Goal: Task Accomplishment & Management: Manage account settings

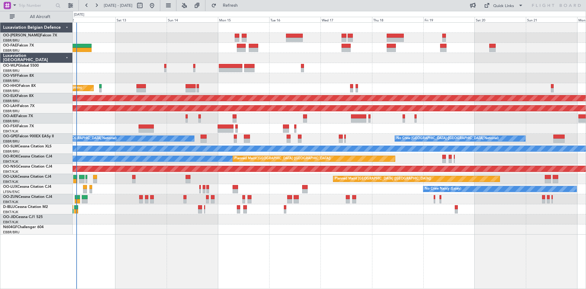
click at [173, 233] on div at bounding box center [329, 229] width 513 height 10
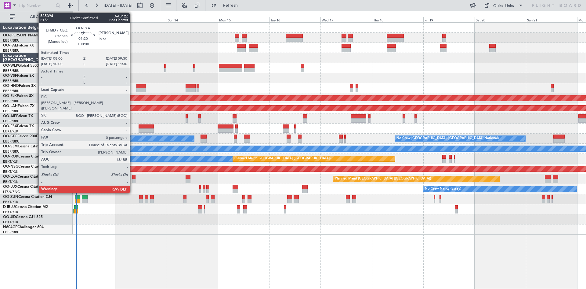
click at [133, 177] on div at bounding box center [133, 177] width 3 height 4
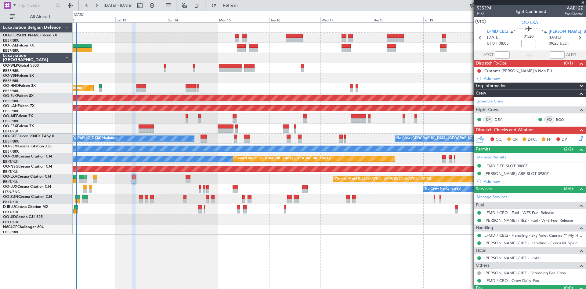
click at [578, 139] on icon at bounding box center [580, 137] width 5 height 5
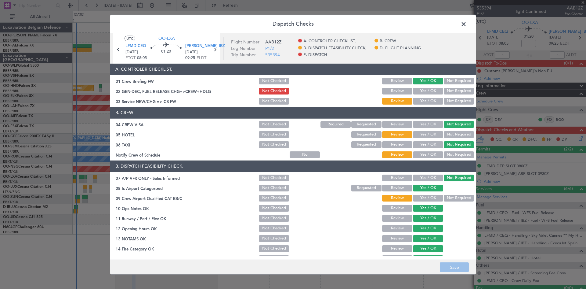
click at [467, 27] on span at bounding box center [467, 25] width 0 height 12
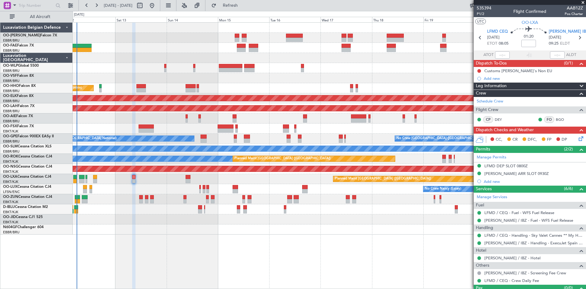
click at [578, 138] on icon at bounding box center [580, 137] width 5 height 5
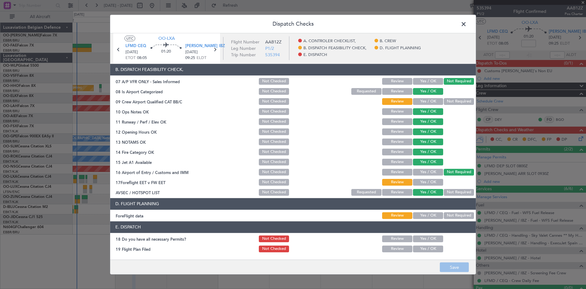
scroll to position [115, 0]
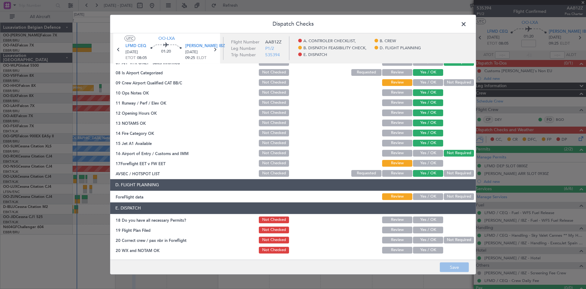
click at [467, 21] on span at bounding box center [467, 25] width 0 height 12
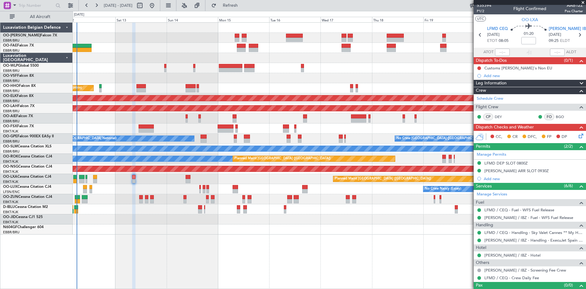
scroll to position [0, 0]
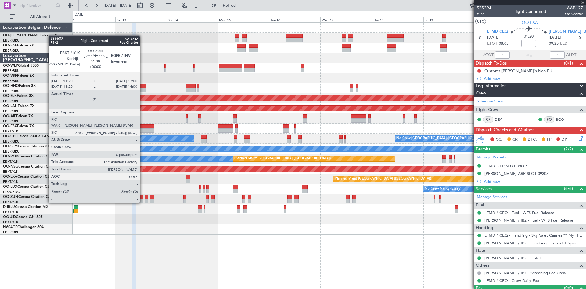
click at [143, 196] on div at bounding box center [141, 197] width 4 height 4
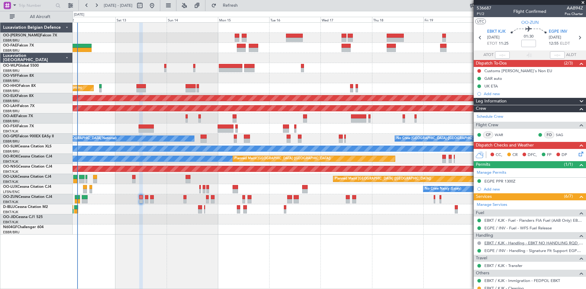
scroll to position [28, 0]
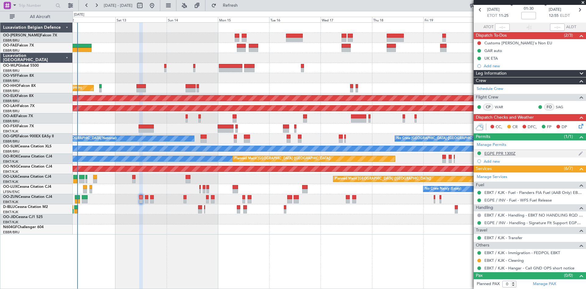
click at [507, 153] on div "EGPE PPR 1300Z" at bounding box center [500, 153] width 31 height 5
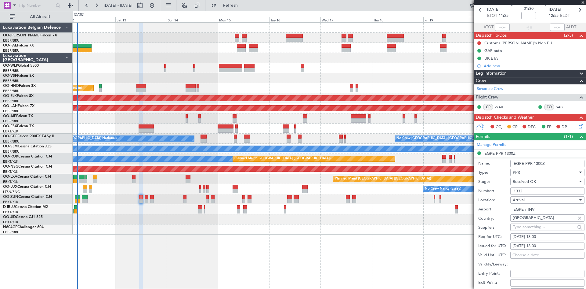
drag, startPoint x: 528, startPoint y: 187, endPoint x: 503, endPoint y: 189, distance: 25.1
click at [503, 189] on div "Number: 1332" at bounding box center [531, 190] width 106 height 9
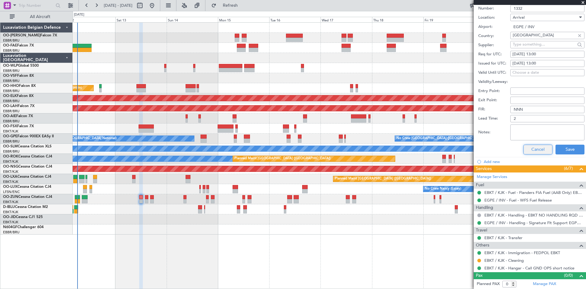
click at [542, 152] on button "Cancel" at bounding box center [538, 149] width 29 height 10
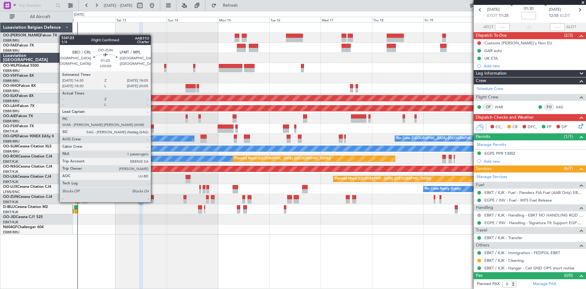
click at [154, 196] on div at bounding box center [152, 197] width 4 height 4
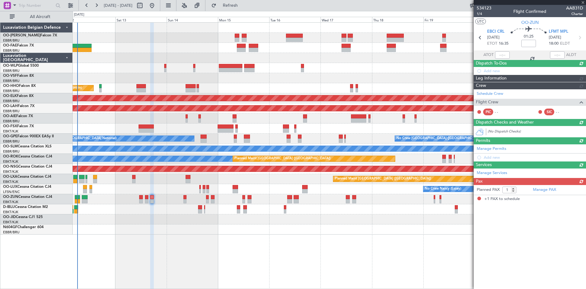
scroll to position [0, 0]
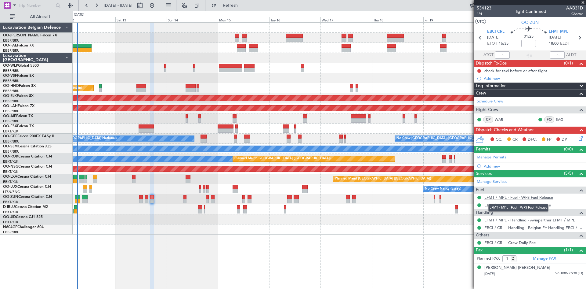
click at [509, 196] on link "LFMT / MPL - Fuel - WFS Fuel Release" at bounding box center [519, 197] width 69 height 5
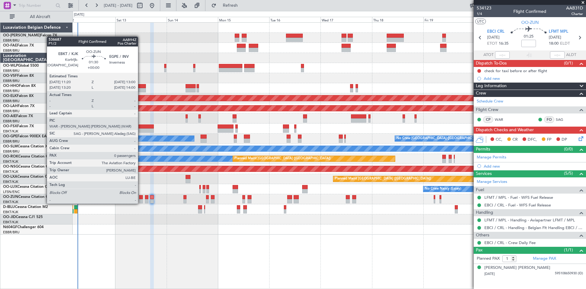
click at [141, 197] on div at bounding box center [141, 197] width 4 height 4
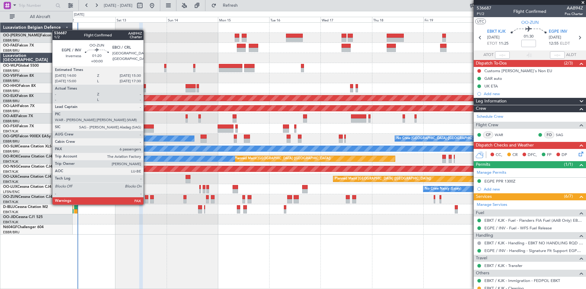
click at [146, 198] on div at bounding box center [146, 197] width 3 height 4
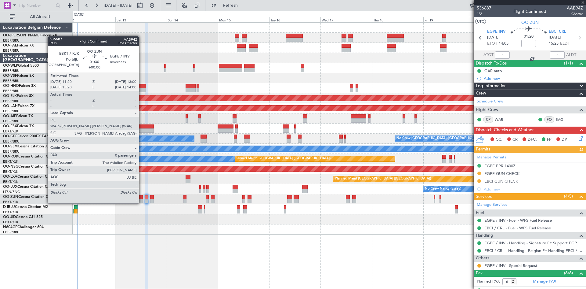
click at [142, 197] on div at bounding box center [141, 197] width 4 height 4
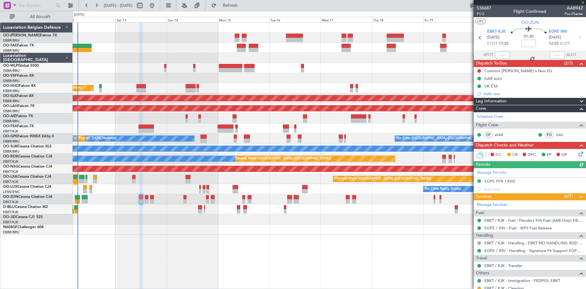
click at [578, 152] on icon at bounding box center [580, 152] width 5 height 5
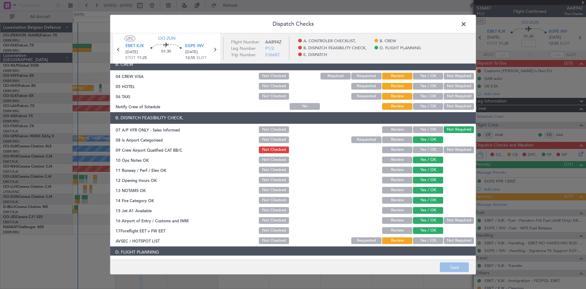
scroll to position [115, 0]
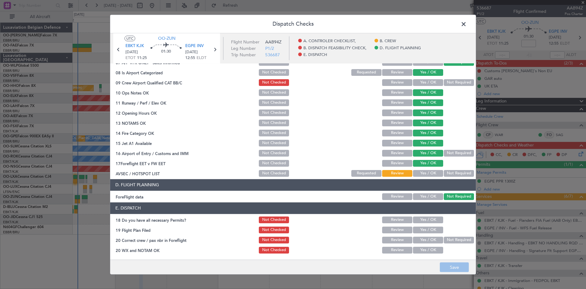
click at [422, 219] on button "Yes / OK" at bounding box center [428, 219] width 30 height 7
click at [424, 241] on button "Yes / OK" at bounding box center [428, 239] width 30 height 7
click at [424, 250] on button "Yes / OK" at bounding box center [428, 249] width 30 height 7
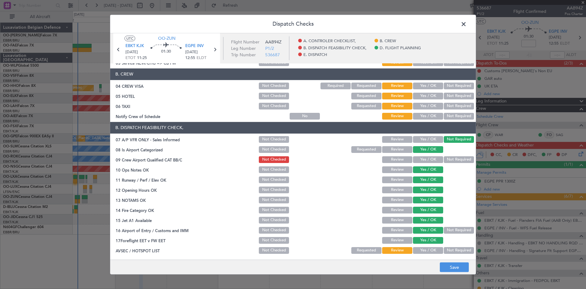
scroll to position [92, 0]
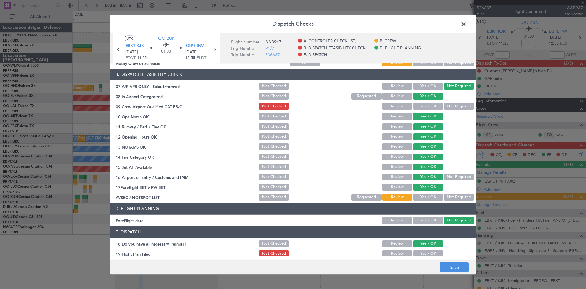
click at [424, 196] on button "Yes / OK" at bounding box center [428, 197] width 30 height 7
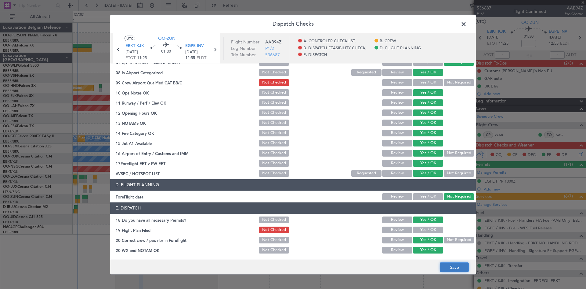
click at [460, 264] on button "Save" at bounding box center [454, 267] width 29 height 10
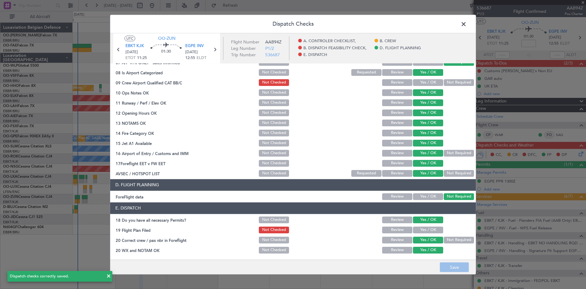
click at [467, 25] on span at bounding box center [467, 25] width 0 height 12
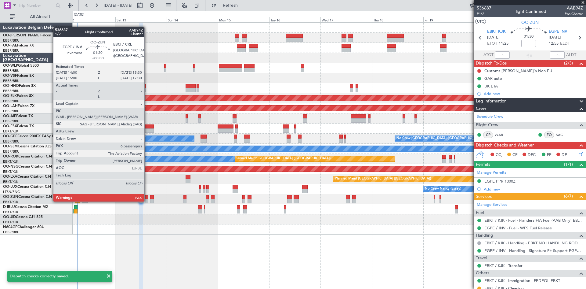
click at [147, 195] on div at bounding box center [146, 197] width 3 height 4
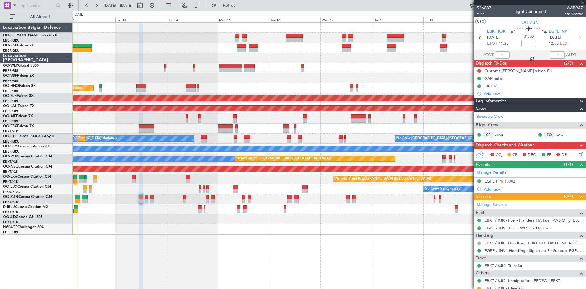
type input "6"
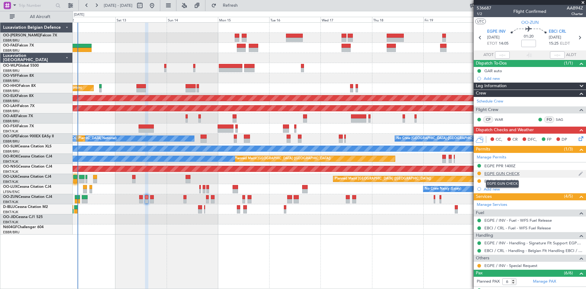
click at [503, 174] on div "EGPE GUN CHECK" at bounding box center [502, 173] width 35 height 5
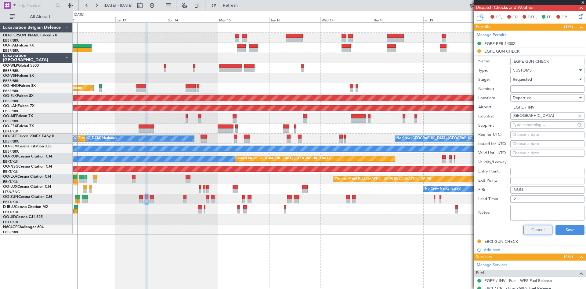
click at [535, 226] on button "Cancel" at bounding box center [538, 230] width 29 height 10
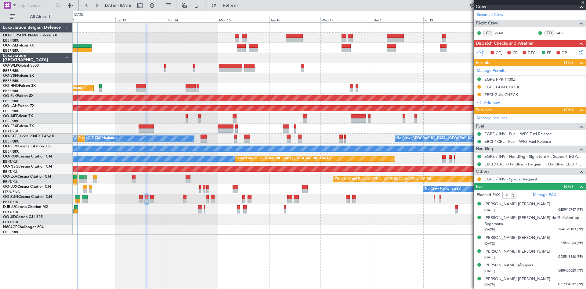
scroll to position [86, 0]
click at [506, 80] on div "EGPE PPR 1400Z" at bounding box center [500, 79] width 31 height 5
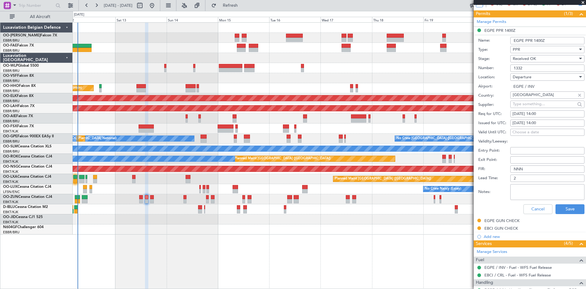
scroll to position [122, 0]
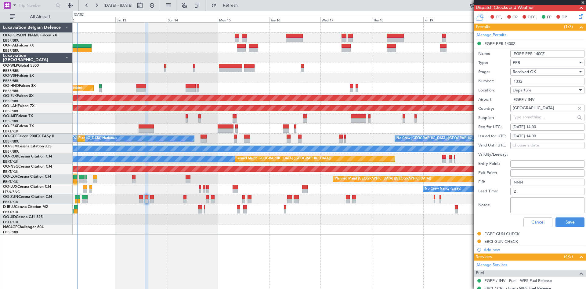
click at [496, 82] on div "Number: 1332" at bounding box center [531, 81] width 106 height 9
drag, startPoint x: 544, startPoint y: 220, endPoint x: 542, endPoint y: 231, distance: 11.2
click at [544, 220] on button "Cancel" at bounding box center [538, 222] width 29 height 10
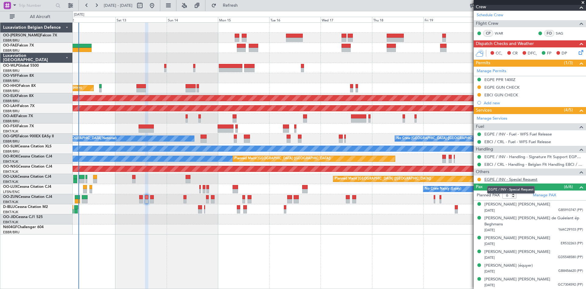
click at [518, 177] on link "EGPE / INV - Special Request" at bounding box center [511, 178] width 53 height 5
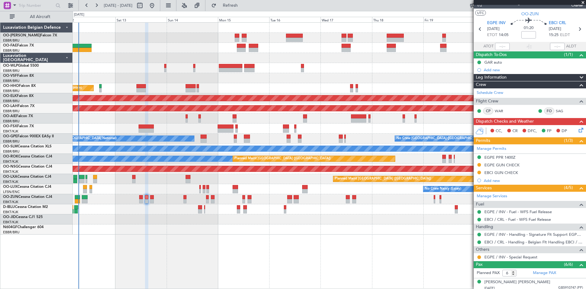
scroll to position [0, 0]
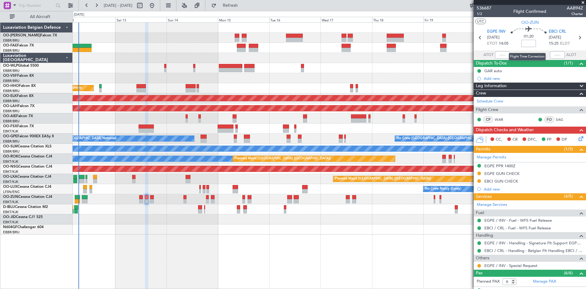
click at [526, 44] on input at bounding box center [529, 43] width 15 height 7
type input "+00:10"
click at [511, 41] on div "01:20 +00:10" at bounding box center [529, 37] width 40 height 23
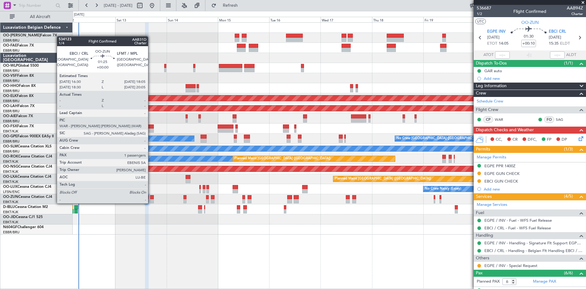
click at [151, 197] on div at bounding box center [152, 197] width 4 height 4
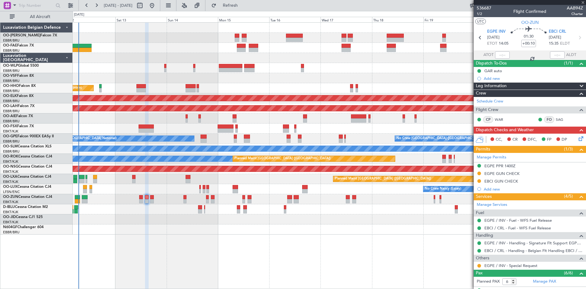
type input "1"
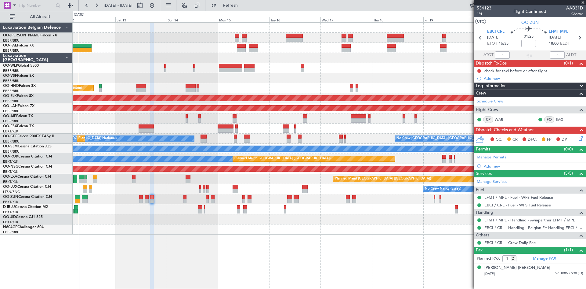
click at [560, 32] on span "LFMT MPL" at bounding box center [559, 32] width 20 height 6
click at [493, 29] on span "EBCI CRL" at bounding box center [495, 32] width 17 height 6
click at [512, 71] on div "check for taxi before or after flight" at bounding box center [516, 70] width 63 height 5
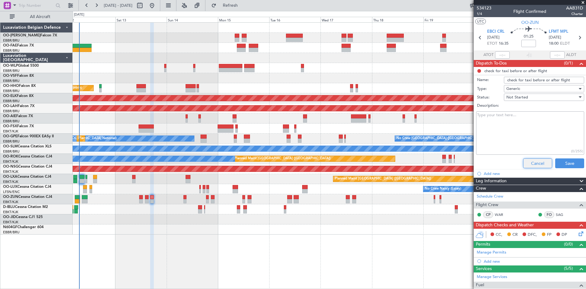
click at [531, 164] on button "Cancel" at bounding box center [537, 163] width 29 height 10
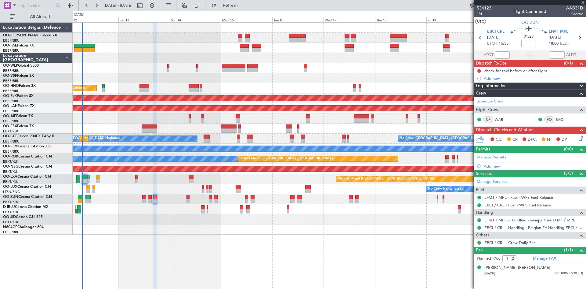
click at [142, 223] on div at bounding box center [329, 219] width 513 height 10
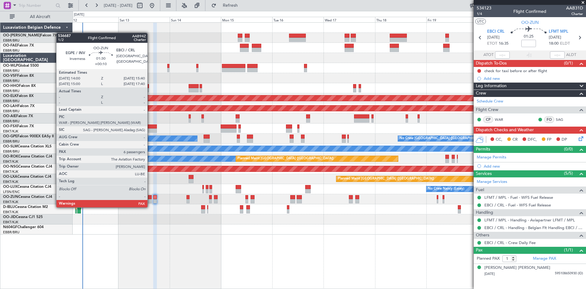
click at [150, 199] on div at bounding box center [150, 201] width 4 height 4
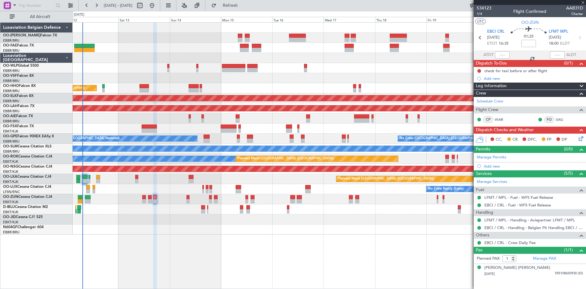
type input "+00:10"
type input "6"
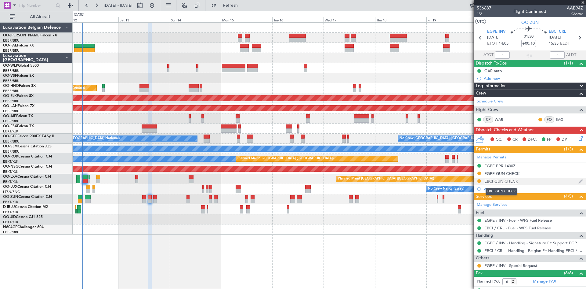
click at [507, 180] on div "EBCI GUN CHECK" at bounding box center [502, 180] width 34 height 5
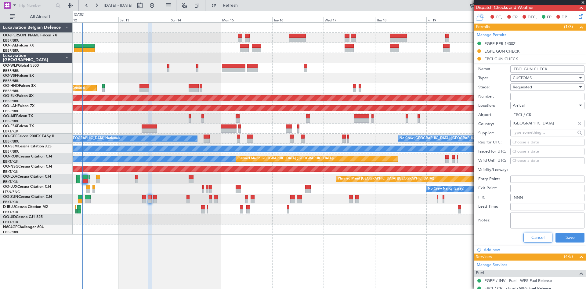
drag, startPoint x: 528, startPoint y: 235, endPoint x: 325, endPoint y: 197, distance: 205.9
click at [528, 235] on button "Cancel" at bounding box center [538, 237] width 29 height 10
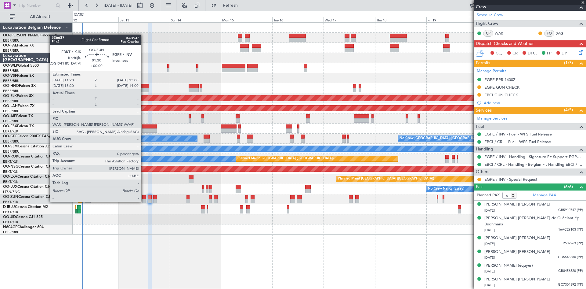
click at [144, 195] on div at bounding box center [144, 197] width 4 height 4
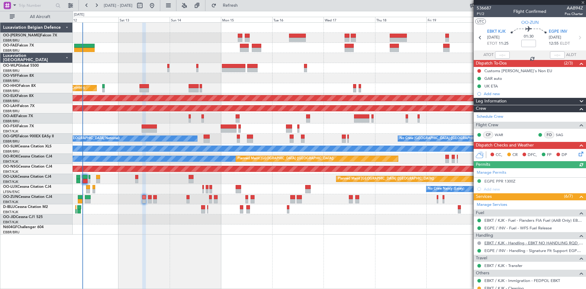
scroll to position [28, 0]
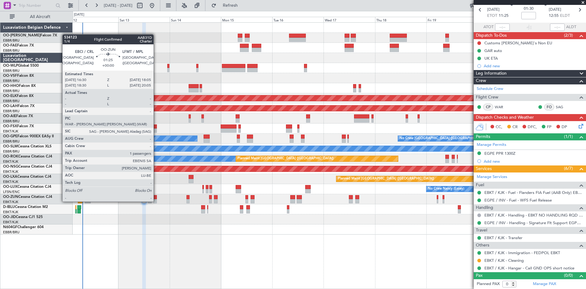
click at [156, 195] on div at bounding box center [155, 197] width 4 height 4
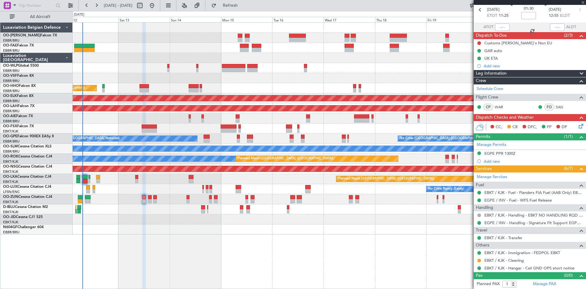
scroll to position [0, 0]
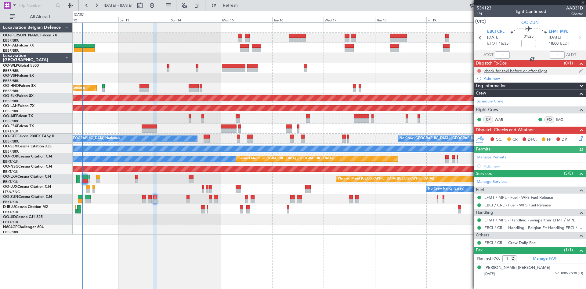
click at [480, 70] on button at bounding box center [480, 71] width 4 height 4
click at [477, 99] on span "Completed" at bounding box center [482, 98] width 20 height 6
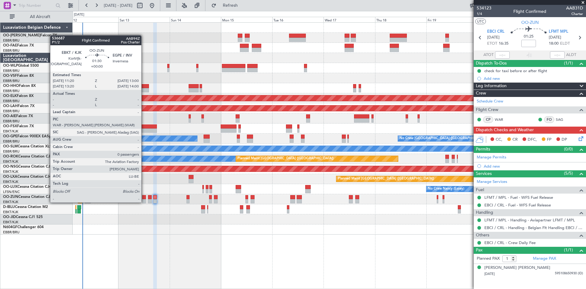
click at [144, 196] on div at bounding box center [144, 197] width 4 height 4
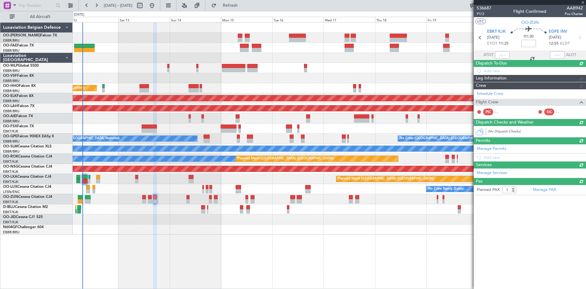
type input "0"
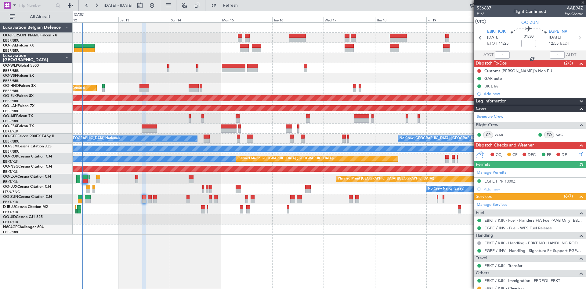
click at [578, 154] on icon at bounding box center [580, 152] width 5 height 5
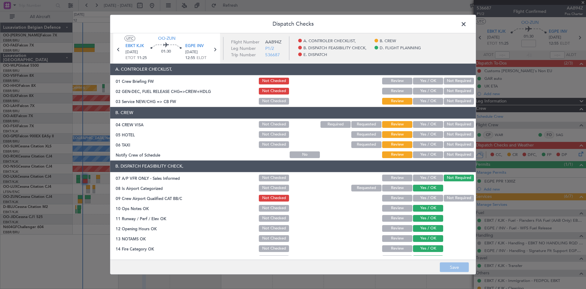
click at [423, 141] on button "Yes / OK" at bounding box center [428, 144] width 30 height 7
click at [456, 135] on button "Not Required" at bounding box center [459, 134] width 30 height 7
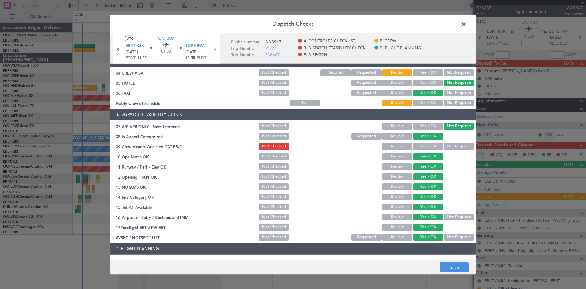
scroll to position [115, 0]
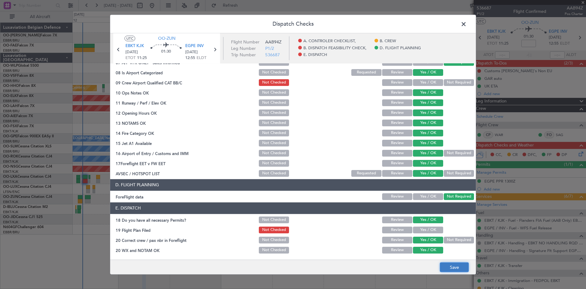
click at [457, 270] on button "Save" at bounding box center [454, 267] width 29 height 10
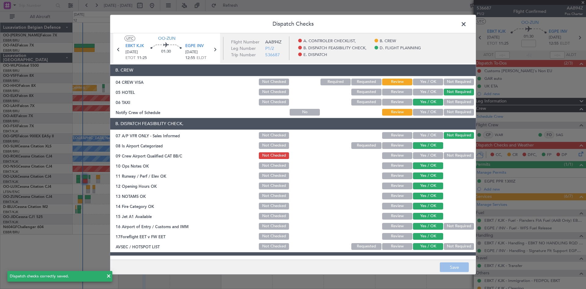
scroll to position [0, 0]
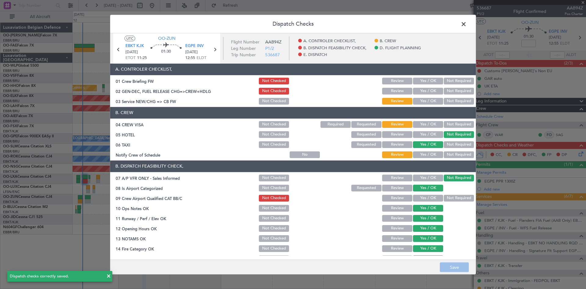
click at [467, 24] on span at bounding box center [467, 25] width 0 height 12
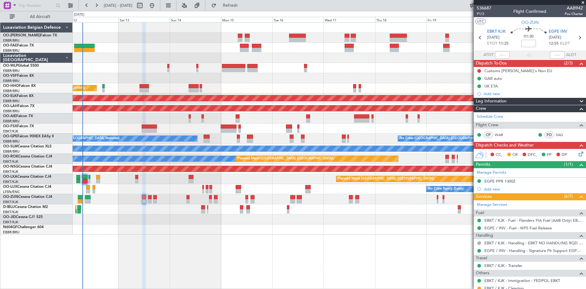
click at [579, 151] on icon at bounding box center [580, 152] width 5 height 5
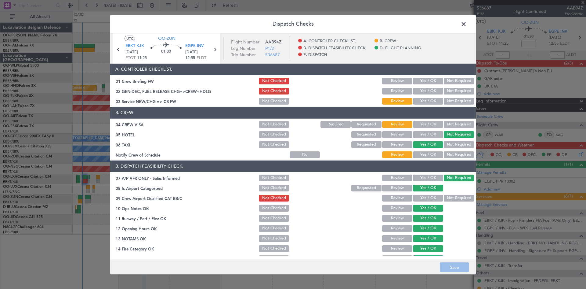
click at [415, 200] on button "Yes / OK" at bounding box center [428, 198] width 30 height 7
click at [426, 152] on button "Yes / OK" at bounding box center [428, 154] width 30 height 7
click at [464, 268] on button "Save" at bounding box center [454, 267] width 29 height 10
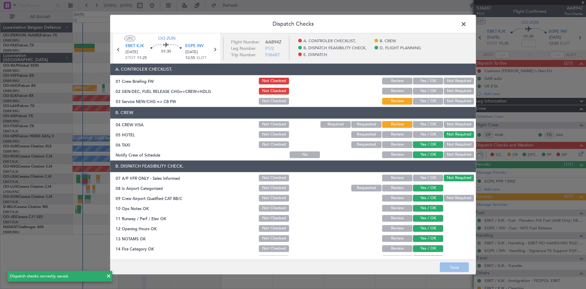
click at [467, 25] on span at bounding box center [467, 25] width 0 height 12
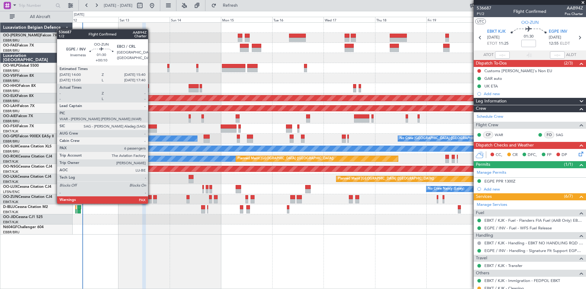
click at [151, 197] on div at bounding box center [150, 197] width 4 height 4
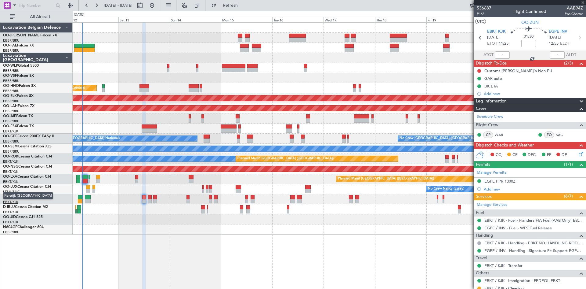
type input "+00:10"
type input "6"
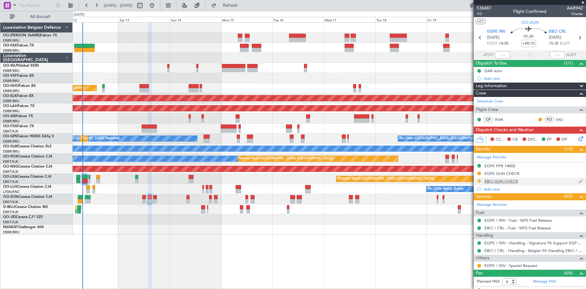
click at [478, 180] on button at bounding box center [480, 181] width 4 height 4
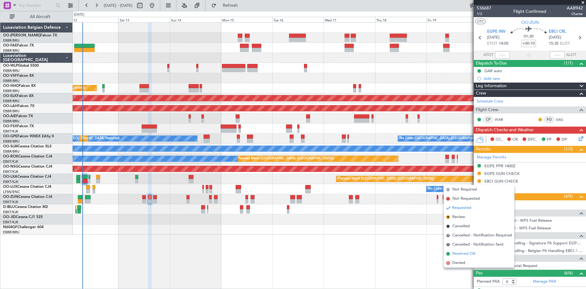
click at [469, 255] on span "Received OK" at bounding box center [464, 253] width 23 height 6
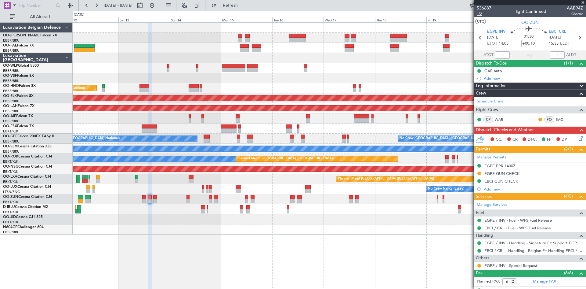
click at [482, 13] on span "1/2" at bounding box center [484, 13] width 15 height 5
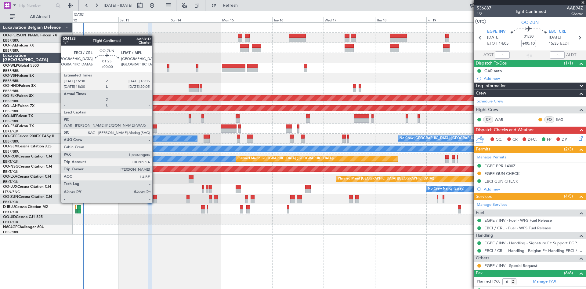
click at [155, 196] on div at bounding box center [155, 197] width 4 height 4
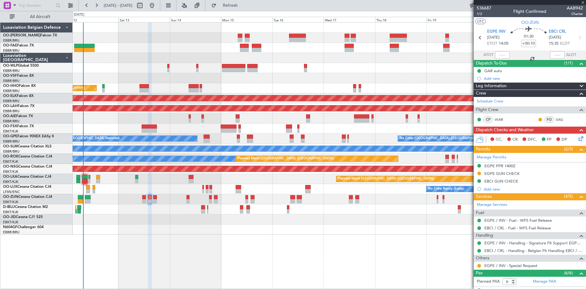
type input "1"
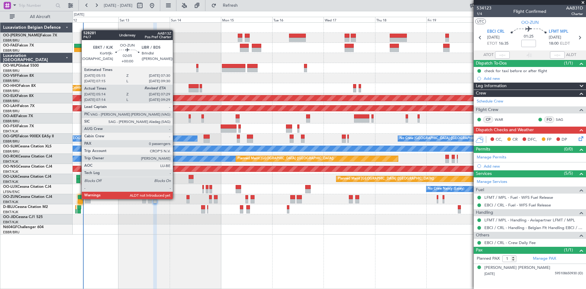
click at [78, 198] on div at bounding box center [80, 197] width 5 height 4
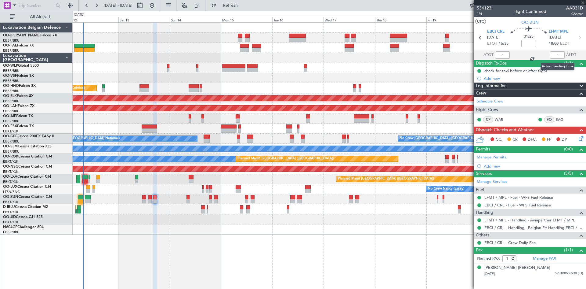
type input "05:19"
type input "0"
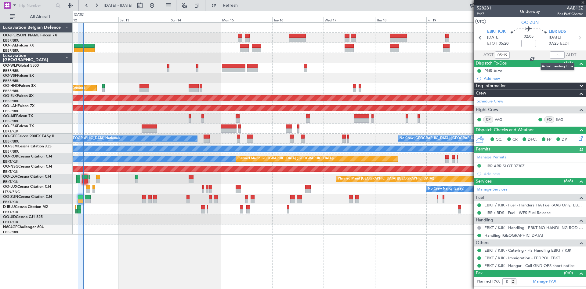
click at [558, 54] on div at bounding box center [557, 54] width 15 height 7
click at [557, 55] on input "text" at bounding box center [557, 54] width 15 height 7
click at [437, 76] on div at bounding box center [329, 78] width 513 height 10
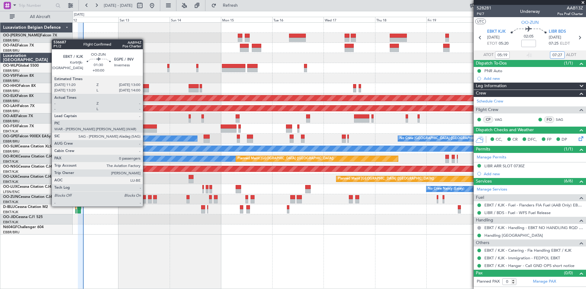
click at [146, 200] on div at bounding box center [144, 201] width 4 height 4
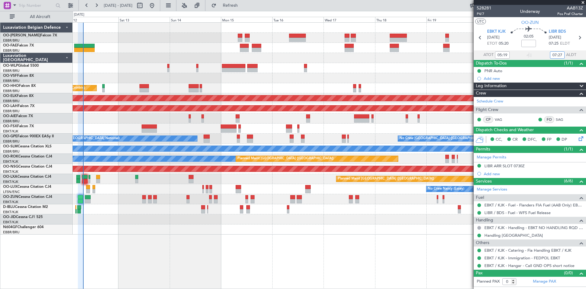
type input "07:27"
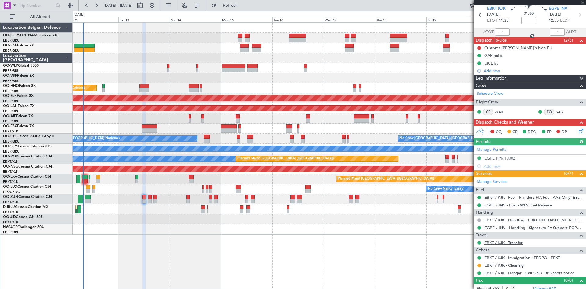
scroll to position [28, 0]
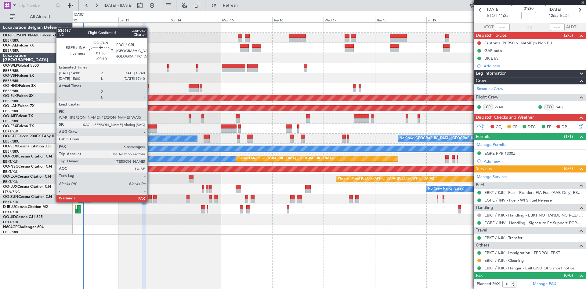
click at [150, 196] on div at bounding box center [150, 197] width 4 height 4
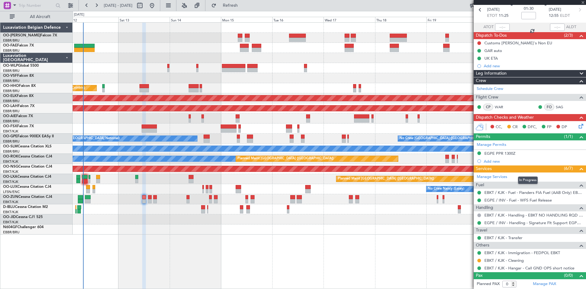
type input "+00:10"
type input "6"
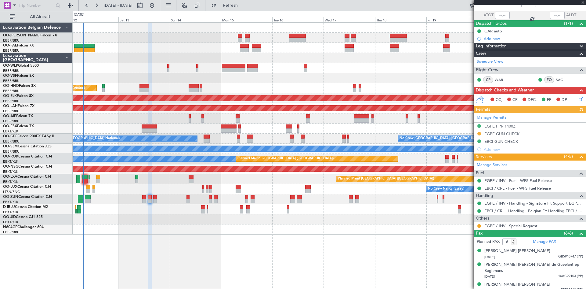
scroll to position [0, 0]
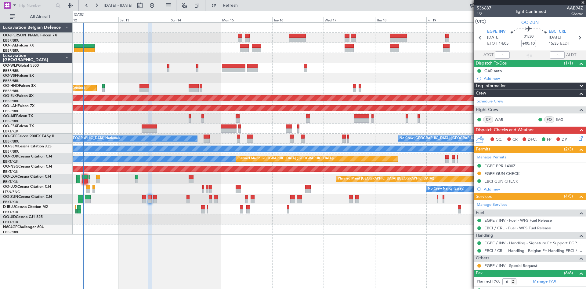
click at [578, 140] on icon at bounding box center [580, 137] width 5 height 5
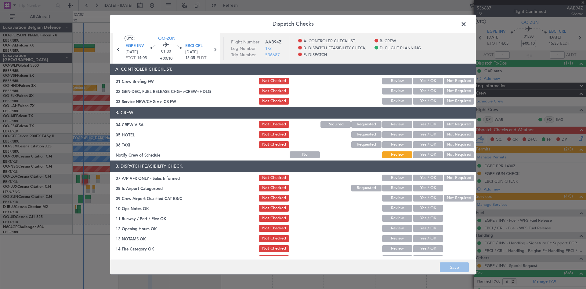
click at [451, 176] on button "Not Required" at bounding box center [459, 177] width 30 height 7
click at [420, 185] on button "Yes / OK" at bounding box center [428, 187] width 30 height 7
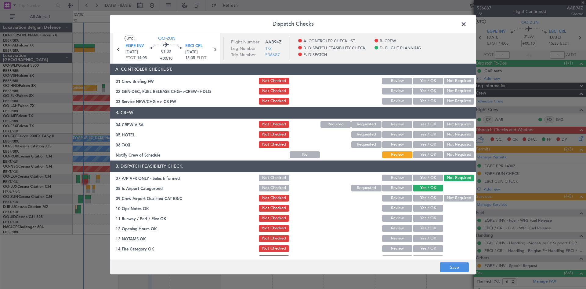
click at [422, 199] on button "Yes / OK" at bounding box center [428, 198] width 30 height 7
click at [422, 207] on button "Yes / OK" at bounding box center [428, 208] width 30 height 7
click at [424, 215] on button "Yes / OK" at bounding box center [428, 218] width 30 height 7
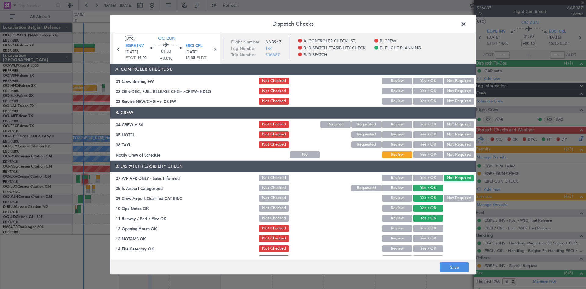
click at [422, 227] on button "Yes / OK" at bounding box center [428, 228] width 30 height 7
drag, startPoint x: 425, startPoint y: 238, endPoint x: 425, endPoint y: 242, distance: 4.0
click at [425, 238] on button "Yes / OK" at bounding box center [428, 238] width 30 height 7
click at [426, 247] on button "Yes / OK" at bounding box center [428, 248] width 30 height 7
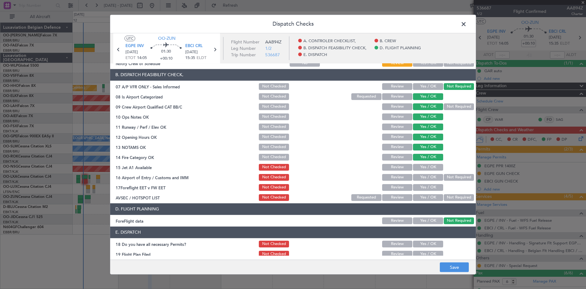
scroll to position [92, 0]
click at [421, 165] on button "Yes / OK" at bounding box center [428, 166] width 30 height 7
click at [421, 173] on div "Yes / OK" at bounding box center [427, 177] width 31 height 9
click at [421, 176] on button "Yes / OK" at bounding box center [428, 176] width 30 height 7
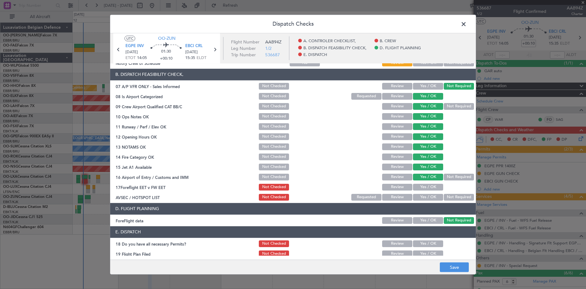
click at [423, 188] on button "Yes / OK" at bounding box center [428, 187] width 30 height 7
click at [424, 196] on button "Yes / OK" at bounding box center [428, 197] width 30 height 7
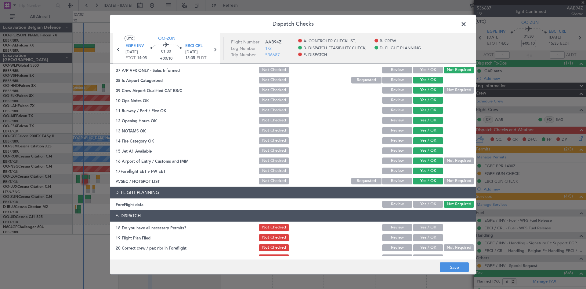
scroll to position [115, 0]
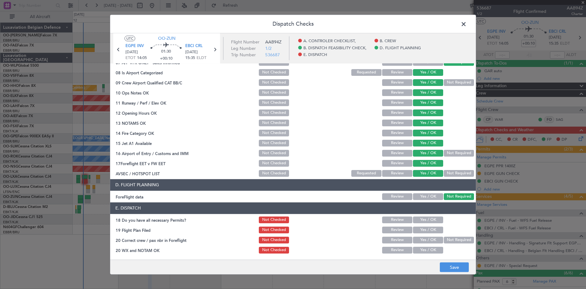
click at [430, 219] on button "Yes / OK" at bounding box center [428, 219] width 30 height 7
click at [430, 238] on button "Yes / OK" at bounding box center [428, 239] width 30 height 7
click at [427, 252] on button "Yes / OK" at bounding box center [428, 249] width 30 height 7
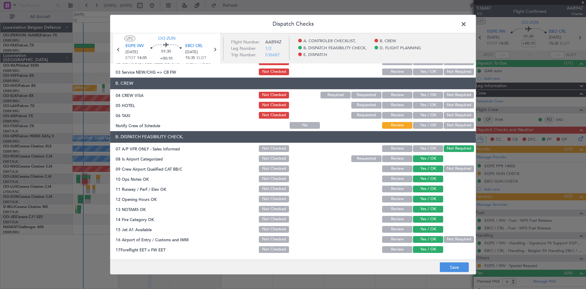
scroll to position [0, 0]
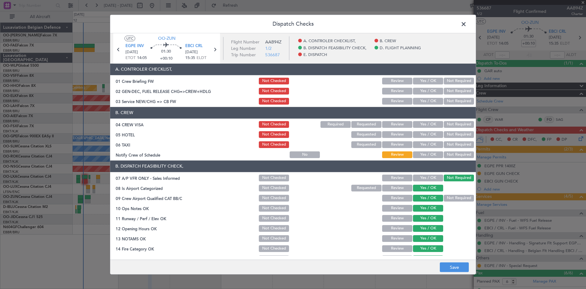
click at [420, 124] on button "Yes / OK" at bounding box center [428, 124] width 30 height 7
click at [446, 135] on button "Not Required" at bounding box center [459, 134] width 30 height 7
click at [419, 146] on button "Yes / OK" at bounding box center [428, 144] width 30 height 7
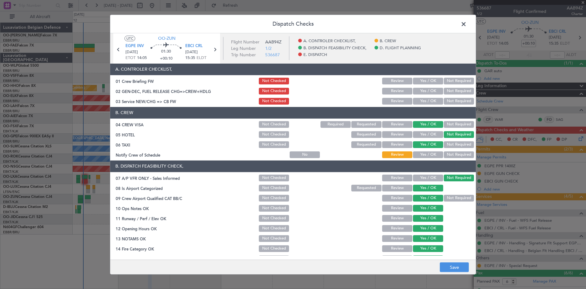
click at [448, 144] on button "Not Required" at bounding box center [459, 144] width 30 height 7
click at [451, 155] on button "Not Required" at bounding box center [459, 154] width 30 height 7
click at [456, 264] on button "Save" at bounding box center [454, 267] width 29 height 10
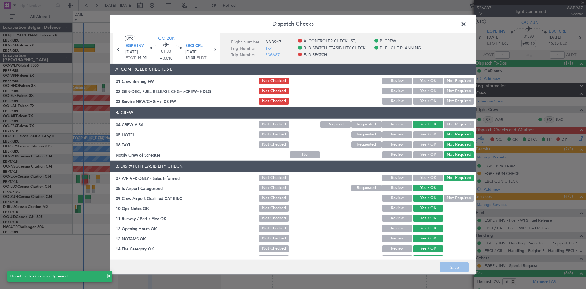
click at [467, 26] on span at bounding box center [467, 25] width 0 height 12
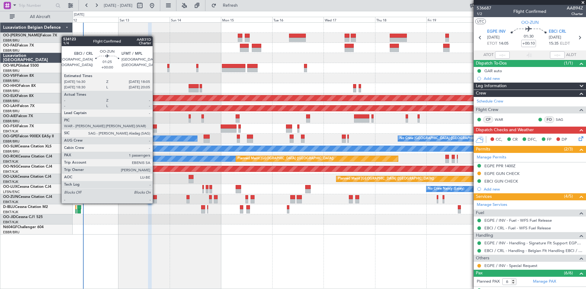
click at [155, 197] on div at bounding box center [155, 197] width 4 height 4
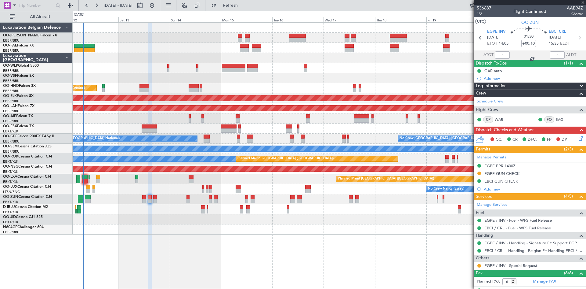
type input "1"
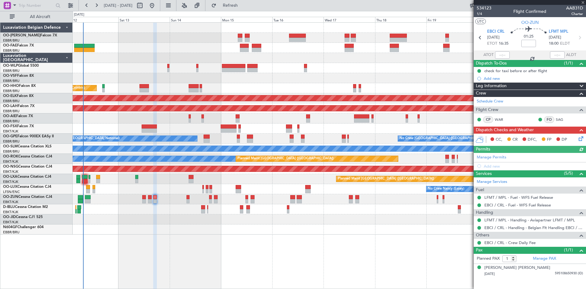
click at [580, 138] on icon at bounding box center [580, 137] width 5 height 5
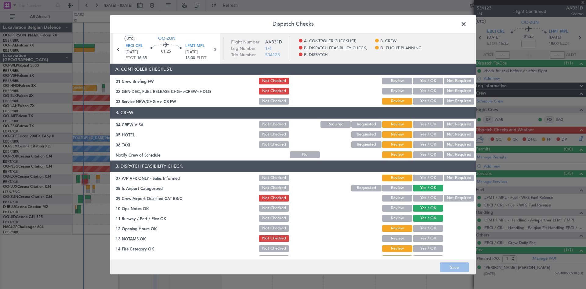
click at [447, 126] on button "Not Required" at bounding box center [459, 124] width 30 height 7
click at [446, 136] on button "Not Required" at bounding box center [459, 134] width 30 height 7
click at [399, 134] on button "Review" at bounding box center [397, 134] width 30 height 7
click at [446, 144] on button "Not Required" at bounding box center [459, 144] width 30 height 7
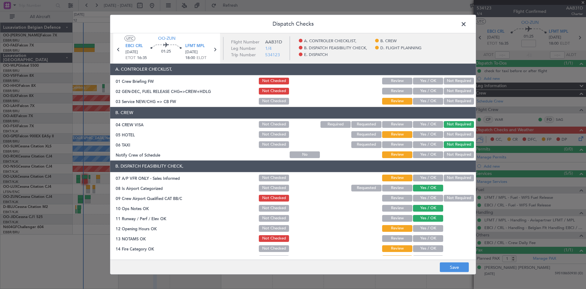
click at [432, 153] on button "Yes / OK" at bounding box center [428, 154] width 30 height 7
click at [445, 176] on button "Not Required" at bounding box center [459, 177] width 30 height 7
click at [423, 200] on button "Yes / OK" at bounding box center [428, 198] width 30 height 7
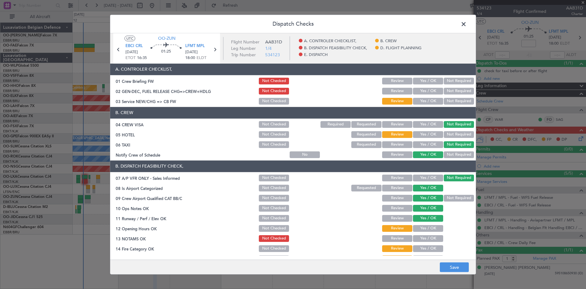
click at [423, 231] on button "Yes / OK" at bounding box center [428, 228] width 30 height 7
click at [423, 242] on div "Yes / OK" at bounding box center [427, 238] width 31 height 9
click at [420, 239] on button "Yes / OK" at bounding box center [428, 238] width 30 height 7
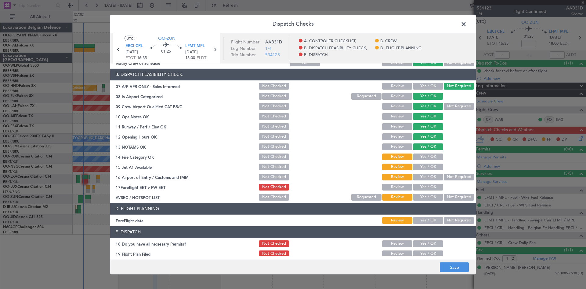
click at [420, 157] on button "Yes / OK" at bounding box center [428, 156] width 30 height 7
click at [421, 166] on button "Yes / OK" at bounding box center [428, 166] width 30 height 7
click at [421, 178] on button "Yes / OK" at bounding box center [428, 176] width 30 height 7
click at [444, 175] on button "Not Required" at bounding box center [459, 176] width 30 height 7
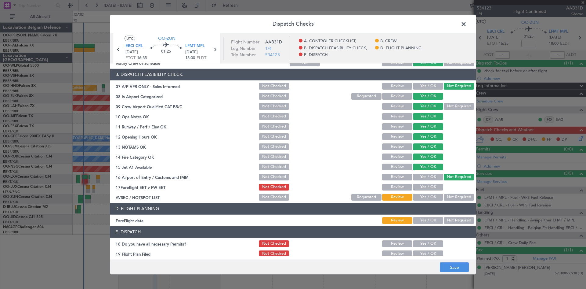
click at [424, 189] on button "Yes / OK" at bounding box center [428, 187] width 30 height 7
click at [428, 198] on button "Yes / OK" at bounding box center [428, 197] width 30 height 7
click at [421, 220] on button "Yes / OK" at bounding box center [428, 220] width 30 height 7
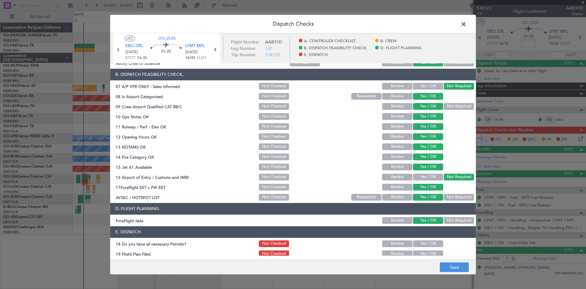
scroll to position [115, 0]
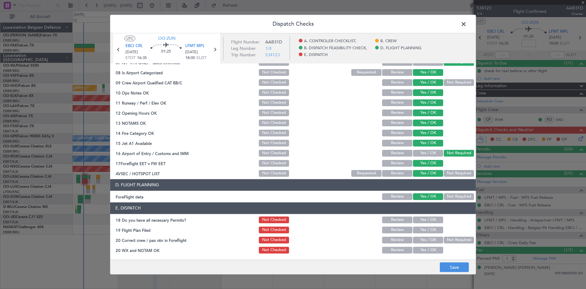
click at [424, 220] on button "Yes / OK" at bounding box center [428, 219] width 30 height 7
click at [420, 239] on button "Yes / OK" at bounding box center [428, 239] width 30 height 7
click at [423, 250] on button "Yes / OK" at bounding box center [428, 249] width 30 height 7
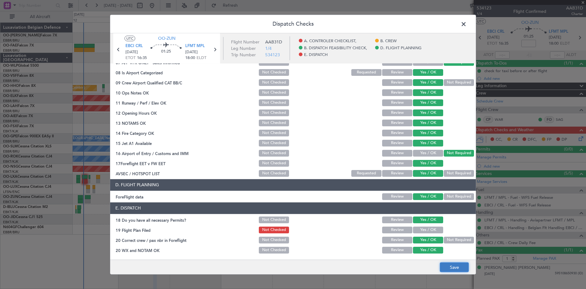
click at [448, 267] on button "Save" at bounding box center [454, 267] width 29 height 10
click at [467, 24] on span at bounding box center [467, 25] width 0 height 12
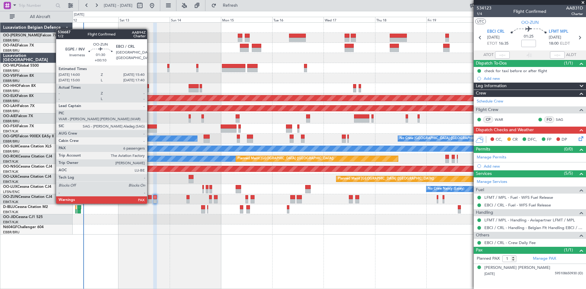
click at [150, 197] on div at bounding box center [150, 197] width 4 height 4
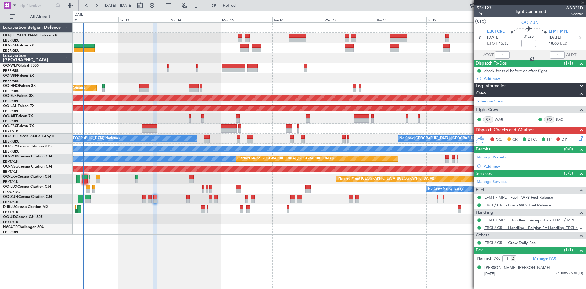
type input "+00:10"
type input "6"
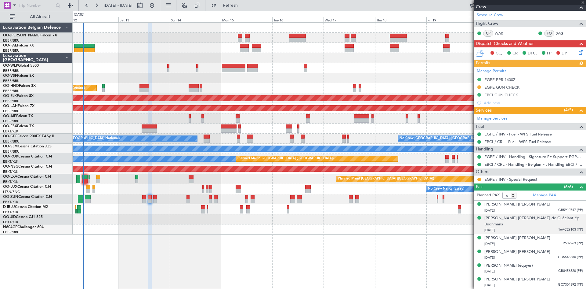
scroll to position [0, 0]
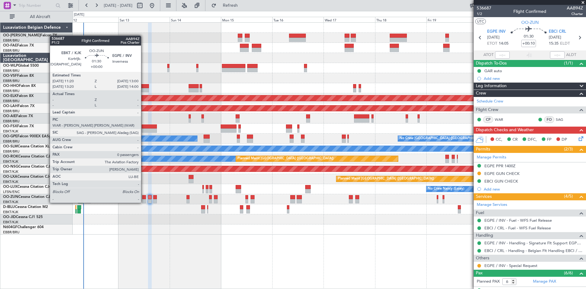
click at [144, 196] on div at bounding box center [144, 197] width 4 height 4
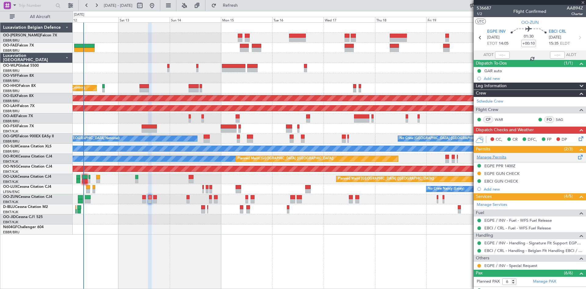
type input "0"
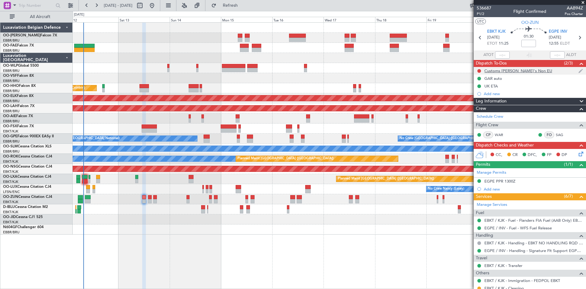
click at [504, 72] on div "Customs [PERSON_NAME]'s Non EU" at bounding box center [519, 70] width 68 height 5
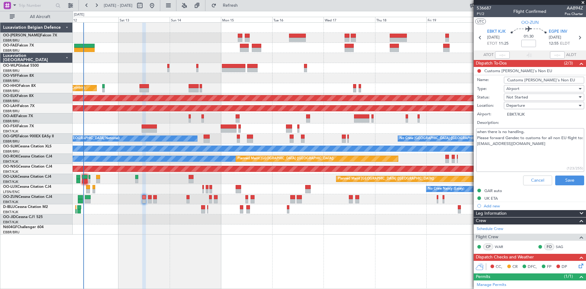
drag, startPoint x: 546, startPoint y: 149, endPoint x: 469, endPoint y: 153, distance: 77.0
click at [469, 153] on fb-app "12 Sep 2025 - 22 Sep 2025 Refresh Quick Links All Aircraft Planned Maint Liege …" at bounding box center [293, 147] width 586 height 284
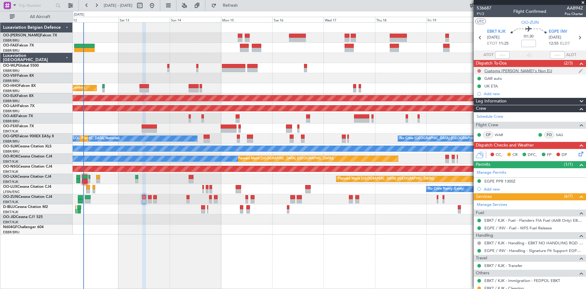
click at [481, 70] on button at bounding box center [480, 71] width 4 height 4
click at [481, 98] on span "Completed" at bounding box center [482, 98] width 20 height 6
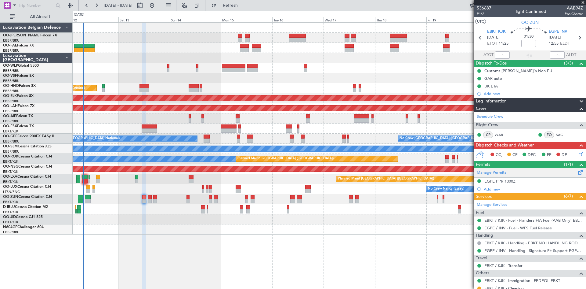
click at [492, 172] on link "Manage Permits" at bounding box center [492, 172] width 30 height 6
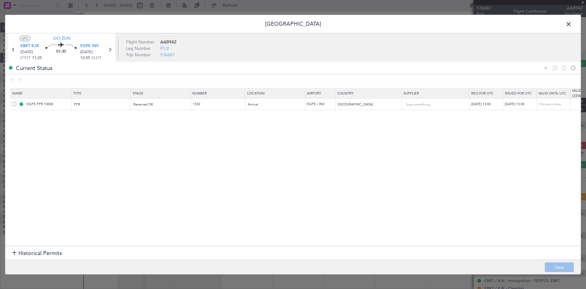
click at [572, 25] on span at bounding box center [572, 25] width 0 height 12
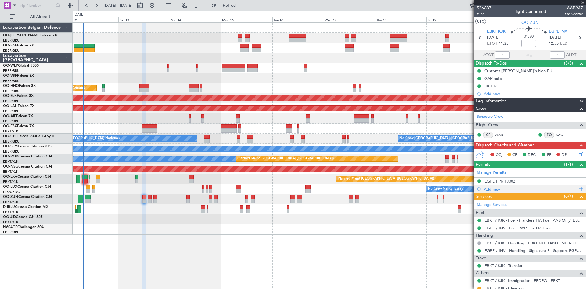
click at [489, 187] on div "Add new" at bounding box center [531, 188] width 94 height 5
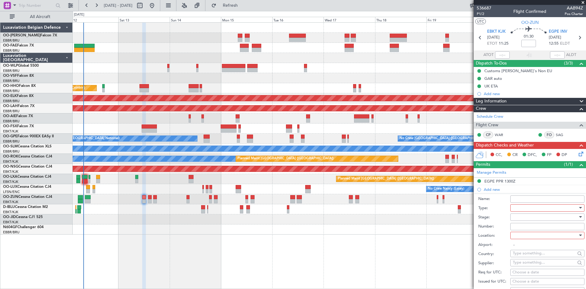
click at [545, 209] on div at bounding box center [545, 207] width 65 height 9
click at [535, 260] on span "Overflight" at bounding box center [545, 262] width 64 height 9
click at [529, 218] on div at bounding box center [545, 216] width 65 height 9
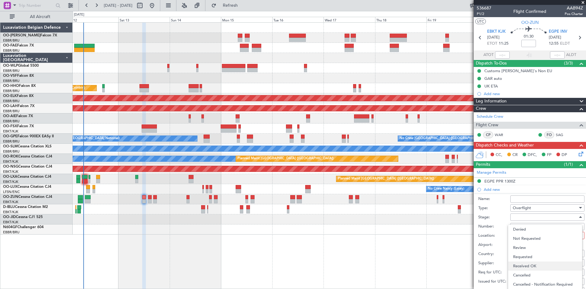
click at [533, 263] on span "Received OK" at bounding box center [545, 265] width 64 height 9
click at [531, 227] on input "Number:" at bounding box center [548, 226] width 74 height 7
click at [520, 227] on input "Number:" at bounding box center [548, 226] width 74 height 7
paste input "BFOP-2024-30105V8"
type input "BFOP-2024-30105V8"
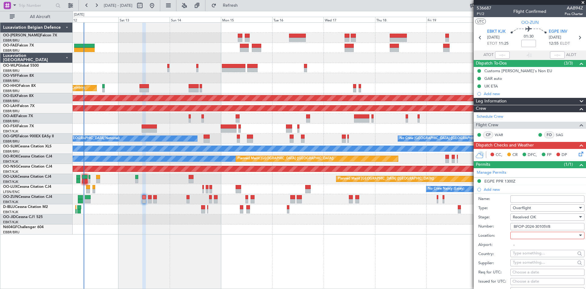
click at [519, 233] on div at bounding box center [545, 235] width 65 height 9
click at [523, 282] on span "Enroute" at bounding box center [545, 283] width 64 height 9
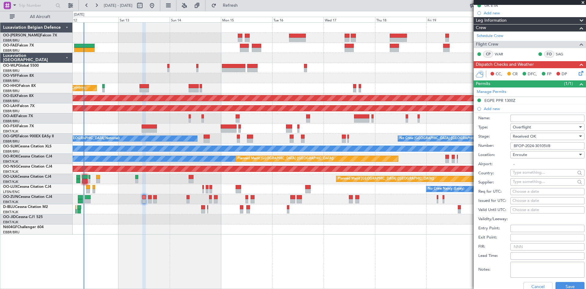
scroll to position [92, 0]
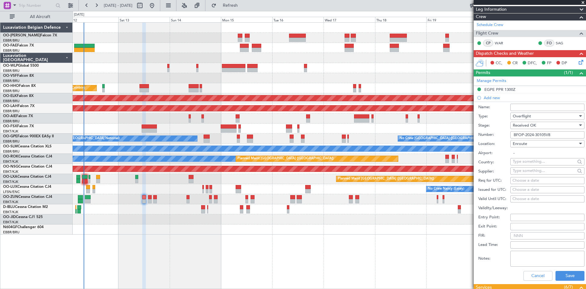
click at [519, 162] on input "text" at bounding box center [544, 161] width 63 height 9
click at [545, 199] on span "United Kingdom" at bounding box center [545, 197] width 60 height 9
type input "United Kingdom"
click at [533, 180] on div "Choose a date" at bounding box center [548, 180] width 70 height 6
select select "9"
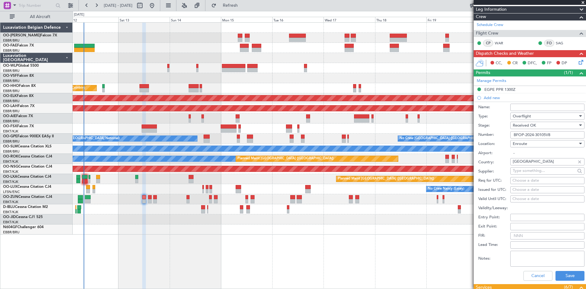
select select "2025"
click at [538, 152] on input "-" at bounding box center [548, 152] width 74 height 7
click at [571, 274] on button "Save" at bounding box center [570, 276] width 29 height 10
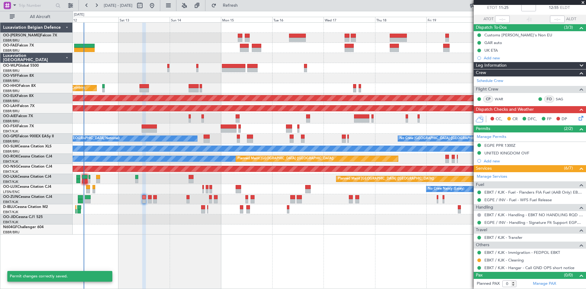
scroll to position [35, 0]
click at [579, 152] on img at bounding box center [581, 153] width 5 height 5
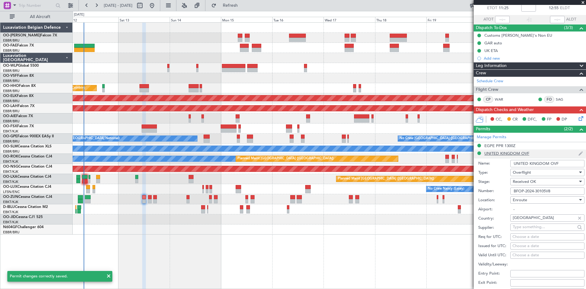
scroll to position [92, 0]
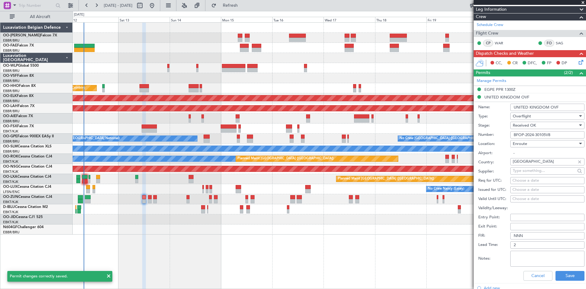
drag, startPoint x: 561, startPoint y: 108, endPoint x: 518, endPoint y: 108, distance: 43.4
click at [518, 108] on input "UNITED KINGDOM OVF" at bounding box center [548, 107] width 74 height 7
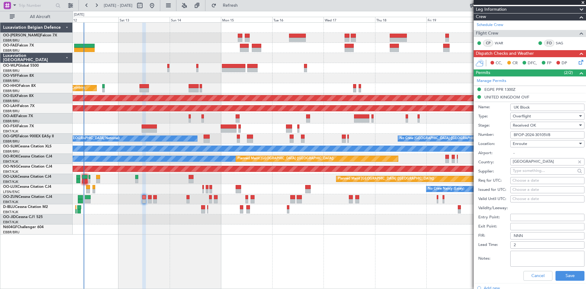
type input "UK Block permit"
click at [569, 271] on button "Save" at bounding box center [570, 276] width 29 height 10
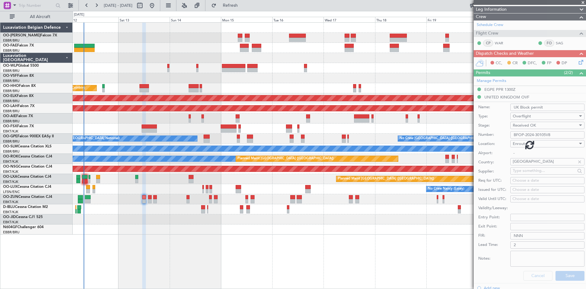
scroll to position [35, 0]
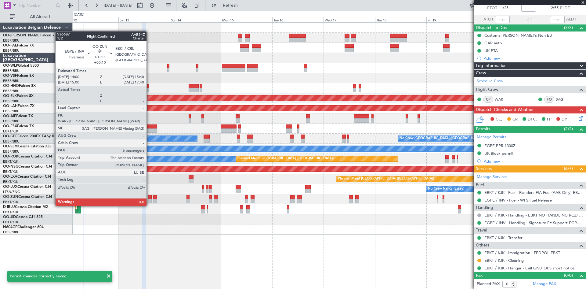
click at [149, 199] on div at bounding box center [150, 201] width 4 height 4
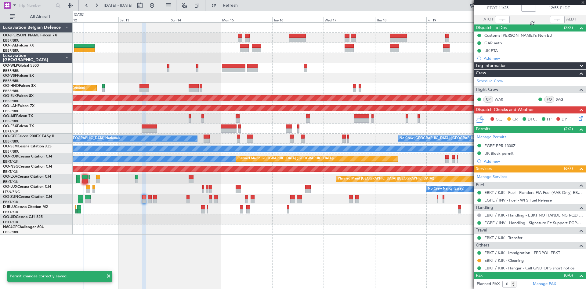
type input "+00:10"
type input "6"
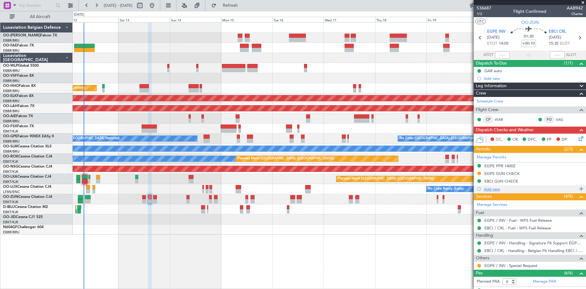
click at [498, 188] on div "Add new" at bounding box center [531, 188] width 94 height 5
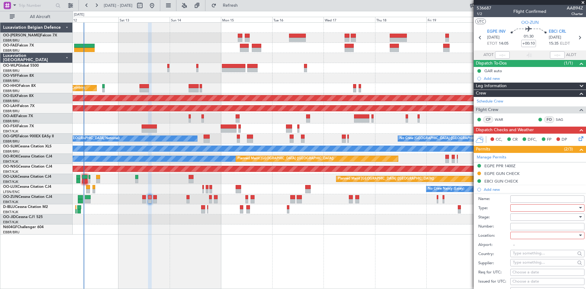
click at [523, 205] on div at bounding box center [545, 207] width 65 height 9
click at [531, 262] on span "Overflight" at bounding box center [545, 262] width 64 height 9
click at [523, 217] on div at bounding box center [545, 216] width 65 height 9
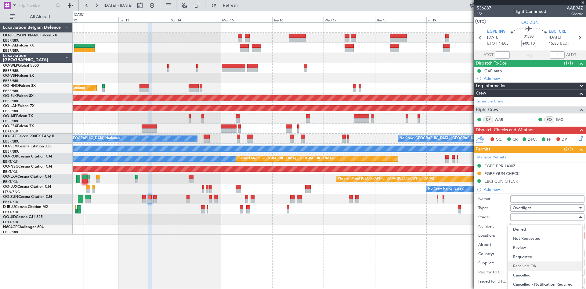
click at [532, 264] on span "Received OK" at bounding box center [545, 265] width 64 height 9
click at [522, 229] on input "Number:" at bounding box center [548, 226] width 74 height 7
paste input "BFOP-2024-30105V8"
type input "BFOP-2024-30105V8"
click at [522, 199] on input "Name:" at bounding box center [548, 198] width 74 height 7
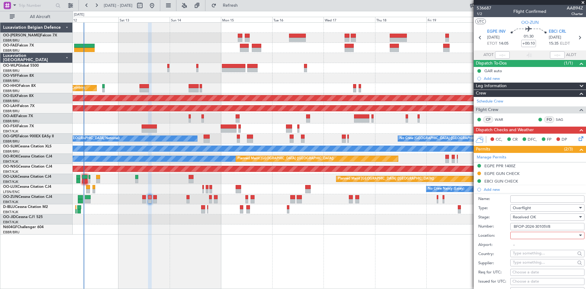
type input "UK Block permit"
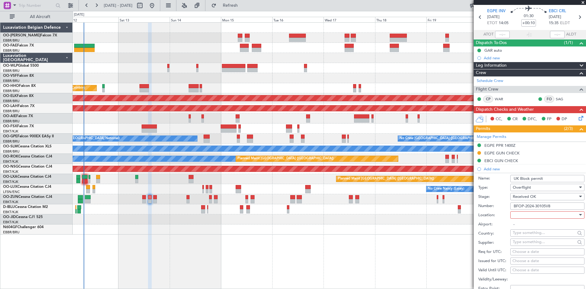
scroll to position [31, 0]
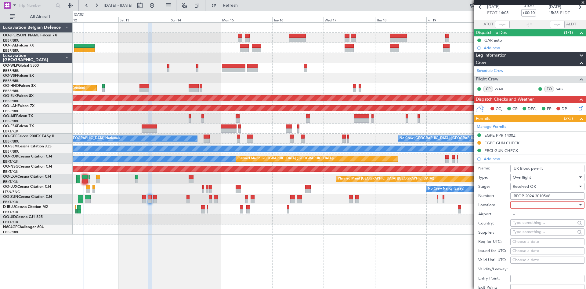
click at [536, 208] on div at bounding box center [545, 204] width 65 height 9
click at [542, 255] on span "Enroute" at bounding box center [545, 253] width 64 height 9
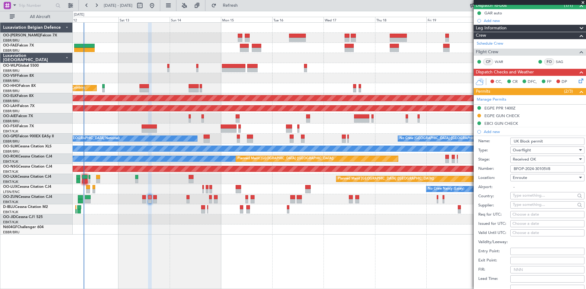
scroll to position [92, 0]
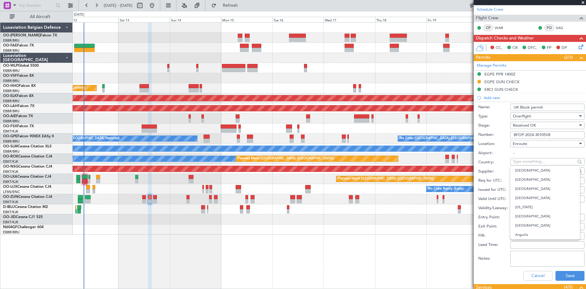
drag, startPoint x: 536, startPoint y: 165, endPoint x: 537, endPoint y: 162, distance: 3.1
click at [536, 165] on body "12 Sep 2025 - 22 Sep 2025 Refresh Quick Links All Aircraft Planned Maint Liege …" at bounding box center [293, 144] width 586 height 289
drag, startPoint x: 542, startPoint y: 182, endPoint x: 556, endPoint y: 216, distance: 37.3
click at [543, 182] on span "United Kingdom" at bounding box center [545, 179] width 60 height 9
type input "United Kingdom"
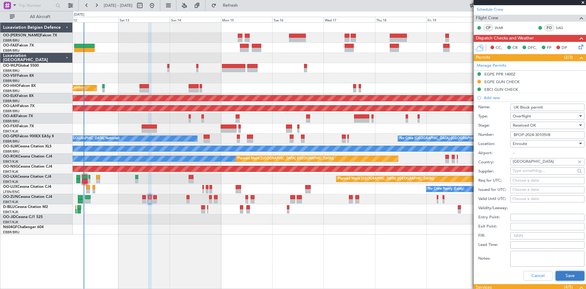
click at [566, 273] on button "Save" at bounding box center [570, 276] width 29 height 10
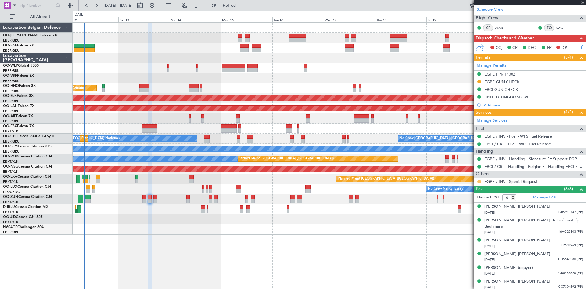
click at [481, 181] on button at bounding box center [480, 182] width 4 height 4
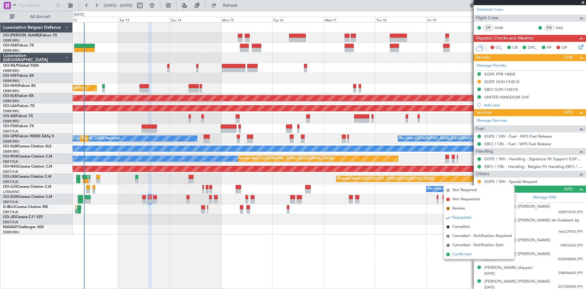
click at [468, 256] on span "Confirmed" at bounding box center [462, 254] width 19 height 6
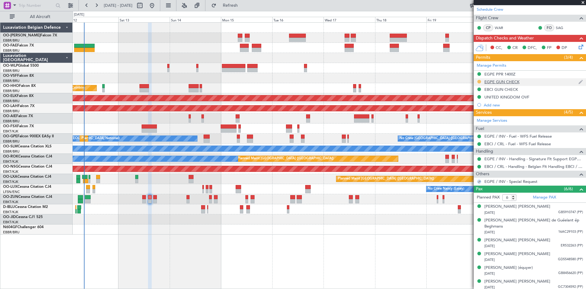
click at [478, 81] on button at bounding box center [480, 82] width 4 height 4
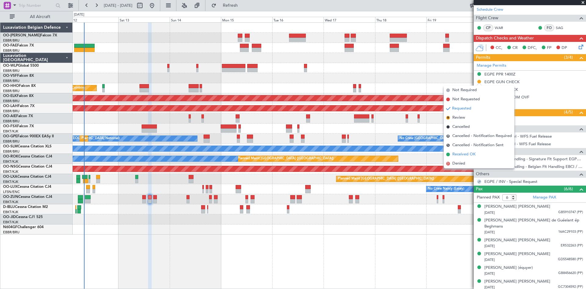
click at [470, 154] on span "Received OK" at bounding box center [464, 154] width 23 height 6
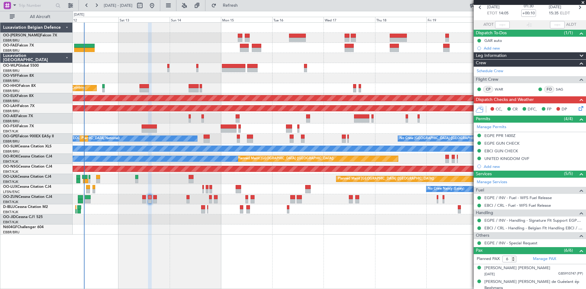
scroll to position [0, 0]
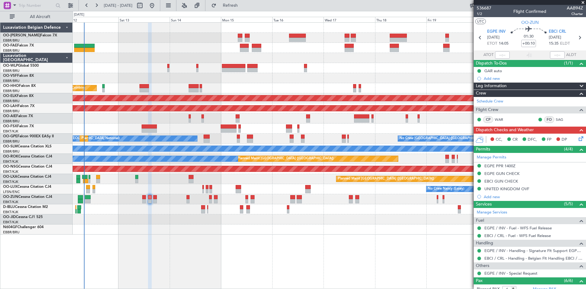
click at [578, 136] on icon at bounding box center [580, 137] width 5 height 5
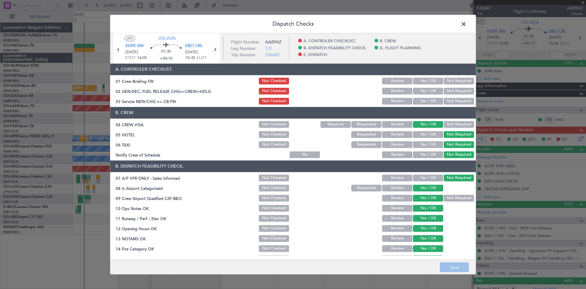
click at [432, 91] on button "Yes / OK" at bounding box center [428, 91] width 30 height 7
click at [462, 265] on button "Save" at bounding box center [454, 267] width 29 height 10
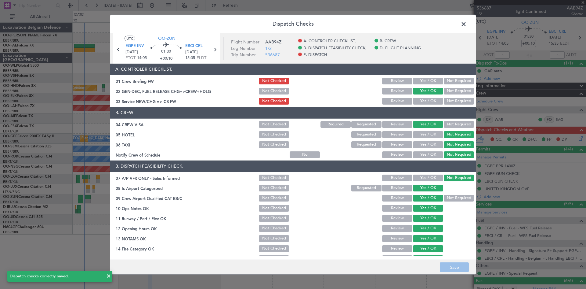
click at [467, 22] on span at bounding box center [467, 25] width 0 height 12
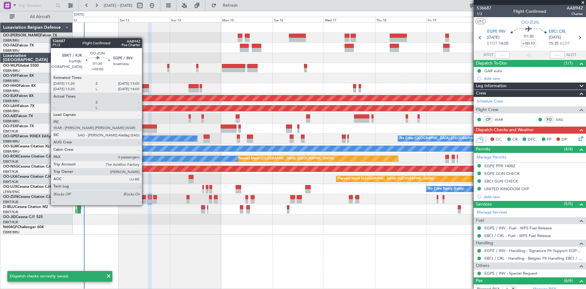
click at [145, 198] on div "Planned Maint Kortrijk-[GEOGRAPHIC_DATA]" at bounding box center [329, 199] width 513 height 10
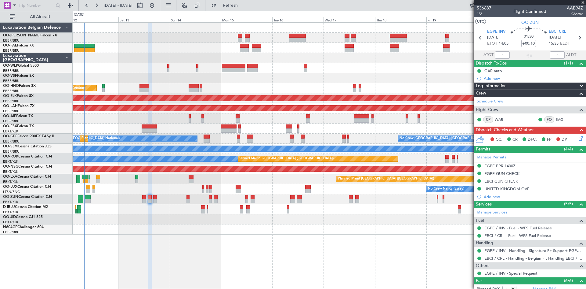
click at [578, 140] on icon at bounding box center [580, 137] width 5 height 5
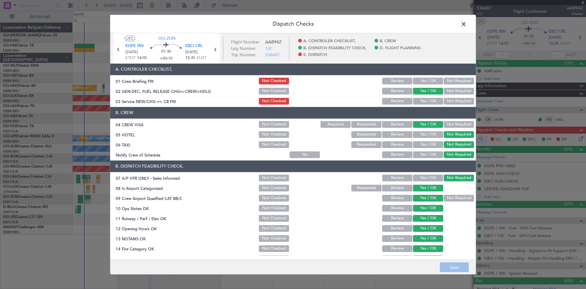
click at [467, 25] on span at bounding box center [467, 25] width 0 height 12
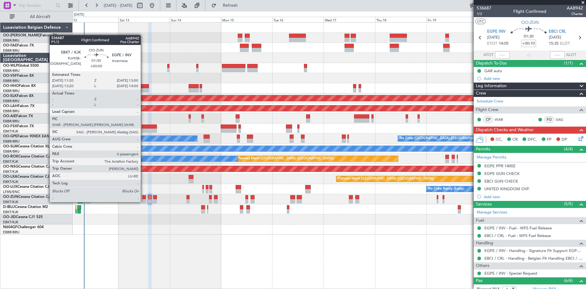
click at [144, 196] on div at bounding box center [144, 197] width 4 height 4
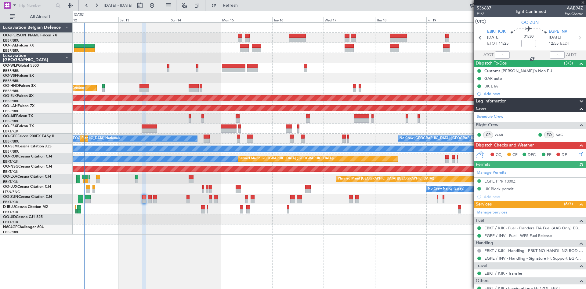
click at [578, 152] on icon at bounding box center [580, 152] width 5 height 5
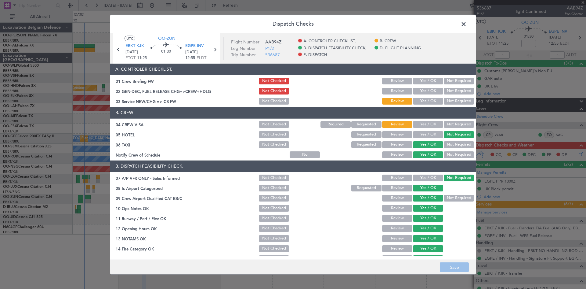
click at [425, 92] on button "Yes / OK" at bounding box center [428, 91] width 30 height 7
click at [458, 269] on button "Save" at bounding box center [454, 267] width 29 height 10
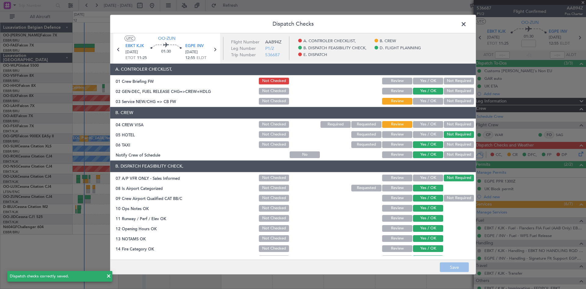
click at [467, 25] on span at bounding box center [467, 25] width 0 height 12
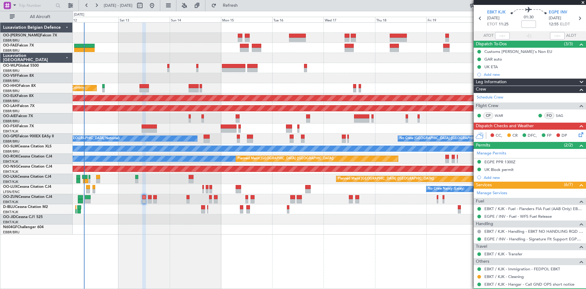
scroll to position [35, 0]
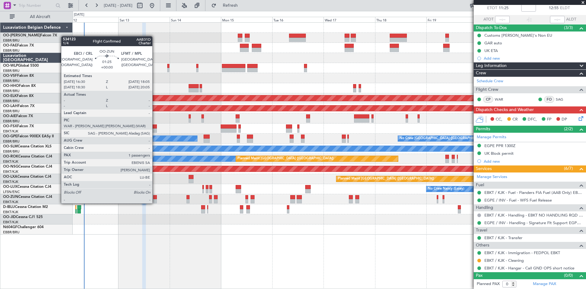
click at [155, 197] on div at bounding box center [155, 197] width 4 height 4
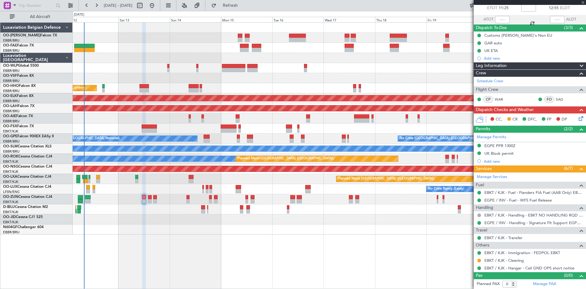
type input "1"
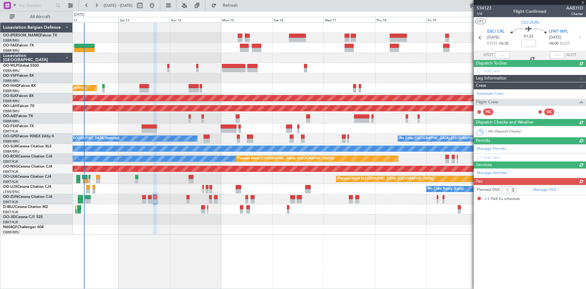
scroll to position [0, 0]
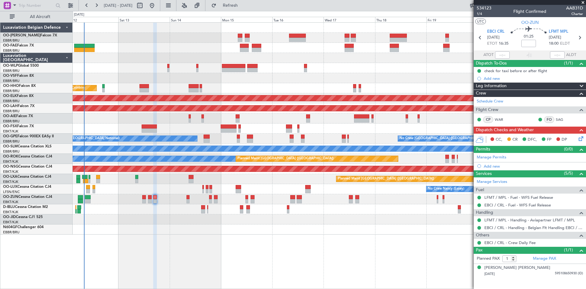
click at [150, 194] on div "Planned Maint Kortrijk-[GEOGRAPHIC_DATA]" at bounding box center [329, 199] width 513 height 10
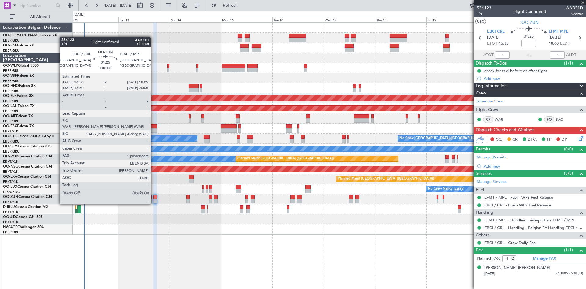
click at [154, 198] on div at bounding box center [155, 197] width 4 height 4
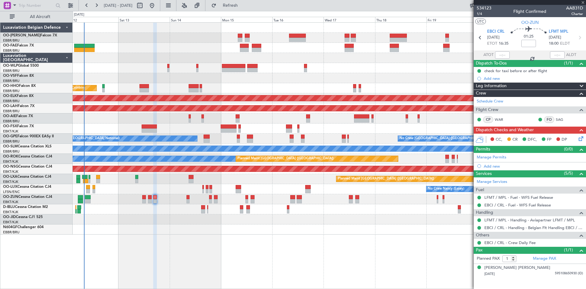
click at [150, 196] on div at bounding box center [150, 197] width 4 height 4
type input "+00:10"
type input "6"
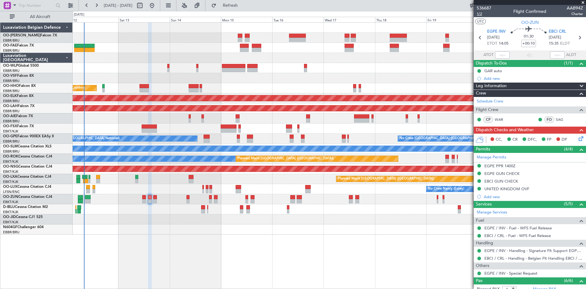
click at [481, 13] on span "1/2" at bounding box center [484, 13] width 15 height 5
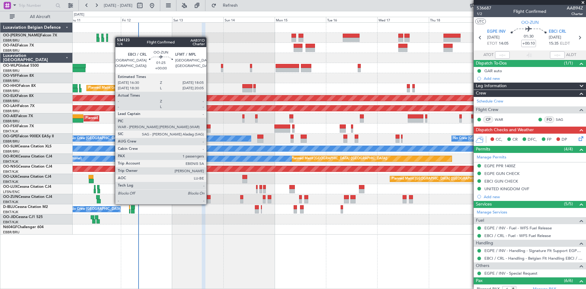
click at [209, 198] on div at bounding box center [209, 197] width 4 height 4
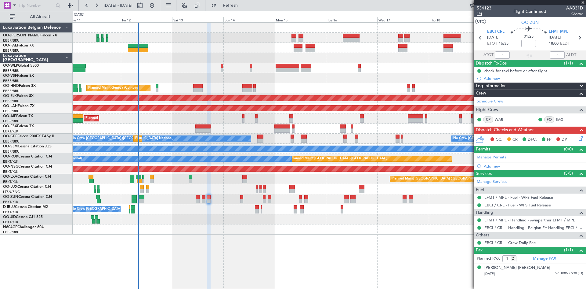
click at [481, 14] on span "1/4" at bounding box center [484, 13] width 15 height 5
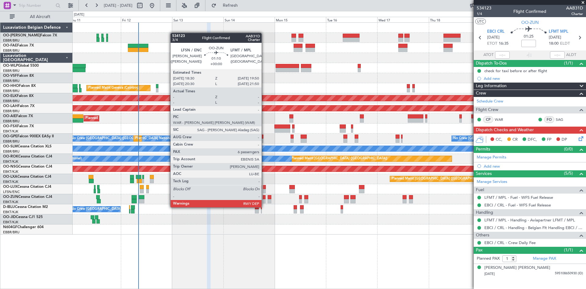
click at [264, 201] on div at bounding box center [264, 201] width 3 height 4
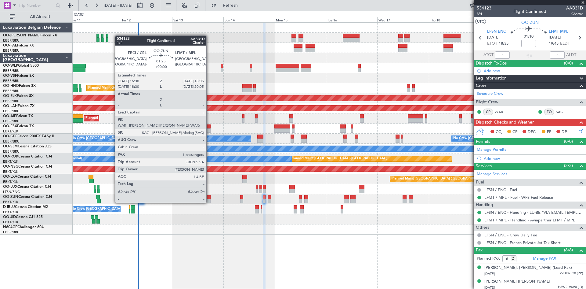
click at [209, 196] on div at bounding box center [209, 197] width 4 height 4
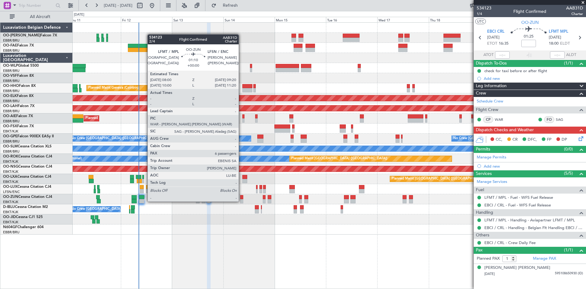
click at [242, 196] on div at bounding box center [241, 197] width 3 height 4
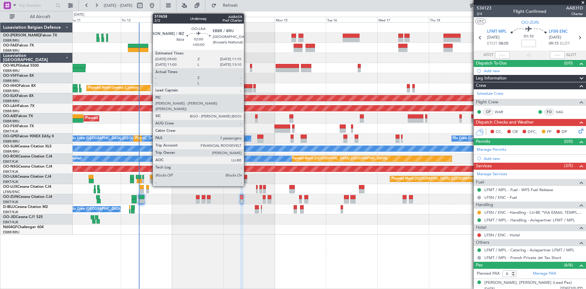
click at [247, 175] on div at bounding box center [244, 177] width 5 height 4
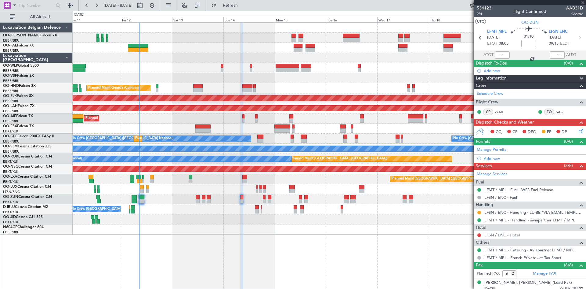
type input "7"
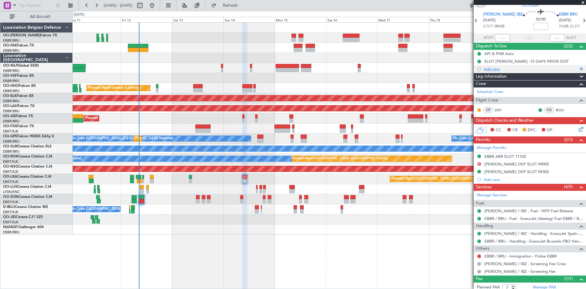
scroll to position [1, 0]
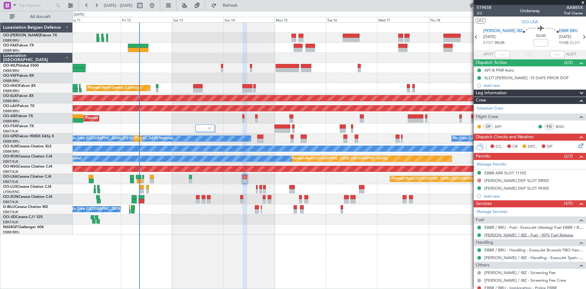
click at [503, 234] on link "[PERSON_NAME] / IBZ - Fuel - WFS Fuel Release" at bounding box center [529, 234] width 89 height 5
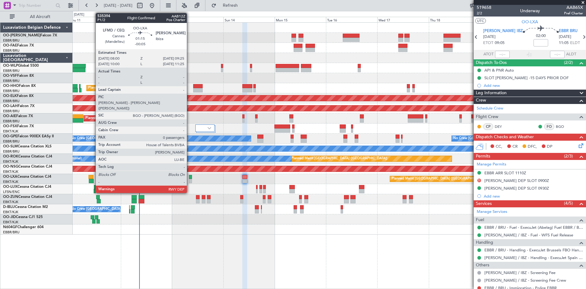
click at [190, 176] on div at bounding box center [190, 177] width 3 height 4
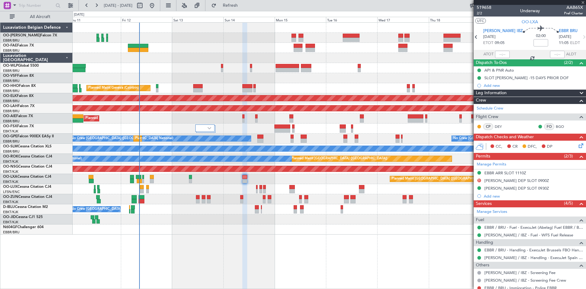
type input "-00:05"
type input "0"
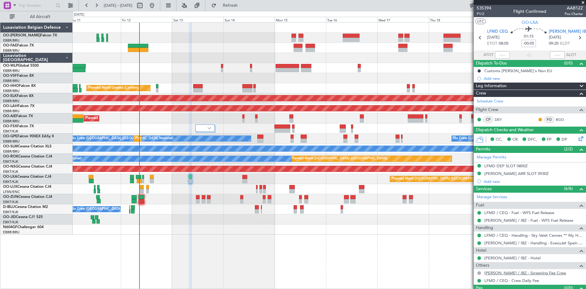
scroll to position [13, 0]
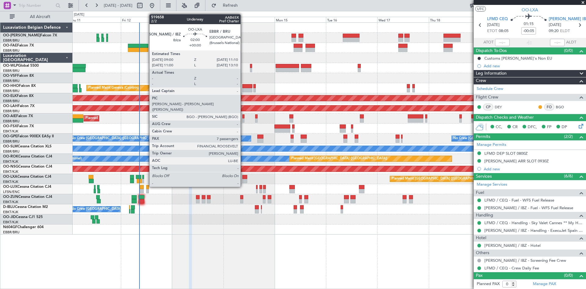
click at [243, 175] on div at bounding box center [244, 177] width 5 height 4
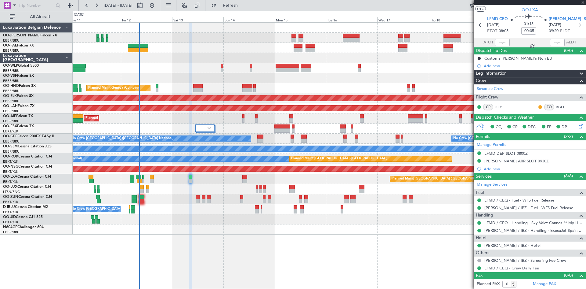
type input "7"
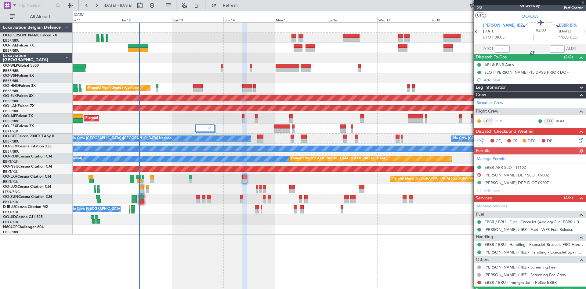
scroll to position [0, 0]
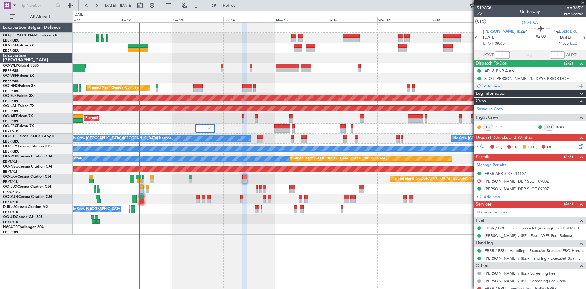
click at [497, 84] on div "Add new" at bounding box center [531, 85] width 94 height 5
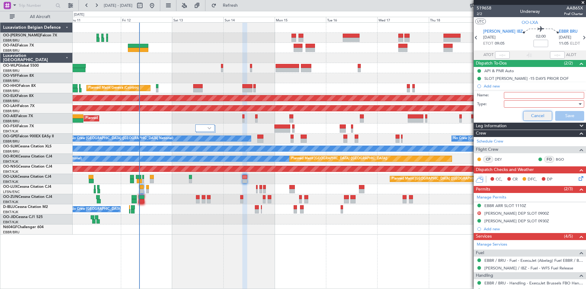
click at [528, 116] on button "Cancel" at bounding box center [537, 116] width 29 height 10
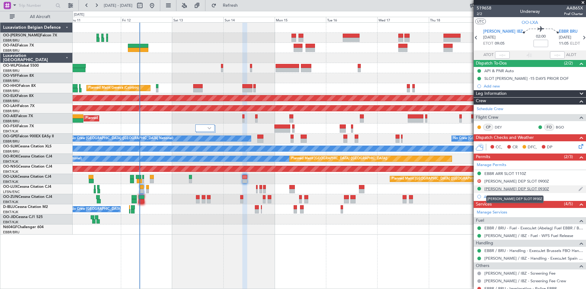
click at [499, 187] on div "[PERSON_NAME] DEP SLOT 0930Z" at bounding box center [517, 188] width 65 height 5
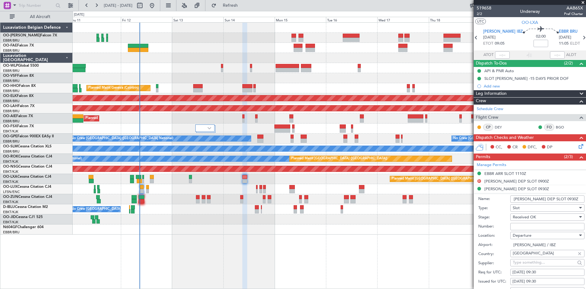
click at [527, 225] on input "Number:" at bounding box center [548, 226] width 74 height 7
click at [487, 226] on label "Number:" at bounding box center [494, 226] width 32 height 6
click at [511, 226] on input "Number:" at bounding box center [548, 226] width 74 height 7
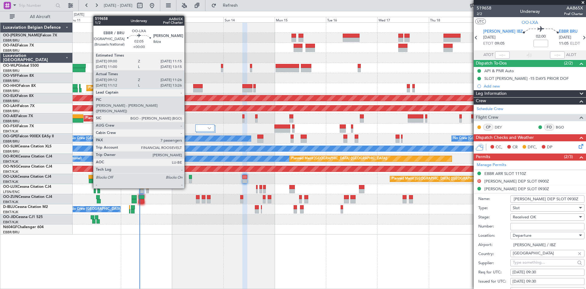
click at [90, 177] on div at bounding box center [91, 177] width 5 height 4
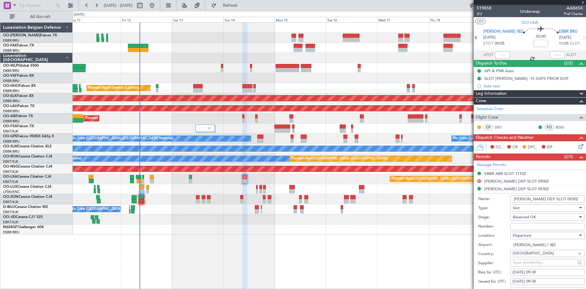
type input "09:17"
type input "11:21"
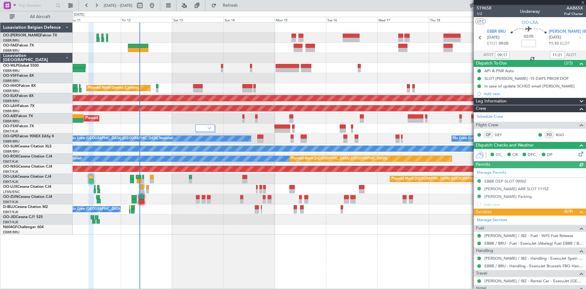
click at [514, 189] on div "Manage Permits EBBR DEP SLOT 0900Z [PERSON_NAME] ARR SLOT 1115Z [PERSON_NAME] P…" at bounding box center [530, 188] width 112 height 40
click at [502, 188] on div "Manage Permits EBBR DEP SLOT 0900Z [PERSON_NAME] ARR SLOT 1115Z [PERSON_NAME] P…" at bounding box center [530, 188] width 112 height 40
click at [505, 189] on div "[PERSON_NAME] ARR SLOT 1115Z" at bounding box center [517, 188] width 64 height 5
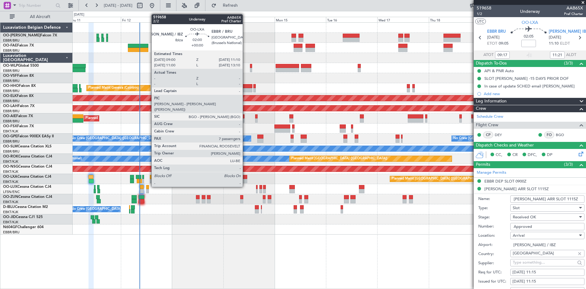
click at [245, 176] on div at bounding box center [244, 177] width 5 height 4
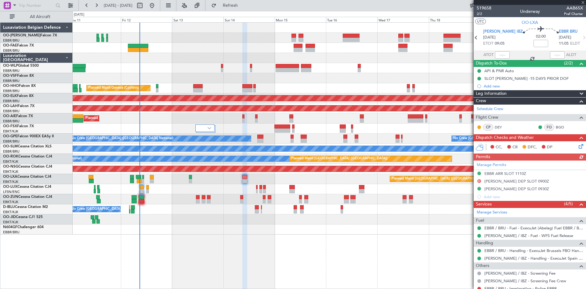
click at [498, 190] on div "Manage Permits EBBR ARR SLOT 1110Z [PERSON_NAME] DEP SLOT 0900Z [PERSON_NAME] D…" at bounding box center [530, 180] width 112 height 40
click at [504, 188] on div "[PERSON_NAME] DEP SLOT 0930Z" at bounding box center [517, 188] width 65 height 5
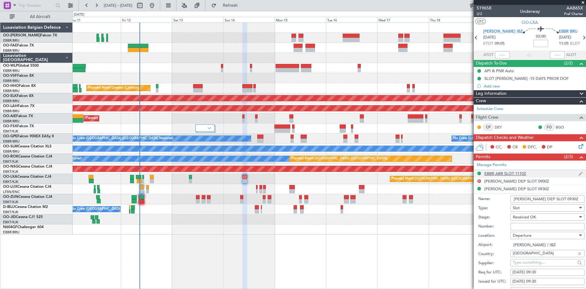
click at [500, 173] on div "EBBR ARR SLOT 1110Z" at bounding box center [506, 173] width 42 height 5
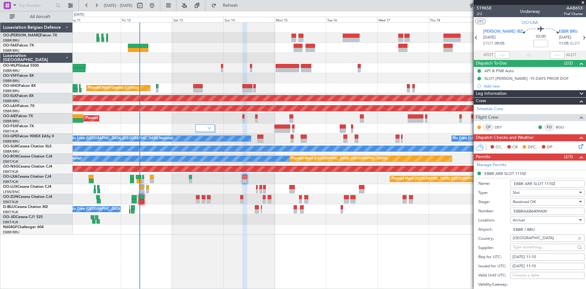
drag, startPoint x: 554, startPoint y: 209, endPoint x: 490, endPoint y: 211, distance: 64.1
click at [490, 211] on div "Number: EBBRAAB6409A00" at bounding box center [531, 210] width 106 height 9
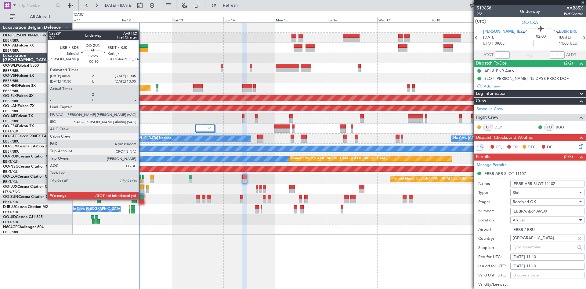
click at [141, 198] on div at bounding box center [142, 197] width 6 height 4
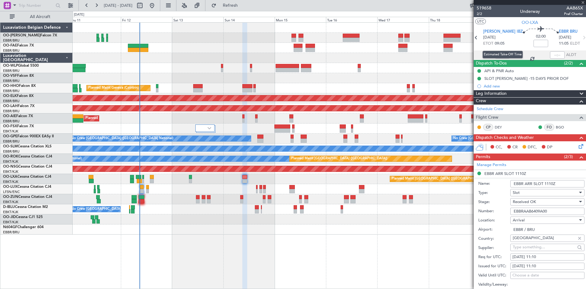
type input "-00:10"
type input "4"
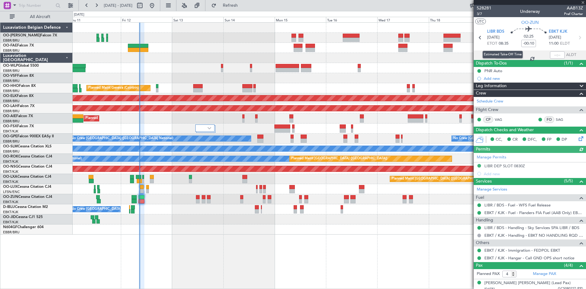
click at [500, 55] on div "Estimated Take-Off Time" at bounding box center [503, 55] width 40 height 8
click at [499, 56] on div at bounding box center [502, 54] width 15 height 7
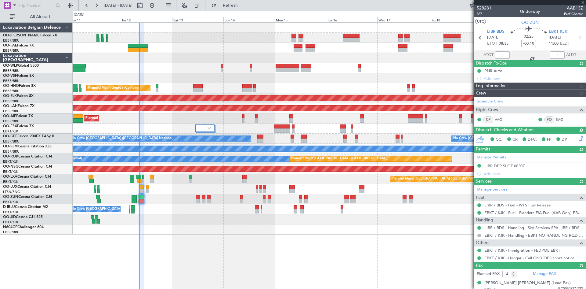
click at [503, 56] on div at bounding box center [502, 54] width 15 height 7
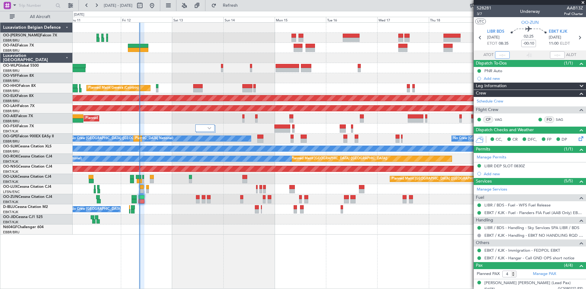
click at [500, 54] on input "text" at bounding box center [502, 54] width 15 height 7
click at [512, 40] on div "02:25 -00:10" at bounding box center [529, 37] width 40 height 23
type input "08:40"
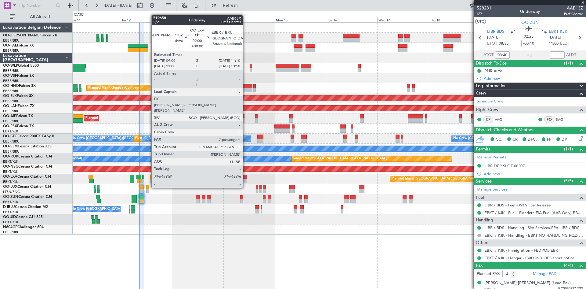
click at [245, 176] on div at bounding box center [244, 177] width 5 height 4
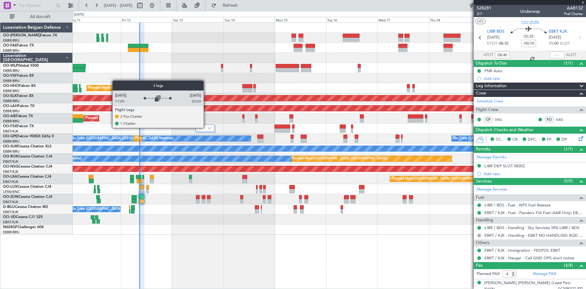
type input "7"
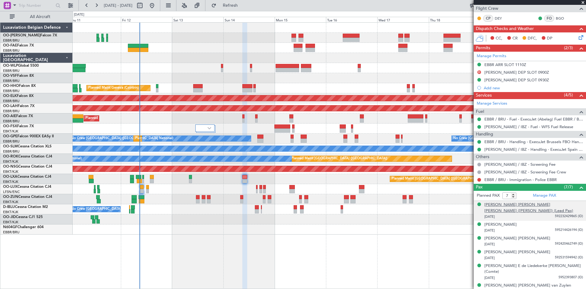
scroll to position [123, 0]
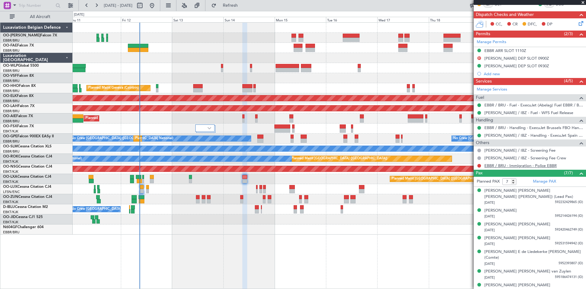
click at [522, 166] on link "EBBR / BRU - Immigration - Police EBBR" at bounding box center [521, 165] width 72 height 5
click at [243, 6] on span "Refresh" at bounding box center [231, 5] width 26 height 4
click at [479, 165] on button at bounding box center [480, 166] width 4 height 4
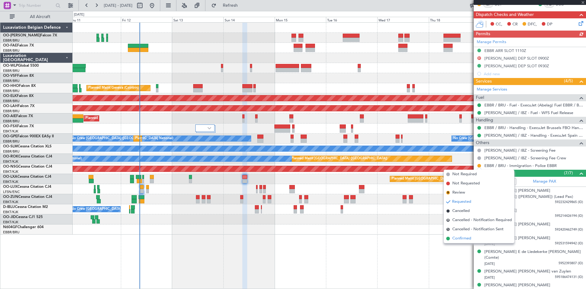
click at [467, 237] on span "Confirmed" at bounding box center [462, 238] width 19 height 6
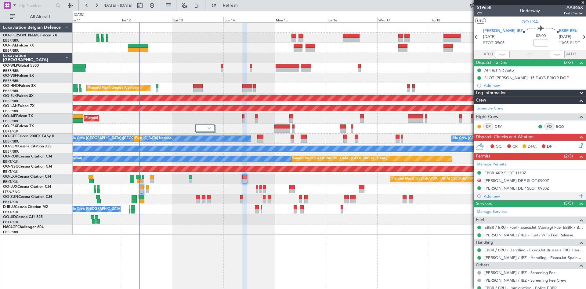
scroll to position [0, 0]
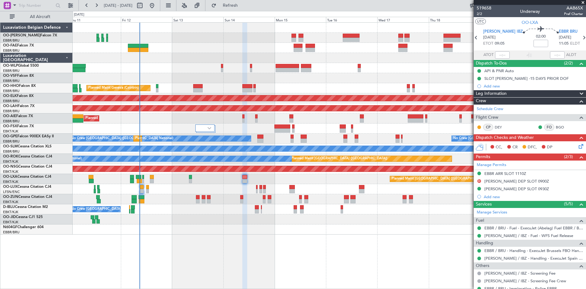
click at [578, 146] on icon at bounding box center [580, 145] width 5 height 5
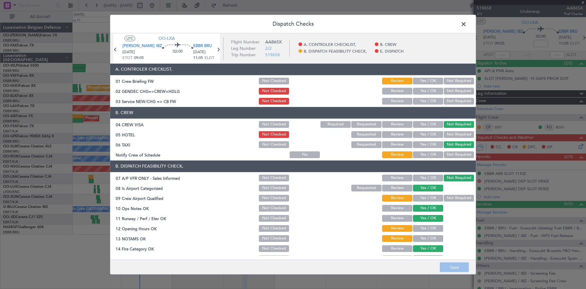
click at [434, 154] on button "Yes / OK" at bounding box center [428, 154] width 30 height 7
click at [422, 198] on button "Yes / OK" at bounding box center [428, 198] width 30 height 7
click at [456, 271] on button "Save" at bounding box center [454, 267] width 29 height 10
click at [428, 227] on button "Yes / OK" at bounding box center [428, 228] width 30 height 7
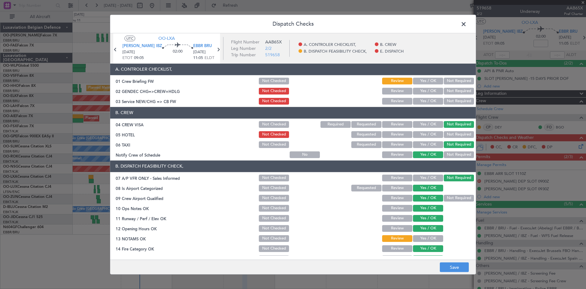
click at [429, 234] on div "Yes / OK" at bounding box center [427, 238] width 31 height 9
click at [430, 235] on button "Yes / OK" at bounding box center [428, 238] width 30 height 7
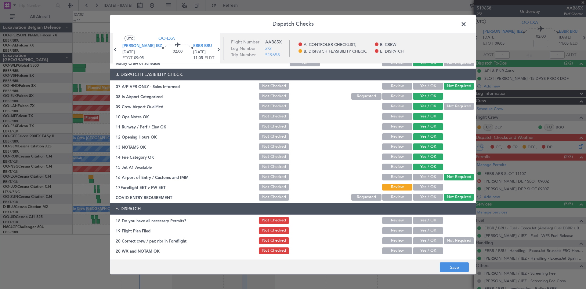
scroll to position [92, 0]
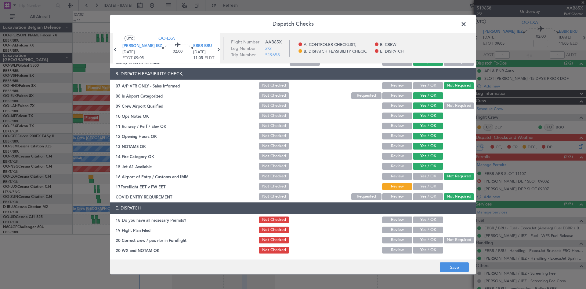
click at [422, 185] on button "Yes / OK" at bounding box center [428, 186] width 30 height 7
click at [431, 218] on button "Yes / OK" at bounding box center [428, 219] width 30 height 7
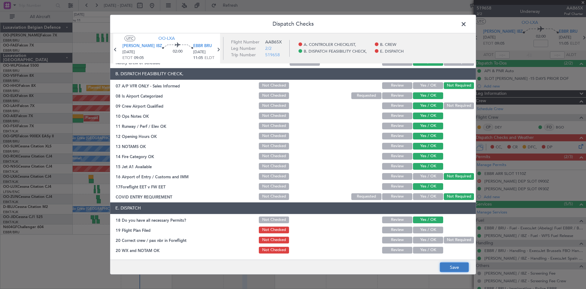
click at [459, 264] on button "Save" at bounding box center [454, 267] width 29 height 10
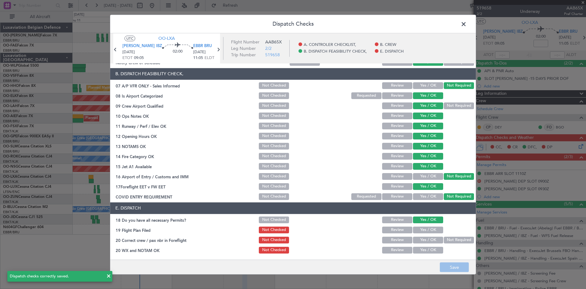
click at [467, 22] on span at bounding box center [467, 25] width 0 height 12
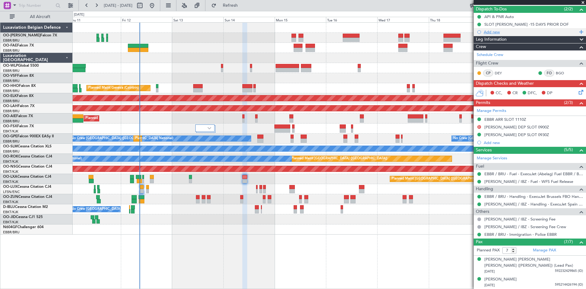
scroll to position [1, 0]
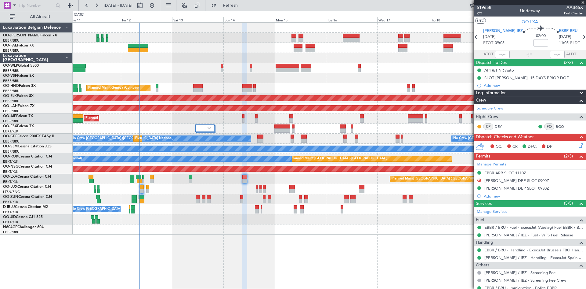
click at [578, 146] on icon at bounding box center [580, 144] width 5 height 5
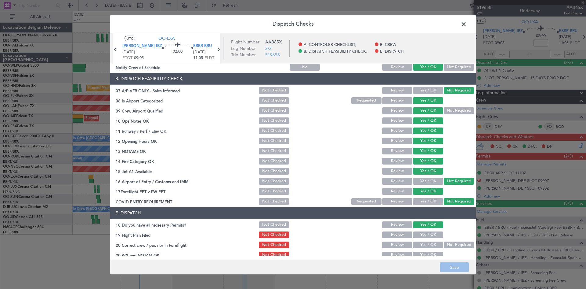
scroll to position [92, 0]
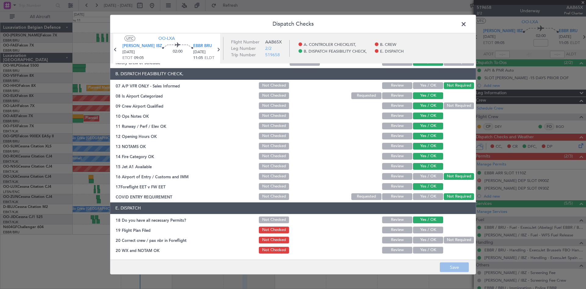
click at [420, 237] on button "Yes / OK" at bounding box center [428, 239] width 30 height 7
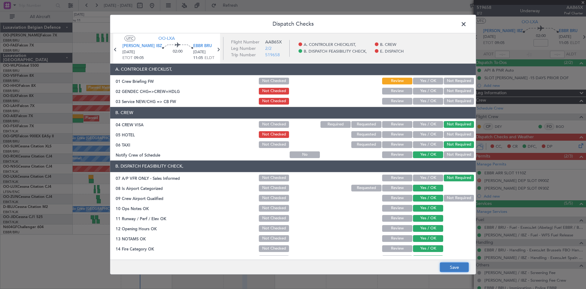
click at [462, 266] on button "Save" at bounding box center [454, 267] width 29 height 10
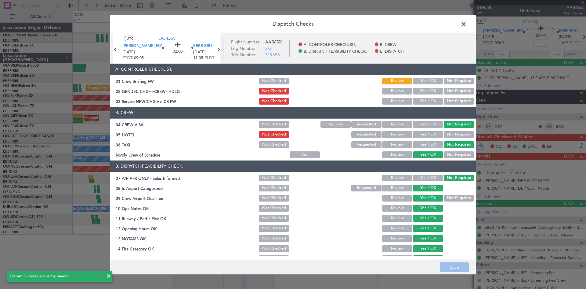
click at [467, 23] on span at bounding box center [467, 25] width 0 height 12
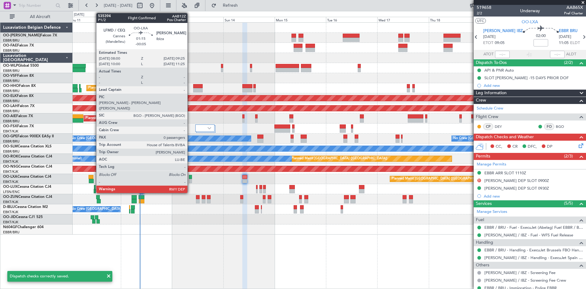
click at [190, 176] on div at bounding box center [190, 177] width 3 height 4
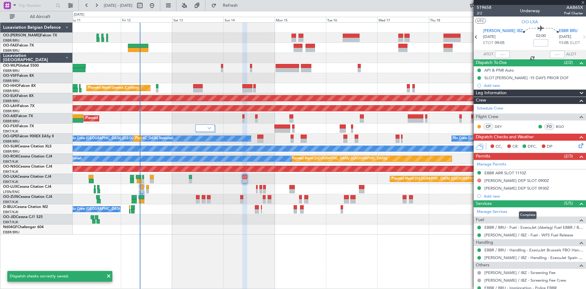
type input "-00:05"
type input "0"
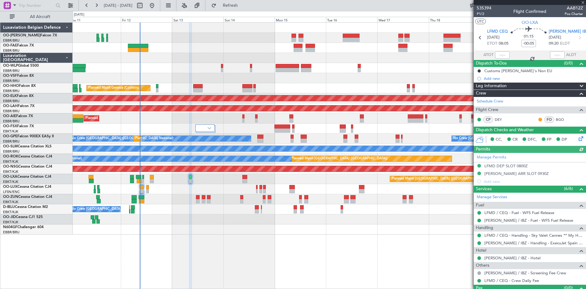
scroll to position [13, 0]
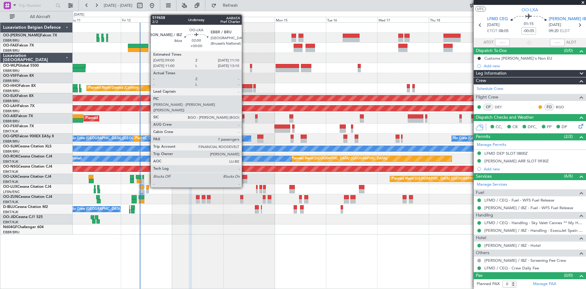
click at [245, 176] on div at bounding box center [244, 177] width 5 height 4
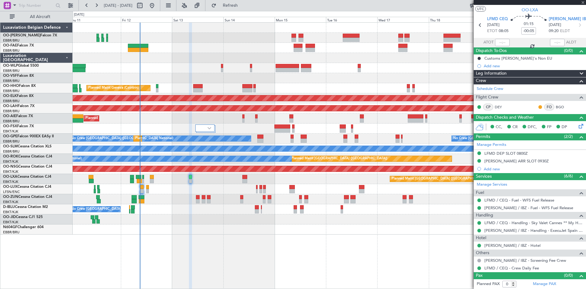
type input "7"
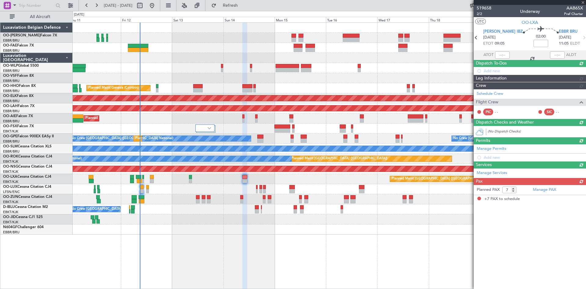
scroll to position [0, 0]
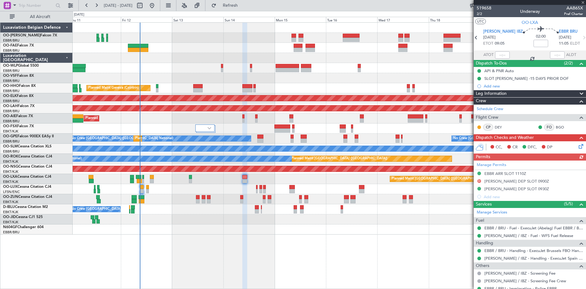
click at [578, 147] on icon at bounding box center [580, 145] width 5 height 5
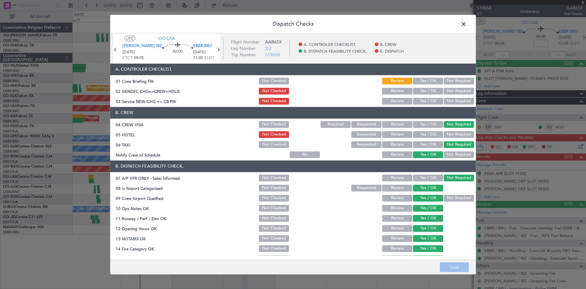
click at [431, 135] on button "Yes / OK" at bounding box center [428, 134] width 30 height 7
click at [457, 270] on button "Save" at bounding box center [454, 267] width 29 height 10
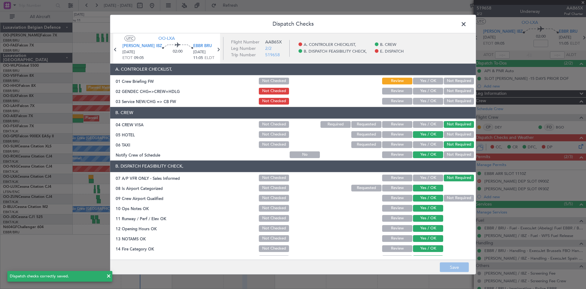
click at [467, 23] on span at bounding box center [467, 25] width 0 height 12
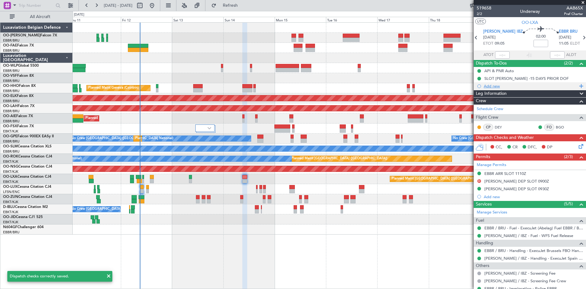
click at [485, 84] on div "Add new" at bounding box center [531, 85] width 94 height 5
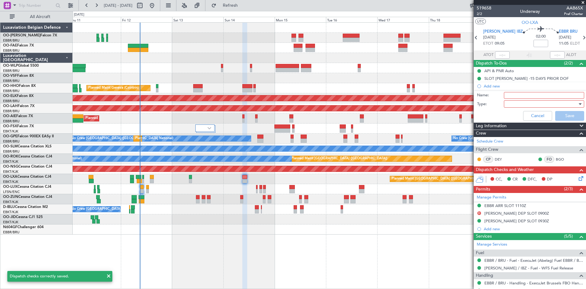
click at [507, 94] on input "Name:" at bounding box center [544, 95] width 80 height 7
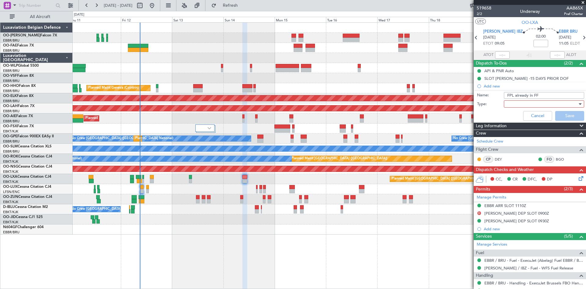
type input "FPL already in FF"
click at [555, 102] on div at bounding box center [542, 103] width 71 height 9
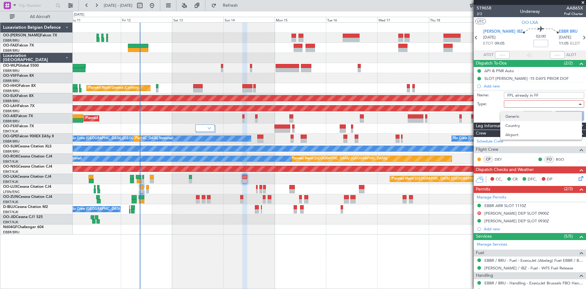
click at [520, 116] on span "Generic" at bounding box center [541, 116] width 71 height 9
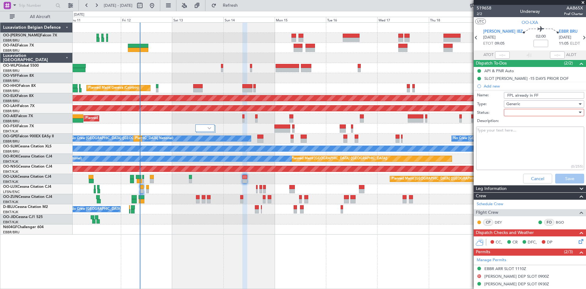
click at [504, 132] on textarea "Description:" at bounding box center [530, 148] width 108 height 44
type textarea "FPL is already uploaded in FF on 12/09. Please review and file."
click at [527, 110] on div at bounding box center [542, 112] width 71 height 9
click at [515, 124] on span "Not Started" at bounding box center [541, 124] width 71 height 9
click at [575, 179] on button "Save" at bounding box center [569, 178] width 29 height 10
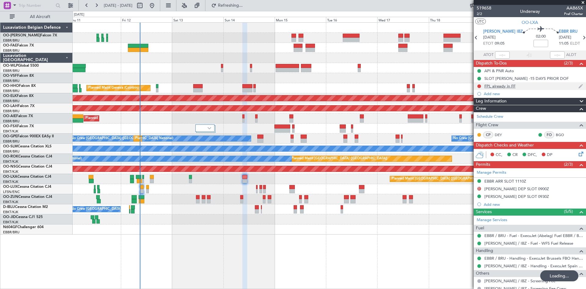
click at [511, 86] on div "FPL already in FF" at bounding box center [500, 85] width 31 height 5
click at [507, 84] on div "FPL already in FF" at bounding box center [500, 85] width 31 height 5
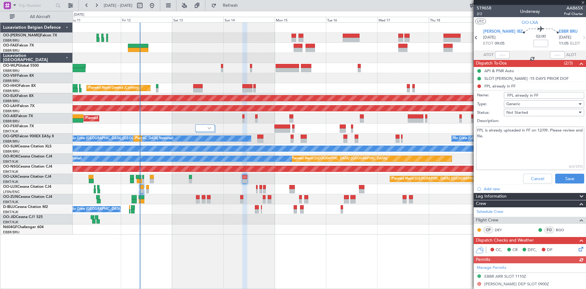
click at [544, 96] on input "FPL already in FF" at bounding box center [544, 95] width 80 height 7
type input "FPL already in FF to review and file."
click at [570, 177] on button "Save" at bounding box center [569, 178] width 29 height 10
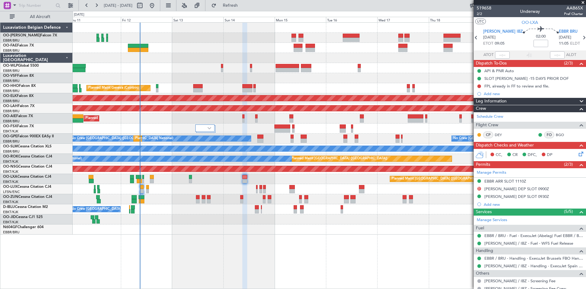
click at [578, 155] on icon at bounding box center [580, 152] width 5 height 5
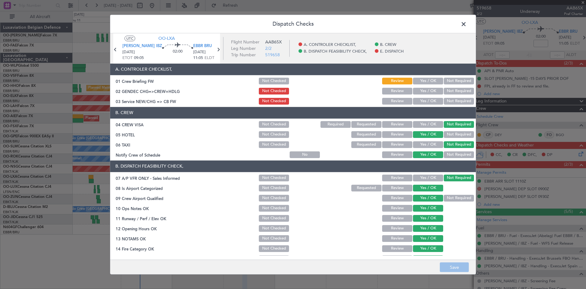
scroll to position [92, 0]
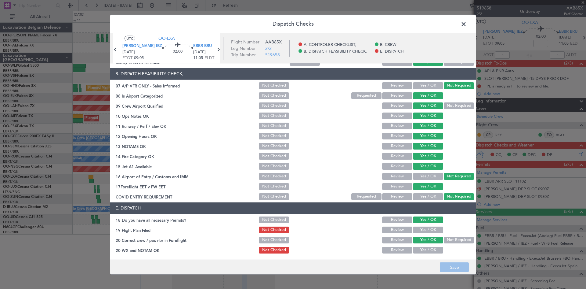
click at [400, 249] on button "Review" at bounding box center [397, 249] width 30 height 7
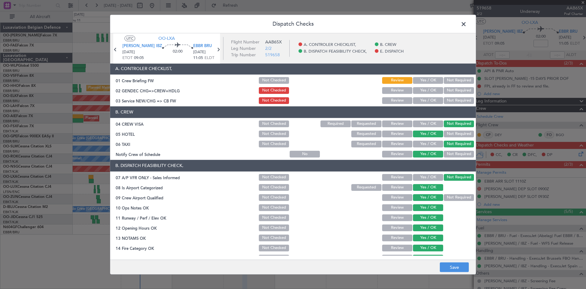
scroll to position [0, 0]
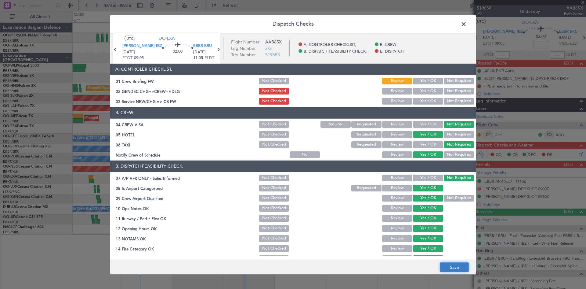
click at [450, 266] on button "Save" at bounding box center [454, 267] width 29 height 10
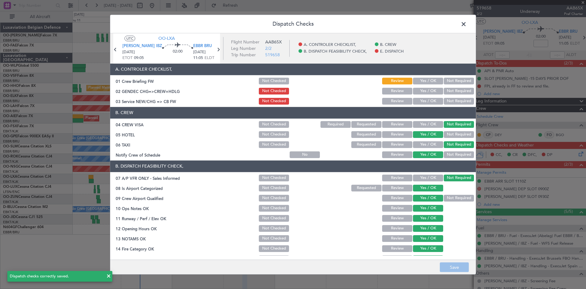
click at [467, 22] on span at bounding box center [467, 25] width 0 height 12
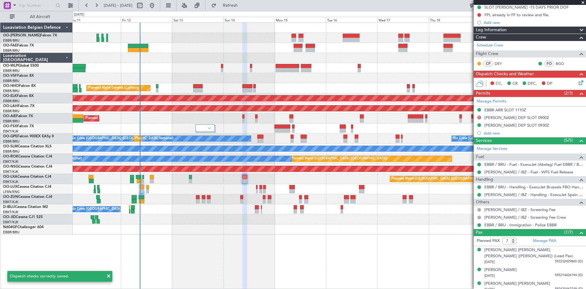
scroll to position [130, 0]
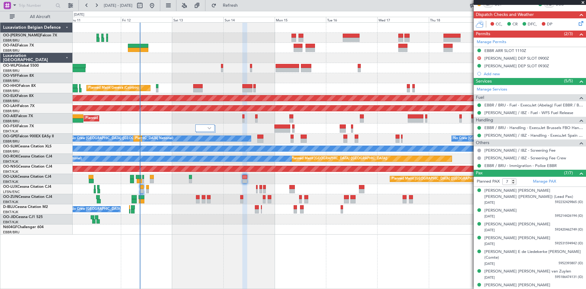
click at [313, 245] on div "Planned Maint Liege Planned Maint Geneva (Cointrin) AOG Maint New York (Teterbo…" at bounding box center [330, 155] width 514 height 266
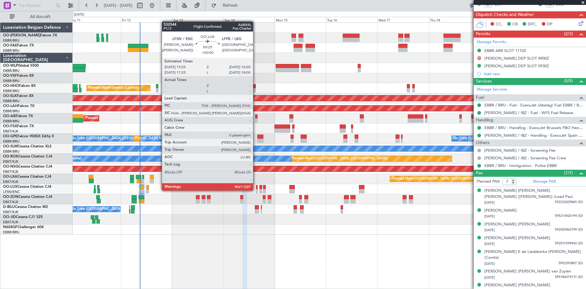
click at [256, 190] on div at bounding box center [257, 191] width 2 height 4
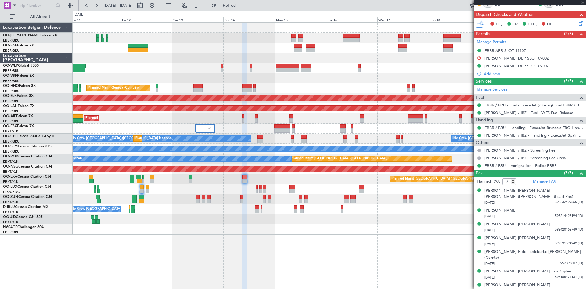
type input "0"
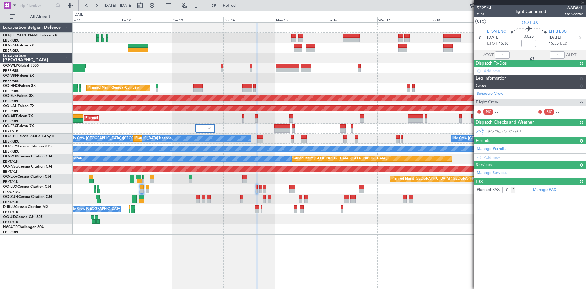
scroll to position [0, 0]
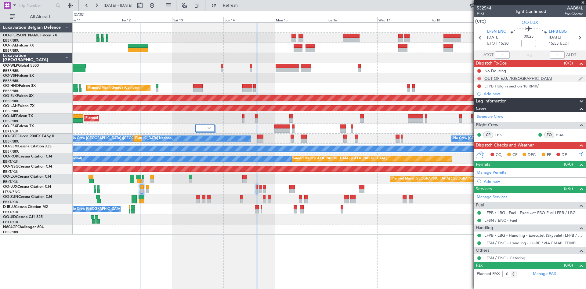
click at [480, 78] on button at bounding box center [480, 79] width 4 height 4
click at [479, 105] on span "Completed" at bounding box center [482, 105] width 20 height 6
click at [508, 87] on div "LFPB Hdlg in section 18 RMK/" at bounding box center [512, 85] width 54 height 5
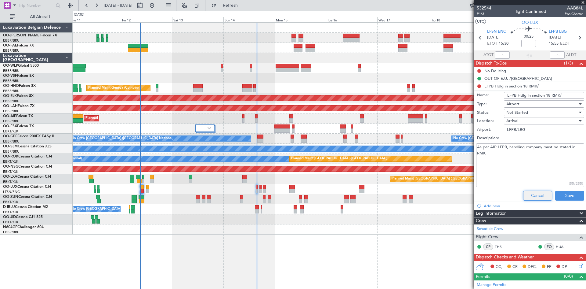
click at [528, 198] on button "Cancel" at bounding box center [537, 196] width 29 height 10
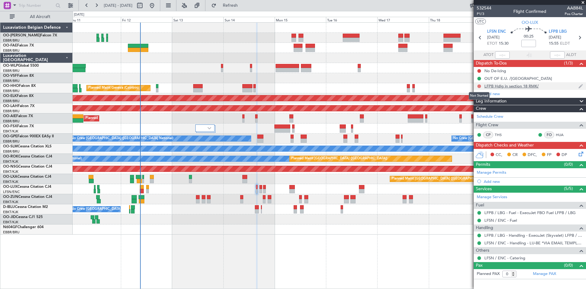
click at [478, 85] on button at bounding box center [480, 86] width 4 height 4
click at [486, 115] on span "Completed" at bounding box center [482, 113] width 20 height 6
click at [478, 69] on button at bounding box center [480, 71] width 4 height 4
click at [482, 99] on span "Completed" at bounding box center [482, 98] width 20 height 6
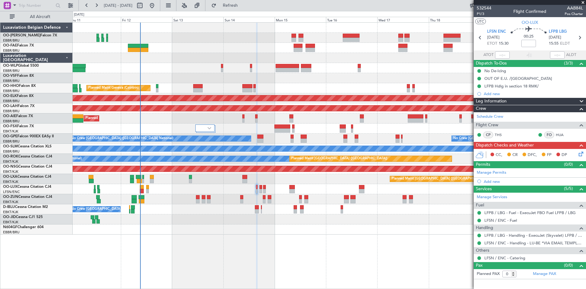
click at [583, 153] on icon at bounding box center [580, 152] width 5 height 5
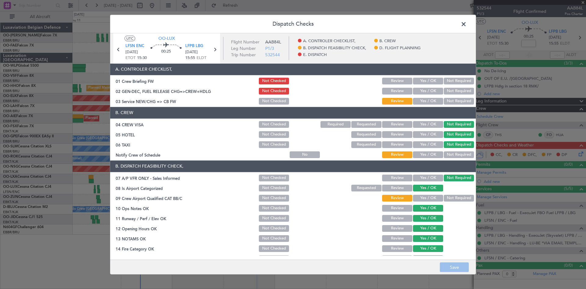
click at [432, 155] on button "Yes / OK" at bounding box center [428, 154] width 30 height 7
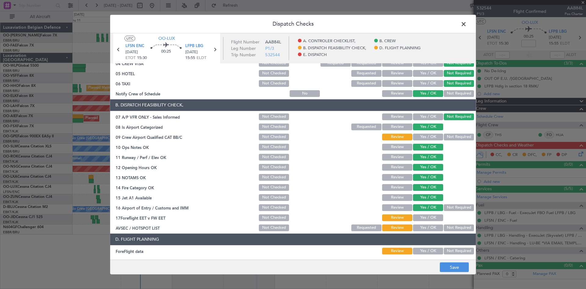
click at [425, 137] on button "Yes / OK" at bounding box center [428, 136] width 30 height 7
click at [414, 219] on button "Yes / OK" at bounding box center [428, 217] width 30 height 7
click at [417, 229] on button "Yes / OK" at bounding box center [428, 227] width 30 height 7
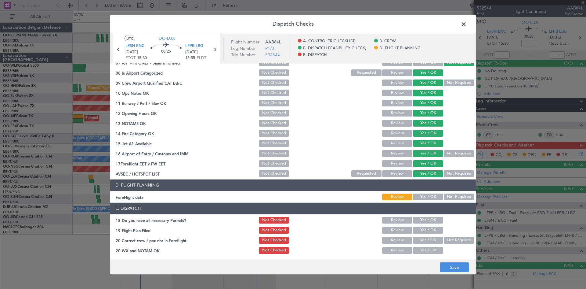
scroll to position [115, 0]
click at [427, 198] on button "Yes / OK" at bounding box center [428, 196] width 30 height 7
click at [426, 219] on button "Yes / OK" at bounding box center [428, 219] width 30 height 7
click at [420, 238] on button "Yes / OK" at bounding box center [428, 239] width 30 height 7
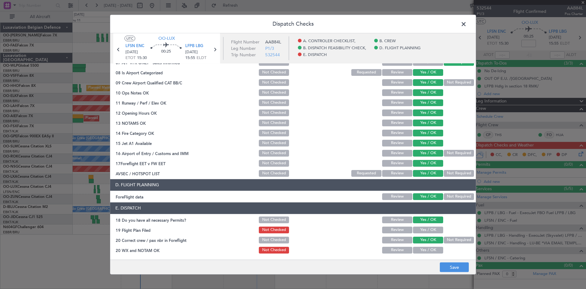
click at [399, 249] on button "Review" at bounding box center [397, 249] width 30 height 7
click at [457, 271] on button "Save" at bounding box center [454, 267] width 29 height 10
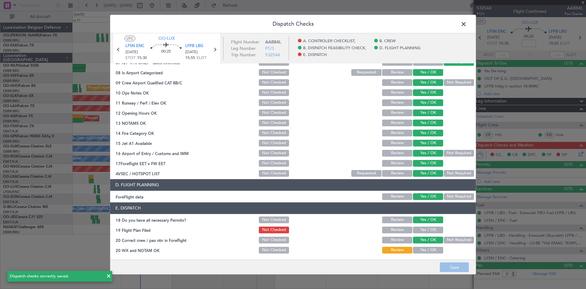
click at [467, 26] on span at bounding box center [467, 25] width 0 height 12
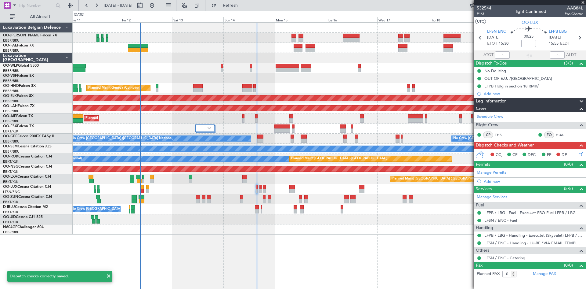
click at [527, 44] on input at bounding box center [529, 43] width 15 height 7
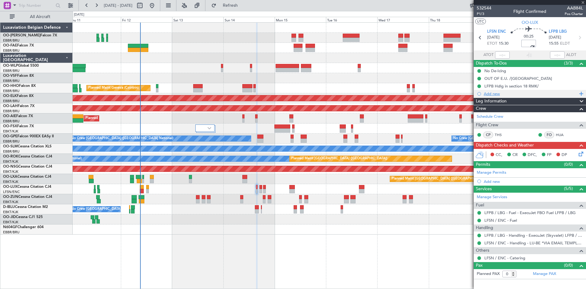
type input "+00:10"
click at [498, 93] on div "Add new" at bounding box center [531, 93] width 94 height 5
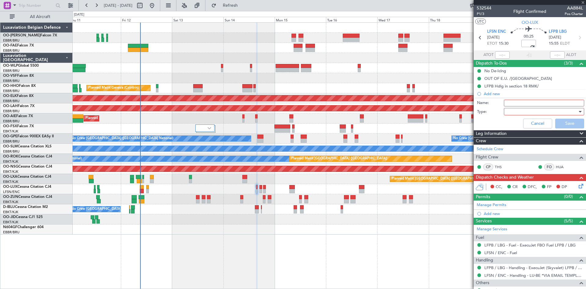
click at [519, 101] on input "Name:" at bounding box center [544, 103] width 80 height 7
type input "FPL already in FF to review and file."
click at [531, 114] on div at bounding box center [542, 111] width 71 height 9
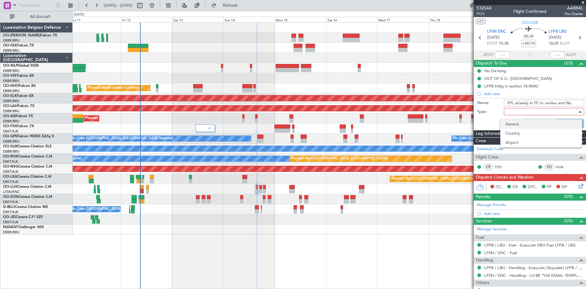
click at [516, 123] on span "Generic" at bounding box center [541, 123] width 71 height 9
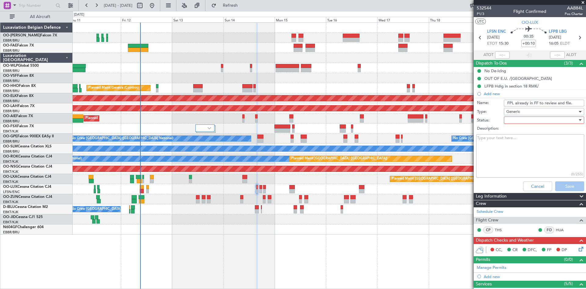
click at [514, 122] on div at bounding box center [542, 119] width 71 height 9
click at [516, 133] on span "Not Started" at bounding box center [541, 132] width 71 height 9
click at [496, 151] on textarea "Description:" at bounding box center [530, 156] width 108 height 44
type textarea "FPL is already made in FF. Please review and file."
click at [566, 189] on button "Save" at bounding box center [569, 186] width 29 height 10
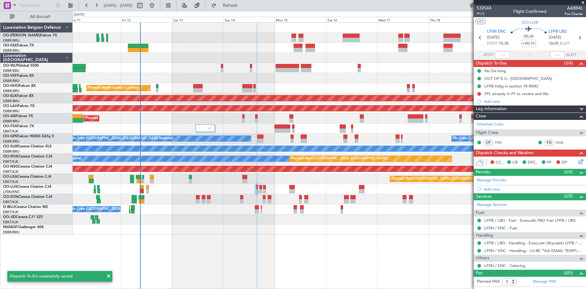
click at [582, 160] on icon at bounding box center [580, 160] width 5 height 5
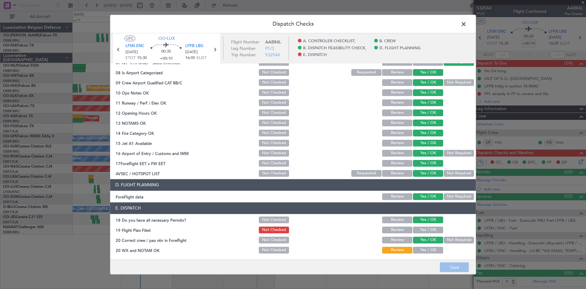
scroll to position [0, 0]
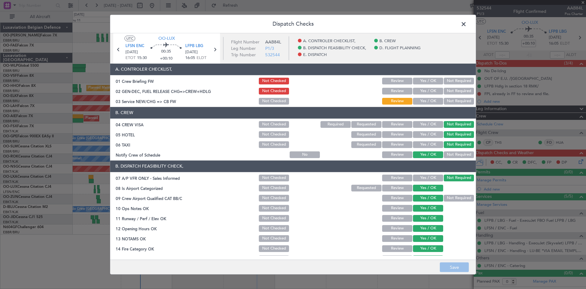
click at [467, 24] on span at bounding box center [467, 25] width 0 height 12
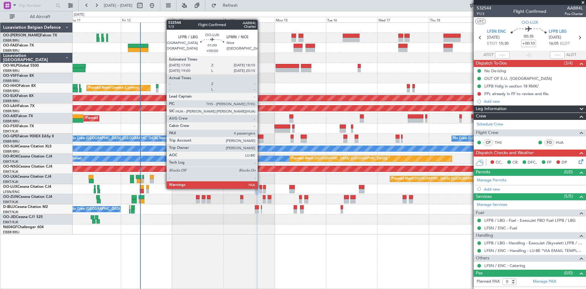
click at [260, 188] on div at bounding box center [261, 187] width 3 height 4
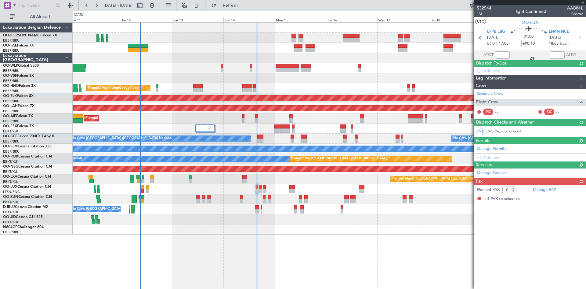
type input "4"
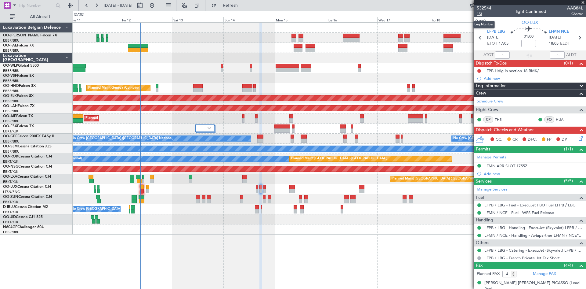
click at [481, 14] on span "1/3" at bounding box center [484, 13] width 15 height 5
click at [499, 165] on div "LFMN ARR SLOT 1755Z" at bounding box center [506, 165] width 43 height 5
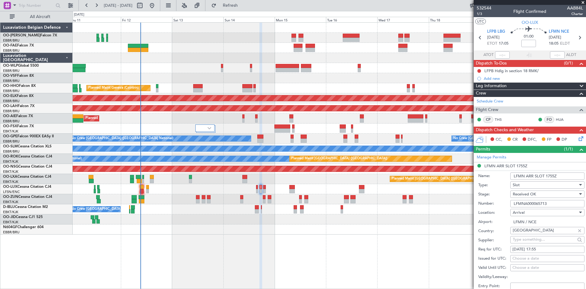
drag, startPoint x: 562, startPoint y: 204, endPoint x: 467, endPoint y: 205, distance: 95.6
click at [467, 205] on fb-app "11 Sep 2025 - 21 Sep 2025 Refresh Quick Links All Aircraft Planned Maint Liege …" at bounding box center [293, 147] width 586 height 284
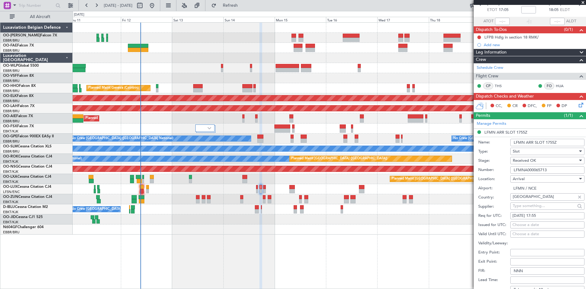
scroll to position [92, 0]
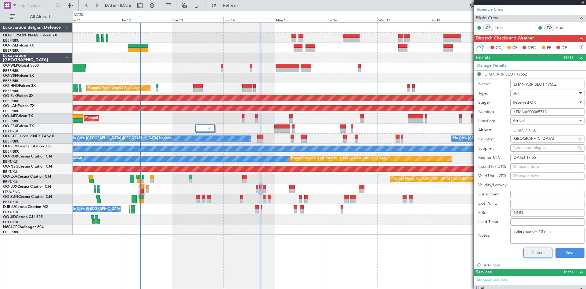
click at [537, 252] on button "Cancel" at bounding box center [538, 253] width 29 height 10
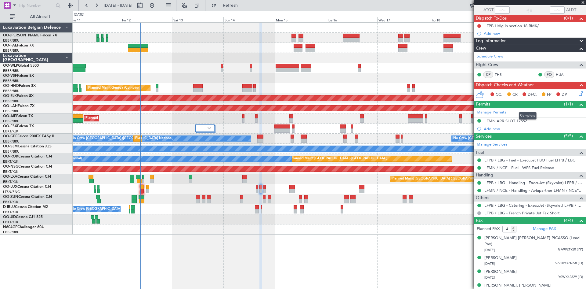
scroll to position [0, 0]
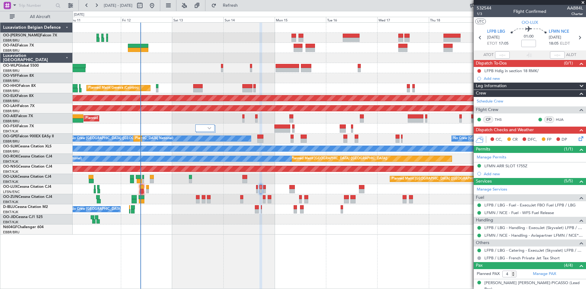
click at [496, 79] on div "Add new" at bounding box center [533, 78] width 99 height 5
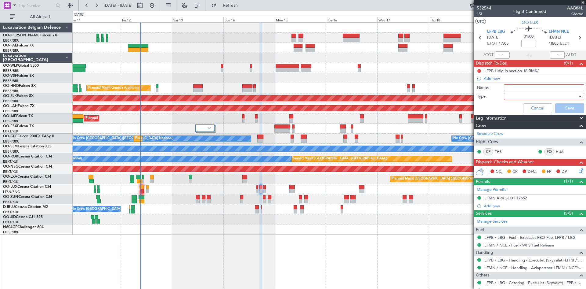
click at [515, 89] on input "Name:" at bounding box center [544, 87] width 80 height 7
type input "FPL already in FF to review and file."
click at [519, 98] on div at bounding box center [542, 96] width 71 height 9
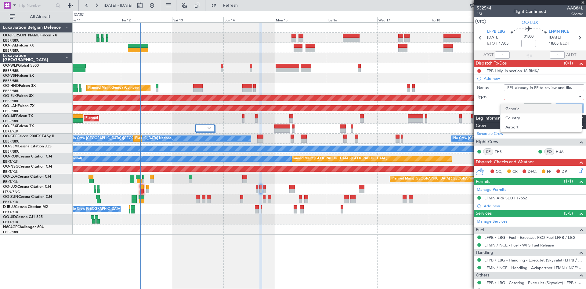
click at [514, 110] on span "Generic" at bounding box center [541, 108] width 71 height 9
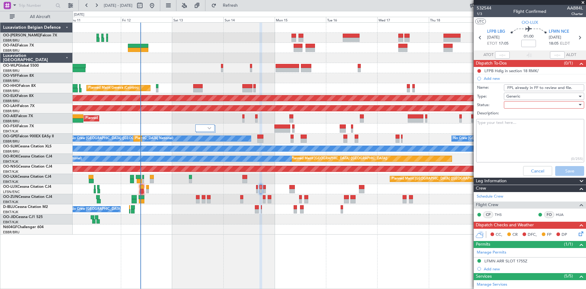
click at [493, 138] on textarea "Description:" at bounding box center [530, 141] width 108 height 44
type textarea "FPL is already made in FF. Please review and file."
click at [534, 106] on div at bounding box center [542, 104] width 71 height 9
click at [519, 118] on span "Not Started" at bounding box center [541, 116] width 71 height 9
click at [570, 174] on button "Save" at bounding box center [569, 171] width 29 height 10
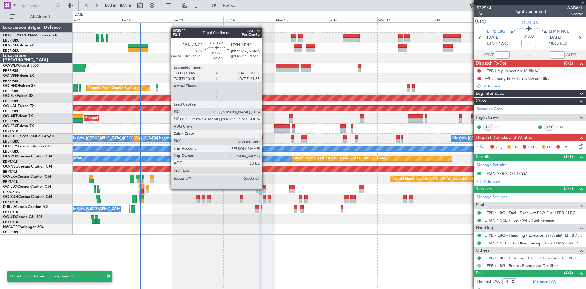
click at [266, 188] on div at bounding box center [264, 187] width 3 height 4
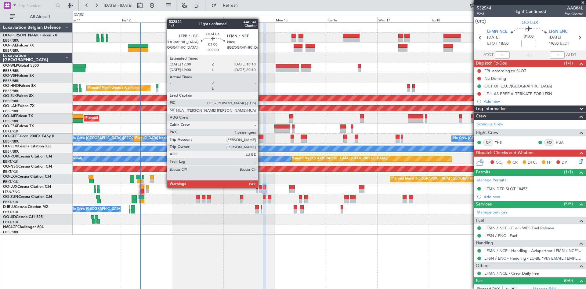
click at [261, 187] on div at bounding box center [261, 187] width 3 height 4
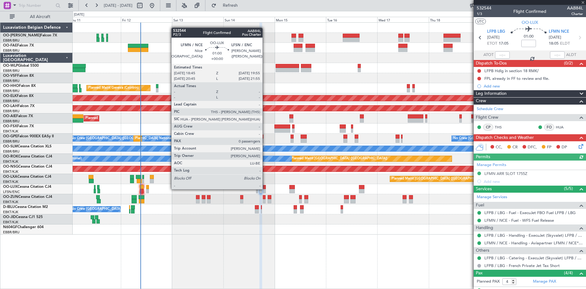
click at [265, 188] on div at bounding box center [264, 187] width 3 height 4
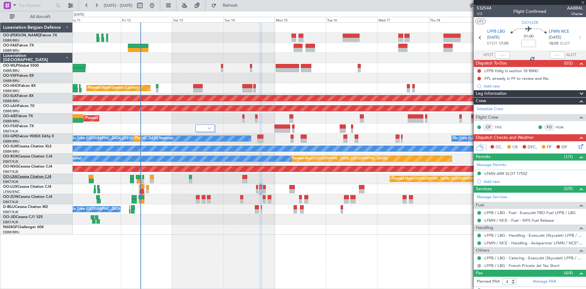
type input "0"
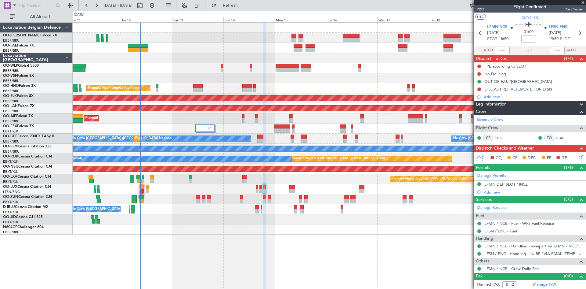
scroll to position [5, 0]
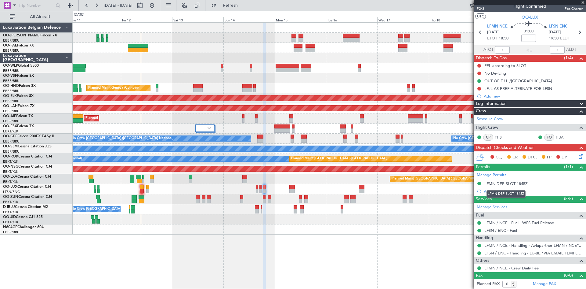
click at [488, 191] on div "LFMN DEP SLOT 1845Z" at bounding box center [506, 194] width 39 height 8
click at [495, 182] on div "LFMN DEP SLOT 1845Z" at bounding box center [506, 183] width 43 height 5
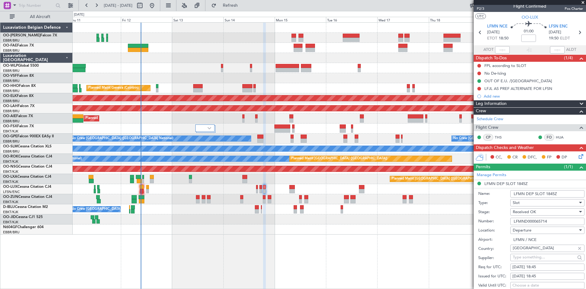
drag, startPoint x: 553, startPoint y: 218, endPoint x: 492, endPoint y: 216, distance: 61.7
click at [492, 216] on form "Name: LFMN DEP SLOT 1845Z Type: Slot Stage: Received OK Number: LFMND000065714 …" at bounding box center [530, 278] width 112 height 182
click at [479, 88] on button at bounding box center [480, 89] width 4 height 4
click at [475, 118] on span "Completed" at bounding box center [482, 115] width 20 height 6
click at [480, 67] on div at bounding box center [479, 65] width 5 height 5
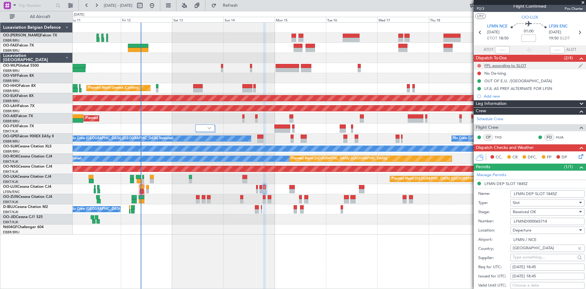
click at [480, 67] on button at bounding box center [480, 66] width 4 height 4
click at [477, 92] on span "Completed" at bounding box center [482, 92] width 20 height 6
click at [480, 73] on button at bounding box center [480, 73] width 4 height 4
click at [480, 98] on span "Completed" at bounding box center [482, 100] width 20 height 6
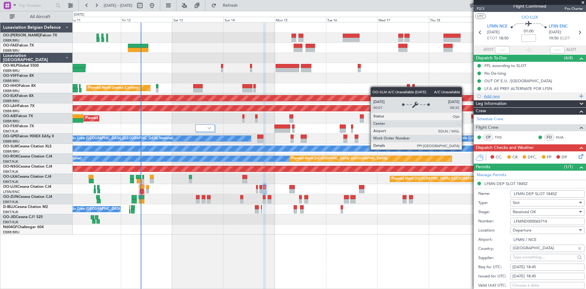
click at [490, 94] on div "Add new" at bounding box center [531, 95] width 94 height 5
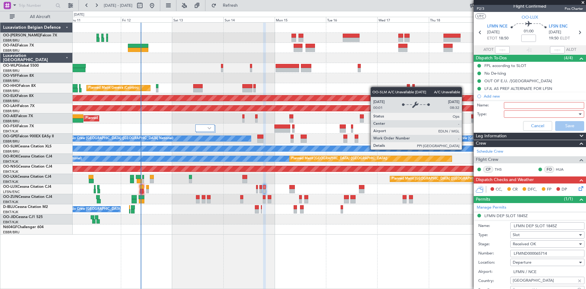
click at [514, 106] on input "Name:" at bounding box center [544, 105] width 80 height 7
type input "FPL already in FF to review and file."
click at [518, 115] on div at bounding box center [542, 113] width 71 height 9
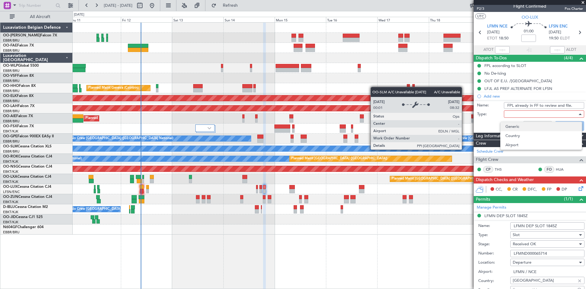
click at [515, 125] on span "Generic" at bounding box center [541, 126] width 71 height 9
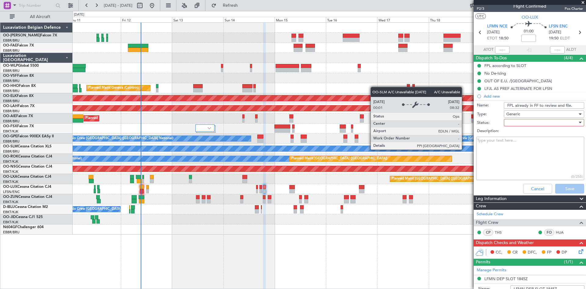
click at [509, 122] on div at bounding box center [542, 122] width 71 height 9
click at [517, 134] on span "Not Started" at bounding box center [541, 134] width 71 height 9
click at [503, 139] on textarea "Description:" at bounding box center [530, 158] width 108 height 44
type textarea "FPL already mad in FF. Please review and file."
click at [564, 192] on button "Save" at bounding box center [569, 189] width 29 height 10
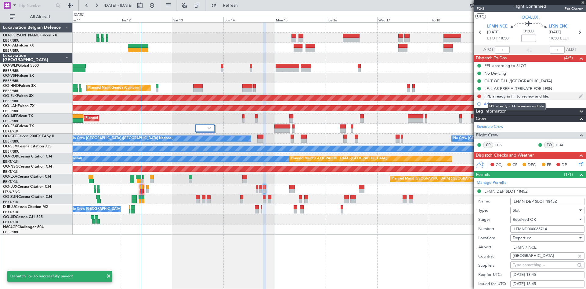
click at [509, 98] on div "FPL already in FF to review and file." at bounding box center [517, 95] width 65 height 5
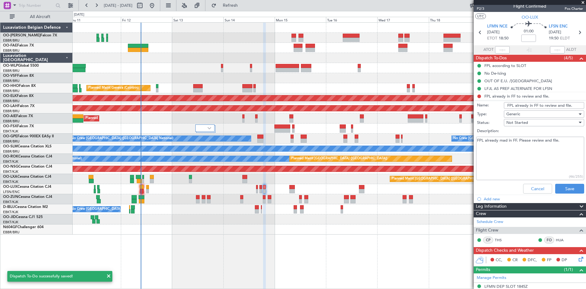
click at [507, 139] on textarea "FPL already mad in FF. Please review and file." at bounding box center [530, 158] width 108 height 44
type textarea "FPL already made in FF. Please review and file."
click at [571, 188] on button "Save" at bounding box center [569, 189] width 29 height 10
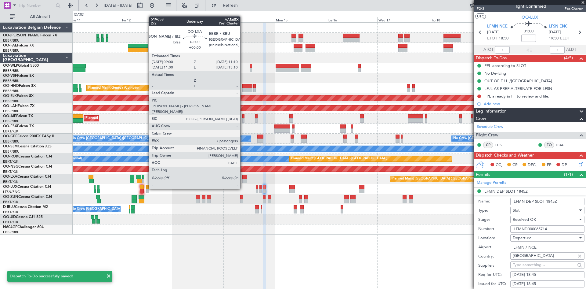
click at [243, 178] on div at bounding box center [244, 177] width 5 height 4
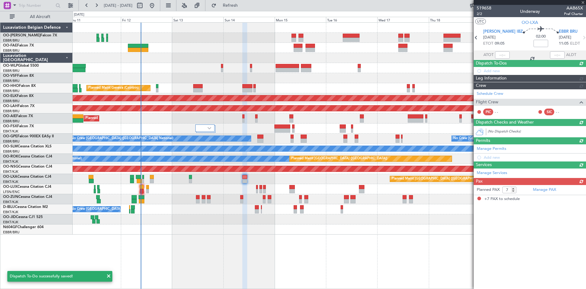
scroll to position [0, 0]
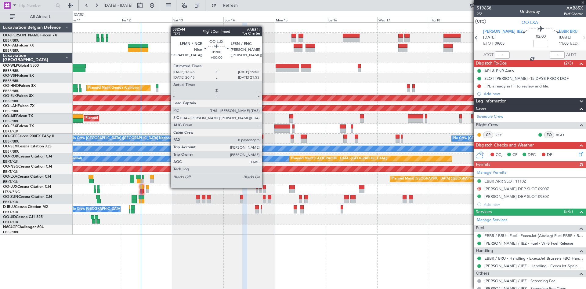
click at [265, 187] on div at bounding box center [264, 187] width 3 height 4
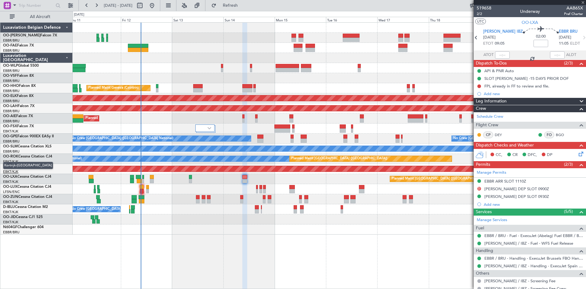
type input "0"
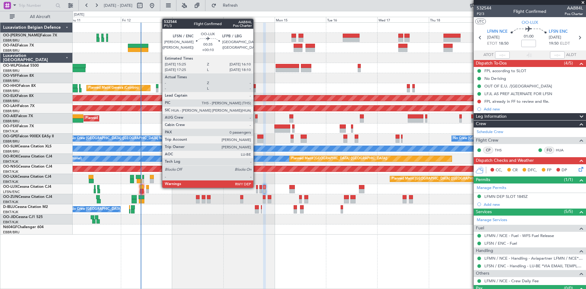
click at [256, 187] on div at bounding box center [257, 187] width 2 height 4
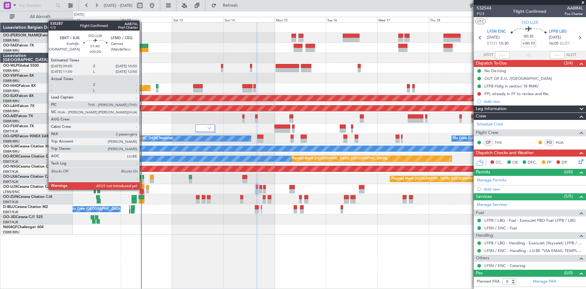
click at [142, 189] on div at bounding box center [142, 191] width 4 height 4
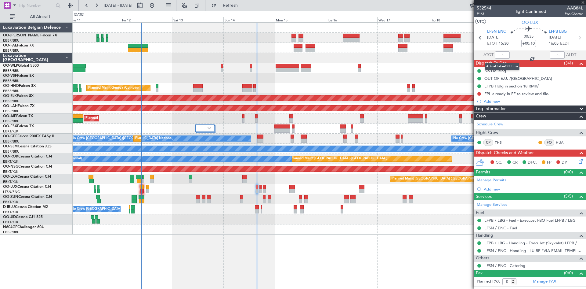
type input "+00:20"
type input "2"
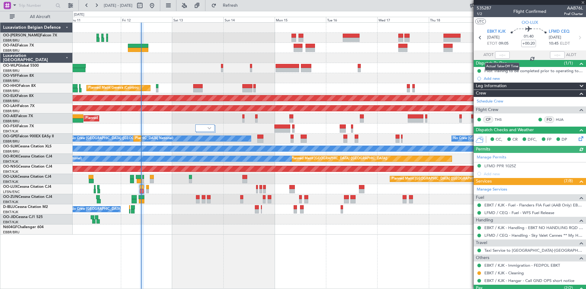
click at [502, 55] on div at bounding box center [502, 54] width 15 height 7
click at [502, 55] on input "text" at bounding box center [502, 54] width 15 height 7
click at [416, 62] on div at bounding box center [329, 58] width 513 height 10
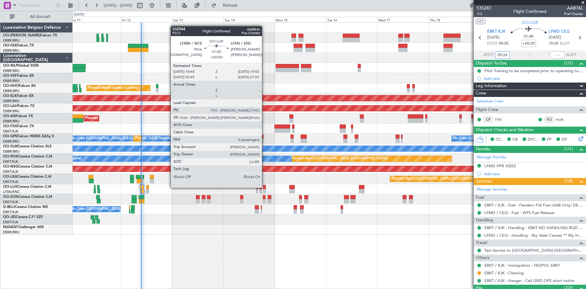
click at [265, 187] on div at bounding box center [264, 187] width 3 height 4
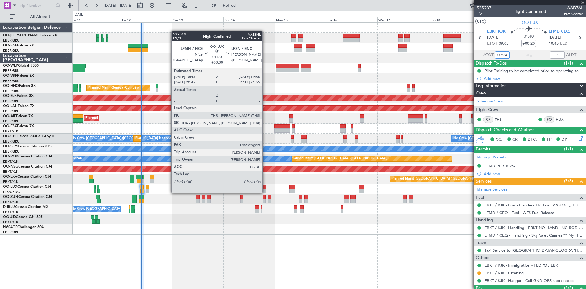
type input "09:24"
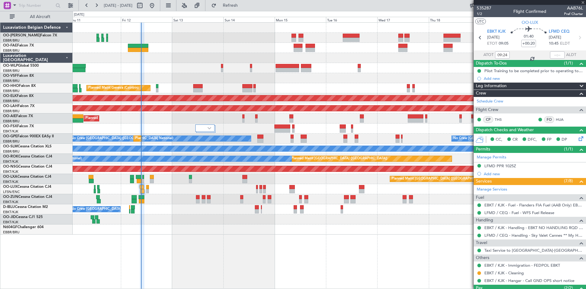
type input "0"
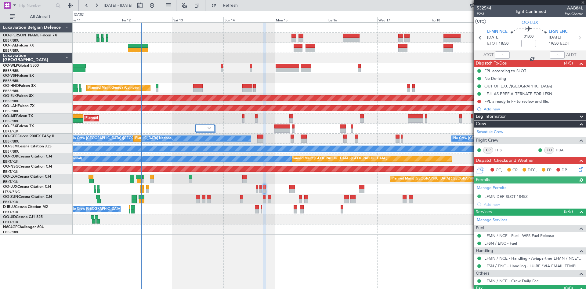
click at [578, 168] on icon at bounding box center [580, 167] width 5 height 5
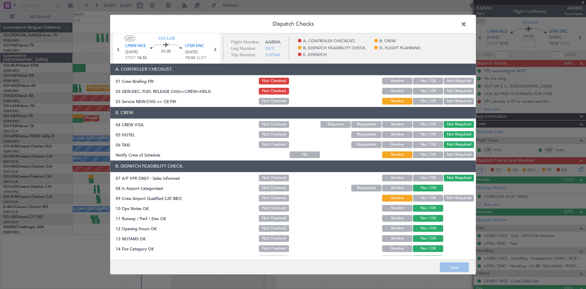
click at [425, 152] on button "Yes / OK" at bounding box center [428, 154] width 30 height 7
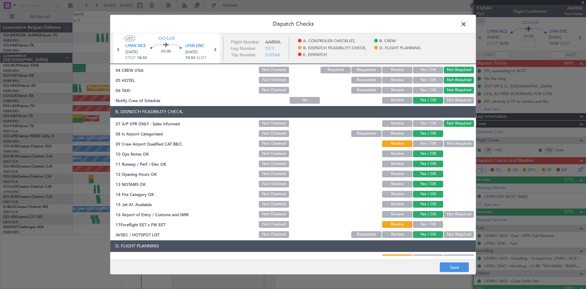
scroll to position [61, 0]
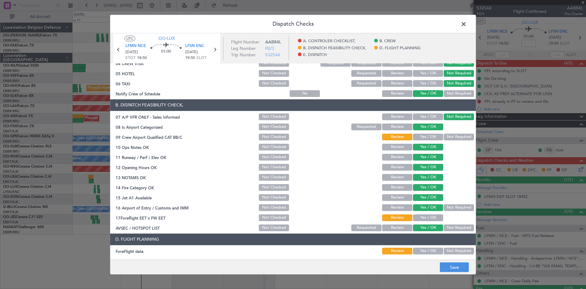
click at [422, 135] on button "Yes / OK" at bounding box center [428, 136] width 30 height 7
click at [428, 216] on button "Yes / OK" at bounding box center [428, 217] width 30 height 7
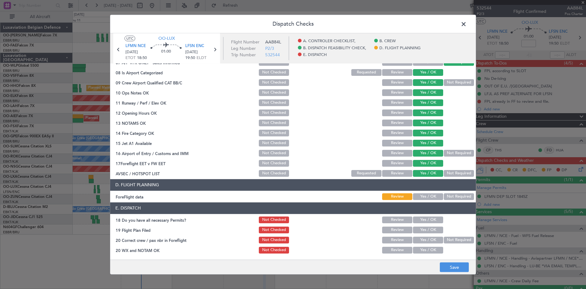
click at [429, 195] on button "Yes / OK" at bounding box center [428, 196] width 30 height 7
click at [432, 220] on button "Yes / OK" at bounding box center [428, 219] width 30 height 7
click at [428, 239] on button "Yes / OK" at bounding box center [428, 239] width 30 height 7
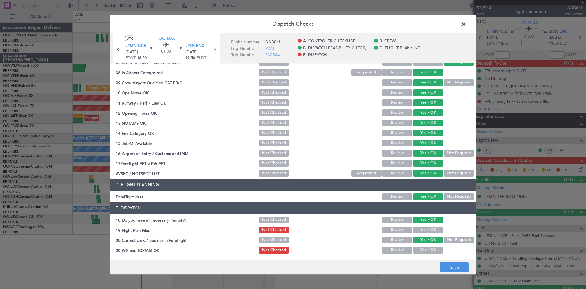
click at [391, 246] on button "Review" at bounding box center [397, 249] width 30 height 7
click at [459, 264] on button "Save" at bounding box center [454, 267] width 29 height 10
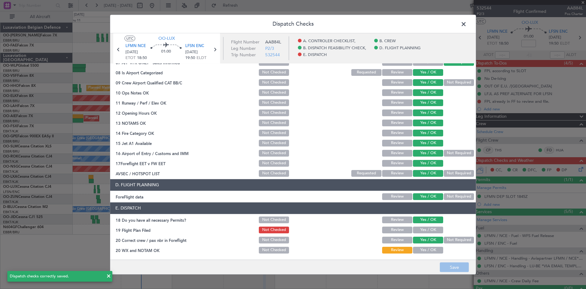
click at [467, 23] on span at bounding box center [467, 25] width 0 height 12
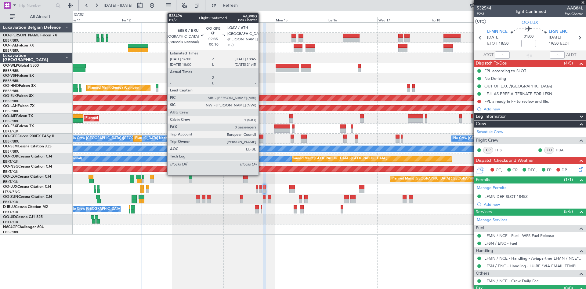
click at [261, 137] on div at bounding box center [260, 136] width 6 height 4
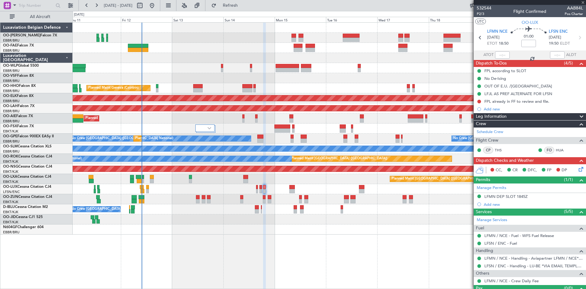
type input "-00:10"
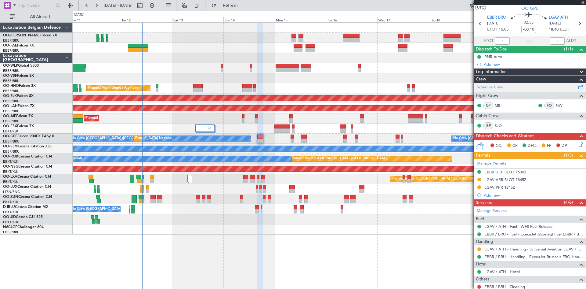
scroll to position [0, 0]
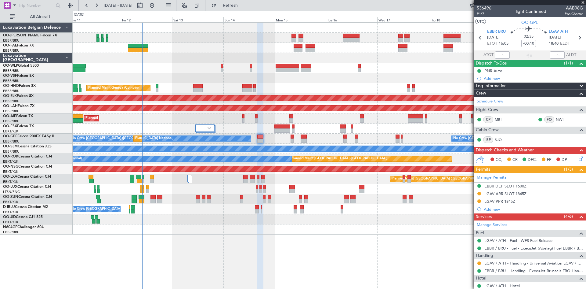
click at [503, 185] on div "EBBR DEP SLOT 1600Z" at bounding box center [506, 185] width 42 height 5
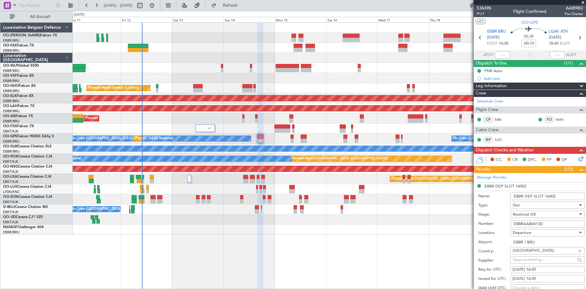
drag, startPoint x: 547, startPoint y: 222, endPoint x: 475, endPoint y: 219, distance: 71.2
click at [475, 219] on form "Name: EBBR DEP SLOT 1600Z Type: Slot Stage: Received OK Number: EBBRAAB6413D Lo…" at bounding box center [530, 281] width 112 height 182
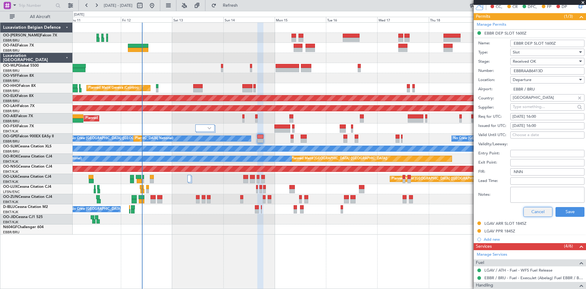
click at [535, 211] on button "Cancel" at bounding box center [538, 212] width 29 height 10
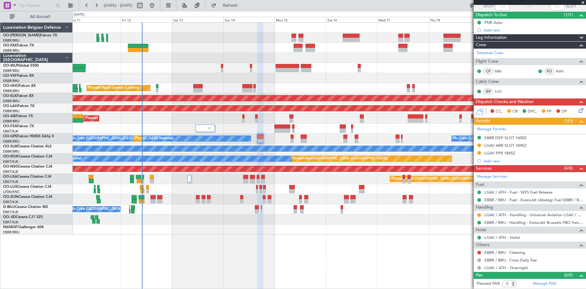
scroll to position [48, 0]
click at [505, 145] on div "LGAV ARR SLOT 1845Z" at bounding box center [506, 145] width 42 height 5
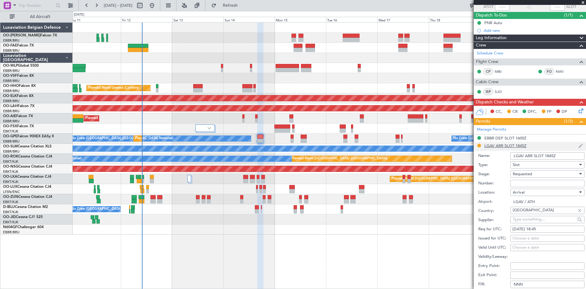
scroll to position [153, 0]
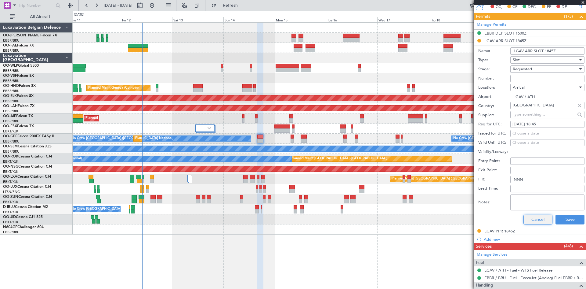
click at [537, 220] on button "Cancel" at bounding box center [538, 219] width 29 height 10
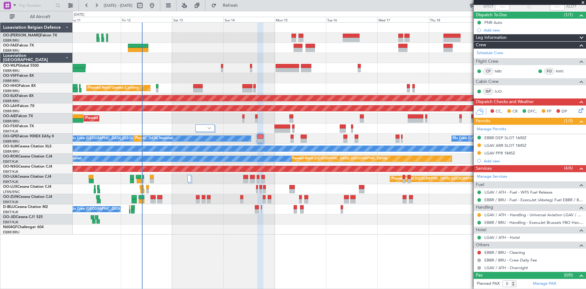
scroll to position [48, 0]
click at [504, 154] on div "LGAV PPR 1845Z" at bounding box center [500, 153] width 31 height 5
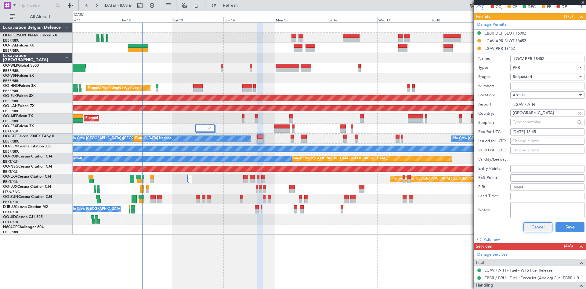
click at [540, 223] on button "Cancel" at bounding box center [538, 227] width 29 height 10
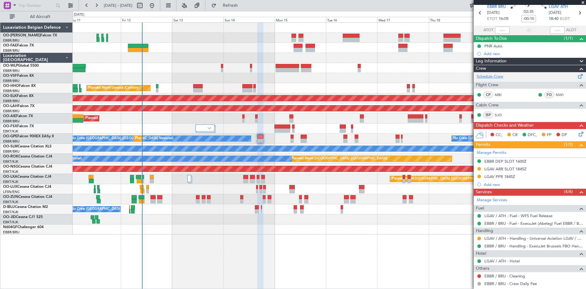
scroll to position [0, 0]
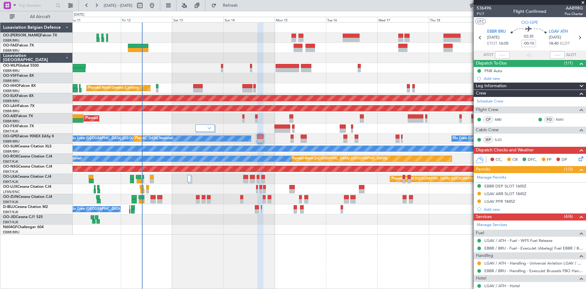
click at [494, 80] on div "Add new" at bounding box center [533, 78] width 99 height 5
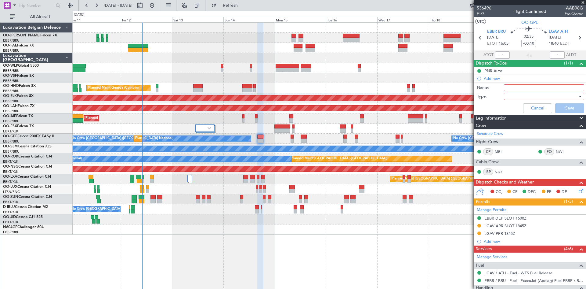
click at [517, 89] on input "Name:" at bounding box center [544, 87] width 80 height 7
drag, startPoint x: 571, startPoint y: 87, endPoint x: 558, endPoint y: 88, distance: 12.9
click at [558, 88] on input "FPL already in FF to review and file." at bounding box center [544, 87] width 80 height 7
click at [504, 87] on input "FPL already in FF to review and file." at bounding box center [544, 87] width 80 height 7
type input "Basic FPL already in FF to review and file."
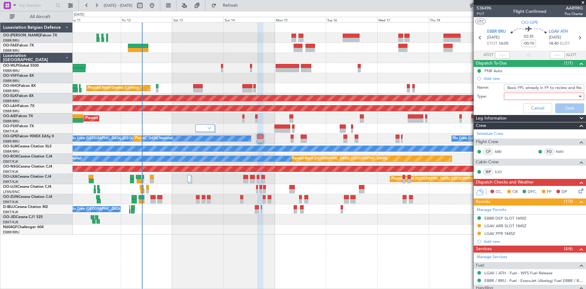
click at [527, 93] on div at bounding box center [542, 96] width 71 height 9
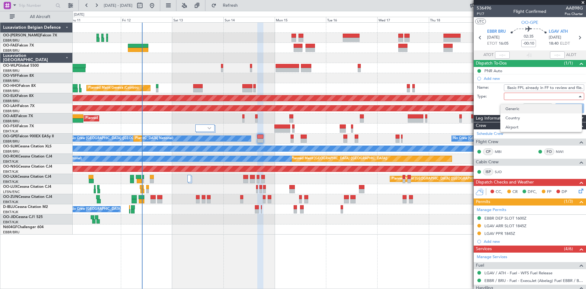
click at [521, 106] on span "Generic" at bounding box center [541, 108] width 71 height 9
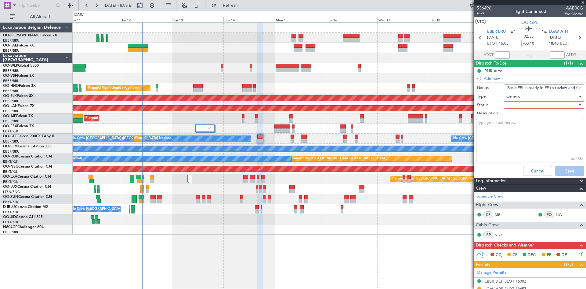
click at [505, 126] on textarea "Description:" at bounding box center [530, 141] width 108 height 44
type textarea "Basic FPL is already made in FF. Please review, update and file."
click at [568, 169] on div "Cancel Save" at bounding box center [528, 170] width 115 height 15
click at [524, 105] on div at bounding box center [542, 104] width 71 height 9
click at [521, 115] on span "Not Started" at bounding box center [541, 116] width 71 height 9
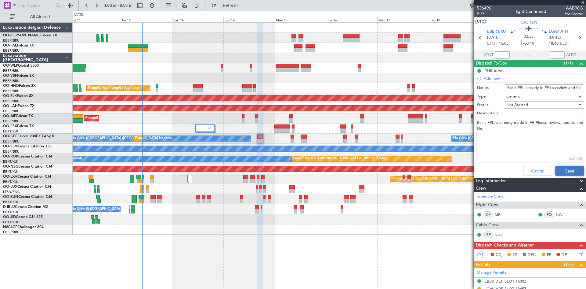
click at [561, 174] on button "Save" at bounding box center [569, 171] width 29 height 10
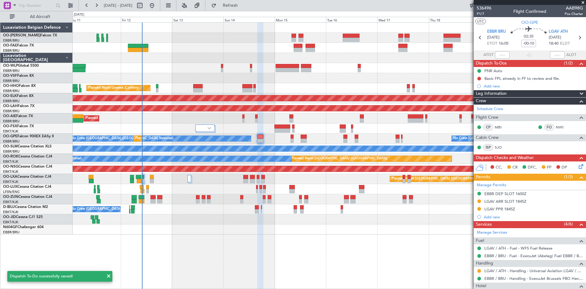
click at [584, 1] on span at bounding box center [583, 2] width 6 height 5
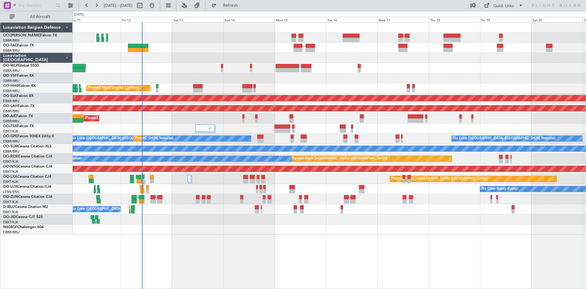
click at [468, 231] on div at bounding box center [329, 229] width 513 height 10
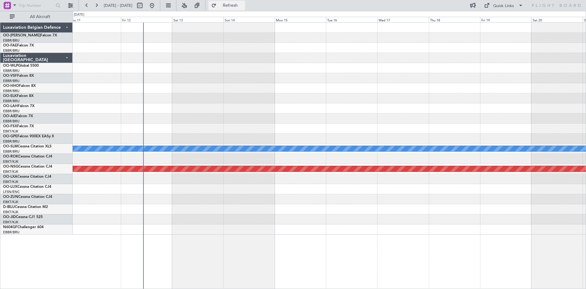
click at [245, 1] on button "Refresh" at bounding box center [227, 6] width 37 height 10
click at [243, 5] on span "Refresh" at bounding box center [231, 5] width 26 height 4
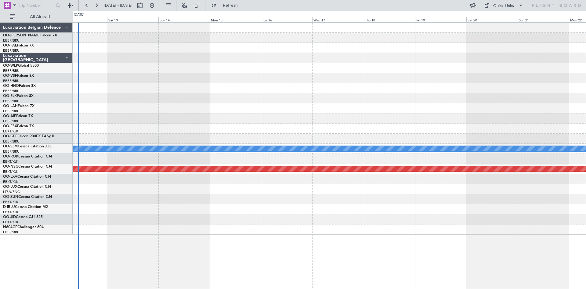
click at [308, 104] on div at bounding box center [329, 108] width 513 height 10
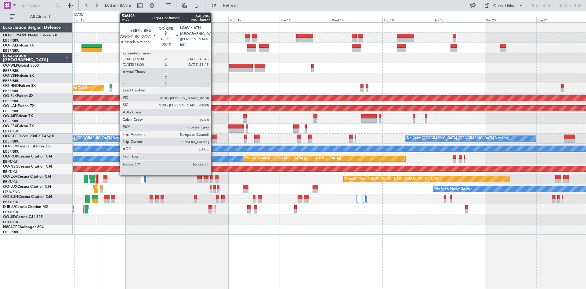
click at [214, 135] on div at bounding box center [214, 136] width 6 height 4
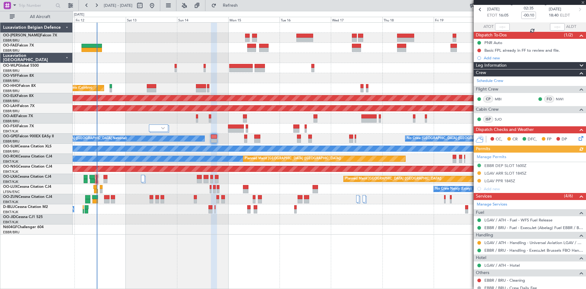
scroll to position [56, 0]
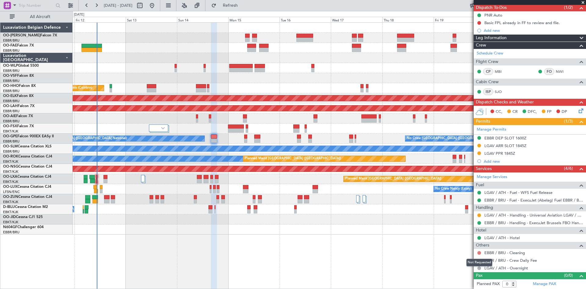
click at [479, 252] on button at bounding box center [480, 253] width 4 height 4
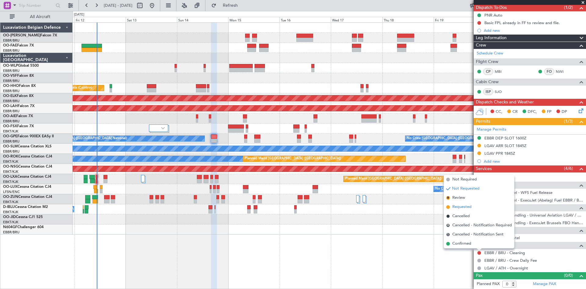
click at [469, 207] on span "Requested" at bounding box center [462, 207] width 19 height 6
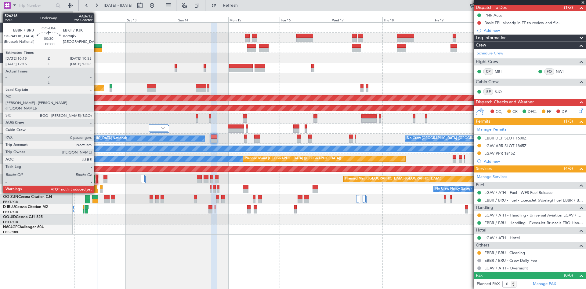
click at [97, 176] on div at bounding box center [97, 177] width 2 height 4
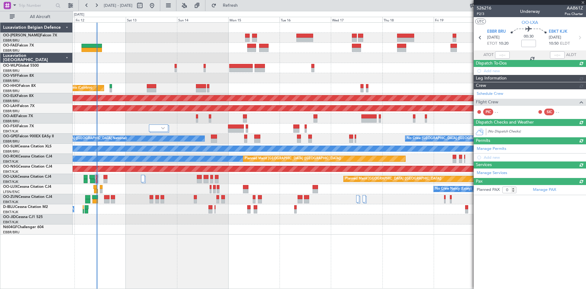
scroll to position [0, 0]
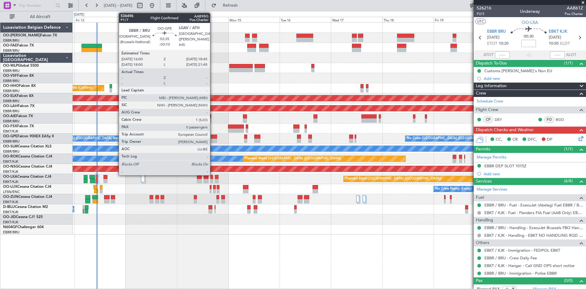
click at [213, 134] on div at bounding box center [214, 136] width 6 height 4
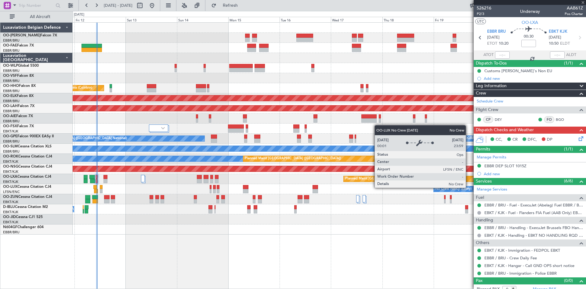
type input "-00:10"
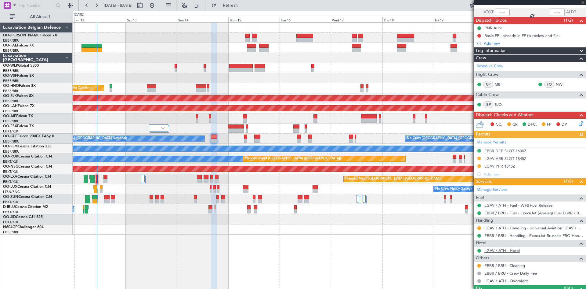
scroll to position [56, 0]
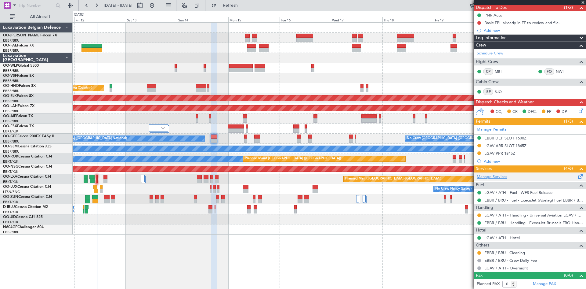
click at [485, 175] on link "Manage Services" at bounding box center [492, 177] width 31 height 6
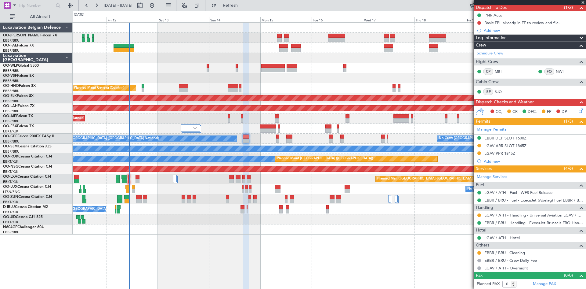
click at [159, 233] on div at bounding box center [329, 229] width 513 height 10
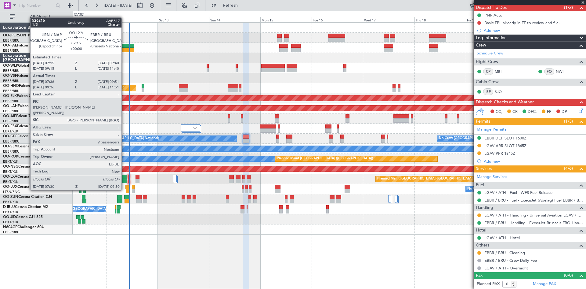
click at [124, 179] on div at bounding box center [124, 181] width 5 height 4
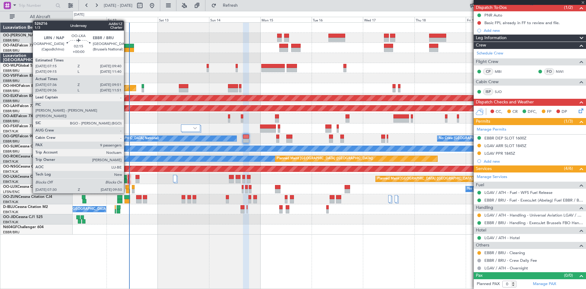
type input "07:41"
type input "09:46"
type input "9"
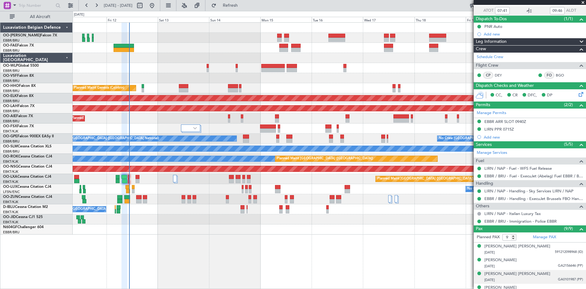
scroll to position [121, 0]
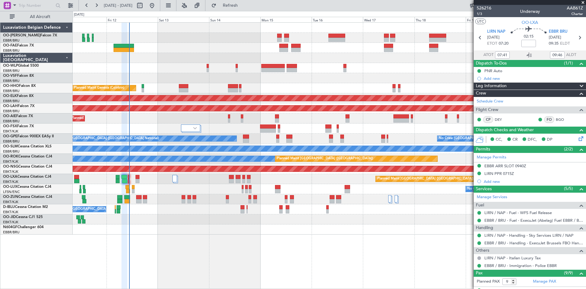
scroll to position [121, 0]
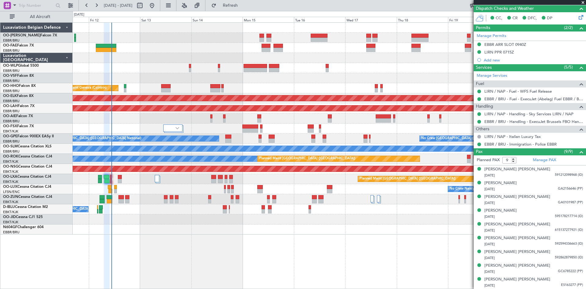
click at [279, 243] on div "Planned Maint Liege Planned Maint Geneva ([GEOGRAPHIC_DATA]) AOG Maint [US_STAT…" at bounding box center [330, 155] width 514 height 266
click at [207, 228] on div at bounding box center [329, 229] width 513 height 10
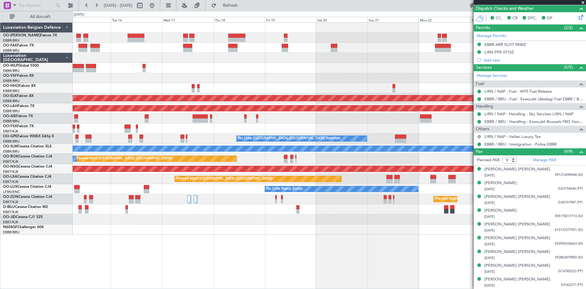
click at [238, 234] on div "Planned Maint Kortrijk-[GEOGRAPHIC_DATA] Planned [GEOGRAPHIC_DATA][PERSON_NAME]…" at bounding box center [330, 155] width 514 height 266
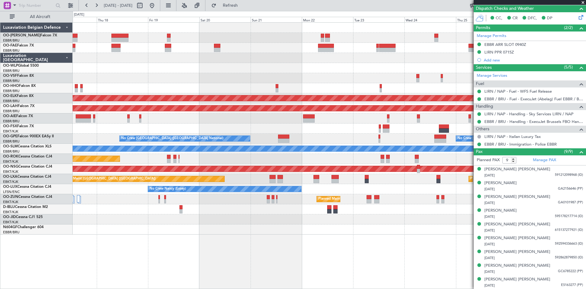
click at [293, 231] on div at bounding box center [329, 229] width 513 height 10
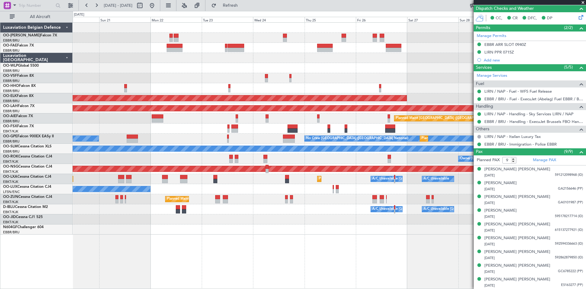
click at [261, 237] on div "Owner Melsbroek Air Base Owner [GEOGRAPHIC_DATA] Planned Maint [GEOGRAPHIC_DATA…" at bounding box center [330, 155] width 514 height 266
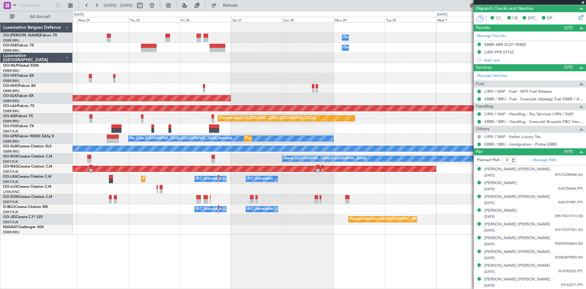
click at [248, 242] on div "Owner Melsbroek Air Base Owner [GEOGRAPHIC_DATA] Planned Maint [GEOGRAPHIC_DATA…" at bounding box center [330, 155] width 514 height 266
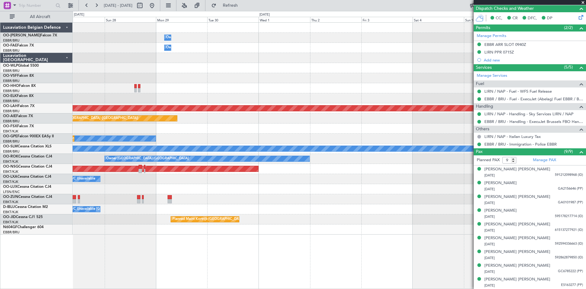
click at [248, 242] on div "Owner Melsbroek Air Base Owner [GEOGRAPHIC_DATA] Planned Maint [GEOGRAPHIC_DATA…" at bounding box center [330, 155] width 514 height 266
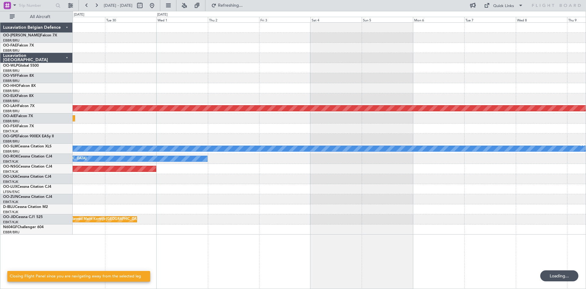
scroll to position [0, 0]
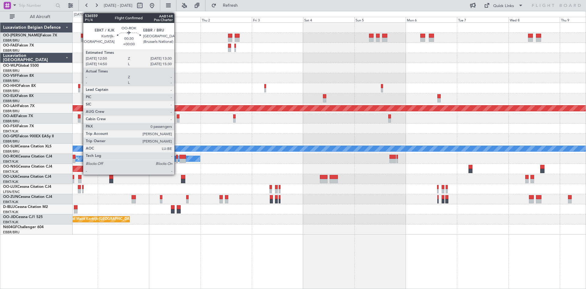
click at [177, 158] on div at bounding box center [177, 157] width 2 height 4
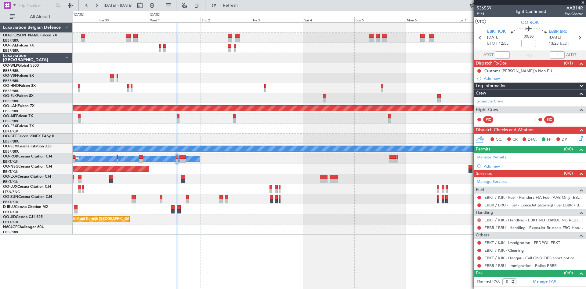
click at [481, 220] on button at bounding box center [480, 220] width 4 height 4
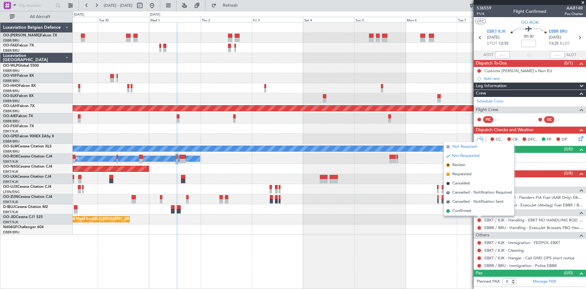
click at [470, 147] on span "Not Required" at bounding box center [465, 147] width 24 height 6
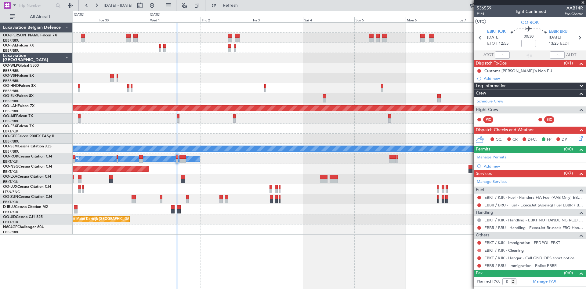
click at [480, 249] on button at bounding box center [480, 250] width 4 height 4
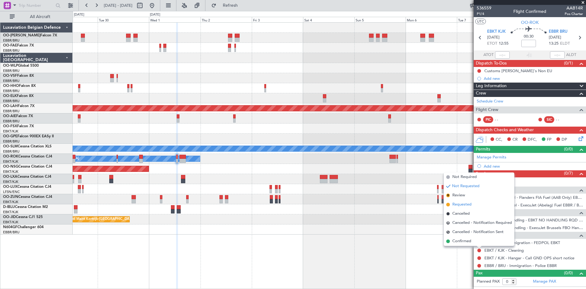
click at [467, 202] on span "Requested" at bounding box center [462, 204] width 19 height 6
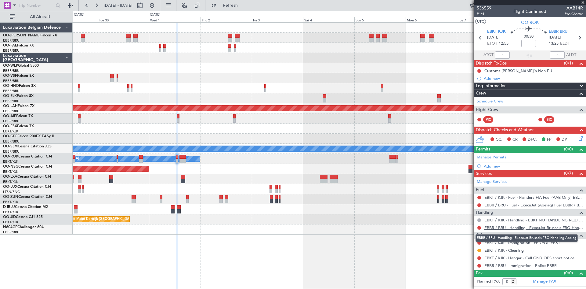
click at [502, 228] on link "EBBR / BRU - Handling - ExecuJet Brussels FBO Handling Abelag" at bounding box center [534, 227] width 99 height 5
drag, startPoint x: 259, startPoint y: 7, endPoint x: 281, endPoint y: 28, distance: 30.5
click at [243, 7] on span "Refresh" at bounding box center [231, 5] width 26 height 4
click at [480, 258] on button at bounding box center [480, 258] width 4 height 4
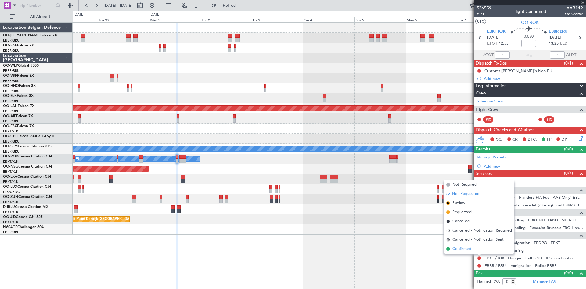
click at [468, 250] on span "Confirmed" at bounding box center [462, 248] width 19 height 6
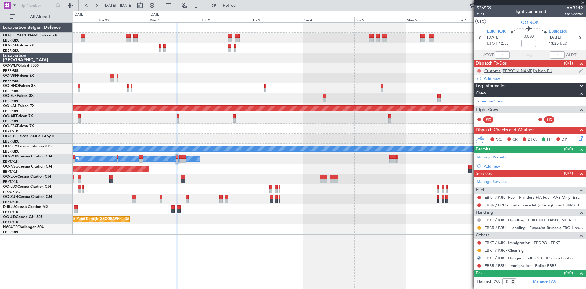
click at [479, 71] on button at bounding box center [480, 71] width 4 height 4
click at [480, 98] on span "Completed" at bounding box center [482, 98] width 20 height 6
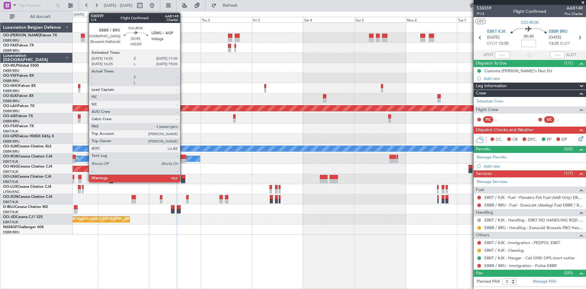
click at [183, 156] on div at bounding box center [183, 157] width 6 height 4
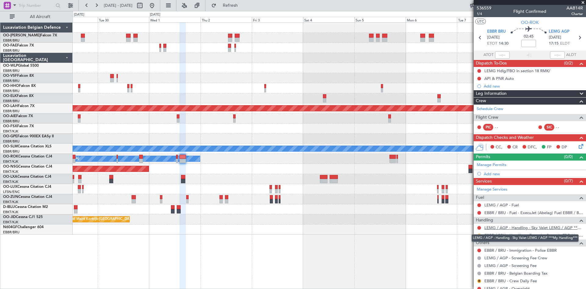
click at [509, 227] on link "LEMG / AGP - Handling - Sky Valet LEMG / AGP ***My Handling***" at bounding box center [534, 227] width 99 height 5
click at [497, 227] on link "LEMG / AGP - Handling - Sky Valet LEMG / AGP ***My Handling***" at bounding box center [534, 227] width 99 height 5
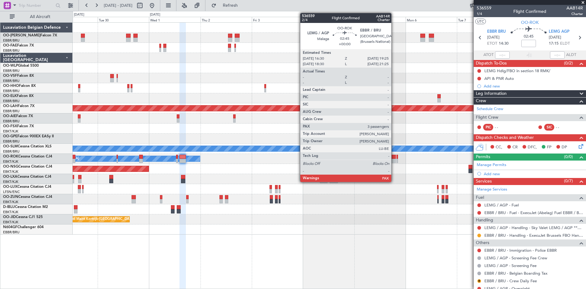
click at [394, 159] on div at bounding box center [393, 160] width 6 height 4
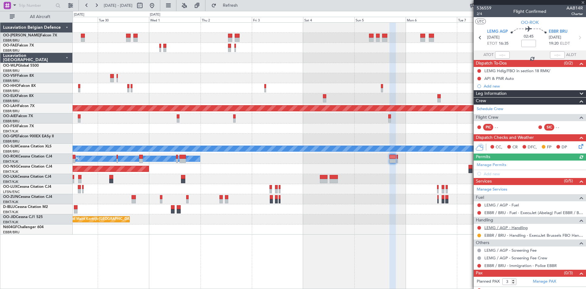
click at [501, 226] on link "LEMG / AGP - Handling" at bounding box center [506, 227] width 43 height 5
click at [480, 226] on button at bounding box center [480, 228] width 4 height 4
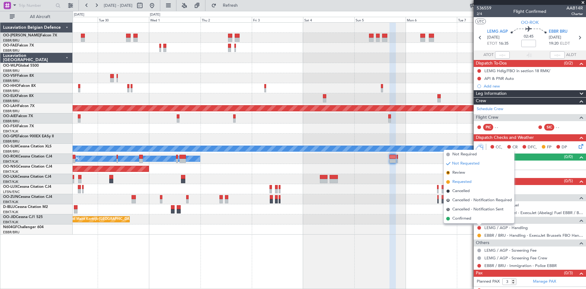
click at [467, 182] on span "Requested" at bounding box center [462, 182] width 19 height 6
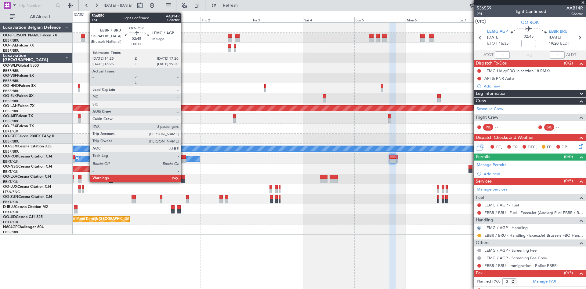
click at [184, 156] on div at bounding box center [183, 157] width 6 height 4
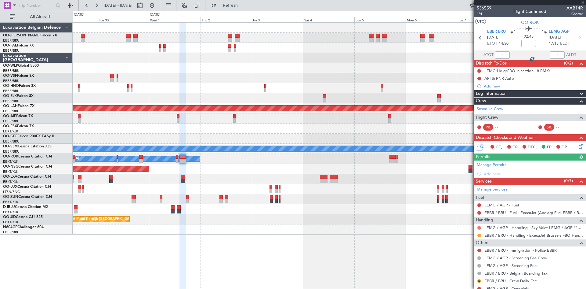
click at [480, 226] on button at bounding box center [480, 228] width 4 height 4
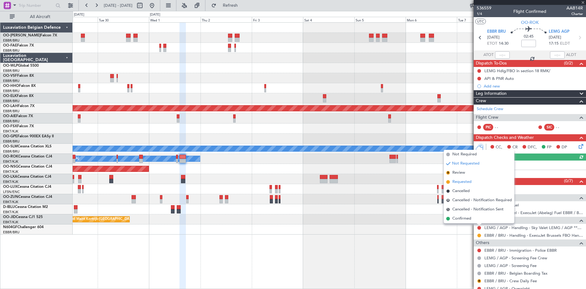
click at [460, 183] on span "Requested" at bounding box center [462, 182] width 19 height 6
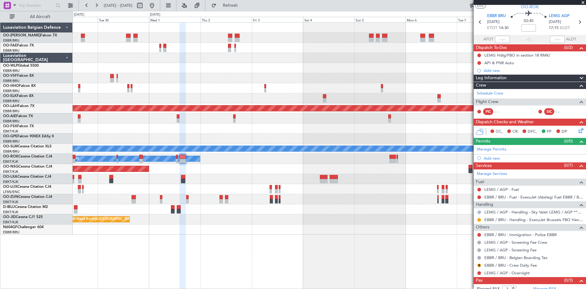
scroll to position [28, 0]
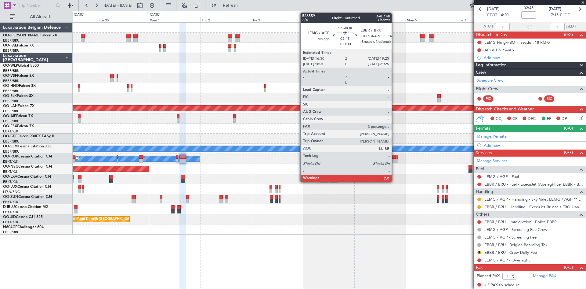
click at [394, 160] on div at bounding box center [393, 160] width 6 height 4
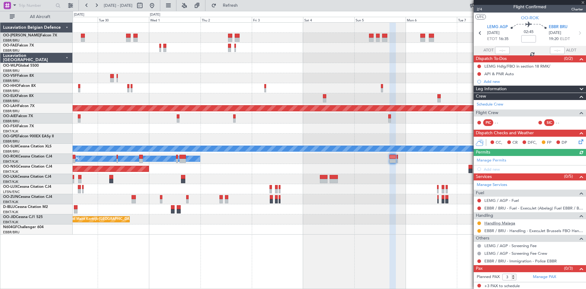
scroll to position [5, 0]
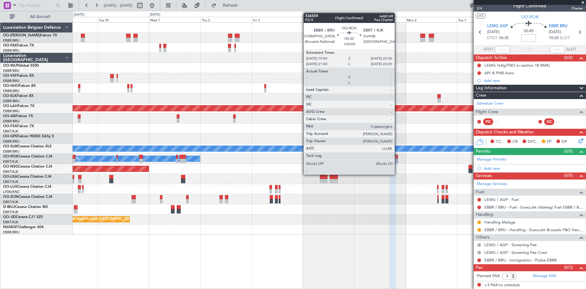
click at [398, 155] on div at bounding box center [398, 157] width 2 height 4
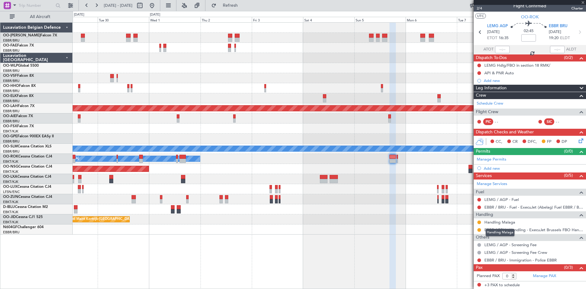
scroll to position [0, 0]
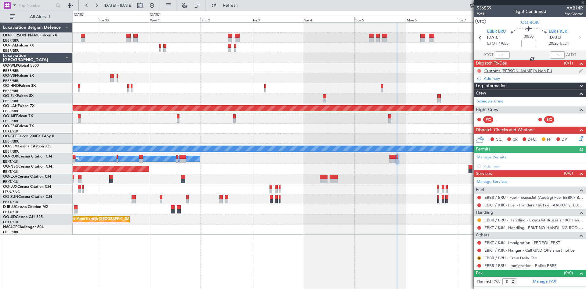
click at [479, 70] on button at bounding box center [480, 71] width 4 height 4
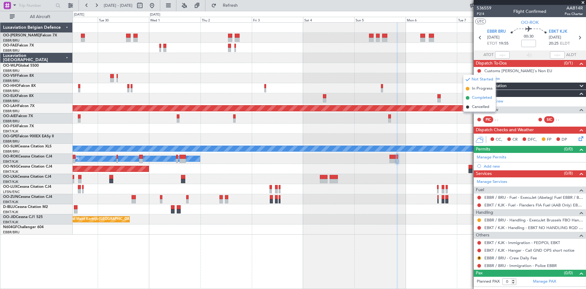
click at [477, 97] on span "Completed" at bounding box center [482, 98] width 20 height 6
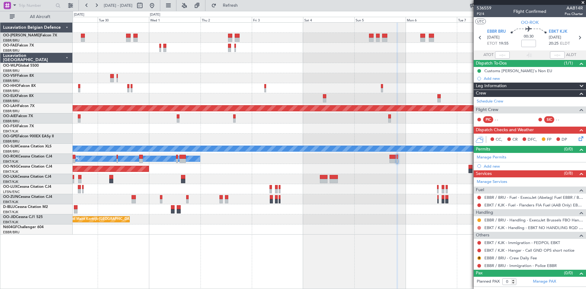
click at [479, 226] on button at bounding box center [480, 228] width 4 height 4
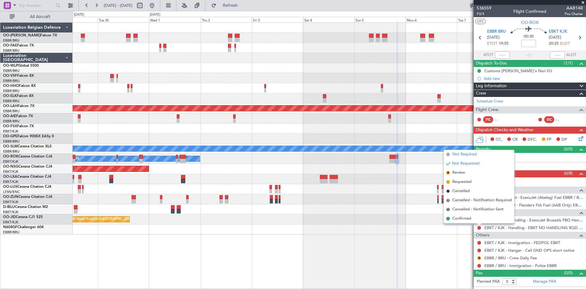
click at [471, 153] on span "Not Required" at bounding box center [465, 154] width 24 height 6
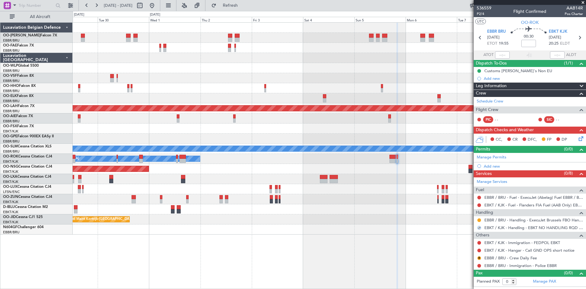
click at [479, 248] on div at bounding box center [479, 250] width 5 height 5
click at [479, 250] on button at bounding box center [480, 250] width 4 height 4
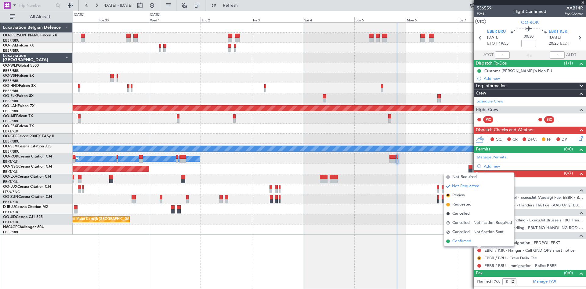
click at [471, 241] on span "Confirmed" at bounding box center [462, 241] width 19 height 6
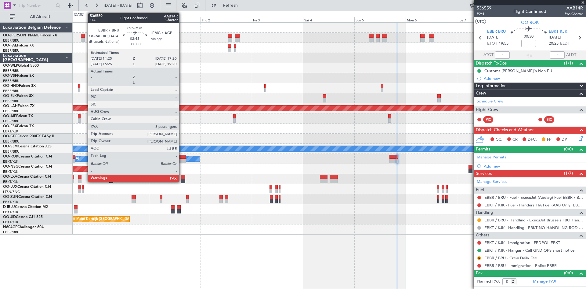
click at [182, 155] on div at bounding box center [183, 157] width 6 height 4
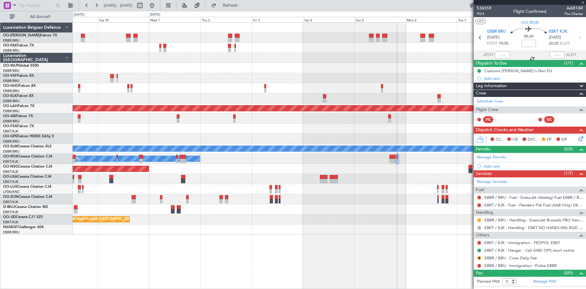
type input "3"
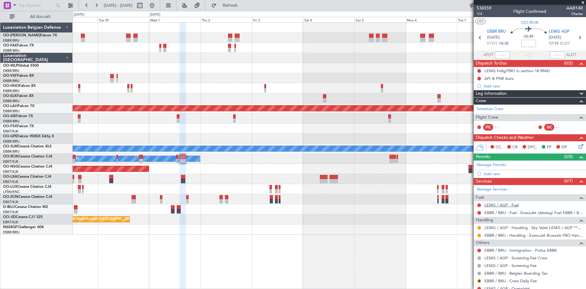
click at [499, 204] on link "LEMG / AGP - Fuel" at bounding box center [502, 204] width 35 height 5
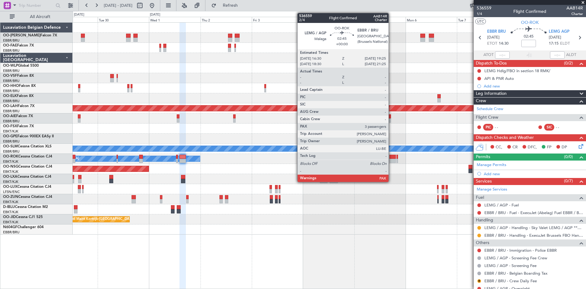
click at [391, 157] on div at bounding box center [393, 157] width 6 height 4
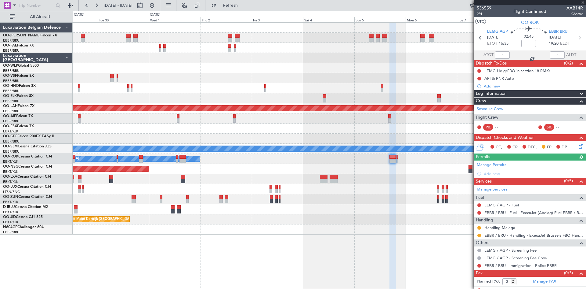
click at [496, 205] on link "LEMG / AGP - Fuel" at bounding box center [502, 204] width 35 height 5
click at [243, 6] on span "Refresh" at bounding box center [231, 5] width 26 height 4
click at [494, 33] on span "LEMG AGP" at bounding box center [497, 32] width 21 height 6
click at [486, 165] on link "Manage Permits" at bounding box center [492, 165] width 30 height 6
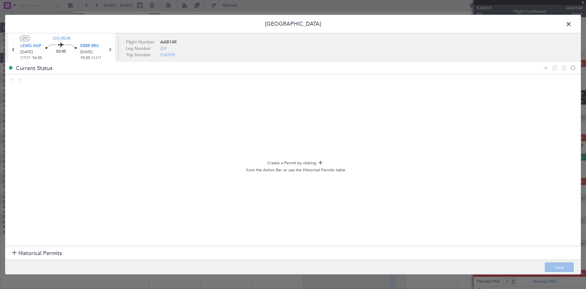
click at [572, 23] on span at bounding box center [572, 25] width 0 height 12
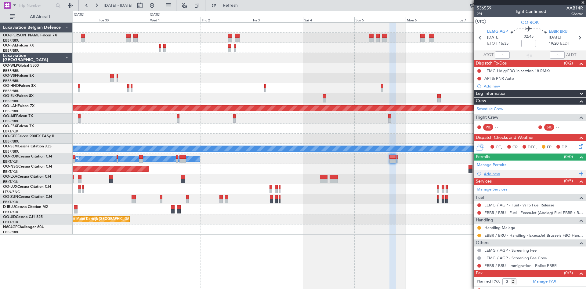
click at [495, 173] on div "Add new" at bounding box center [531, 173] width 94 height 5
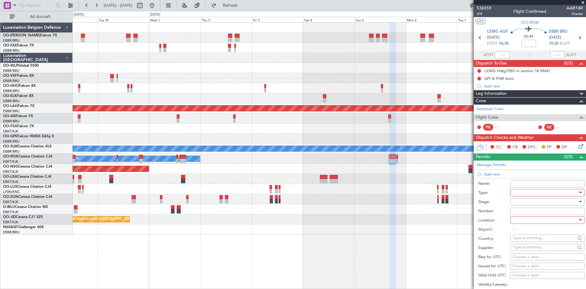
click at [536, 192] on div at bounding box center [545, 192] width 65 height 9
click at [525, 254] on span "Slot" at bounding box center [545, 250] width 64 height 9
click at [527, 220] on div at bounding box center [545, 219] width 65 height 9
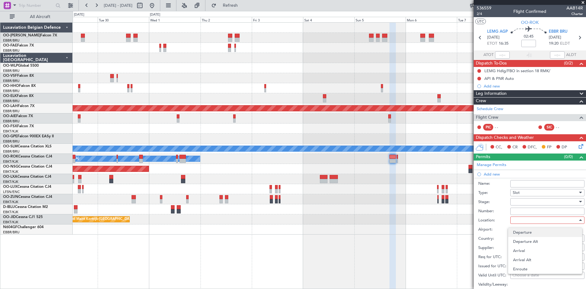
click at [526, 234] on span "Departure" at bounding box center [545, 231] width 64 height 9
type input "LEMG / AGP"
click at [525, 204] on div at bounding box center [545, 201] width 65 height 9
click at [527, 223] on span "Not Requested" at bounding box center [545, 222] width 64 height 9
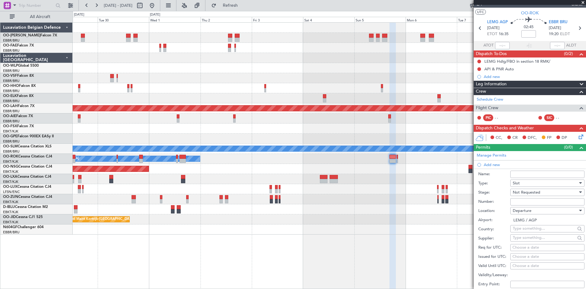
scroll to position [0, 0]
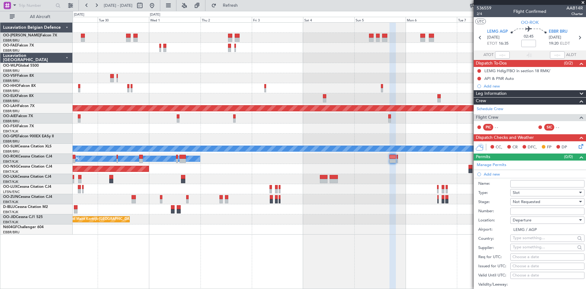
click at [541, 202] on div "Not Requested" at bounding box center [545, 201] width 65 height 9
click at [534, 239] on span "Requested" at bounding box center [545, 241] width 64 height 9
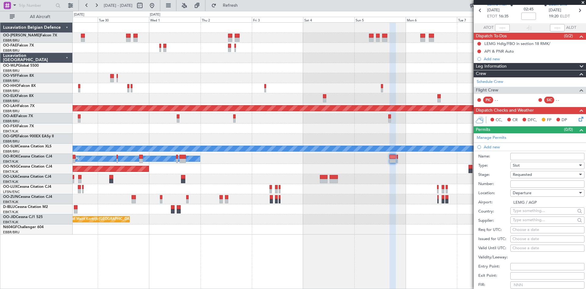
scroll to position [61, 0]
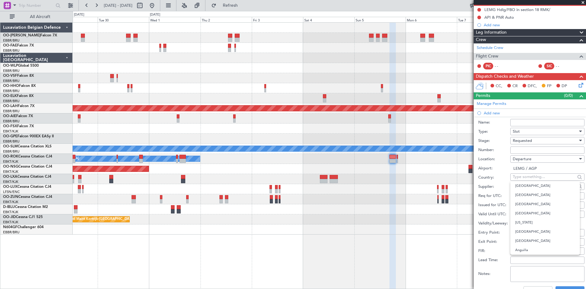
click at [524, 177] on input "text" at bounding box center [544, 176] width 63 height 9
click at [495, 182] on div "Supplier:" at bounding box center [531, 186] width 106 height 9
click at [523, 194] on div "Choose a date" at bounding box center [548, 196] width 70 height 6
select select "9"
select select "2025"
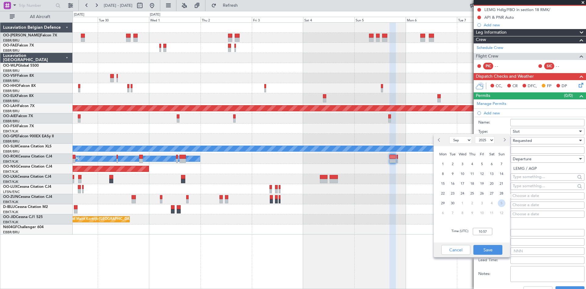
click at [502, 202] on span "5" at bounding box center [502, 203] width 8 height 8
select select "10"
click at [480, 230] on input "00:00" at bounding box center [483, 230] width 20 height 7
type input "16:30"
click at [485, 252] on button "Save" at bounding box center [488, 250] width 29 height 10
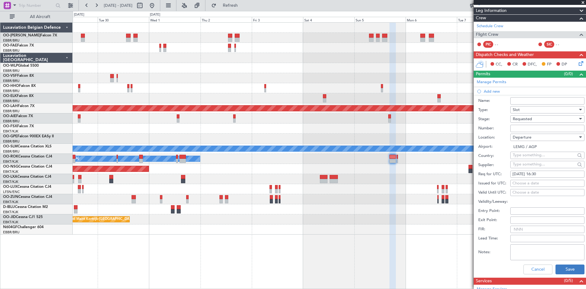
scroll to position [92, 0]
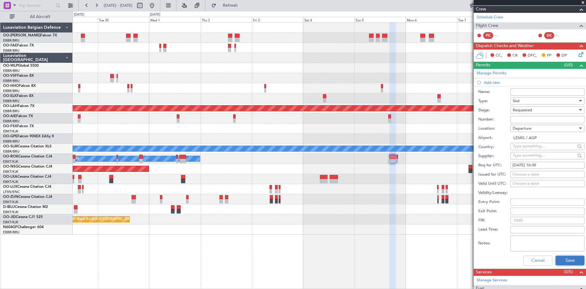
click at [562, 258] on button "Save" at bounding box center [570, 260] width 29 height 10
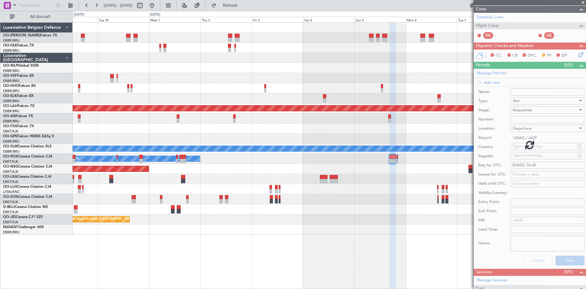
scroll to position [13, 0]
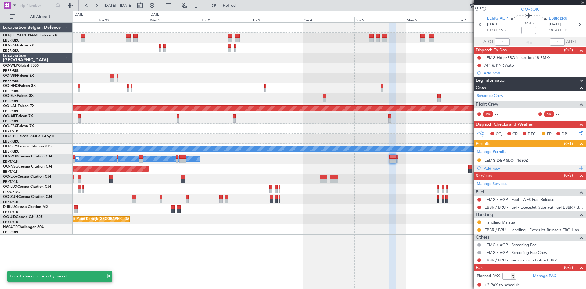
click at [493, 168] on div "Add new" at bounding box center [531, 167] width 94 height 5
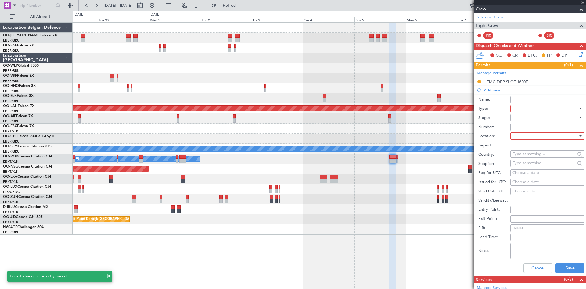
click at [520, 109] on div at bounding box center [545, 108] width 65 height 9
click at [531, 166] on span "Slot" at bounding box center [545, 165] width 64 height 9
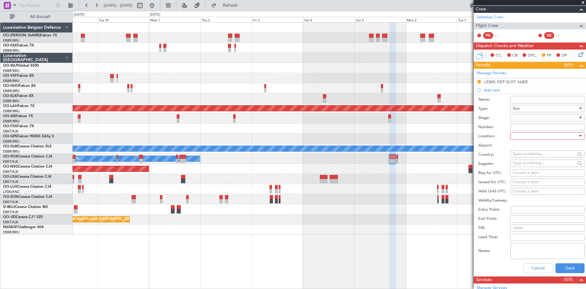
click at [528, 119] on div at bounding box center [545, 117] width 65 height 9
click at [533, 157] on span "Requested" at bounding box center [545, 157] width 64 height 9
click at [532, 140] on div at bounding box center [545, 135] width 65 height 9
click at [527, 166] on span "Arrival" at bounding box center [545, 166] width 64 height 9
type input "EBBR / BRU"
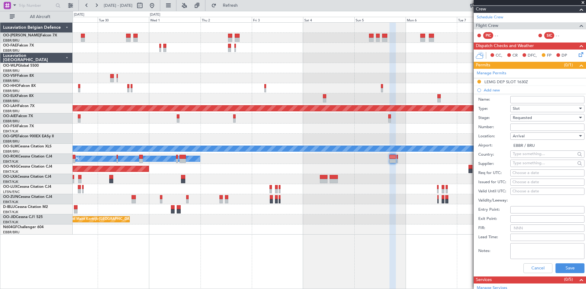
click at [521, 154] on input "text" at bounding box center [544, 153] width 63 height 9
click at [505, 163] on label "Supplier:" at bounding box center [494, 164] width 32 height 6
click at [521, 173] on div "Choose a date" at bounding box center [548, 173] width 70 height 6
select select "9"
select select "2025"
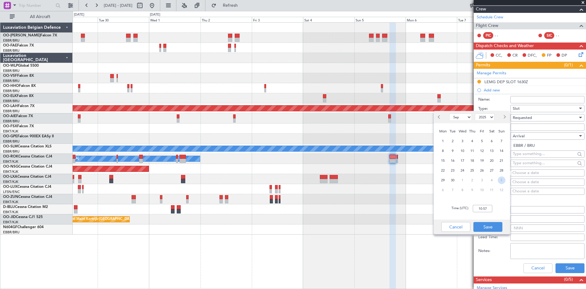
click at [503, 180] on span "5" at bounding box center [502, 180] width 8 height 8
select select "10"
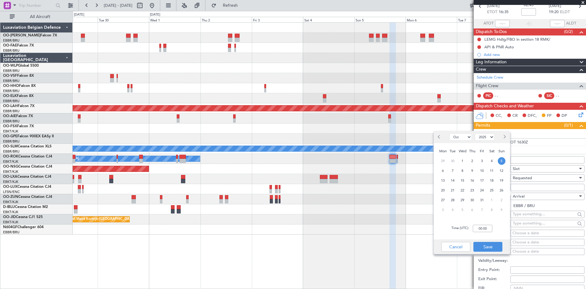
scroll to position [31, 0]
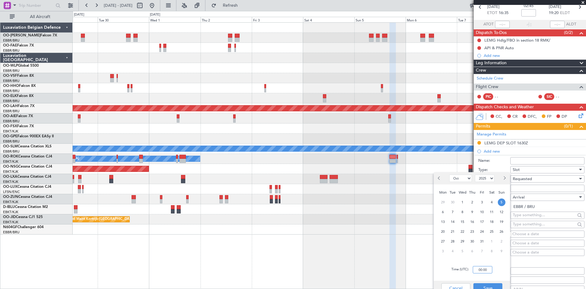
click at [485, 271] on input "00:00" at bounding box center [483, 269] width 20 height 7
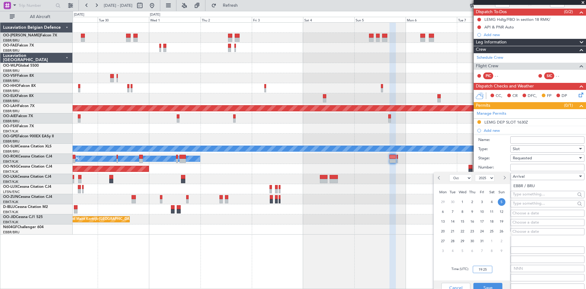
scroll to position [61, 0]
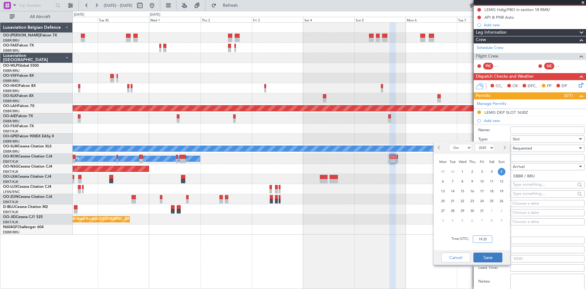
type input "19:25"
click at [493, 259] on button "Save" at bounding box center [488, 257] width 29 height 10
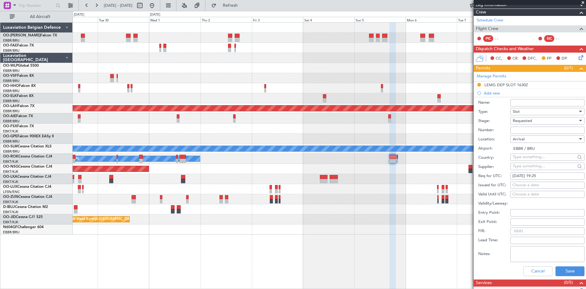
scroll to position [122, 0]
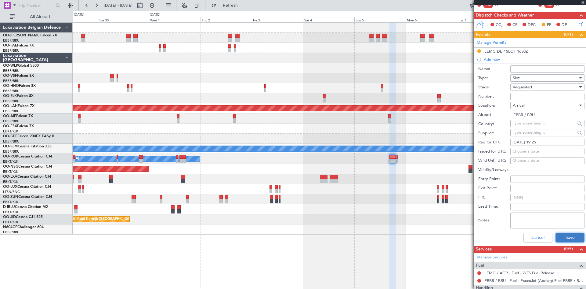
click at [561, 236] on button "Save" at bounding box center [570, 237] width 29 height 10
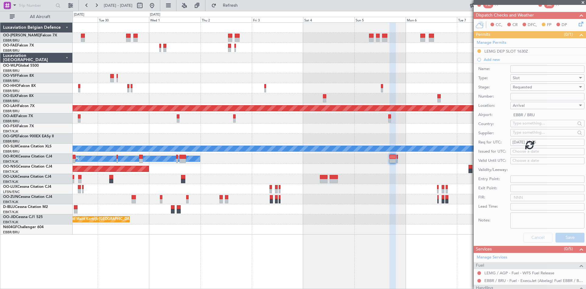
scroll to position [21, 0]
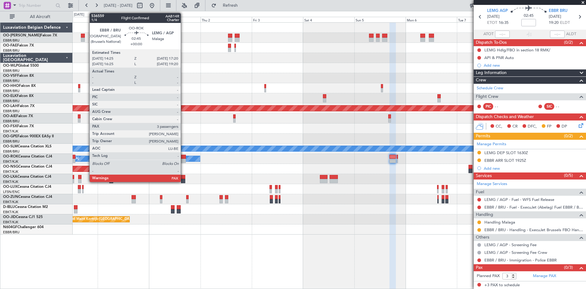
click at [184, 156] on div at bounding box center [183, 157] width 6 height 4
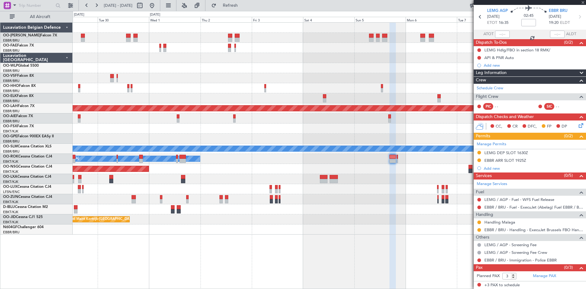
scroll to position [0, 0]
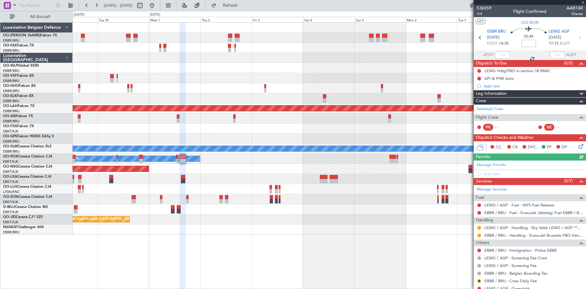
click at [493, 172] on div "Add new" at bounding box center [533, 173] width 99 height 5
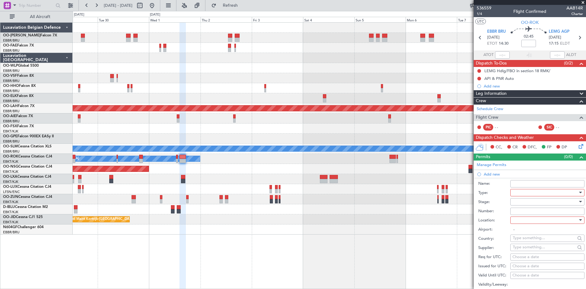
click at [525, 192] on div at bounding box center [545, 192] width 65 height 9
click at [528, 252] on span "Slot" at bounding box center [545, 250] width 64 height 9
click at [522, 220] on div at bounding box center [545, 219] width 65 height 9
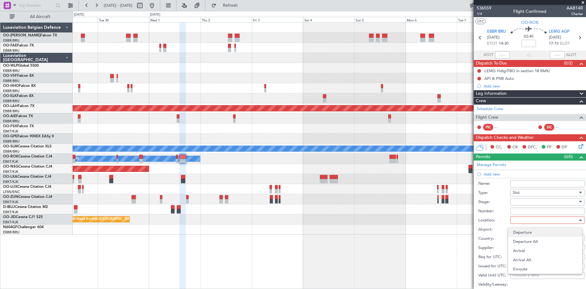
click at [522, 234] on span "Departure" at bounding box center [545, 231] width 64 height 9
type input "EBBR / BRU"
click at [520, 203] on div at bounding box center [545, 201] width 65 height 9
click at [527, 241] on span "Requested" at bounding box center [545, 241] width 64 height 9
click at [515, 257] on div "Choose a date" at bounding box center [548, 257] width 70 height 6
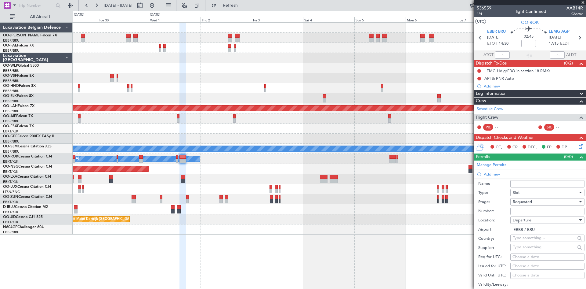
select select "9"
select select "2025"
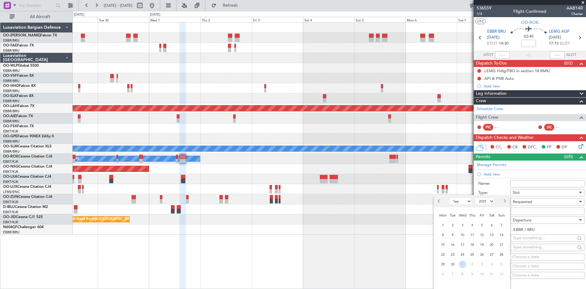
click at [462, 265] on span "1" at bounding box center [463, 264] width 8 height 8
select select "10"
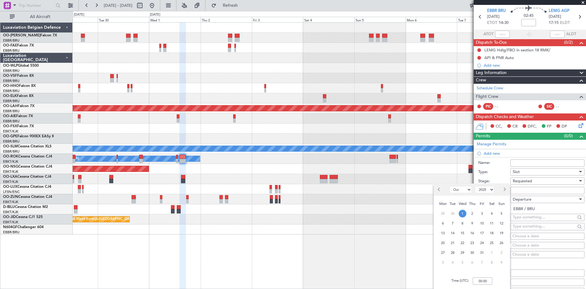
scroll to position [31, 0]
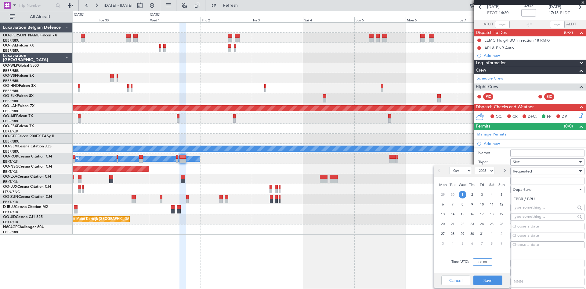
click at [478, 261] on input "00:00" at bounding box center [483, 261] width 20 height 7
type input "14:25"
click at [488, 282] on button "Save" at bounding box center [488, 280] width 29 height 10
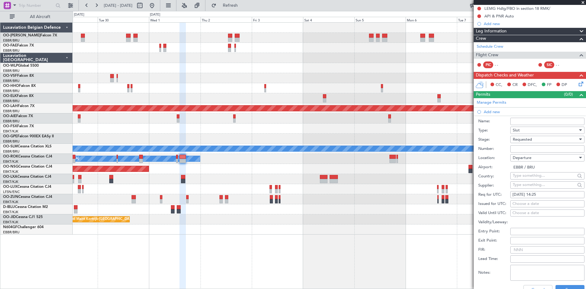
scroll to position [92, 0]
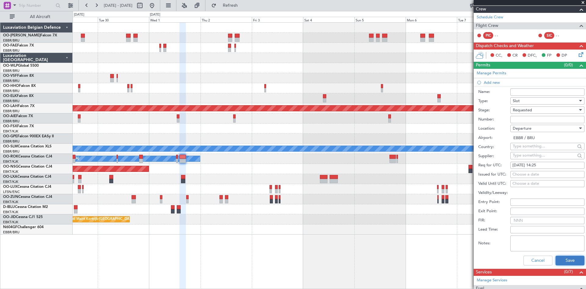
click at [562, 260] on button "Save" at bounding box center [570, 260] width 29 height 10
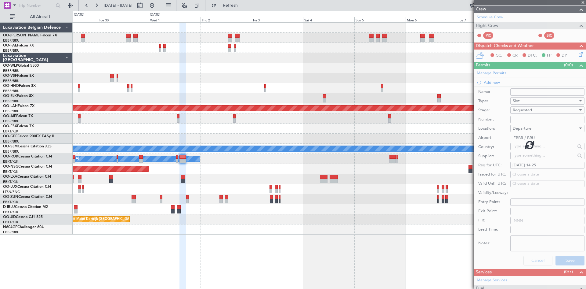
scroll to position [36, 0]
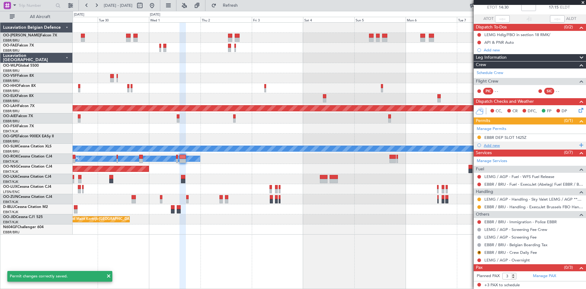
click at [501, 146] on div "Add new" at bounding box center [531, 145] width 94 height 5
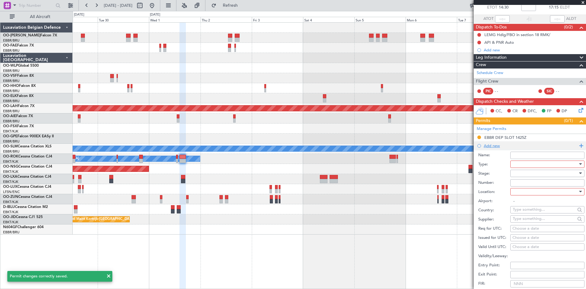
scroll to position [92, 0]
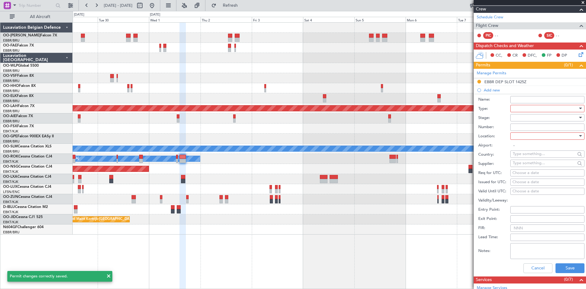
click at [532, 108] on div at bounding box center [545, 108] width 65 height 9
click at [529, 163] on span "Slot" at bounding box center [545, 165] width 64 height 9
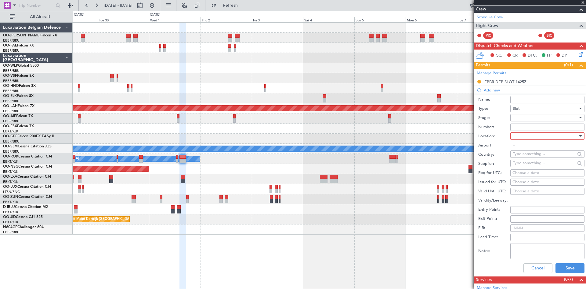
click at [532, 119] on div at bounding box center [545, 117] width 65 height 9
click at [528, 155] on span "Requested" at bounding box center [545, 157] width 64 height 9
click at [536, 135] on div at bounding box center [545, 135] width 65 height 9
click at [532, 168] on span "Arrival" at bounding box center [545, 166] width 64 height 9
type input "LEMG / AGP"
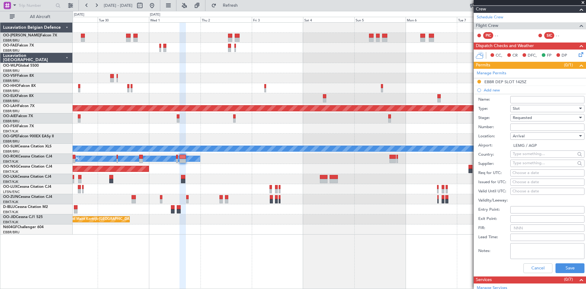
click at [523, 171] on div "Choose a date" at bounding box center [548, 173] width 70 height 6
select select "9"
select select "2025"
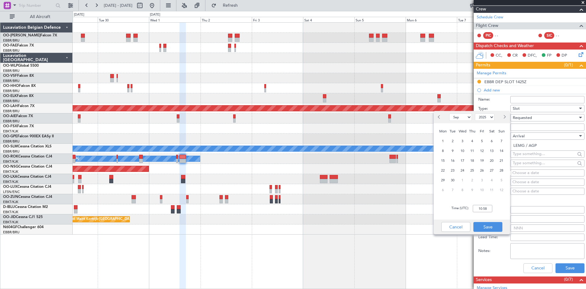
click at [458, 180] on div "1" at bounding box center [463, 180] width 10 height 10
select select "10"
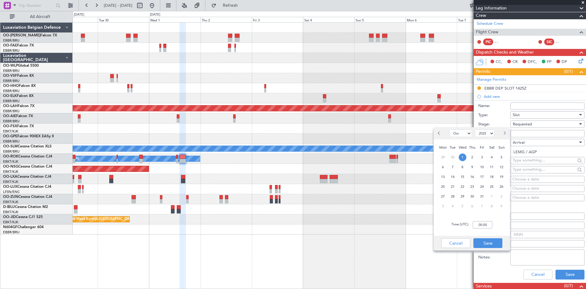
scroll to position [122, 0]
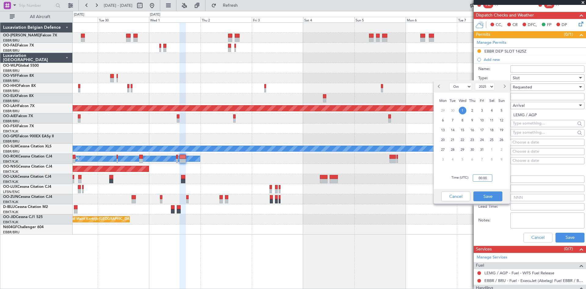
click at [481, 179] on input "00:00" at bounding box center [483, 177] width 20 height 7
type input "17:20"
click at [495, 194] on button "Save" at bounding box center [488, 196] width 29 height 10
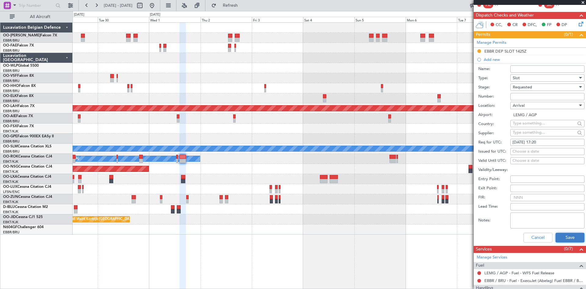
click at [562, 235] on button "Save" at bounding box center [570, 237] width 29 height 10
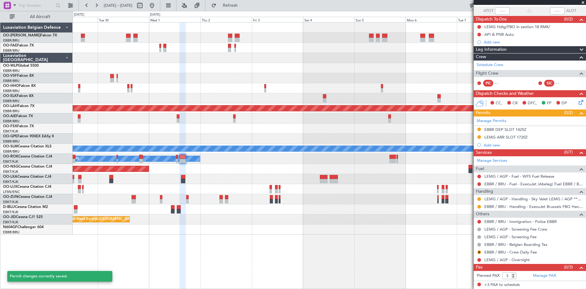
scroll to position [44, 0]
click at [579, 100] on icon at bounding box center [580, 101] width 5 height 5
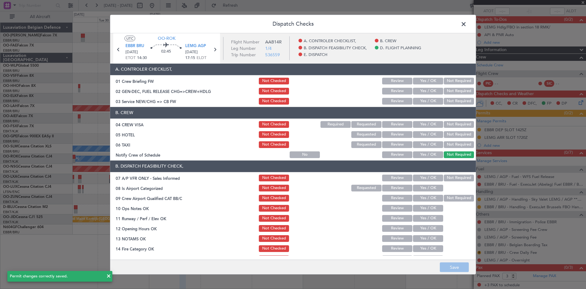
click at [457, 176] on button "Not Required" at bounding box center [459, 177] width 30 height 7
click at [423, 186] on button "Yes / OK" at bounding box center [428, 187] width 30 height 7
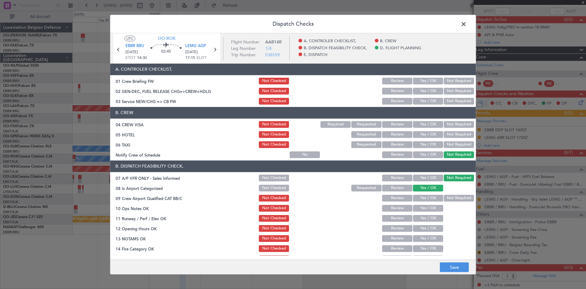
click at [429, 204] on div "Yes / OK" at bounding box center [427, 208] width 31 height 9
click at [420, 210] on button "Yes / OK" at bounding box center [428, 208] width 30 height 7
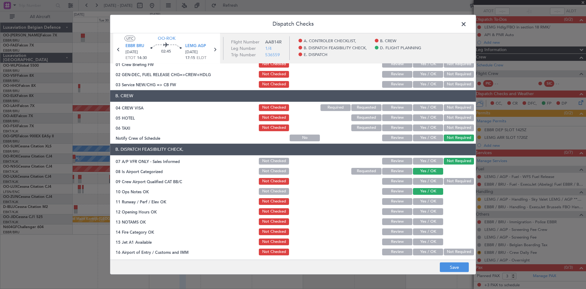
scroll to position [31, 0]
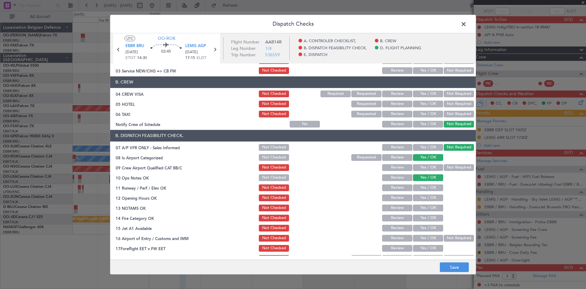
click at [420, 195] on button "Yes / OK" at bounding box center [428, 197] width 30 height 7
click at [432, 218] on button "Yes / OK" at bounding box center [428, 217] width 30 height 7
click at [426, 227] on button "Yes / OK" at bounding box center [428, 227] width 30 height 7
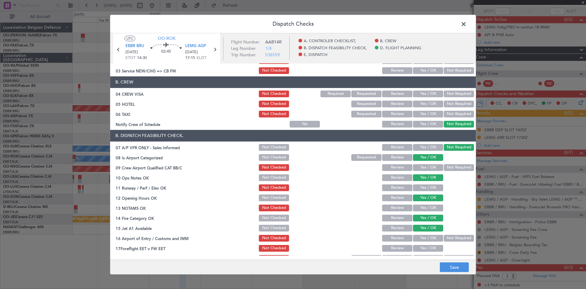
click at [423, 237] on button "Yes / OK" at bounding box center [428, 237] width 30 height 7
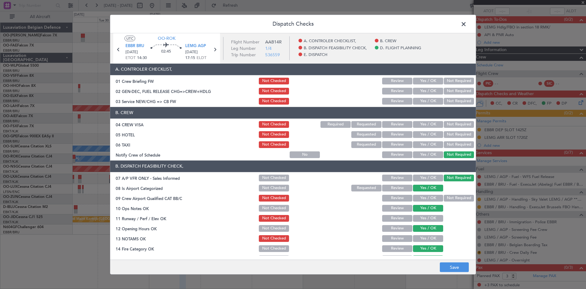
click at [456, 123] on button "Not Required" at bounding box center [459, 124] width 30 height 7
click at [455, 145] on button "Not Required" at bounding box center [459, 144] width 30 height 7
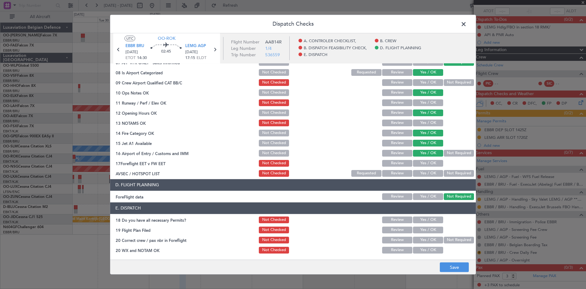
scroll to position [85, 0]
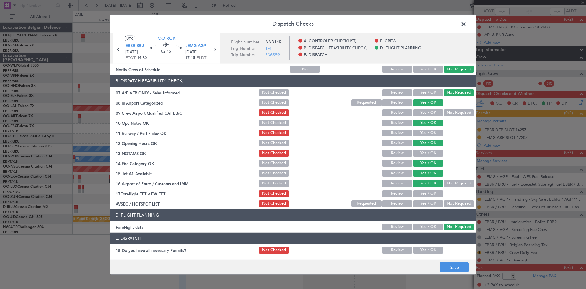
click at [388, 111] on button "Review" at bounding box center [397, 112] width 30 height 7
click at [394, 203] on button "Review" at bounding box center [397, 203] width 30 height 7
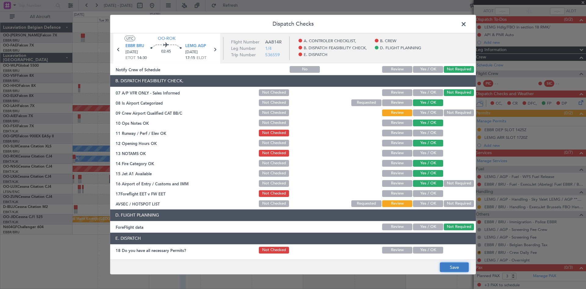
click at [450, 268] on button "Save" at bounding box center [454, 267] width 29 height 10
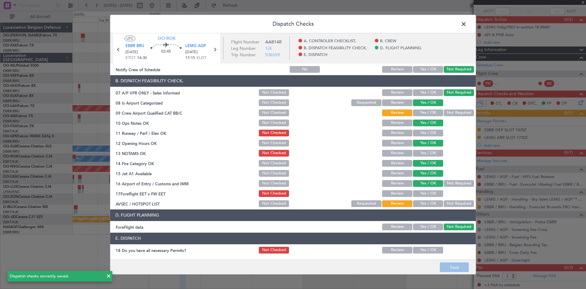
click at [467, 24] on span at bounding box center [467, 25] width 0 height 12
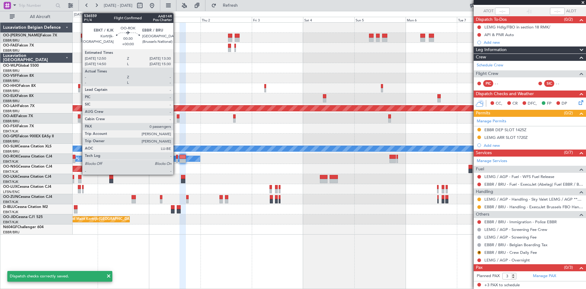
click at [176, 156] on div at bounding box center [177, 157] width 2 height 4
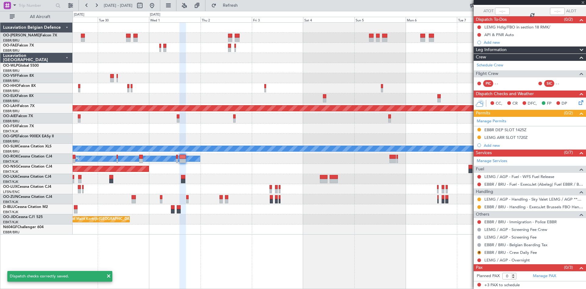
scroll to position [0, 0]
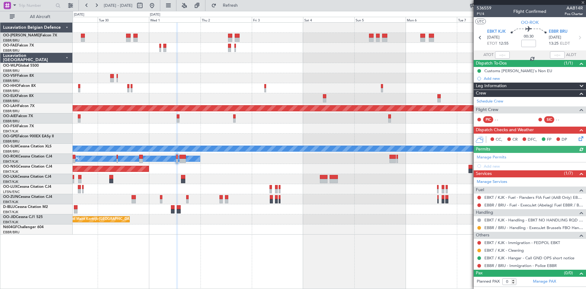
click at [579, 139] on icon at bounding box center [580, 137] width 5 height 5
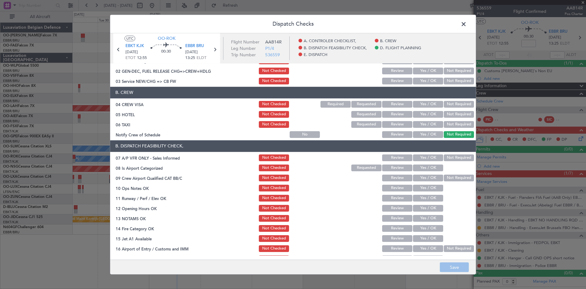
scroll to position [31, 0]
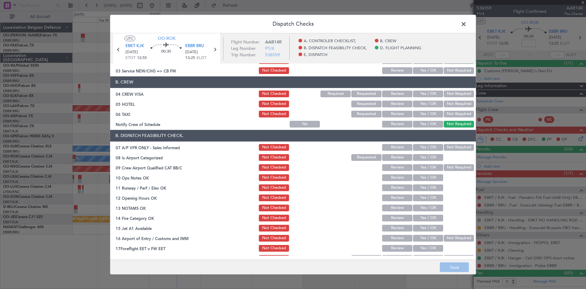
click at [446, 148] on button "Not Required" at bounding box center [459, 147] width 30 height 7
click at [431, 155] on button "Yes / OK" at bounding box center [428, 157] width 30 height 7
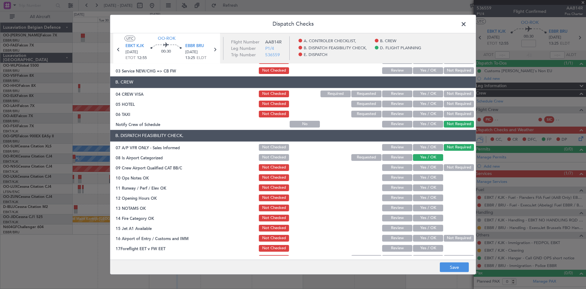
click at [418, 178] on button "Yes / OK" at bounding box center [428, 177] width 30 height 7
click at [424, 187] on button "Yes / OK" at bounding box center [428, 187] width 30 height 7
click at [425, 199] on button "Yes / OK" at bounding box center [428, 197] width 30 height 7
click at [424, 209] on button "Yes / OK" at bounding box center [428, 207] width 30 height 7
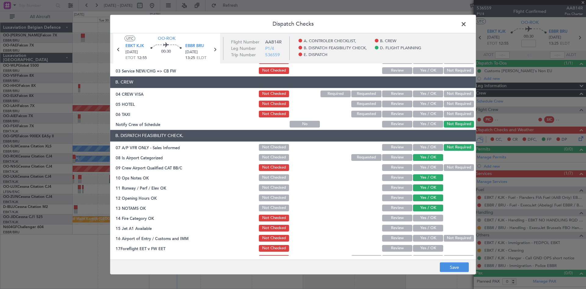
click at [269, 208] on button "Not Checked" at bounding box center [274, 207] width 30 height 7
click at [430, 217] on button "Yes / OK" at bounding box center [428, 217] width 30 height 7
click at [430, 226] on button "Yes / OK" at bounding box center [428, 227] width 30 height 7
click at [430, 238] on button "Yes / OK" at bounding box center [428, 237] width 30 height 7
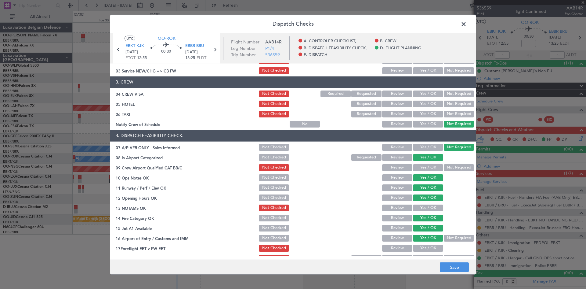
click at [446, 240] on button "Not Required" at bounding box center [459, 237] width 30 height 7
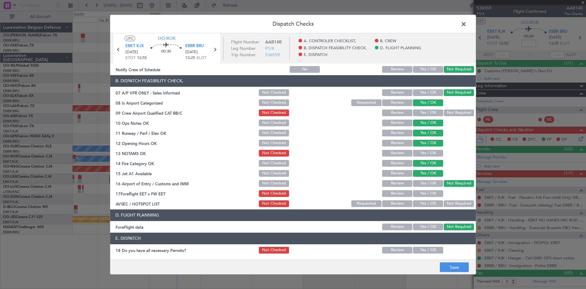
scroll to position [92, 0]
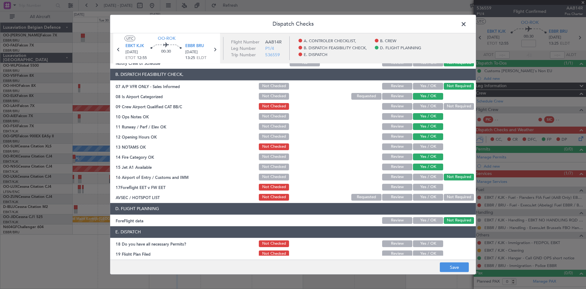
click at [425, 197] on button "Yes / OK" at bounding box center [428, 197] width 30 height 7
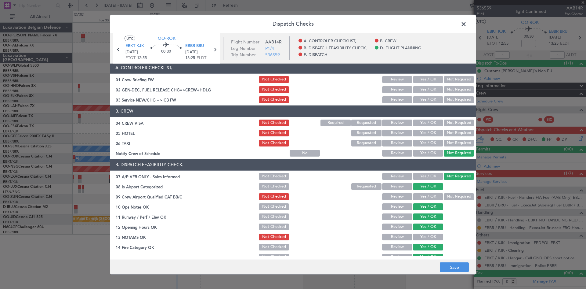
scroll to position [0, 0]
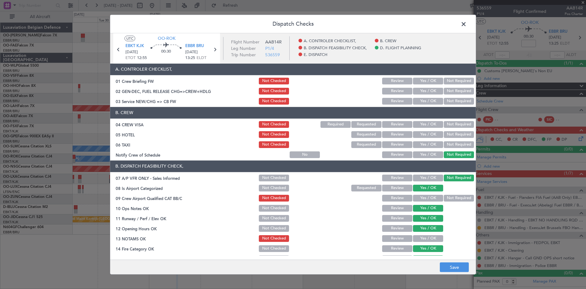
click at [464, 123] on button "Not Required" at bounding box center [459, 124] width 30 height 7
click at [457, 134] on button "Not Required" at bounding box center [459, 134] width 30 height 7
click at [457, 141] on button "Not Required" at bounding box center [459, 144] width 30 height 7
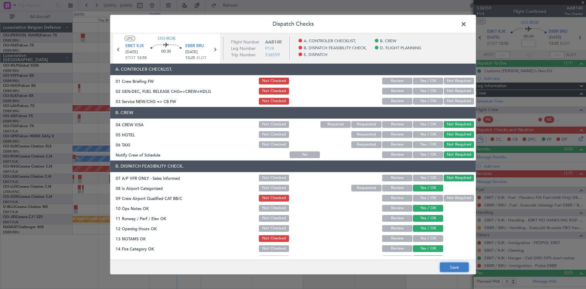
click at [453, 265] on button "Save" at bounding box center [454, 267] width 29 height 10
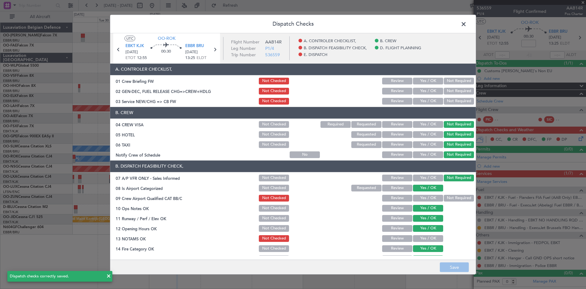
click at [467, 24] on span at bounding box center [467, 25] width 0 height 12
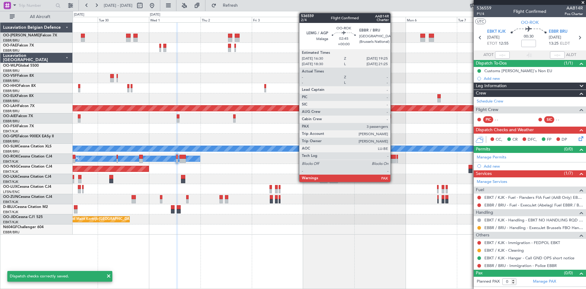
click at [393, 155] on div at bounding box center [393, 157] width 6 height 4
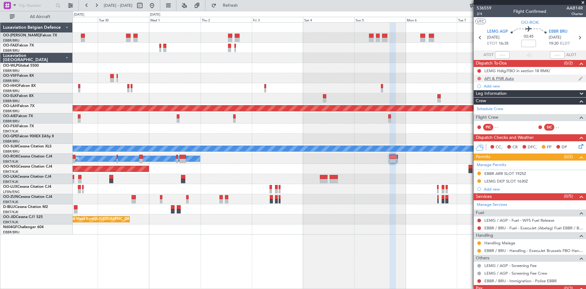
click at [480, 78] on button at bounding box center [480, 79] width 4 height 4
click at [475, 104] on span "Completed" at bounding box center [482, 105] width 20 height 6
click at [578, 145] on icon at bounding box center [580, 145] width 5 height 5
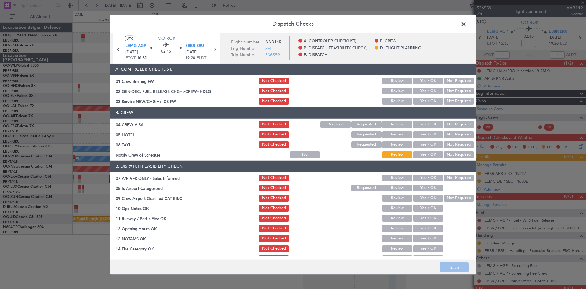
click at [459, 177] on button "Not Required" at bounding box center [459, 177] width 30 height 7
click at [431, 187] on button "Yes / OK" at bounding box center [428, 187] width 30 height 7
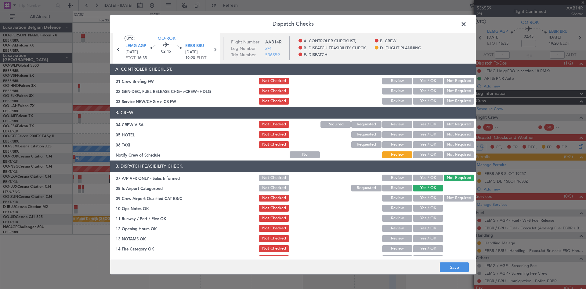
click at [425, 208] on button "Yes / OK" at bounding box center [428, 208] width 30 height 7
click at [428, 228] on button "Yes / OK" at bounding box center [428, 228] width 30 height 7
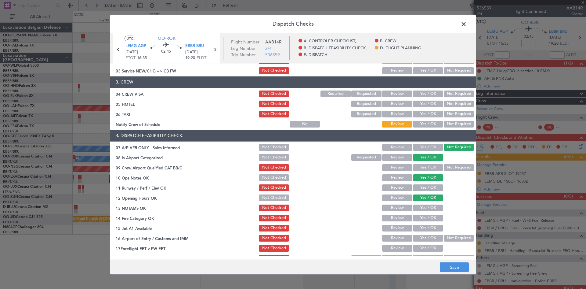
click at [426, 208] on button "Yes / OK" at bounding box center [428, 207] width 30 height 7
click at [272, 208] on button "Not Checked" at bounding box center [274, 207] width 30 height 7
click at [421, 216] on button "Yes / OK" at bounding box center [428, 217] width 30 height 7
click at [426, 228] on button "Yes / OK" at bounding box center [428, 227] width 30 height 7
click at [448, 237] on button "Not Required" at bounding box center [459, 237] width 30 height 7
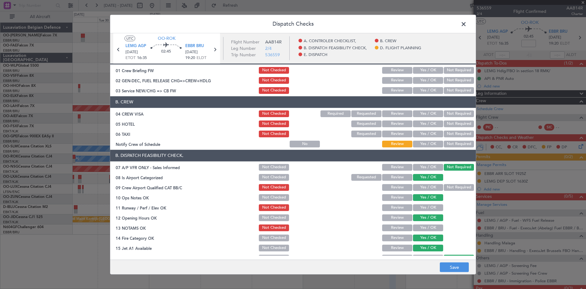
scroll to position [0, 0]
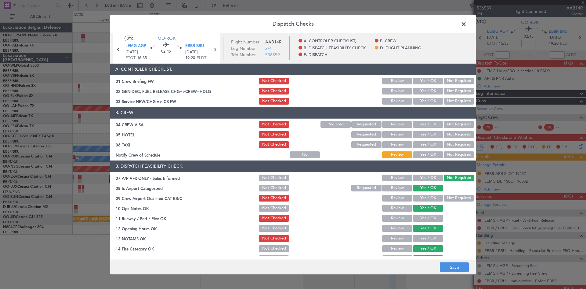
click at [451, 121] on button "Not Required" at bounding box center [459, 124] width 30 height 7
click at [456, 147] on button "Not Required" at bounding box center [459, 144] width 30 height 7
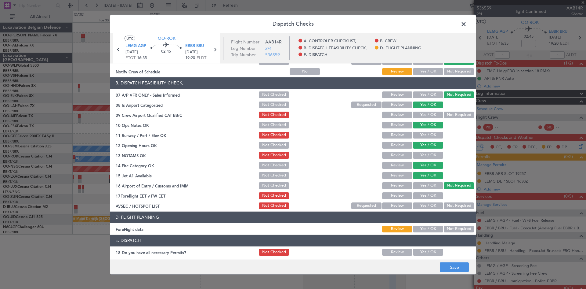
scroll to position [115, 0]
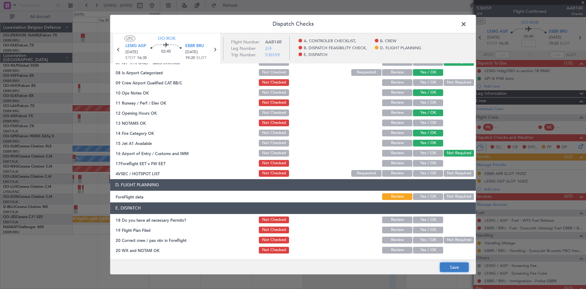
click at [460, 267] on button "Save" at bounding box center [454, 267] width 29 height 10
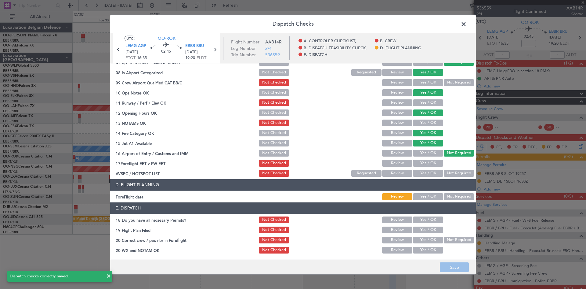
click at [467, 25] on span at bounding box center [467, 25] width 0 height 12
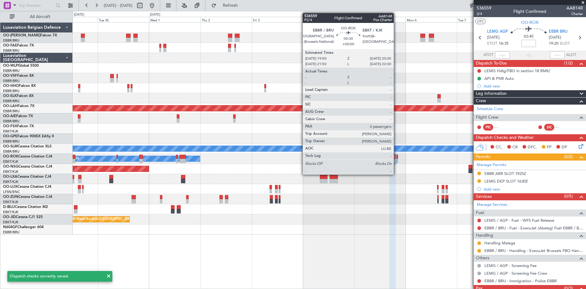
click at [397, 160] on div at bounding box center [398, 160] width 2 height 4
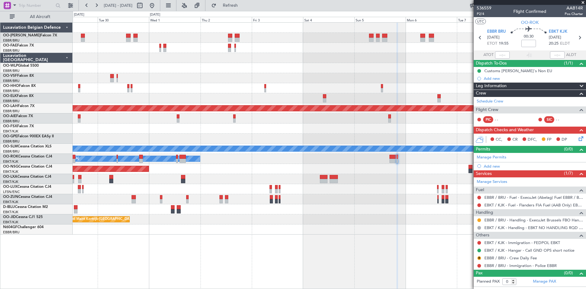
click at [583, 137] on icon at bounding box center [580, 137] width 5 height 5
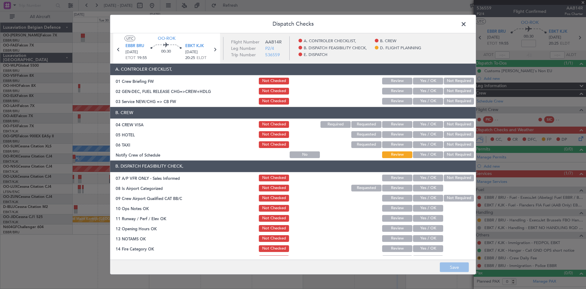
click at [451, 123] on button "Not Required" at bounding box center [459, 124] width 30 height 7
click at [453, 134] on button "Not Required" at bounding box center [459, 134] width 30 height 7
click at [454, 140] on div "Not Required" at bounding box center [458, 144] width 31 height 9
click at [455, 147] on button "Not Required" at bounding box center [459, 144] width 30 height 7
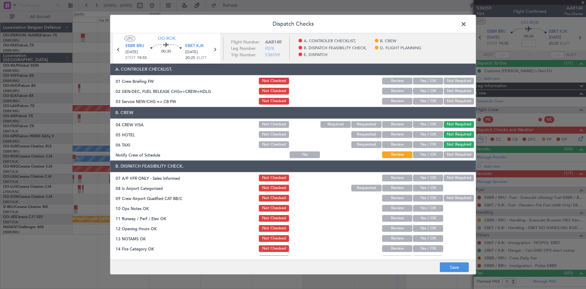
click at [457, 152] on button "Not Required" at bounding box center [459, 154] width 30 height 7
click at [453, 175] on button "Not Required" at bounding box center [459, 177] width 30 height 7
click at [431, 185] on button "Yes / OK" at bounding box center [428, 187] width 30 height 7
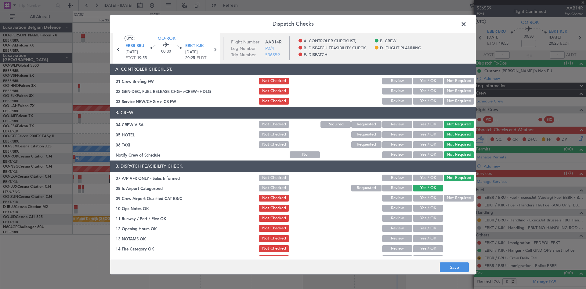
click at [434, 207] on button "Yes / OK" at bounding box center [428, 208] width 30 height 7
click at [424, 220] on button "Yes / OK" at bounding box center [428, 218] width 30 height 7
click at [425, 230] on button "Yes / OK" at bounding box center [428, 228] width 30 height 7
click at [425, 239] on button "Yes / OK" at bounding box center [428, 238] width 30 height 7
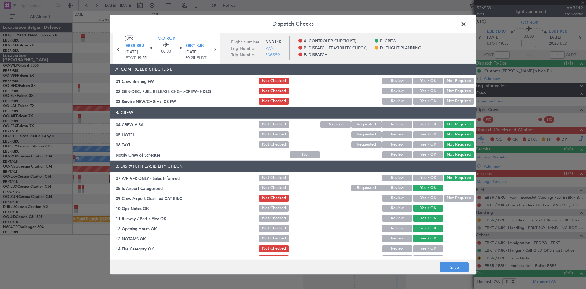
click at [423, 246] on button "Yes / OK" at bounding box center [428, 248] width 30 height 7
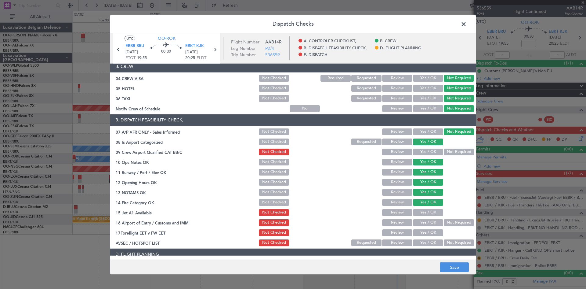
scroll to position [61, 0]
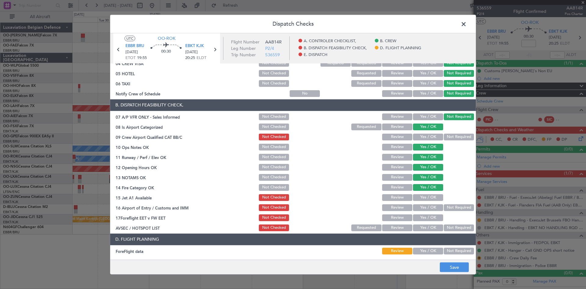
click at [428, 197] on button "Yes / OK" at bounding box center [428, 197] width 30 height 7
drag, startPoint x: 446, startPoint y: 209, endPoint x: 416, endPoint y: 218, distance: 31.6
click at [444, 210] on button "Not Required" at bounding box center [459, 207] width 30 height 7
click at [420, 228] on button "Yes / OK" at bounding box center [428, 227] width 30 height 7
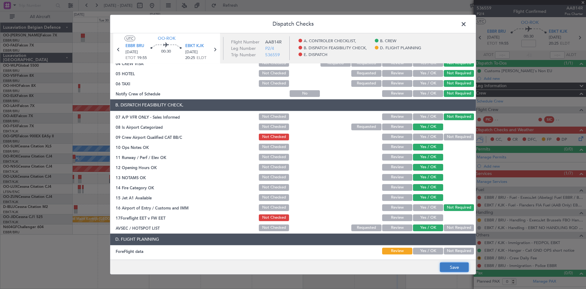
click at [452, 264] on button "Save" at bounding box center [454, 267] width 29 height 10
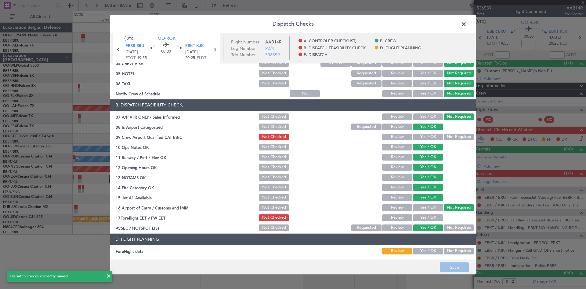
click at [467, 24] on span at bounding box center [467, 25] width 0 height 12
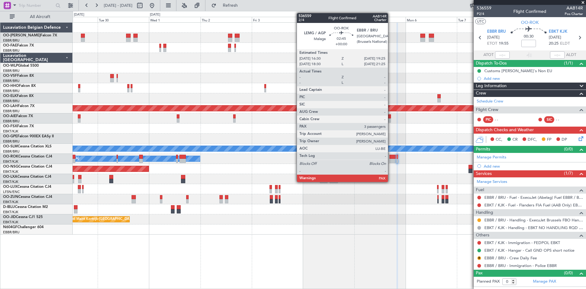
click at [392, 157] on div at bounding box center [393, 157] width 6 height 4
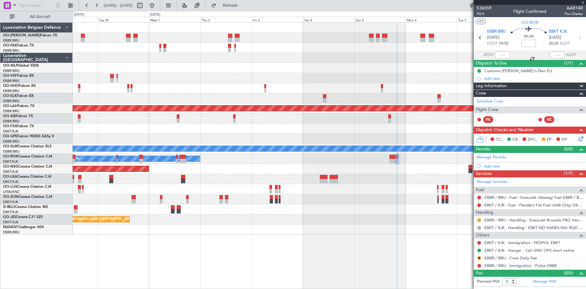
type input "3"
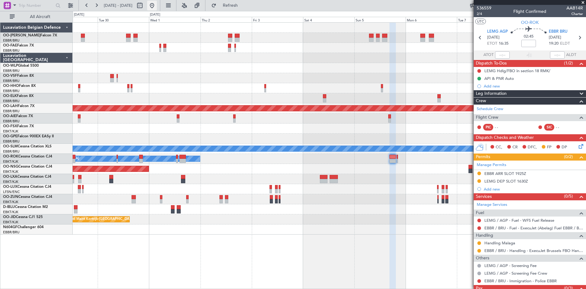
click at [157, 3] on button at bounding box center [152, 6] width 10 height 10
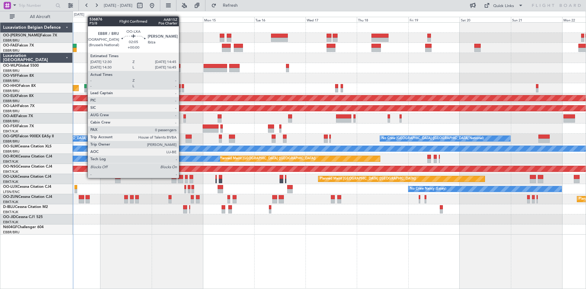
click at [181, 178] on div at bounding box center [180, 177] width 5 height 4
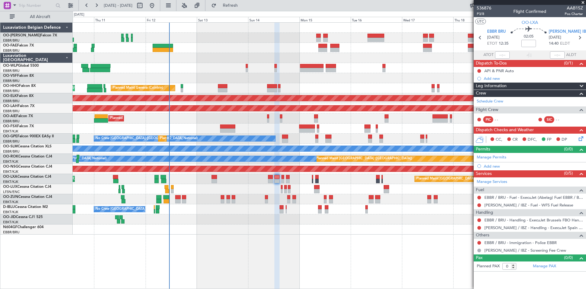
click at [239, 224] on div "Planned Maint Liege Planned Maint Geneva (Cointrin) AOG Maint New York (Teterbo…" at bounding box center [329, 129] width 513 height 212
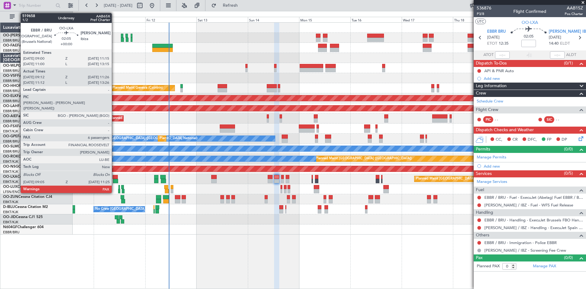
click at [115, 177] on div at bounding box center [115, 177] width 5 height 4
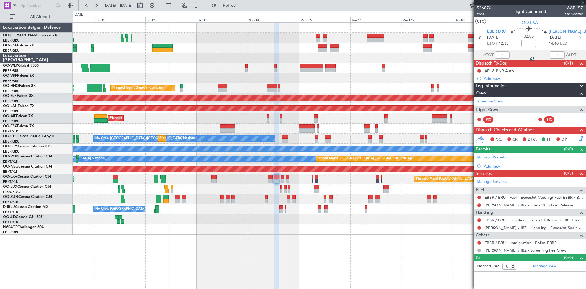
type input "09:17"
type input "11:21"
type input "7"
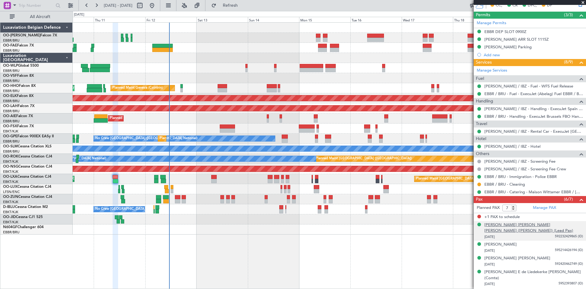
scroll to position [176, 0]
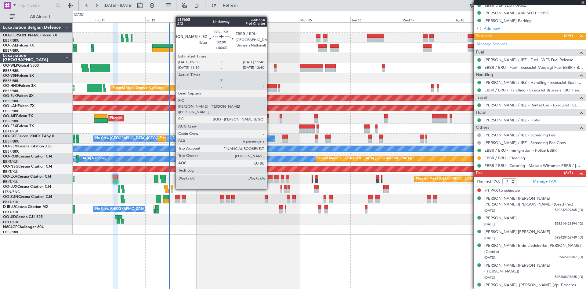
click at [270, 178] on div at bounding box center [270, 177] width 5 height 4
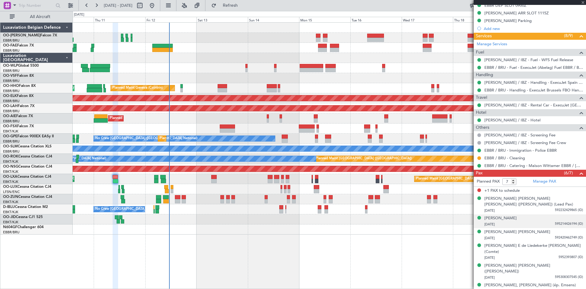
type input "6"
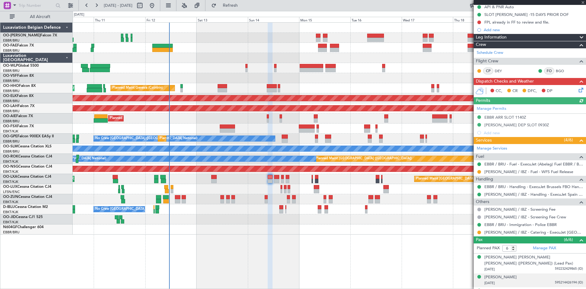
scroll to position [117, 0]
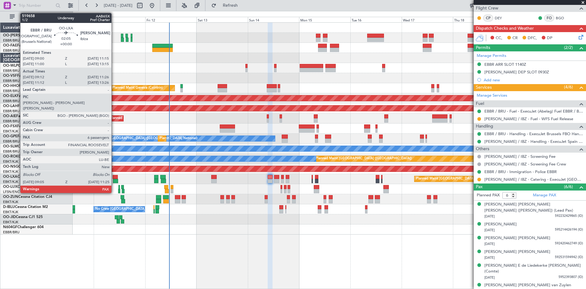
click at [114, 179] on div at bounding box center [115, 181] width 5 height 4
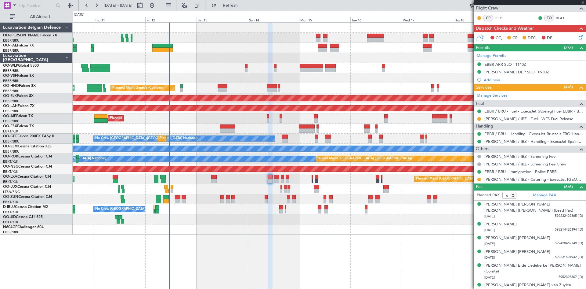
type input "09:17"
type input "11:21"
type input "7"
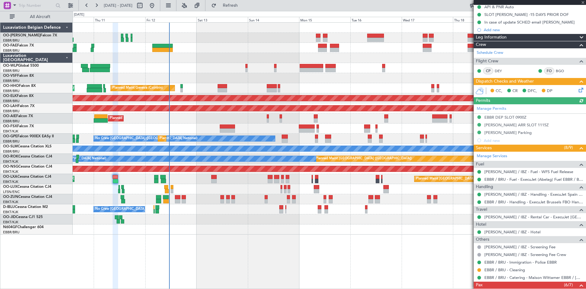
scroll to position [176, 0]
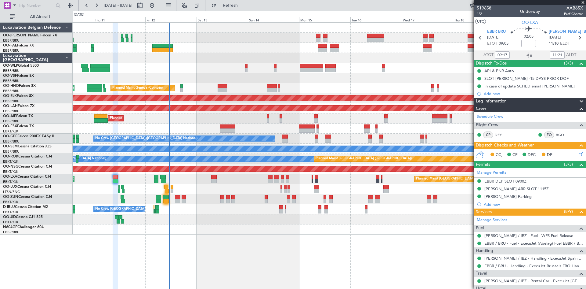
scroll to position [176, 0]
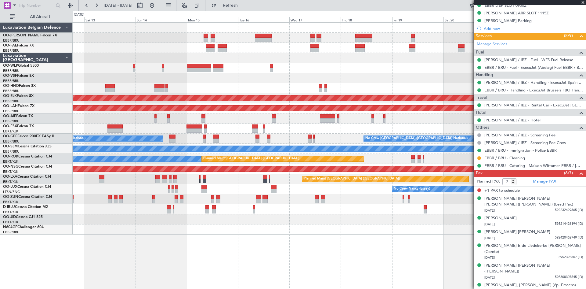
click at [270, 90] on div "Planned Maint Geneva (Cointrin) AOG Maint [US_STATE] ([GEOGRAPHIC_DATA])" at bounding box center [329, 88] width 513 height 10
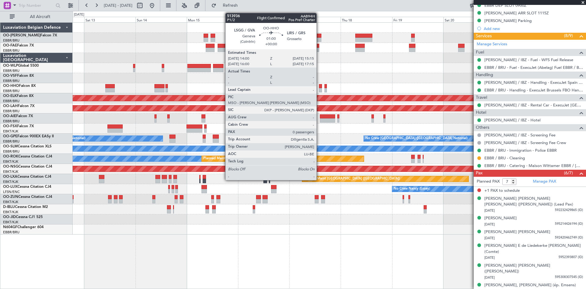
click at [319, 87] on div at bounding box center [320, 86] width 3 height 4
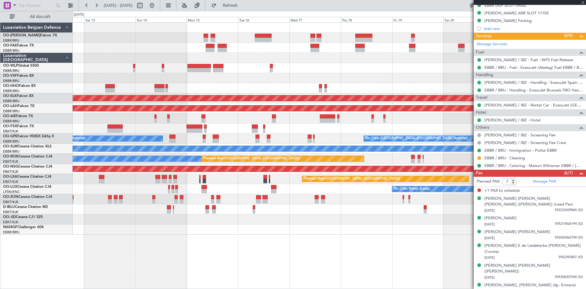
type input "0"
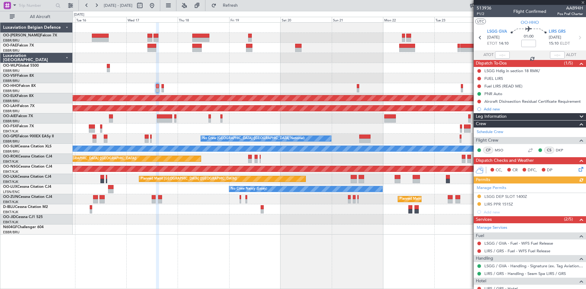
click at [241, 216] on div at bounding box center [329, 219] width 513 height 10
click at [496, 196] on div "LSGG DEP SLOT 1400Z" at bounding box center [506, 196] width 43 height 5
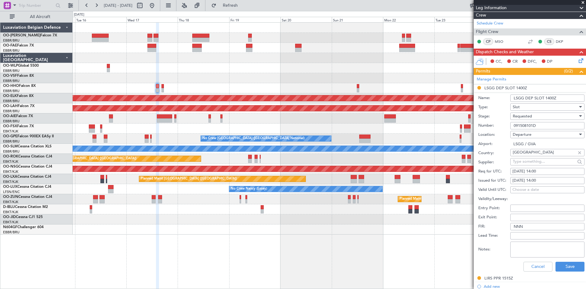
scroll to position [122, 0]
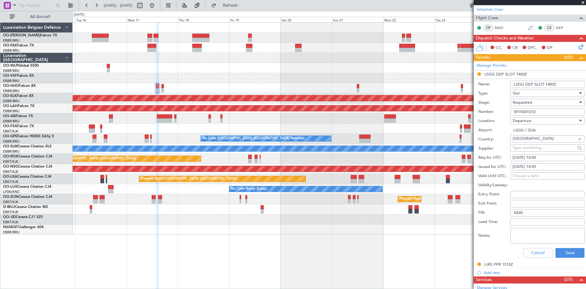
click at [525, 100] on span "Requested" at bounding box center [522, 102] width 19 height 5
click at [533, 147] on span "Received OK" at bounding box center [545, 148] width 64 height 9
click at [564, 251] on button "Save" at bounding box center [570, 253] width 29 height 10
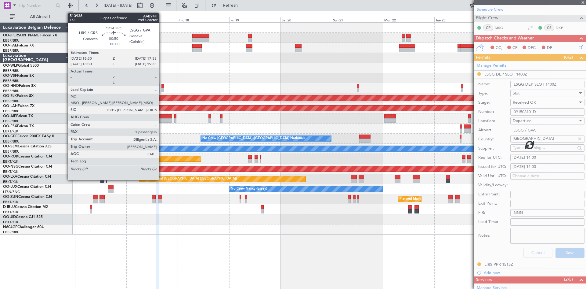
scroll to position [20, 0]
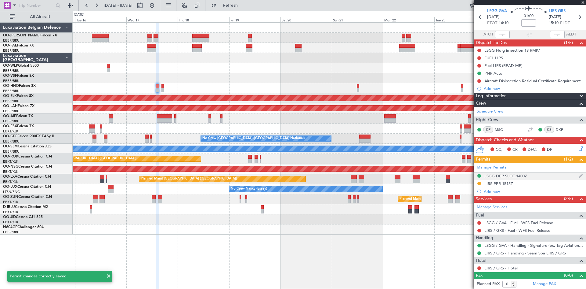
click at [510, 175] on div "LSGG DEP SLOT 1400Z" at bounding box center [506, 175] width 43 height 5
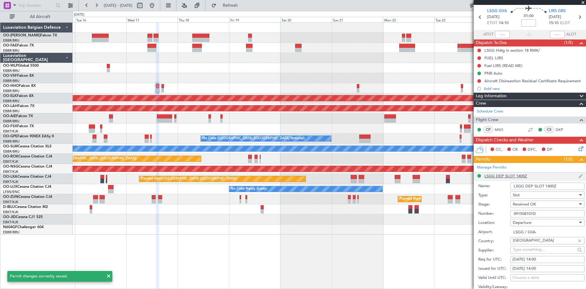
scroll to position [122, 0]
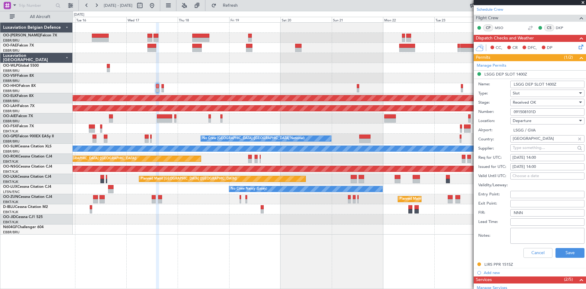
click at [533, 111] on input "091508101D" at bounding box center [548, 111] width 74 height 7
drag, startPoint x: 544, startPoint y: 110, endPoint x: 498, endPoint y: 113, distance: 46.5
click at [498, 113] on div "Number: 091508101D" at bounding box center [531, 111] width 106 height 9
type input "091714105D"
click at [569, 256] on button "Save" at bounding box center [570, 253] width 29 height 10
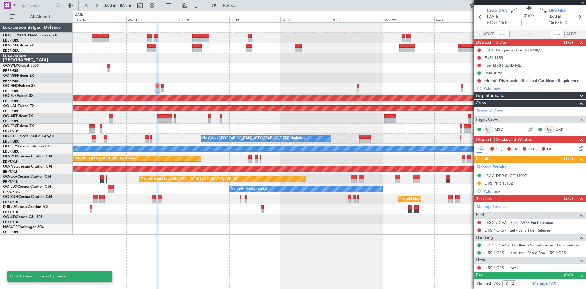
scroll to position [20, 0]
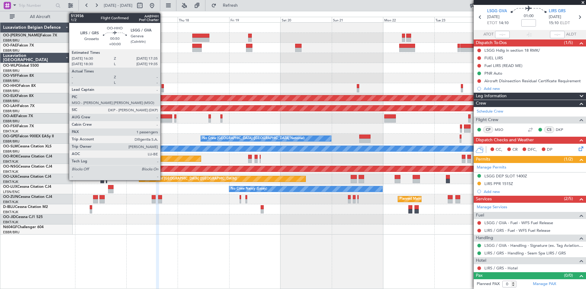
click at [163, 85] on div at bounding box center [163, 86] width 2 height 4
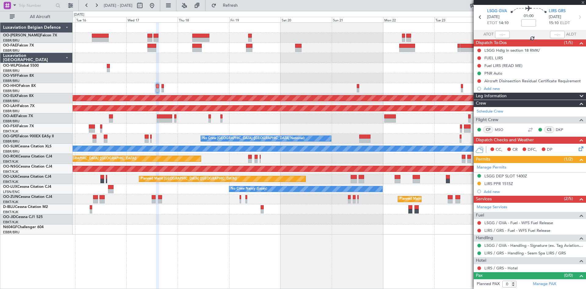
type input "1"
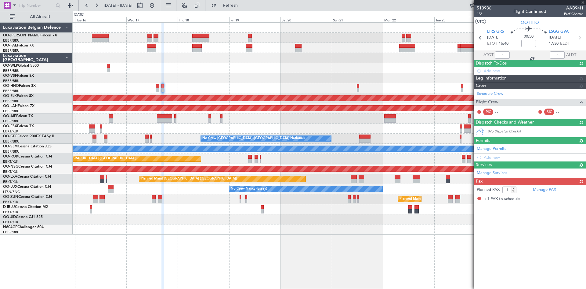
scroll to position [0, 0]
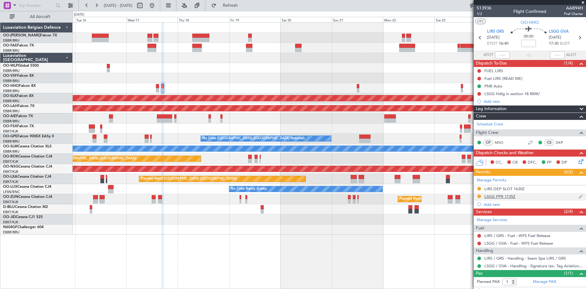
click at [493, 198] on div "LSGG PPR 1735Z" at bounding box center [500, 196] width 31 height 5
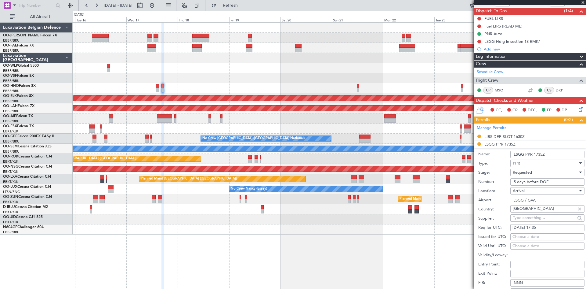
scroll to position [61, 0]
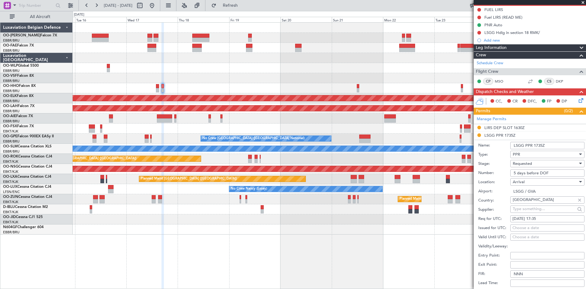
click at [535, 226] on div "Choose a date" at bounding box center [548, 228] width 70 height 6
select select "9"
select select "2025"
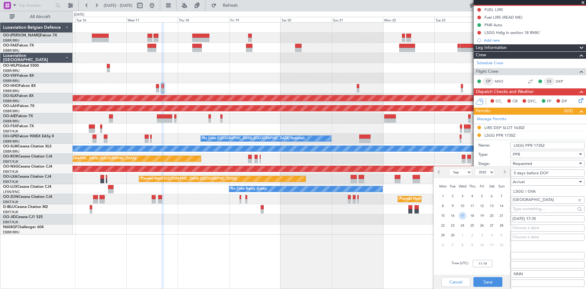
click at [462, 216] on span "17" at bounding box center [463, 216] width 8 height 8
click at [483, 263] on input "00:00" at bounding box center [483, 263] width 20 height 7
type input "17:20"
click at [496, 280] on button "Save" at bounding box center [488, 282] width 29 height 10
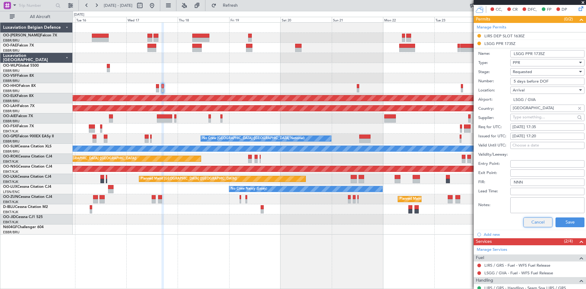
click at [538, 223] on button "Cancel" at bounding box center [538, 222] width 29 height 10
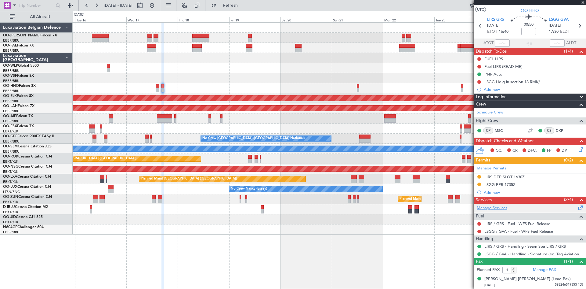
scroll to position [12, 0]
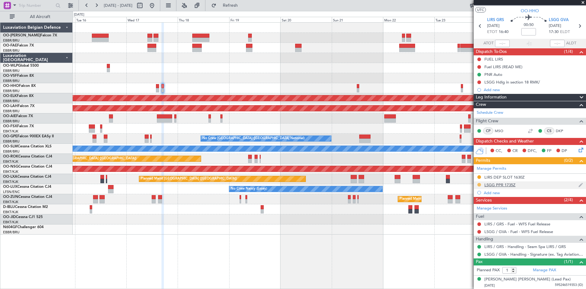
click at [480, 184] on button at bounding box center [480, 185] width 4 height 4
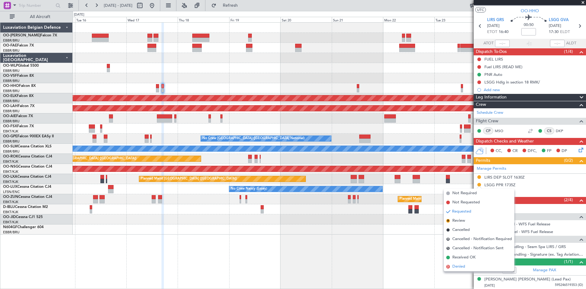
click at [466, 267] on li "D Denied" at bounding box center [479, 266] width 71 height 9
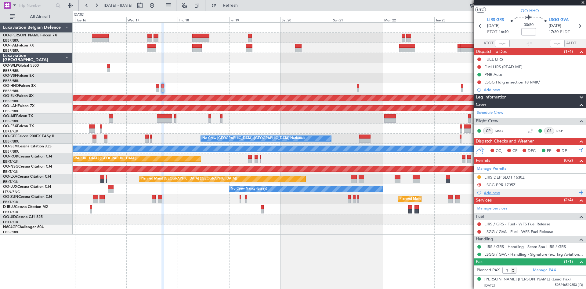
click at [490, 194] on div "Add new" at bounding box center [531, 192] width 94 height 5
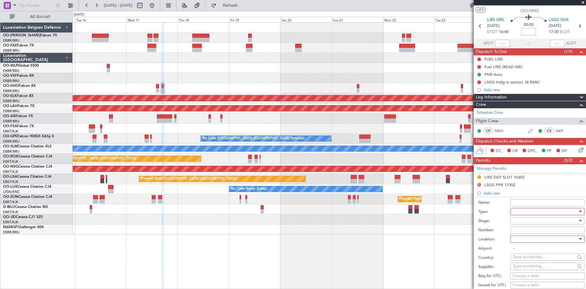
click at [529, 212] on div at bounding box center [545, 211] width 65 height 9
click at [544, 271] on span "Slot" at bounding box center [545, 268] width 64 height 9
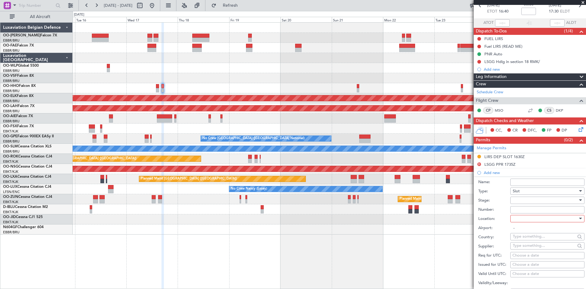
scroll to position [42, 0]
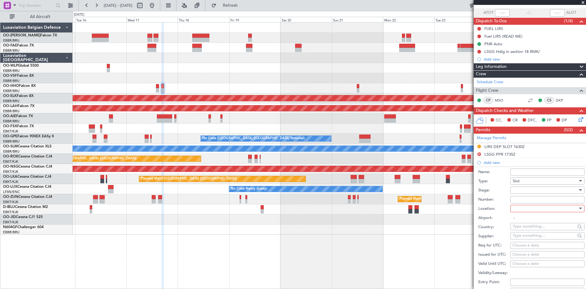
click at [525, 193] on div at bounding box center [545, 189] width 65 height 9
click at [531, 241] on span "Received OK" at bounding box center [545, 238] width 64 height 9
click at [526, 204] on div at bounding box center [545, 208] width 65 height 9
click at [534, 241] on span "Arrival" at bounding box center [545, 238] width 64 height 9
type input "LSGG / GVA"
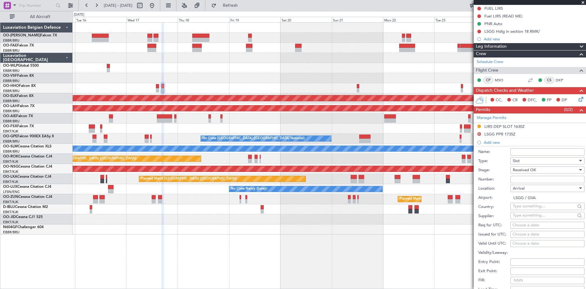
scroll to position [73, 0]
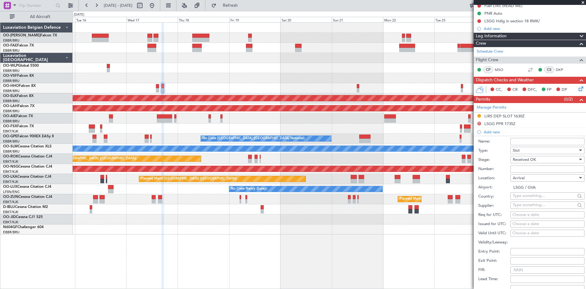
click at [528, 214] on div "Choose a date" at bounding box center [548, 215] width 70 height 6
select select "9"
select select "2025"
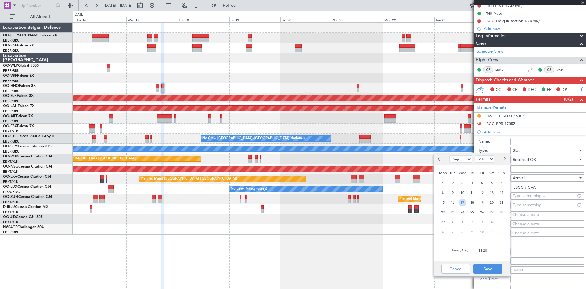
click at [464, 202] on span "17" at bounding box center [463, 202] width 8 height 8
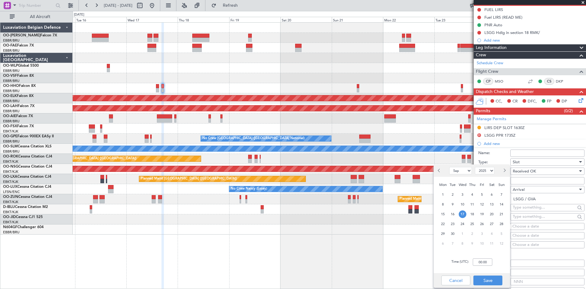
scroll to position [92, 0]
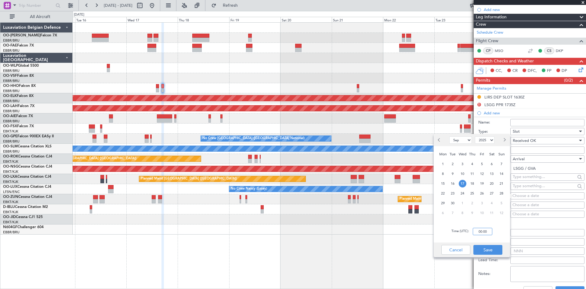
click at [481, 231] on input "00:00" at bounding box center [483, 230] width 20 height 7
type input "17:20"
click at [503, 233] on div "Time (UTC): 17:20" at bounding box center [472, 231] width 76 height 22
click at [498, 248] on button "Save" at bounding box center [488, 250] width 29 height 10
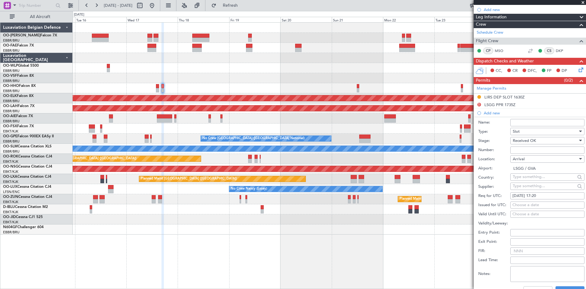
click at [525, 151] on input "Number:" at bounding box center [548, 149] width 74 height 7
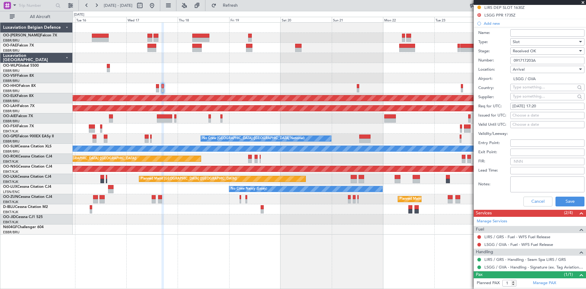
scroll to position [183, 0]
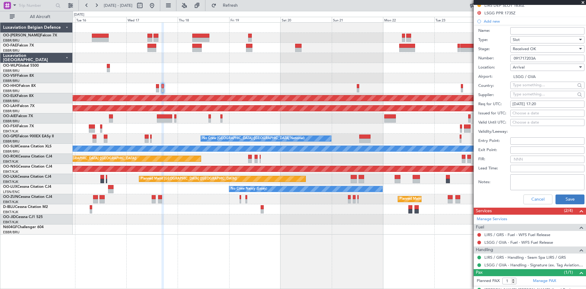
type input "091717203A"
click at [569, 197] on button "Save" at bounding box center [570, 199] width 29 height 10
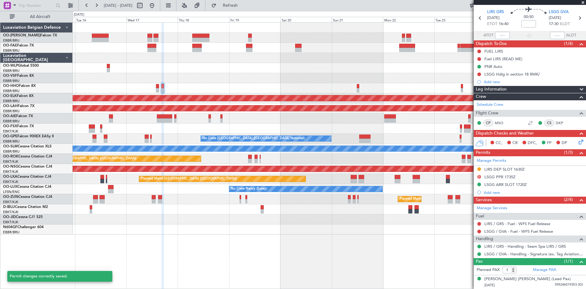
scroll to position [19, 0]
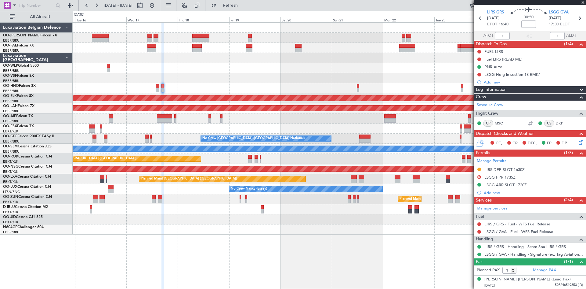
click at [584, 3] on span at bounding box center [583, 2] width 6 height 5
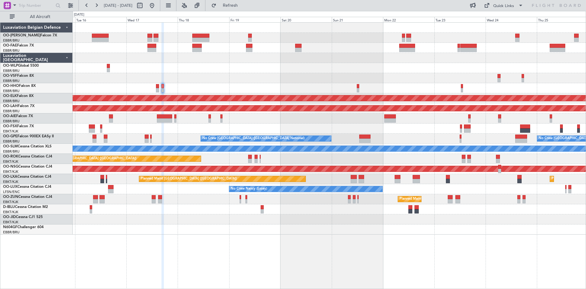
type input "0"
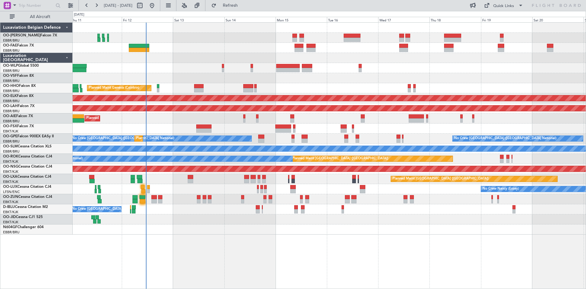
click at [426, 126] on div "Planned Maint Liege Planned Maint Geneva ([GEOGRAPHIC_DATA]) AOG Maint [US_STAT…" at bounding box center [329, 129] width 513 height 212
click at [197, 234] on div "Planned Maint Liege Planned Maint Geneva ([GEOGRAPHIC_DATA]) AOG Maint [US_STAT…" at bounding box center [330, 155] width 514 height 266
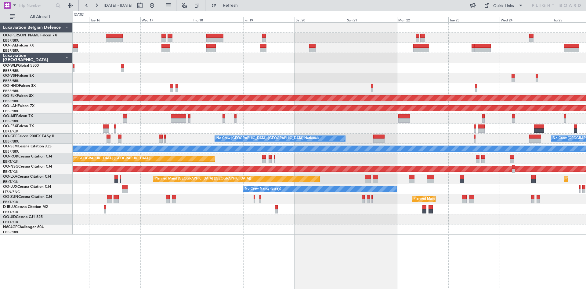
click at [325, 226] on div "Planned Maint Kortrijk-[GEOGRAPHIC_DATA] Planned [GEOGRAPHIC_DATA][PERSON_NAME]…" at bounding box center [330, 155] width 514 height 266
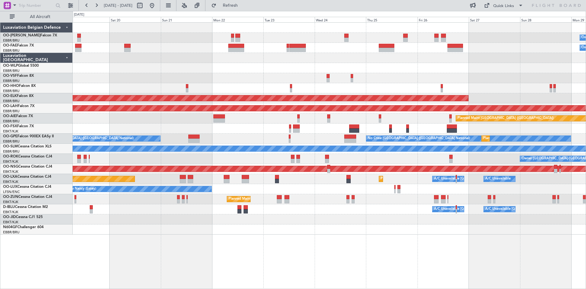
click at [403, 243] on div "Owner Melsbroek Air Base Owner [GEOGRAPHIC_DATA] Planned Maint [GEOGRAPHIC_DATA…" at bounding box center [330, 155] width 514 height 266
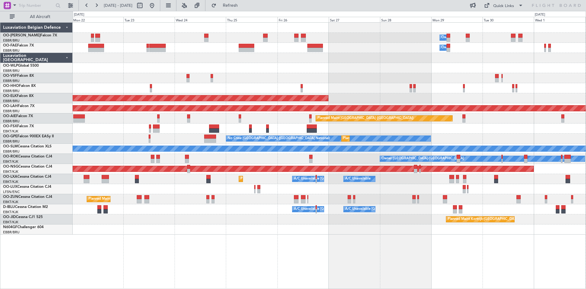
click at [392, 254] on div "Owner Melsbroek Air Base Owner [GEOGRAPHIC_DATA] Planned Maint [GEOGRAPHIC_DATA…" at bounding box center [330, 155] width 514 height 266
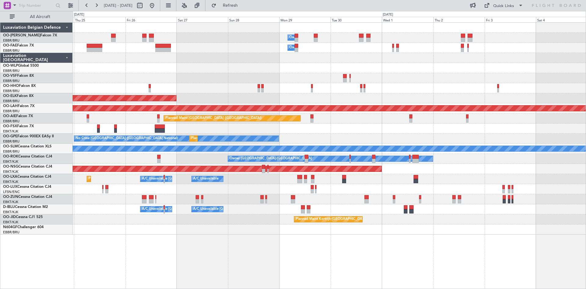
click at [366, 245] on div "Owner Melsbroek Air Base Owner [GEOGRAPHIC_DATA] Planned Maint [GEOGRAPHIC_DATA…" at bounding box center [330, 155] width 514 height 266
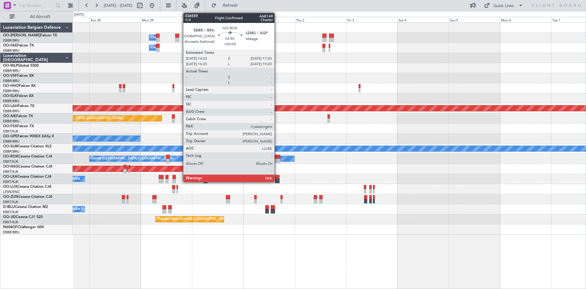
click at [277, 158] on div at bounding box center [277, 157] width 6 height 4
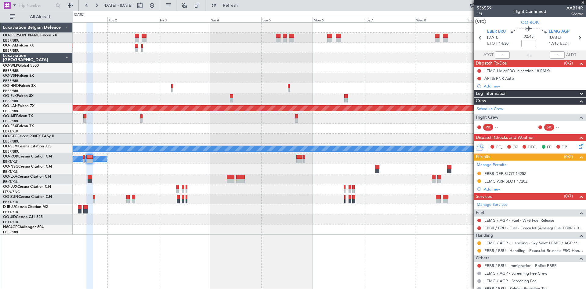
click at [169, 233] on div at bounding box center [329, 229] width 513 height 10
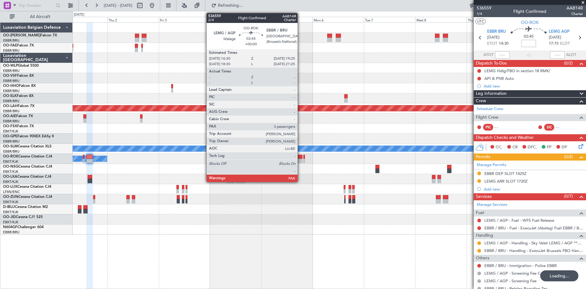
click at [300, 158] on div at bounding box center [299, 160] width 6 height 4
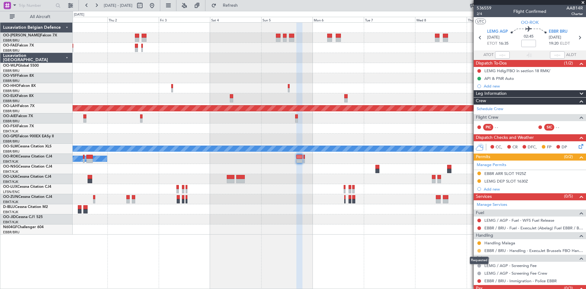
click at [478, 249] on button at bounding box center [480, 251] width 4 height 4
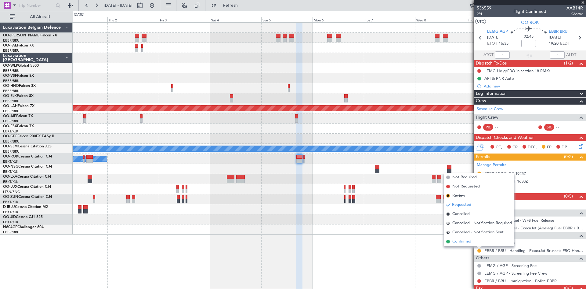
click at [470, 240] on span "Confirmed" at bounding box center [462, 241] width 19 height 6
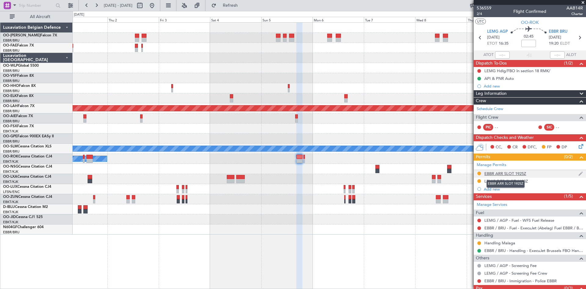
click at [495, 173] on div "EBBR ARR SLOT 1925Z" at bounding box center [506, 173] width 42 height 5
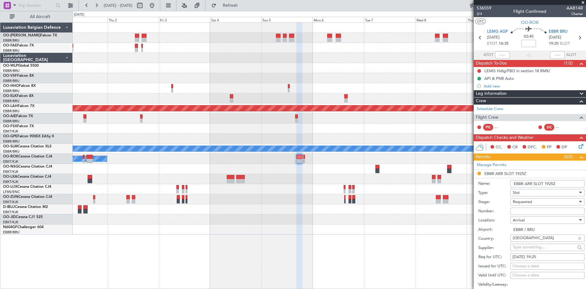
click at [521, 202] on span "Requested" at bounding box center [522, 201] width 19 height 5
click at [526, 250] on span "Received OK" at bounding box center [545, 247] width 64 height 9
click at [519, 213] on input "Number:" at bounding box center [548, 210] width 74 height 7
paste input "EBBRAAB5503A"
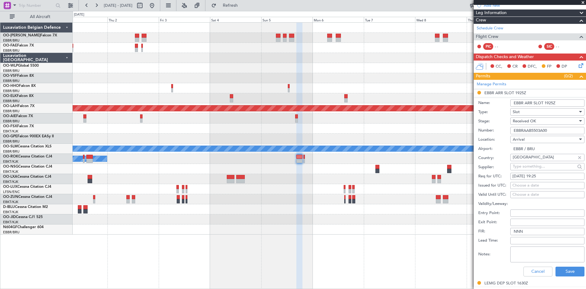
scroll to position [92, 0]
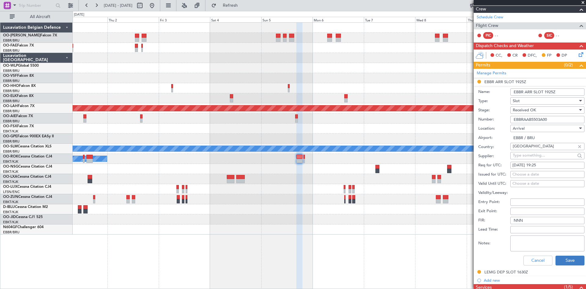
type input "EBBRAAB5503A00"
click at [569, 261] on button "Save" at bounding box center [570, 260] width 29 height 10
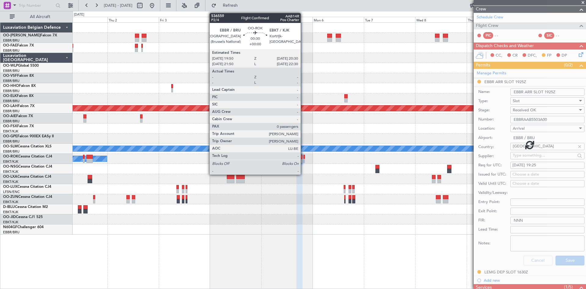
scroll to position [21, 0]
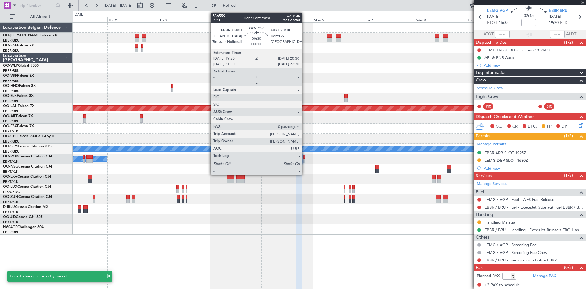
click at [305, 157] on div at bounding box center [305, 157] width 2 height 4
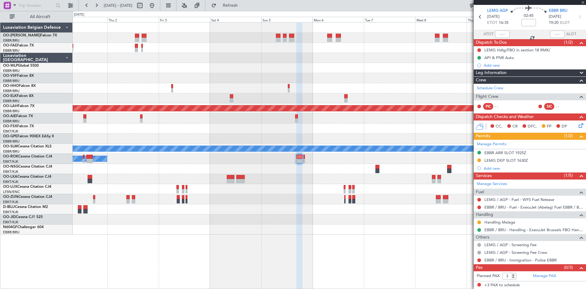
type input "0"
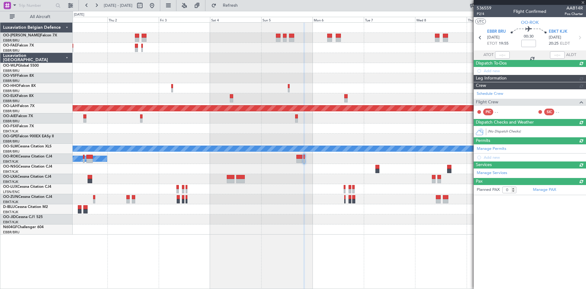
scroll to position [0, 0]
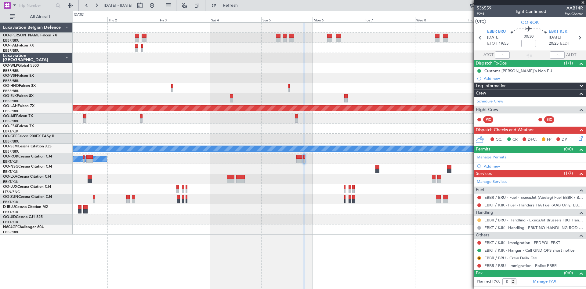
click at [478, 220] on button at bounding box center [480, 220] width 4 height 4
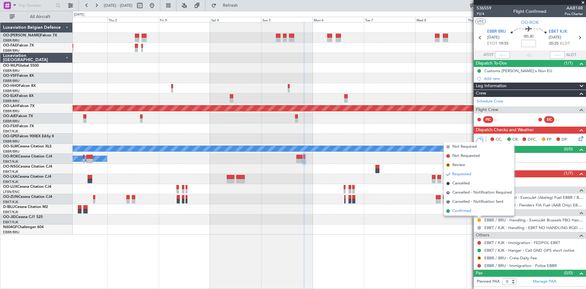
click at [475, 209] on li "Confirmed" at bounding box center [479, 210] width 71 height 9
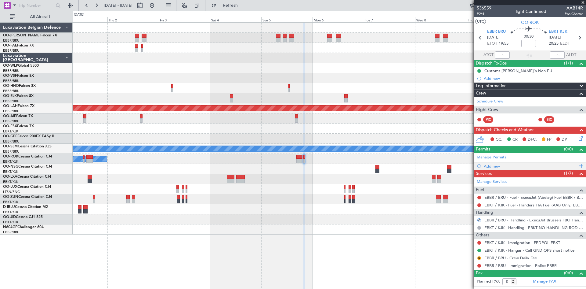
click at [494, 165] on div "Add new" at bounding box center [531, 165] width 94 height 5
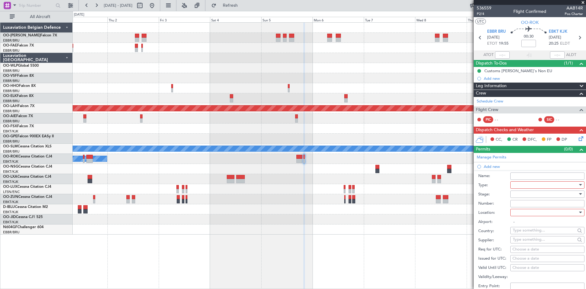
click at [523, 185] on div at bounding box center [545, 184] width 65 height 9
click at [523, 242] on span "Slot" at bounding box center [545, 242] width 64 height 9
click at [521, 194] on div at bounding box center [545, 193] width 65 height 9
click at [523, 245] on span "Received OK" at bounding box center [545, 242] width 64 height 9
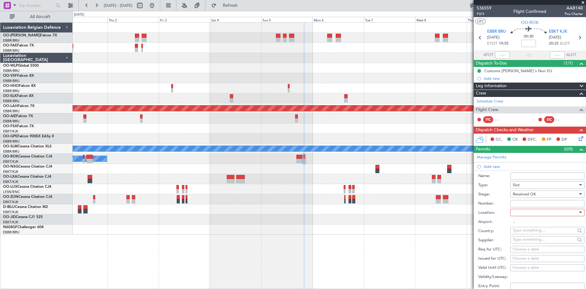
click at [526, 211] on div at bounding box center [545, 212] width 65 height 9
click at [525, 224] on span "Departure" at bounding box center [545, 224] width 64 height 9
type input "EBBR / BRU"
click at [518, 247] on div "Choose a date" at bounding box center [548, 249] width 70 height 6
select select "9"
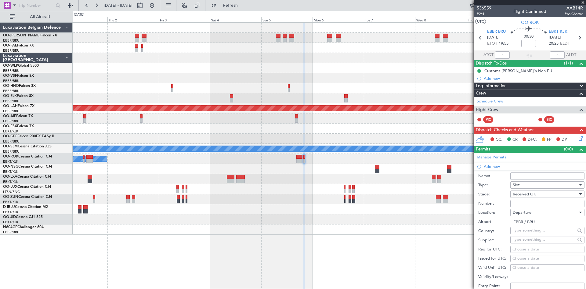
select select "2025"
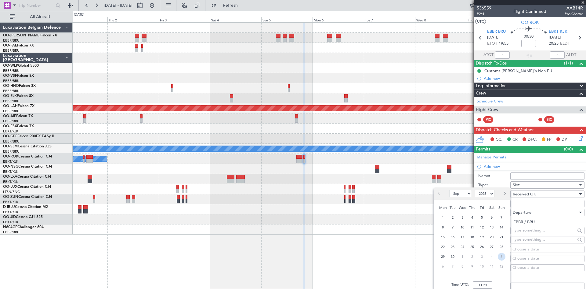
click at [501, 255] on span "5" at bounding box center [502, 257] width 8 height 8
select select "10"
click at [484, 282] on input "00:00" at bounding box center [483, 284] width 20 height 7
type input "19:50"
click at [499, 170] on form "Name: Type: Slot Stage: Received OK Number: Location: Departure Airport: EBBR /…" at bounding box center [530, 261] width 112 height 182
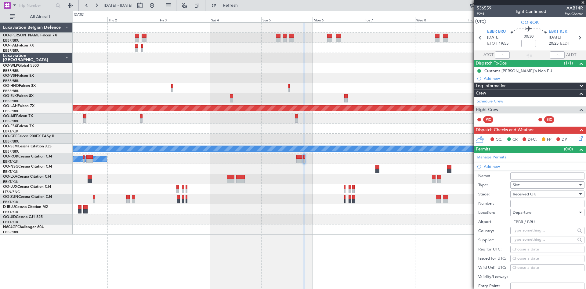
click at [523, 203] on input "Number:" at bounding box center [548, 203] width 74 height 7
paste input "EBBRAAB5503D"
type input "EBBRAAB5503D00"
click at [487, 208] on div "Location: Departure" at bounding box center [531, 212] width 106 height 9
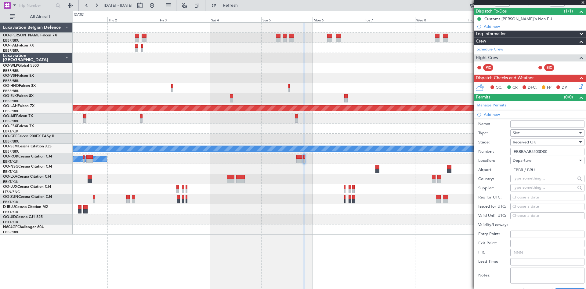
scroll to position [61, 0]
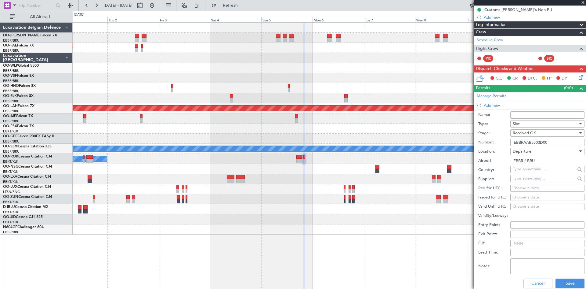
click at [536, 186] on div "Choose a date" at bounding box center [548, 188] width 70 height 6
select select "9"
select select "2025"
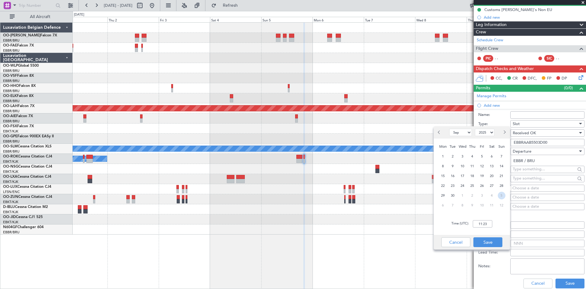
click at [500, 195] on span "5" at bounding box center [502, 195] width 8 height 8
select select "10"
click at [483, 224] on input "00:00" at bounding box center [483, 223] width 20 height 7
type input "19:50"
click at [499, 243] on button "Save" at bounding box center [488, 242] width 29 height 10
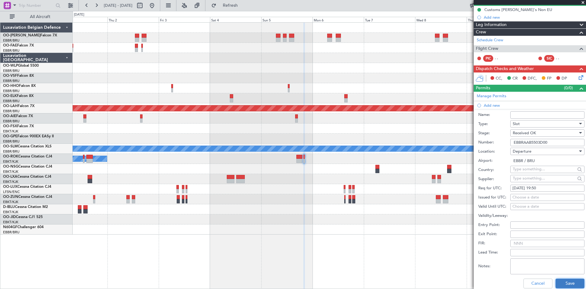
click at [563, 283] on button "Save" at bounding box center [570, 283] width 29 height 10
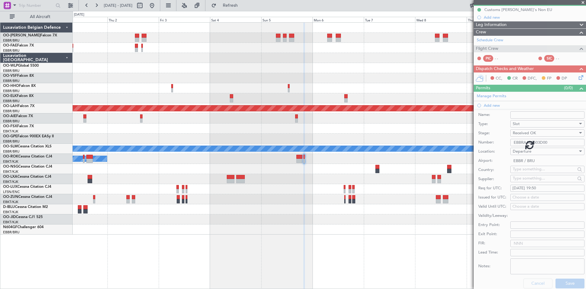
scroll to position [5, 0]
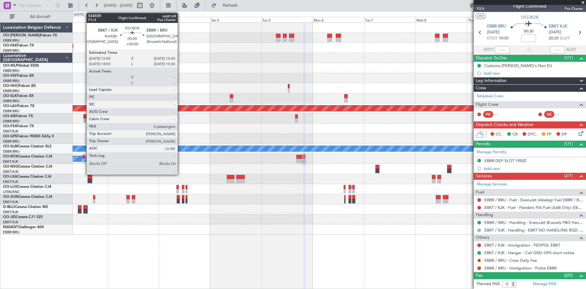
click at [83, 156] on div at bounding box center [84, 157] width 2 height 4
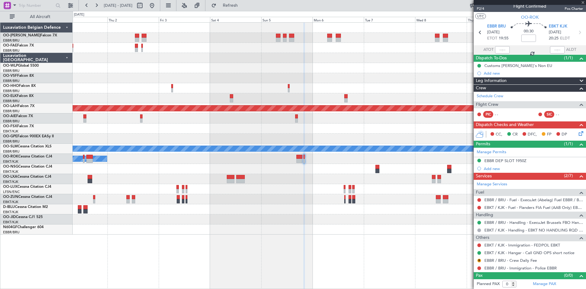
scroll to position [0, 0]
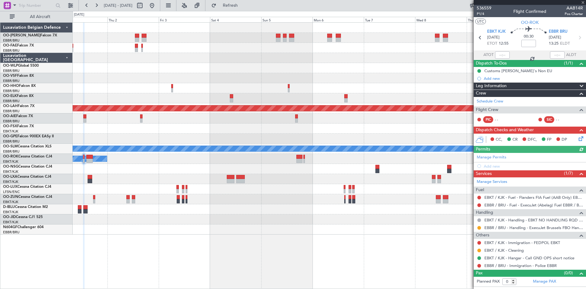
click at [496, 165] on div "Manage Permits Add new" at bounding box center [530, 161] width 112 height 17
click at [491, 165] on div "Add new" at bounding box center [533, 165] width 99 height 5
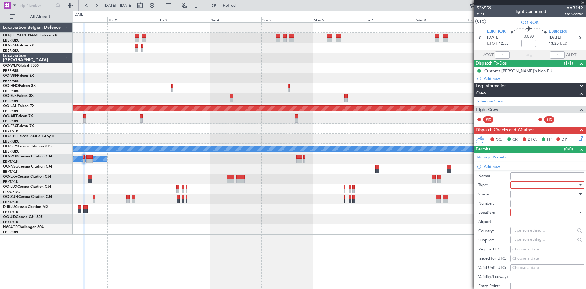
click at [523, 185] on div at bounding box center [545, 184] width 65 height 9
click at [528, 243] on span "Slot" at bounding box center [545, 242] width 64 height 9
click at [528, 194] on div at bounding box center [545, 193] width 65 height 9
click at [533, 245] on span "Received OK" at bounding box center [545, 242] width 64 height 9
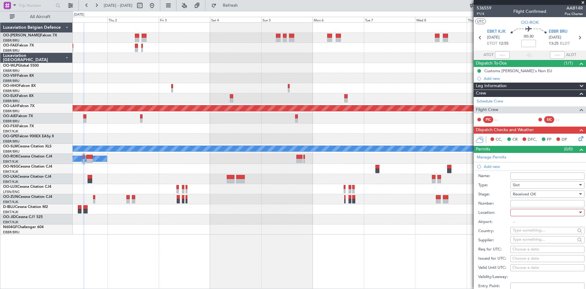
click at [538, 202] on input "Number:" at bounding box center [548, 203] width 74 height 7
paste input "EBBRAAB5103A"
type input "EBBRAAB5103A00"
click at [539, 213] on div at bounding box center [545, 212] width 65 height 9
click at [536, 243] on span "Arrival" at bounding box center [545, 242] width 64 height 9
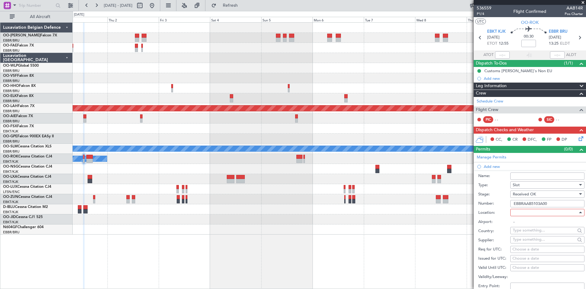
type input "EBBR / BRU"
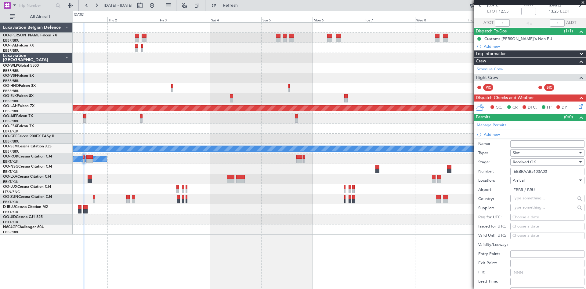
scroll to position [61, 0]
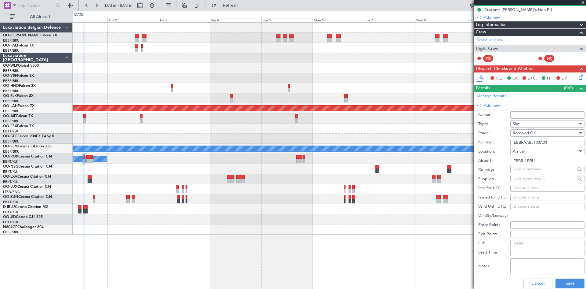
click at [525, 186] on div "Choose a date" at bounding box center [548, 188] width 70 height 6
select select "9"
select select "2025"
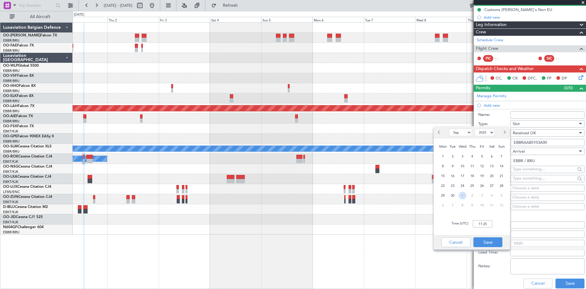
drag, startPoint x: 464, startPoint y: 195, endPoint x: 484, endPoint y: 220, distance: 31.3
click at [464, 195] on span "1" at bounding box center [463, 195] width 8 height 8
select select "10"
click at [487, 225] on input "00:00" at bounding box center [483, 223] width 20 height 7
type input "13:30"
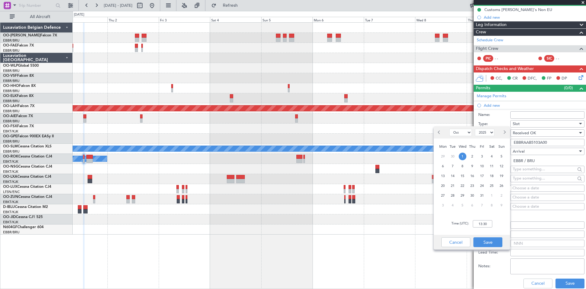
click at [493, 235] on div "Cancel Save" at bounding box center [472, 241] width 76 height 15
click at [495, 238] on button "Save" at bounding box center [488, 242] width 29 height 10
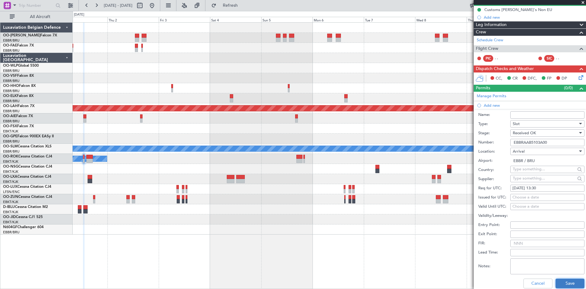
click at [566, 280] on button "Save" at bounding box center [570, 283] width 29 height 10
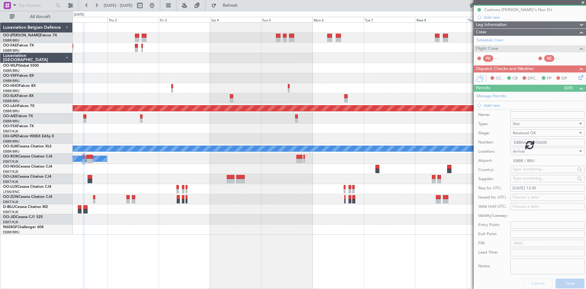
scroll to position [5, 0]
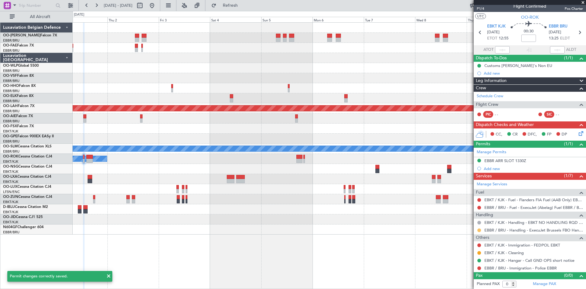
click at [479, 229] on button at bounding box center [480, 230] width 4 height 4
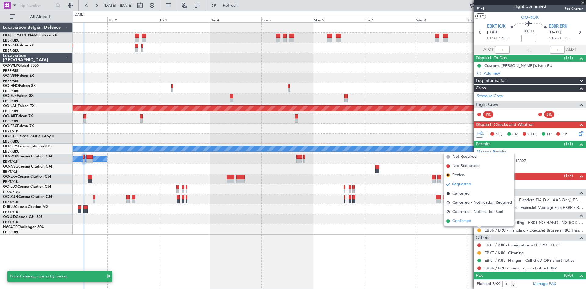
click at [469, 218] on span "Confirmed" at bounding box center [462, 221] width 19 height 6
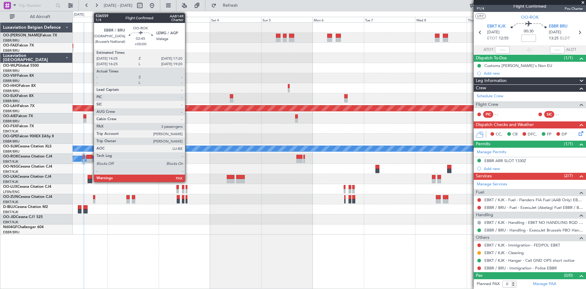
click at [91, 157] on div at bounding box center [89, 157] width 6 height 4
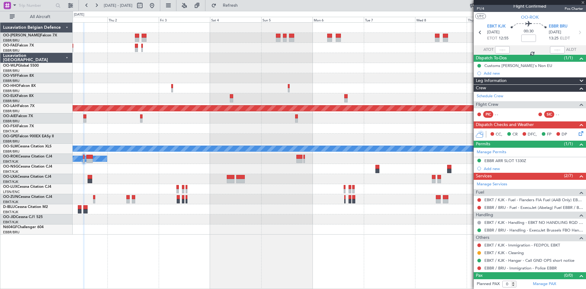
type input "3"
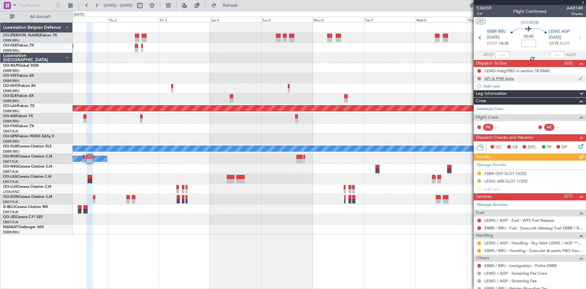
click at [479, 77] on button at bounding box center [480, 79] width 4 height 4
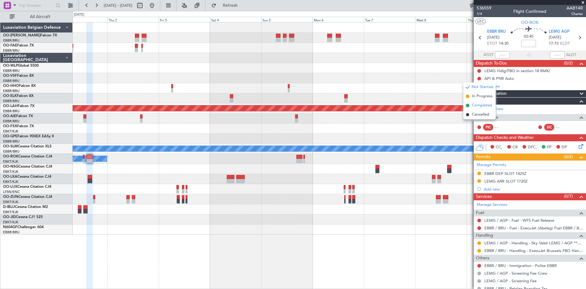
click at [478, 103] on span "Completed" at bounding box center [482, 105] width 20 height 6
click at [496, 176] on mat-tooltip-component "EBBR DEP SLOT 1425Z" at bounding box center [505, 184] width 47 height 16
click at [497, 172] on div "EBBR DEP SLOT 1425Z" at bounding box center [506, 173] width 42 height 5
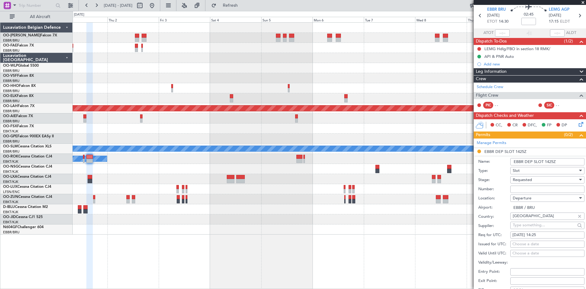
scroll to position [31, 0]
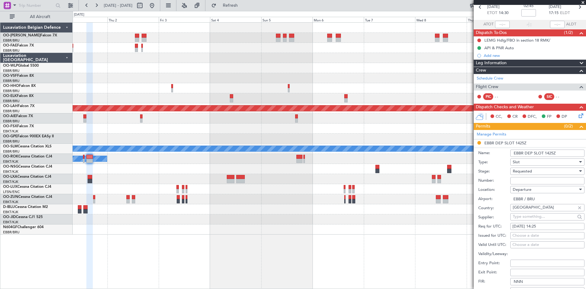
click at [525, 168] on span "Requested" at bounding box center [522, 170] width 19 height 5
click at [531, 219] on span "Received OK" at bounding box center [545, 217] width 64 height 9
click at [526, 219] on input "text" at bounding box center [544, 216] width 63 height 9
paste input "EBBRAAB5104D"
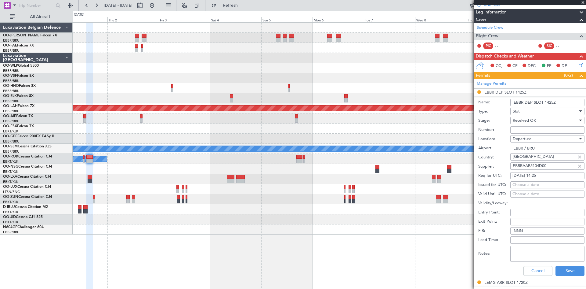
scroll to position [92, 0]
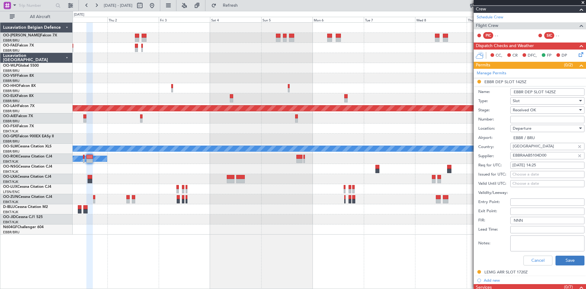
type input "EBBRAAB5104D00"
click at [569, 259] on button "Save" at bounding box center [570, 260] width 29 height 10
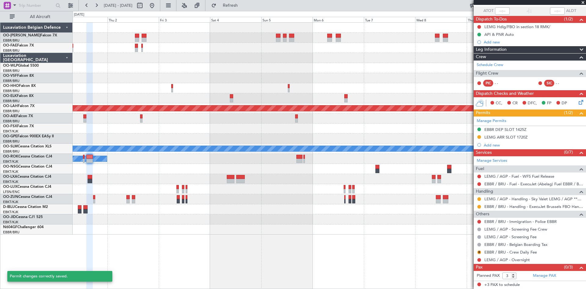
scroll to position [44, 0]
click at [479, 207] on button at bounding box center [480, 207] width 4 height 4
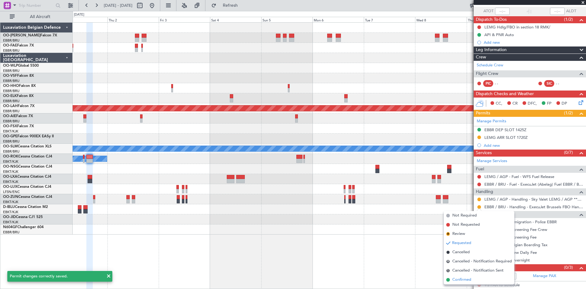
click at [465, 280] on span "Confirmed" at bounding box center [462, 279] width 19 height 6
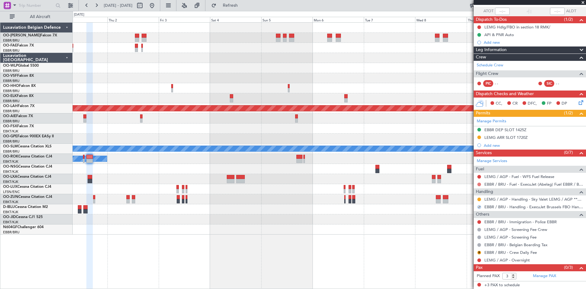
click at [479, 183] on button at bounding box center [480, 184] width 4 height 4
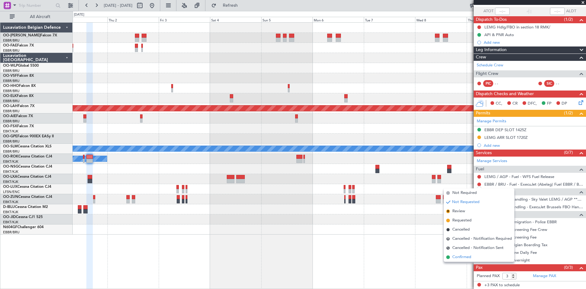
click at [469, 255] on span "Confirmed" at bounding box center [462, 257] width 19 height 6
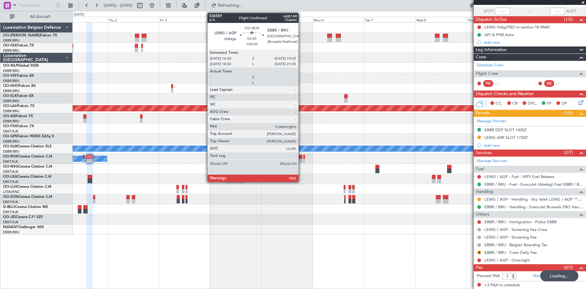
click at [301, 158] on div at bounding box center [299, 157] width 6 height 4
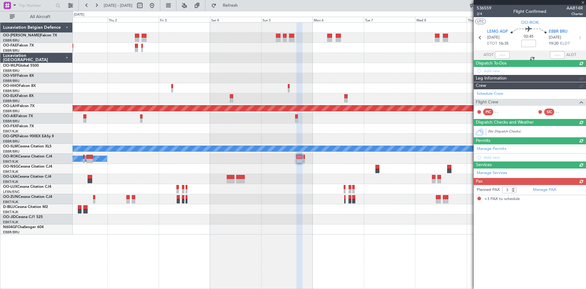
scroll to position [0, 0]
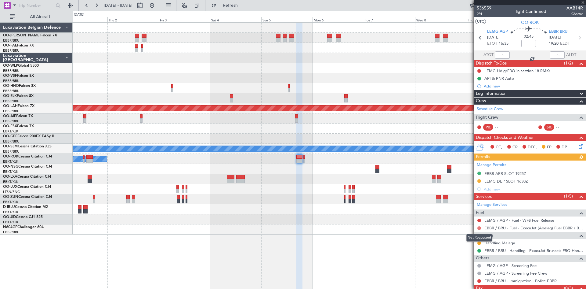
click at [479, 226] on button at bounding box center [480, 228] width 4 height 4
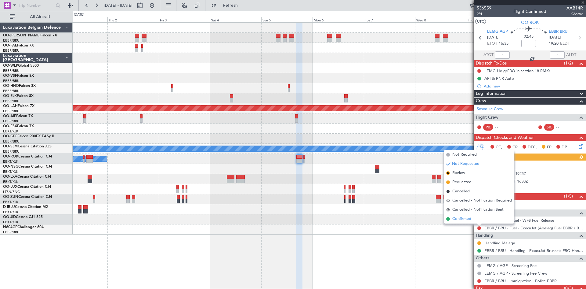
click at [464, 218] on span "Confirmed" at bounding box center [462, 219] width 19 height 6
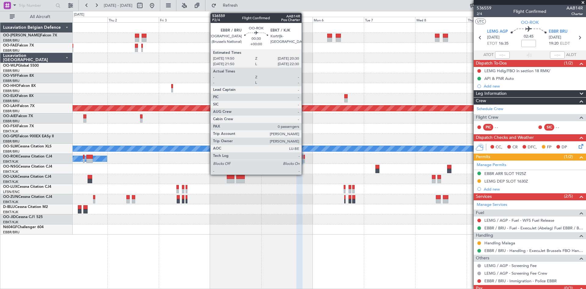
click at [304, 156] on div at bounding box center [305, 157] width 2 height 4
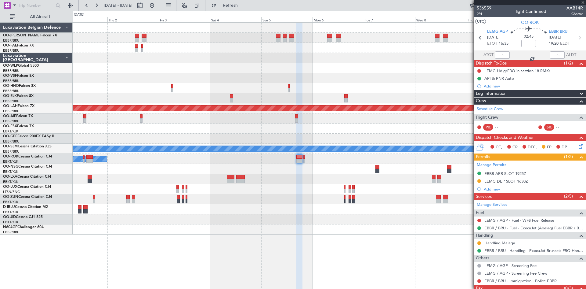
type input "0"
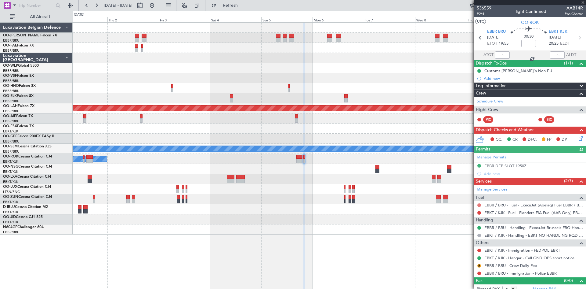
click at [479, 204] on button at bounding box center [480, 205] width 4 height 4
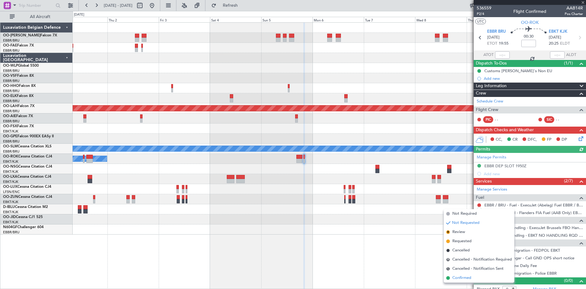
click at [473, 277] on li "Confirmed" at bounding box center [479, 277] width 71 height 9
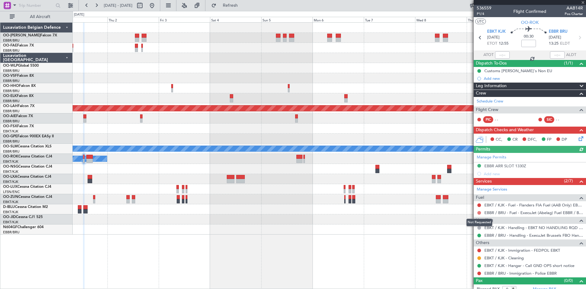
click at [480, 213] on button at bounding box center [480, 213] width 4 height 4
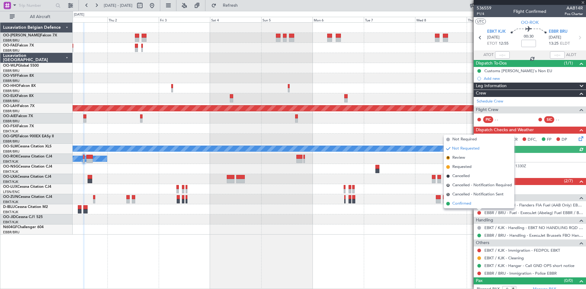
click at [474, 205] on li "Confirmed" at bounding box center [479, 203] width 71 height 9
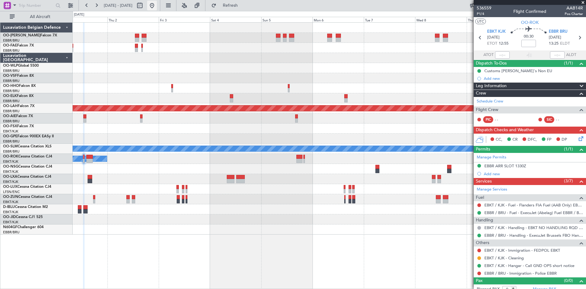
click at [157, 4] on button at bounding box center [152, 6] width 10 height 10
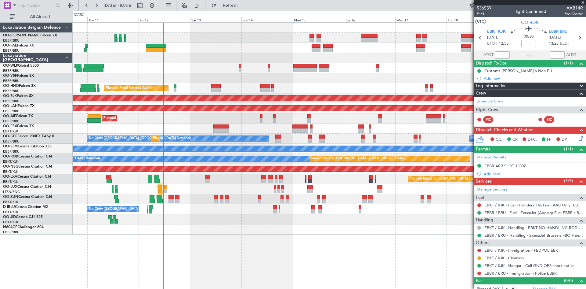
click at [208, 225] on div at bounding box center [329, 229] width 513 height 10
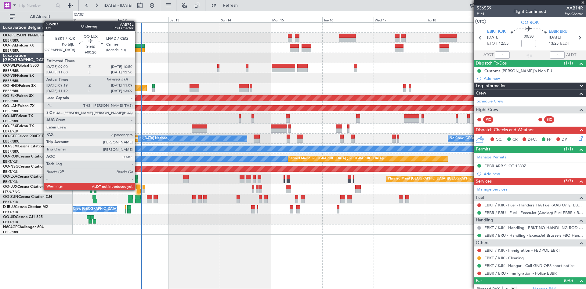
click at [138, 189] on div at bounding box center [139, 191] width 4 height 4
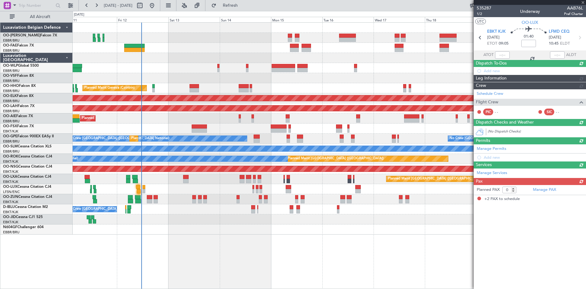
type input "+00:20"
type input "09:24"
type input "2"
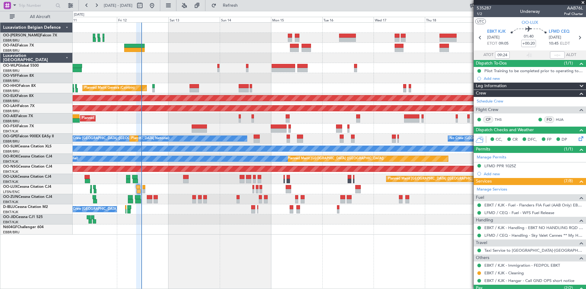
click at [189, 233] on div at bounding box center [329, 229] width 513 height 10
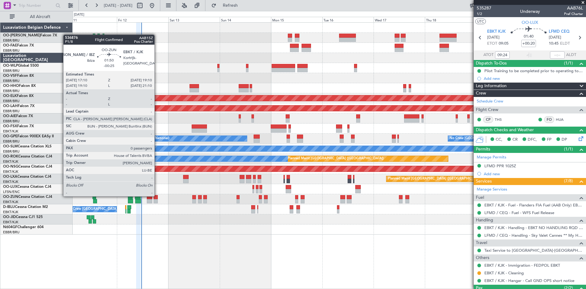
click at [157, 195] on div at bounding box center [156, 197] width 5 height 4
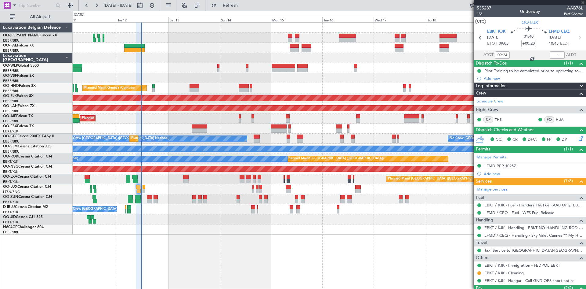
type input "-00:25"
type input "0"
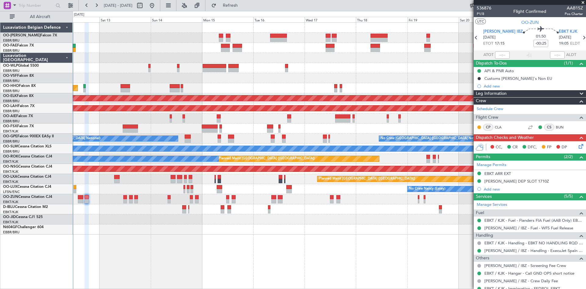
click at [349, 212] on div "Planned Maint Geneva (Cointrin) AOG Maint New York (Teterboro) Planned Maint Ko…" at bounding box center [330, 155] width 514 height 266
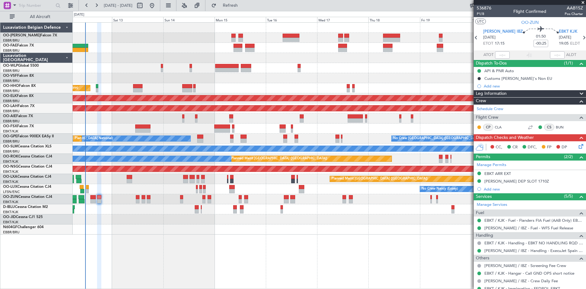
click at [157, 220] on div "Planned Maint Geneva (Cointrin) AOG Maint New York (Teterboro) Planned Maint Ko…" at bounding box center [329, 129] width 513 height 212
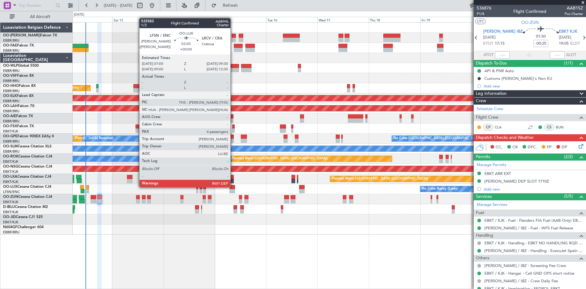
click at [233, 186] on div at bounding box center [232, 187] width 5 height 4
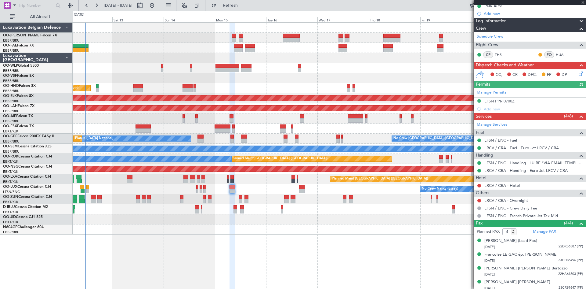
scroll to position [83, 0]
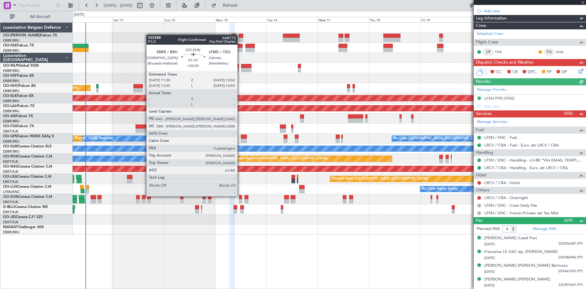
click at [240, 196] on div at bounding box center [240, 197] width 3 height 4
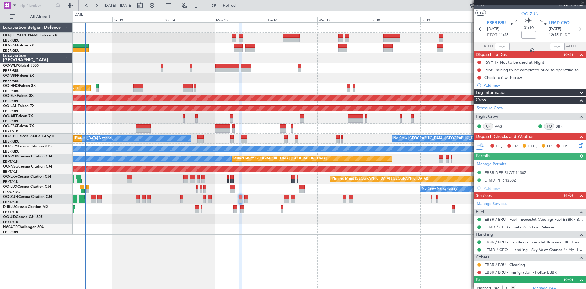
scroll to position [13, 0]
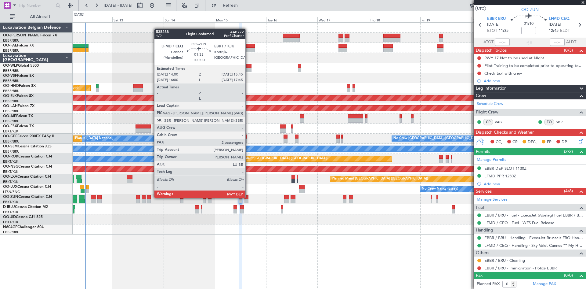
click at [248, 197] on div at bounding box center [247, 197] width 4 height 4
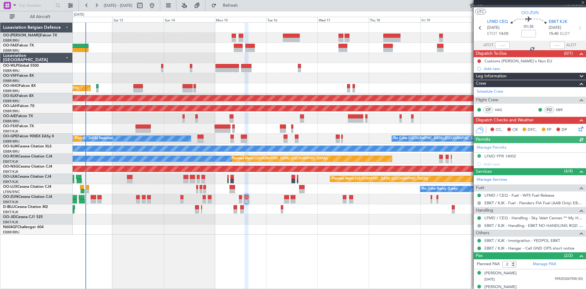
scroll to position [17, 0]
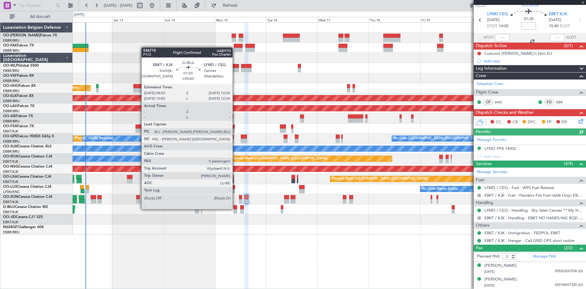
click at [235, 207] on div at bounding box center [236, 207] width 4 height 4
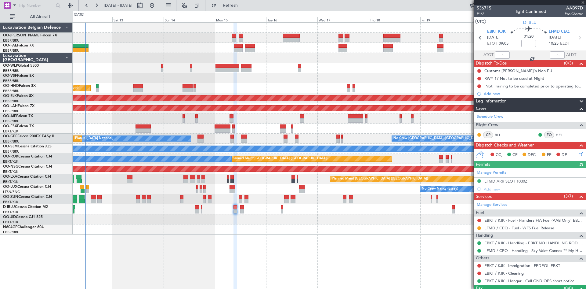
scroll to position [13, 0]
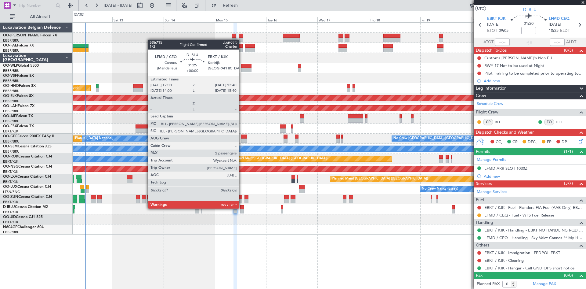
click at [242, 208] on div at bounding box center [242, 207] width 4 height 4
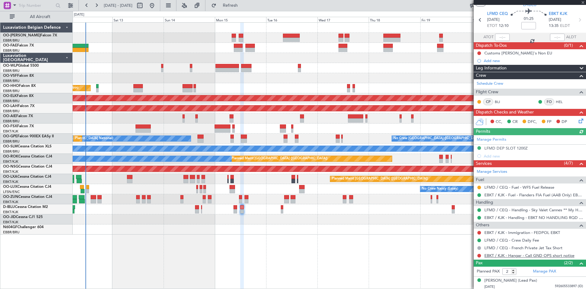
scroll to position [33, 0]
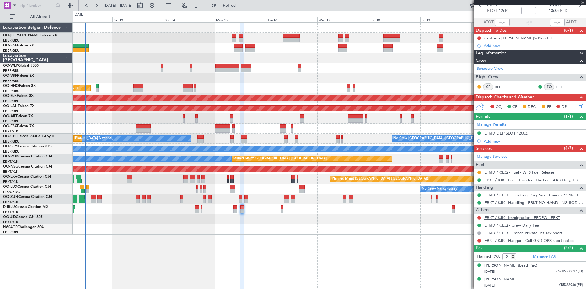
click at [509, 218] on link "EBKT / KJK - Immigration - FEDPOL EBKT" at bounding box center [523, 217] width 76 height 5
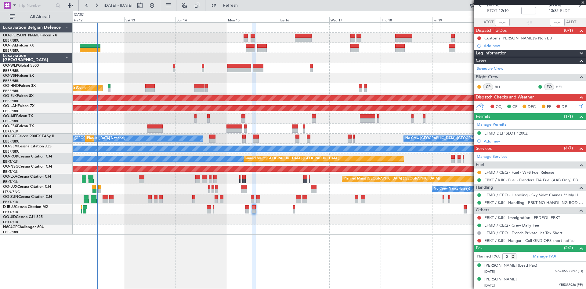
click at [179, 237] on div "Planned Maint Liege Planned Maint Geneva (Cointrin) AOG Maint New York (Teterbo…" at bounding box center [330, 155] width 514 height 266
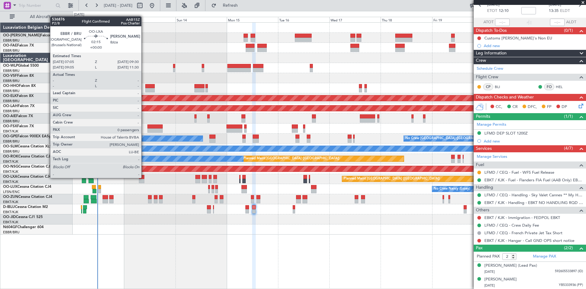
click at [144, 178] on div at bounding box center [141, 177] width 5 height 4
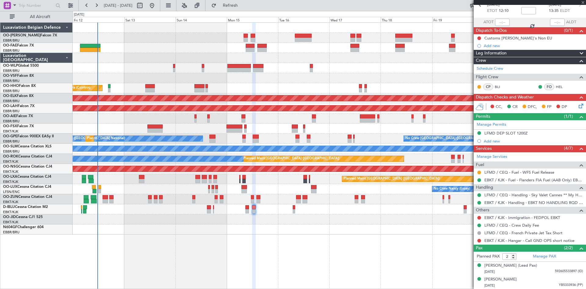
type input "0"
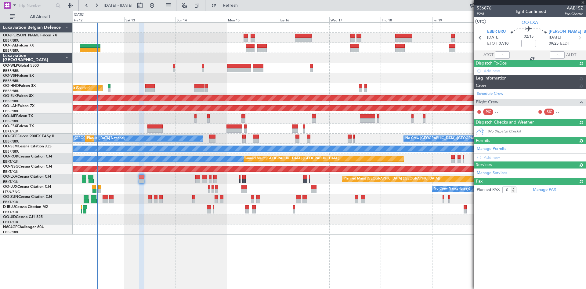
scroll to position [0, 0]
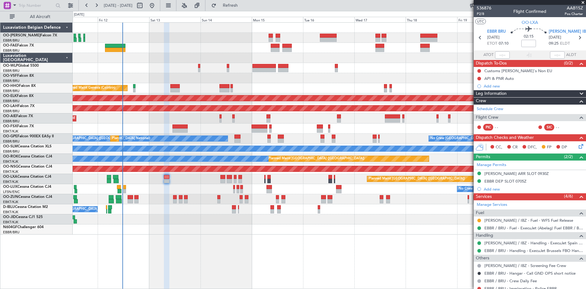
click at [188, 231] on div at bounding box center [329, 229] width 513 height 10
click at [245, 2] on button "Refresh" at bounding box center [227, 6] width 37 height 10
click at [479, 72] on button at bounding box center [480, 71] width 4 height 4
click at [477, 96] on span "Completed" at bounding box center [482, 98] width 20 height 6
click at [480, 78] on button at bounding box center [480, 79] width 4 height 4
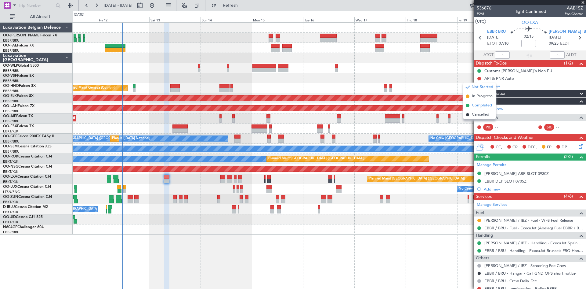
click at [483, 103] on span "Completed" at bounding box center [482, 105] width 20 height 6
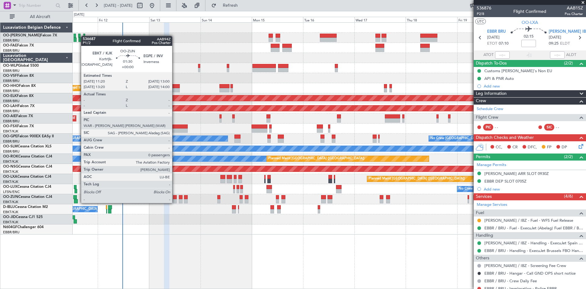
click at [175, 197] on div at bounding box center [175, 197] width 4 height 4
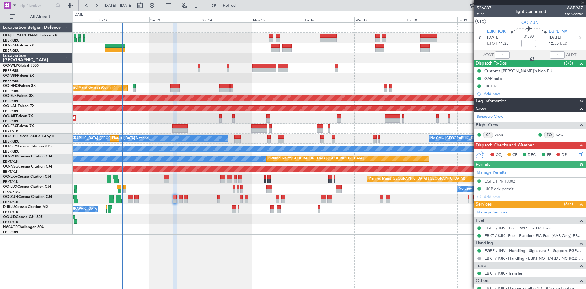
click at [578, 152] on icon at bounding box center [580, 152] width 5 height 5
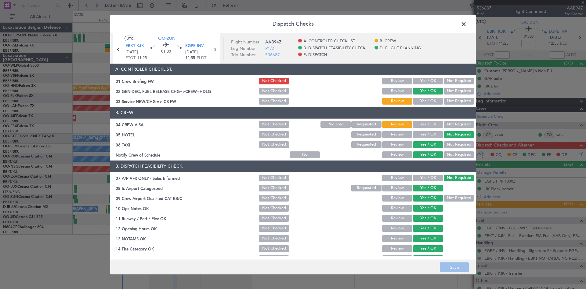
click at [422, 82] on button "Yes / OK" at bounding box center [428, 81] width 30 height 7
click at [420, 101] on button "Yes / OK" at bounding box center [428, 101] width 30 height 7
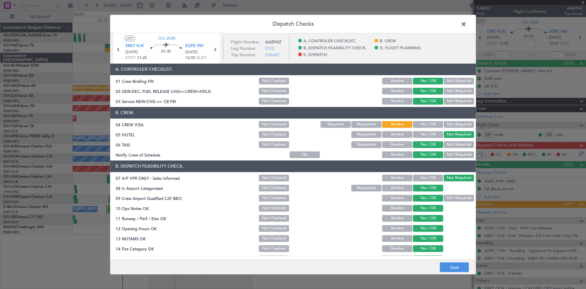
click at [429, 123] on button "Yes / OK" at bounding box center [428, 124] width 30 height 7
click at [462, 266] on button "Save" at bounding box center [454, 267] width 29 height 10
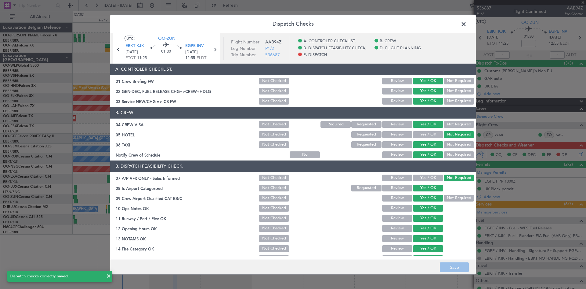
scroll to position [115, 0]
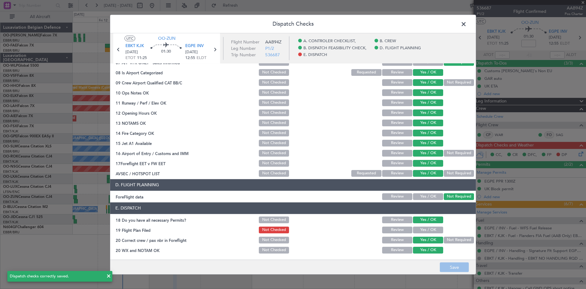
click at [423, 230] on button "Yes / OK" at bounding box center [428, 229] width 30 height 7
click at [455, 264] on button "Save" at bounding box center [454, 267] width 29 height 10
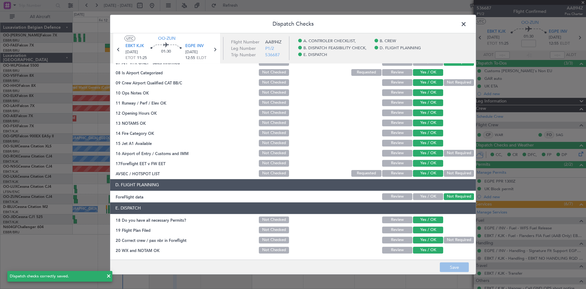
click at [467, 24] on span at bounding box center [467, 25] width 0 height 12
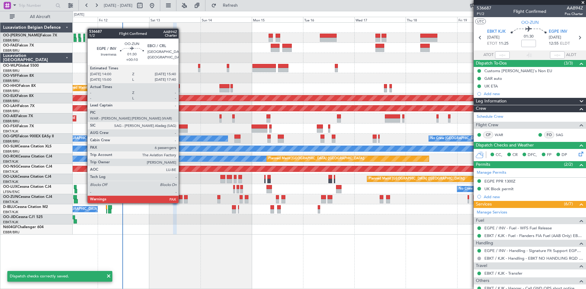
click at [182, 197] on div at bounding box center [181, 197] width 4 height 4
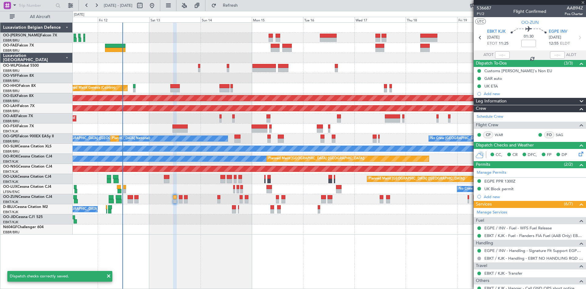
type input "+00:10"
type input "6"
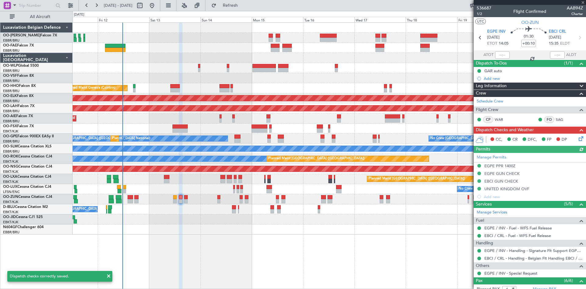
click at [578, 139] on icon at bounding box center [580, 137] width 5 height 5
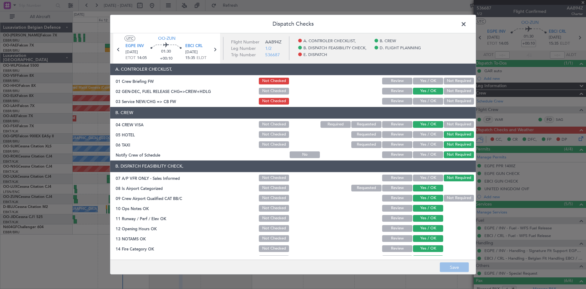
click at [427, 82] on button "Yes / OK" at bounding box center [428, 81] width 30 height 7
click at [429, 103] on button "Yes / OK" at bounding box center [428, 101] width 30 height 7
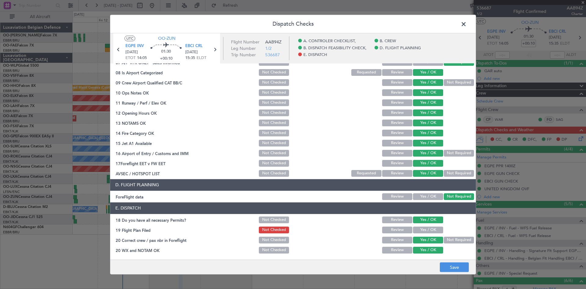
click at [427, 229] on button "Yes / OK" at bounding box center [428, 229] width 30 height 7
click at [447, 263] on button "Save" at bounding box center [454, 267] width 29 height 10
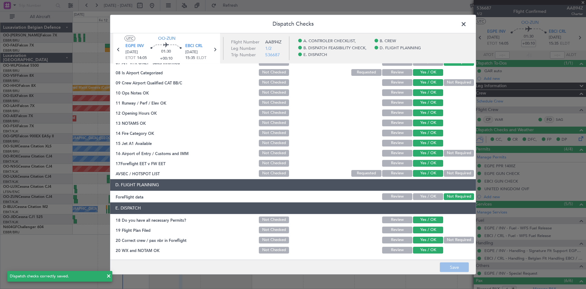
click at [467, 25] on span at bounding box center [467, 25] width 0 height 12
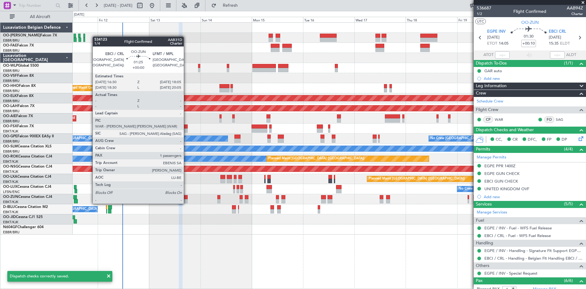
click at [187, 197] on div at bounding box center [186, 197] width 4 height 4
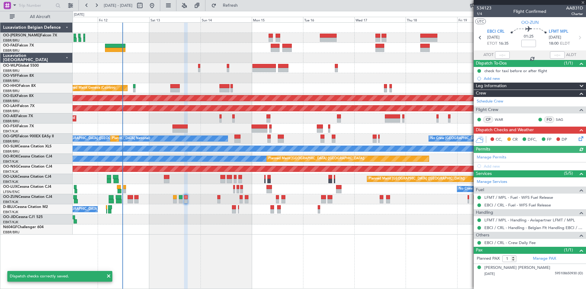
click at [581, 139] on icon at bounding box center [580, 137] width 5 height 5
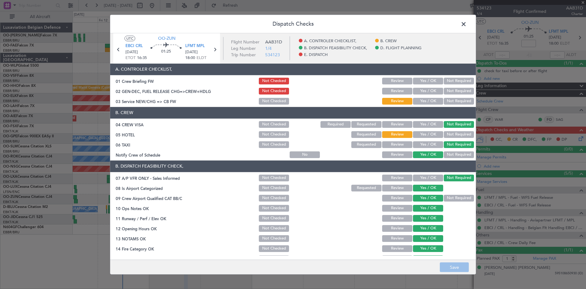
click at [422, 82] on button "Yes / OK" at bounding box center [428, 81] width 30 height 7
click at [426, 93] on button "Yes / OK" at bounding box center [428, 91] width 30 height 7
click at [428, 102] on button "Yes / OK" at bounding box center [428, 101] width 30 height 7
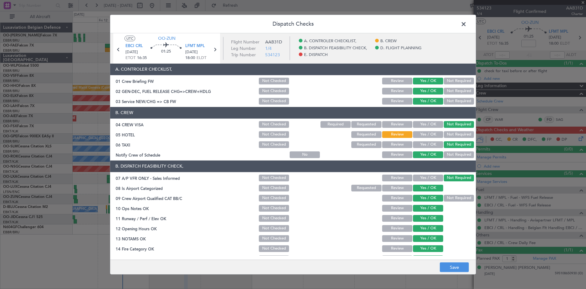
click at [431, 133] on button "Yes / OK" at bounding box center [428, 134] width 30 height 7
click at [445, 136] on button "Not Required" at bounding box center [459, 134] width 30 height 7
click at [400, 136] on button "Review" at bounding box center [397, 134] width 30 height 7
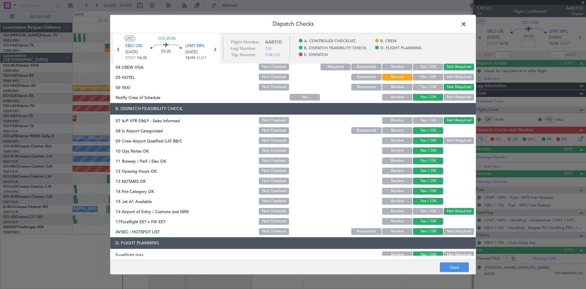
scroll to position [115, 0]
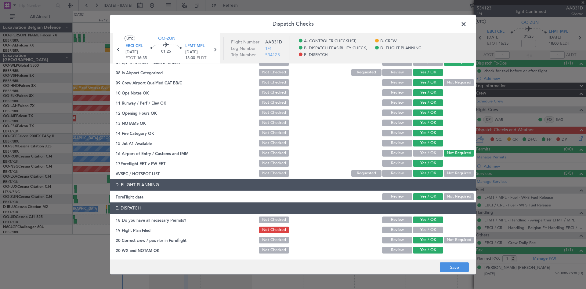
click at [426, 230] on button "Yes / OK" at bounding box center [428, 229] width 30 height 7
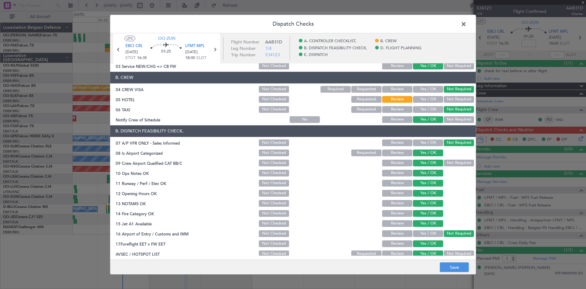
scroll to position [0, 0]
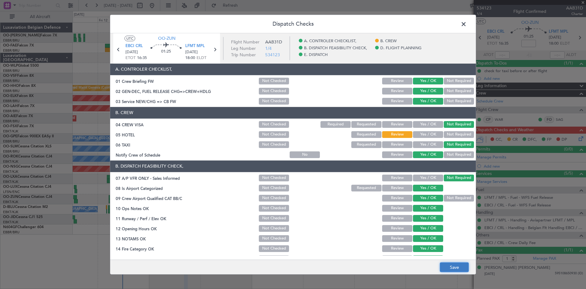
click at [463, 265] on button "Save" at bounding box center [454, 267] width 29 height 10
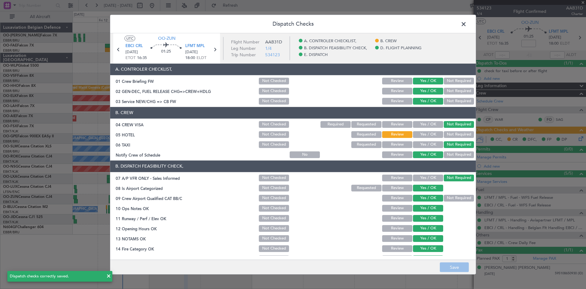
click at [467, 25] on span at bounding box center [467, 25] width 0 height 12
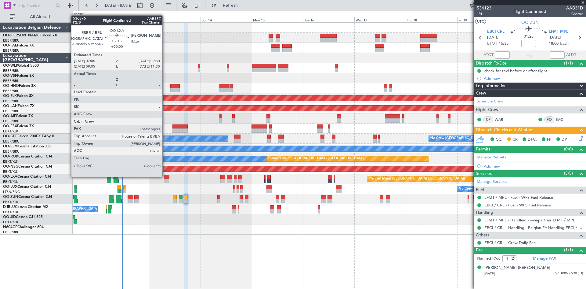
click at [165, 177] on div at bounding box center [166, 177] width 5 height 4
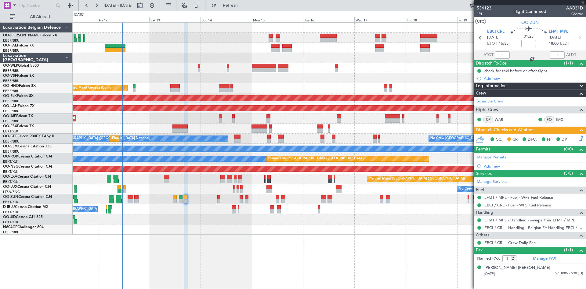
type input "0"
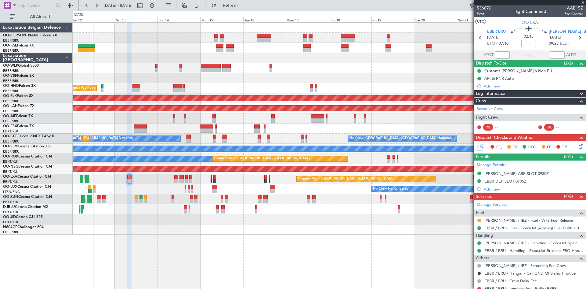
click at [181, 236] on div "Planned Maint Liege Planned Maint Geneva (Cointrin) AOG Maint New York (Teterbo…" at bounding box center [330, 155] width 514 height 266
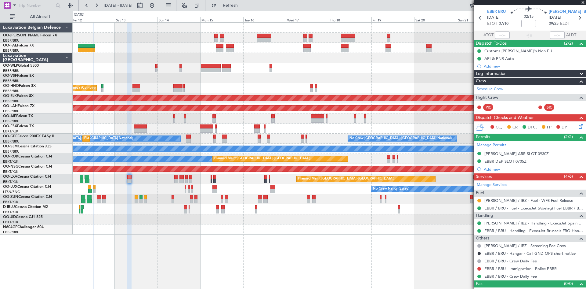
scroll to position [28, 0]
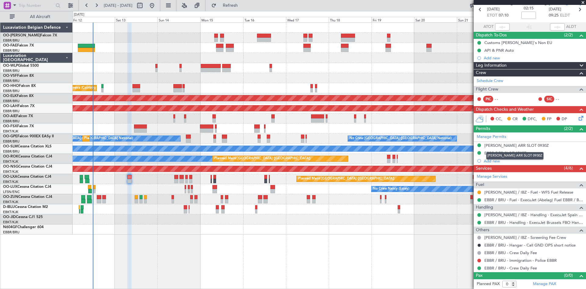
click at [503, 154] on div "[PERSON_NAME] ARR SLOT 0930Z" at bounding box center [514, 156] width 57 height 8
click at [501, 154] on div "EBBR DEP SLOT 0705Z" at bounding box center [506, 152] width 42 height 5
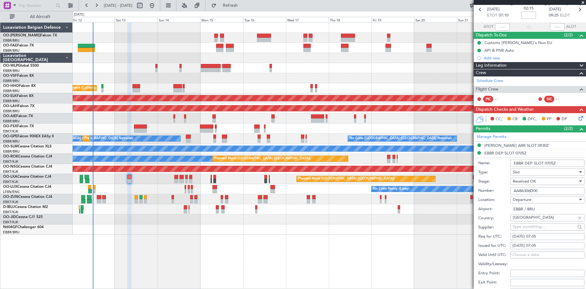
drag, startPoint x: 549, startPoint y: 192, endPoint x: 494, endPoint y: 192, distance: 55.3
click at [494, 192] on div "Number: AAB6306D00" at bounding box center [531, 190] width 106 height 9
click at [501, 192] on label "Number:" at bounding box center [494, 190] width 32 height 6
click at [511, 192] on input "AAB6306D00" at bounding box center [548, 190] width 74 height 7
click at [526, 190] on input "AAB6306D00" at bounding box center [548, 190] width 74 height 7
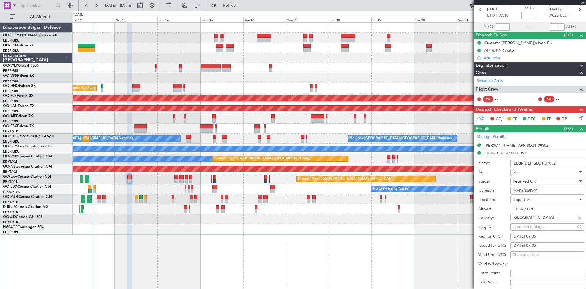
drag, startPoint x: 544, startPoint y: 190, endPoint x: 513, endPoint y: 191, distance: 31.5
click at [513, 191] on input "AAB6306D00" at bounding box center [548, 190] width 74 height 7
click at [493, 202] on label "Location:" at bounding box center [494, 200] width 32 height 6
click at [501, 146] on div "[PERSON_NAME] ARR SLOT 0930Z" at bounding box center [517, 145] width 64 height 5
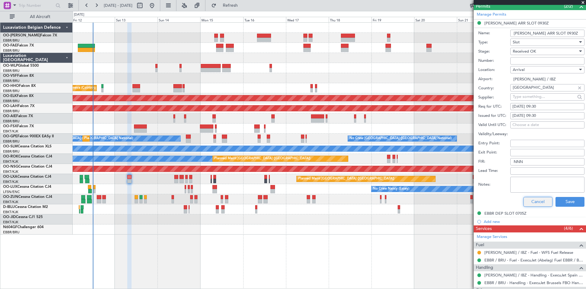
click at [535, 200] on button "Cancel" at bounding box center [538, 202] width 29 height 10
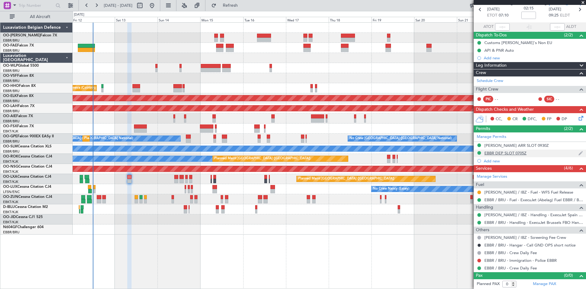
click at [500, 153] on div "EBBR DEP SLOT 0705Z" at bounding box center [506, 152] width 42 height 5
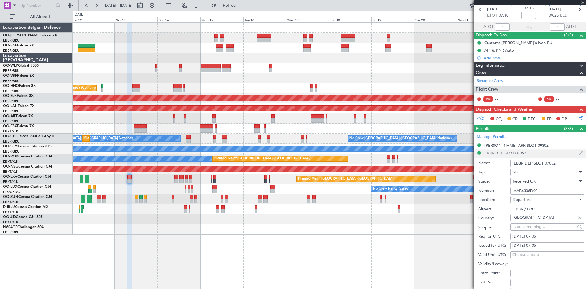
scroll to position [150, 0]
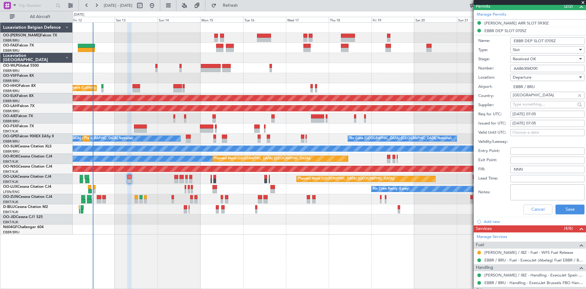
drag, startPoint x: 543, startPoint y: 67, endPoint x: 488, endPoint y: 69, distance: 55.0
click at [488, 69] on div "Number: AAB6306D00" at bounding box center [531, 68] width 106 height 9
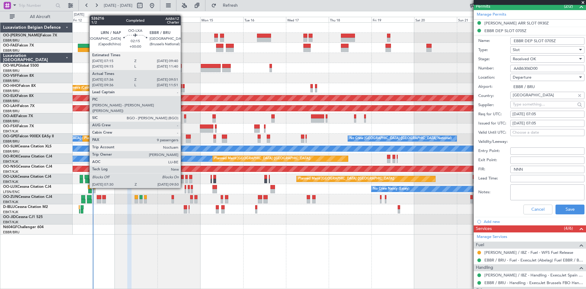
click at [86, 177] on div at bounding box center [87, 177] width 5 height 4
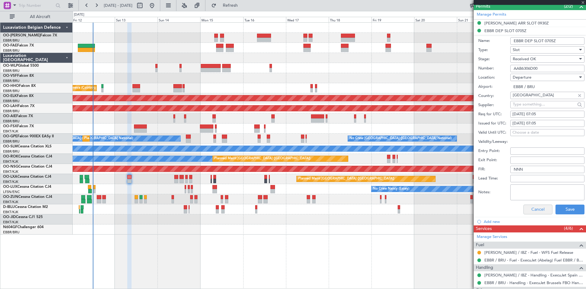
type input "07:41"
type input "09:46"
type input "9"
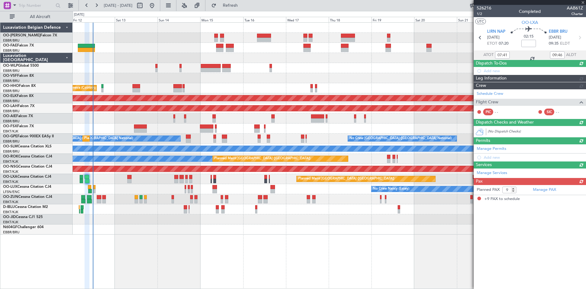
scroll to position [0, 0]
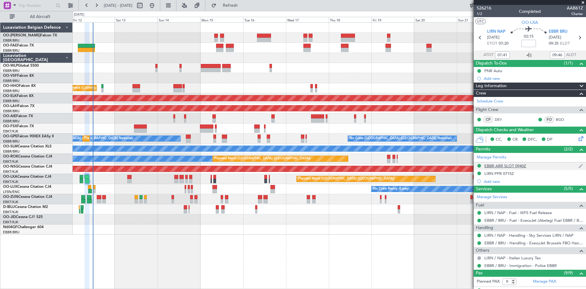
click at [503, 165] on div "EBBR ARR SLOT 0940Z" at bounding box center [506, 165] width 42 height 5
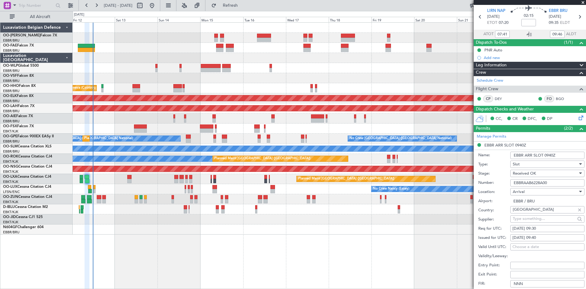
scroll to position [31, 0]
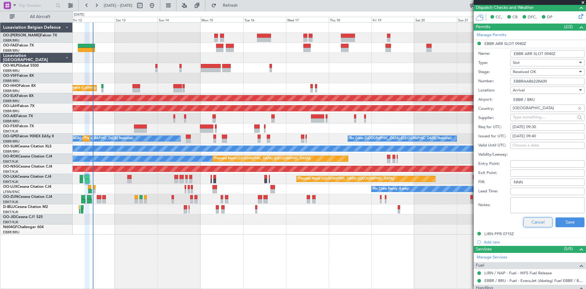
click at [536, 224] on button "Cancel" at bounding box center [538, 222] width 29 height 10
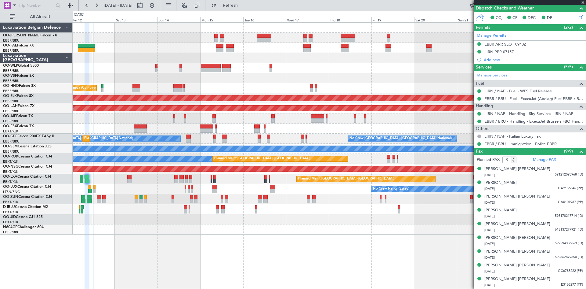
scroll to position [121, 0]
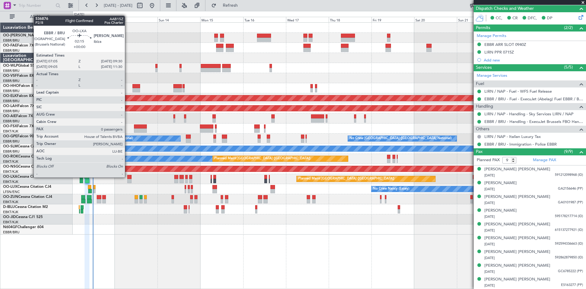
click at [128, 177] on div at bounding box center [129, 177] width 5 height 4
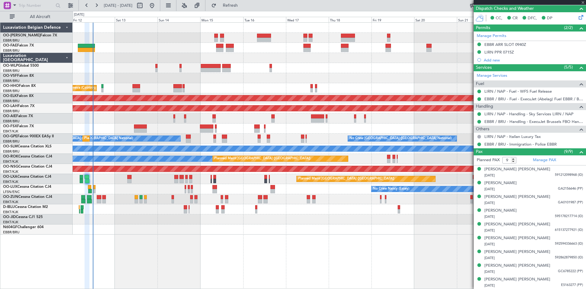
type input "0"
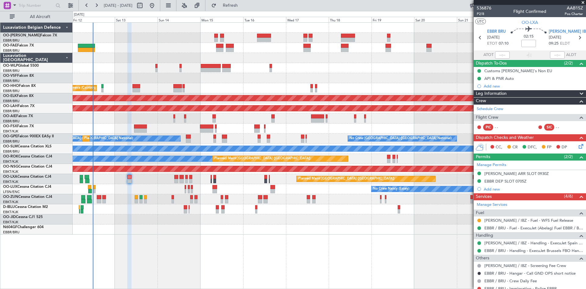
click at [578, 146] on icon at bounding box center [580, 145] width 5 height 5
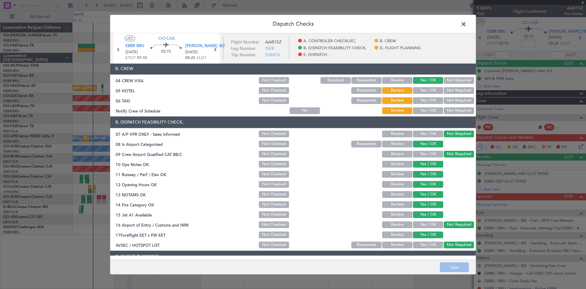
scroll to position [115, 0]
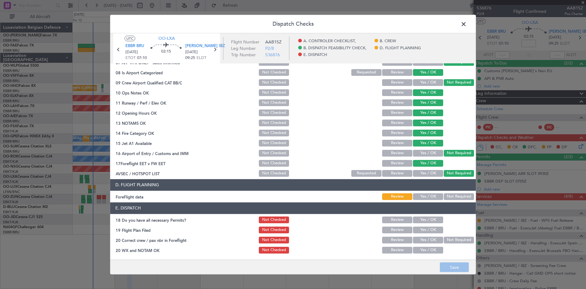
click at [424, 220] on button "Yes / OK" at bounding box center [428, 219] width 30 height 7
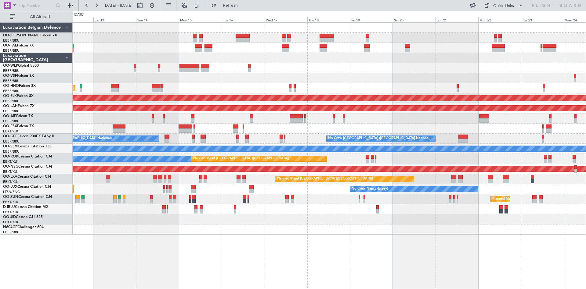
click at [296, 219] on div at bounding box center [329, 219] width 513 height 10
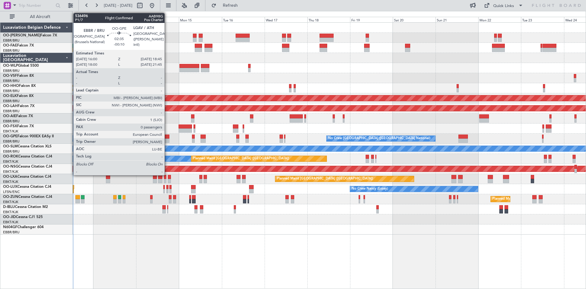
click at [167, 135] on div at bounding box center [167, 136] width 5 height 4
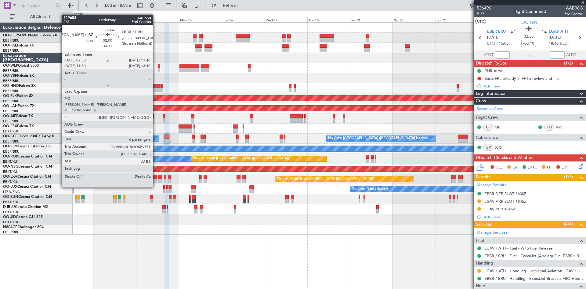
click at [156, 176] on div at bounding box center [155, 177] width 4 height 4
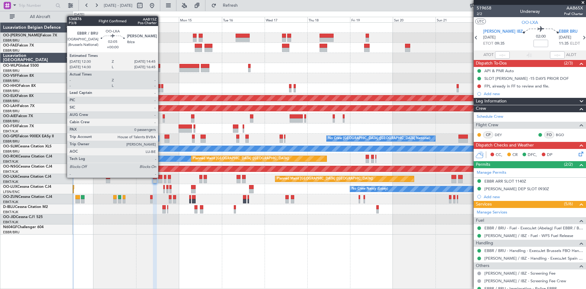
click at [161, 177] on div at bounding box center [160, 177] width 4 height 4
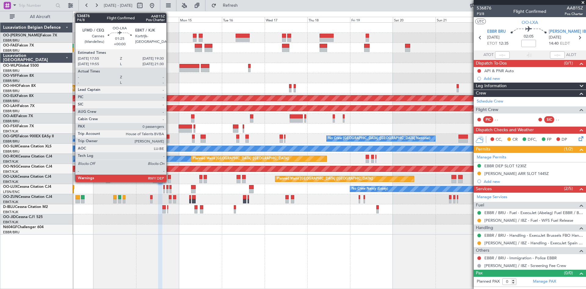
click at [169, 176] on div at bounding box center [169, 177] width 3 height 4
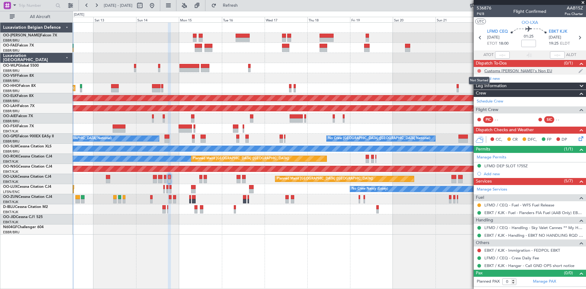
click at [480, 70] on button at bounding box center [480, 71] width 4 height 4
click at [477, 99] on span "Completed" at bounding box center [482, 98] width 20 height 6
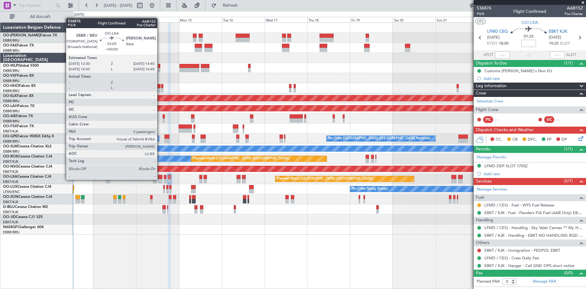
click at [160, 180] on div at bounding box center [160, 181] width 4 height 4
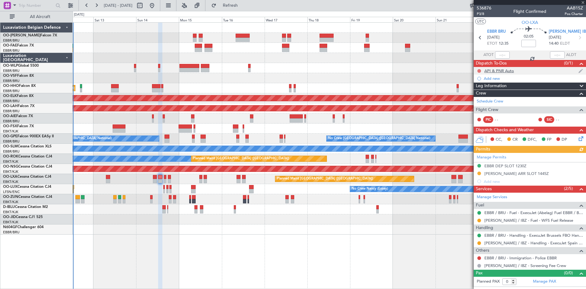
click at [481, 70] on button at bounding box center [480, 71] width 4 height 4
click at [484, 98] on span "Completed" at bounding box center [482, 98] width 20 height 6
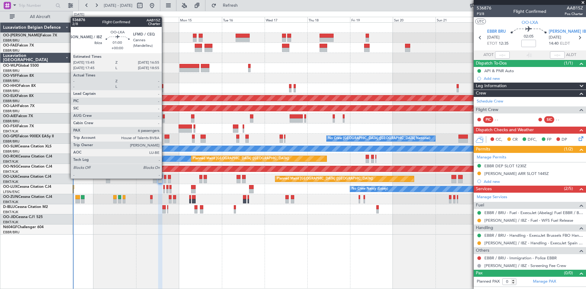
click at [165, 178] on div at bounding box center [165, 177] width 2 height 4
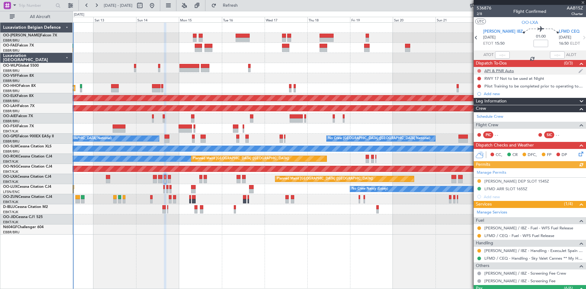
click at [478, 72] on button at bounding box center [480, 71] width 4 height 4
click at [477, 98] on span "Completed" at bounding box center [482, 98] width 20 height 6
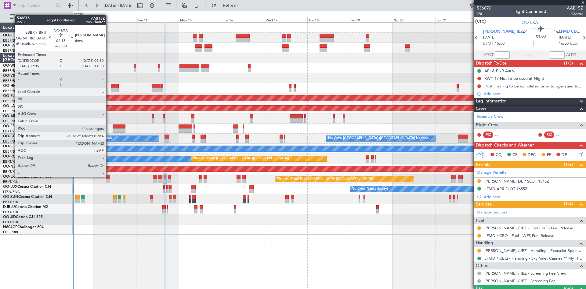
click at [109, 176] on div at bounding box center [108, 177] width 5 height 4
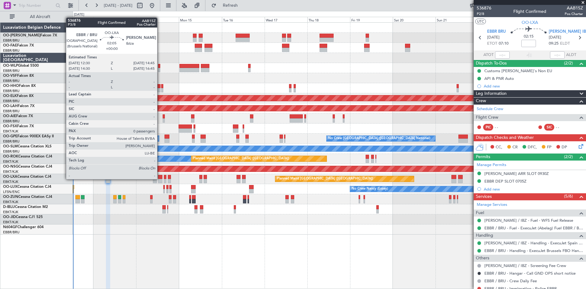
click at [160, 179] on div at bounding box center [160, 181] width 4 height 4
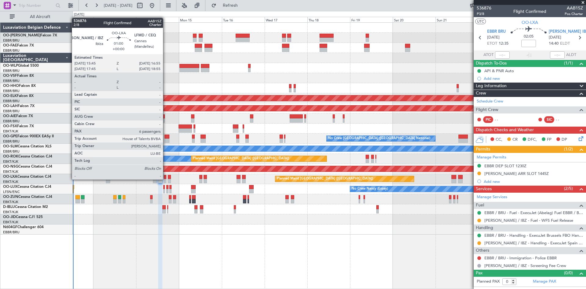
click at [166, 179] on div at bounding box center [165, 181] width 2 height 4
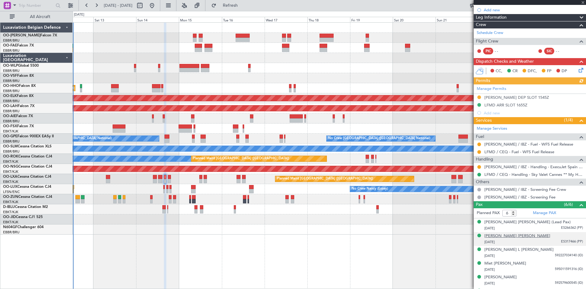
scroll to position [95, 0]
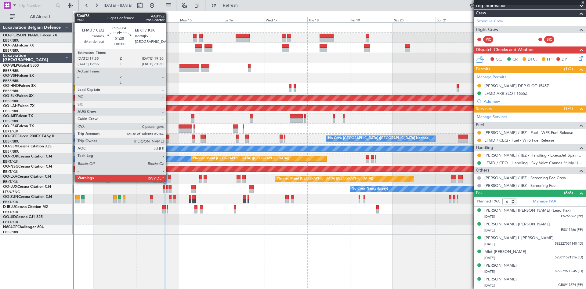
click at [169, 176] on div at bounding box center [169, 177] width 3 height 4
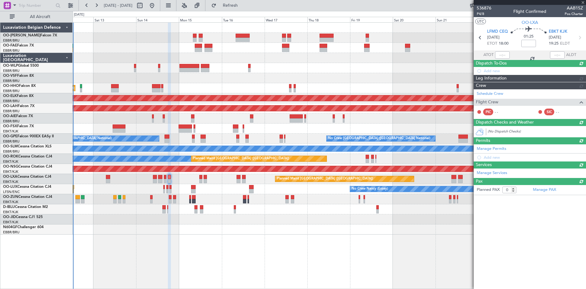
scroll to position [0, 0]
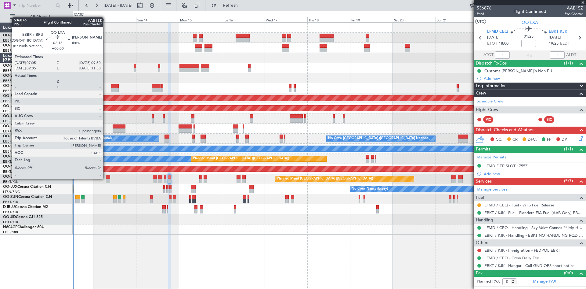
click at [106, 179] on div at bounding box center [108, 181] width 5 height 4
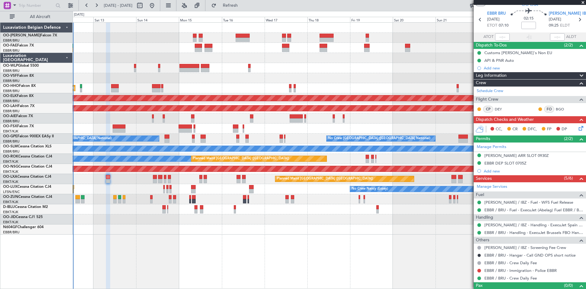
scroll to position [28, 0]
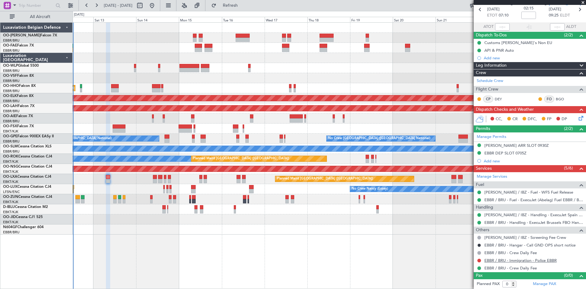
click at [516, 261] on link "EBBR / BRU - Immigration - Police EBBR" at bounding box center [521, 259] width 72 height 5
click at [239, 4] on span "Refresh" at bounding box center [231, 5] width 26 height 4
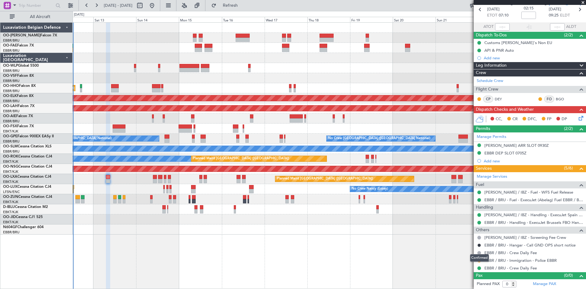
click at [478, 260] on div "Confirmed" at bounding box center [479, 258] width 19 height 8
click at [480, 259] on button at bounding box center [480, 260] width 4 height 4
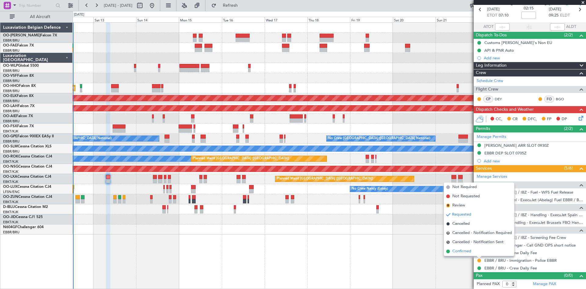
click at [471, 252] on span "Confirmed" at bounding box center [462, 251] width 19 height 6
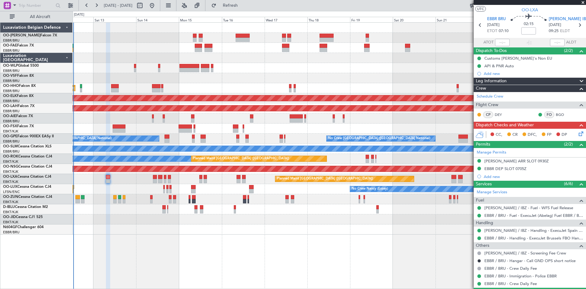
scroll to position [0, 0]
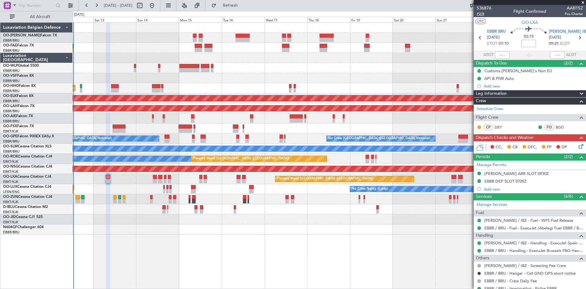
click at [484, 13] on span "P2/8" at bounding box center [484, 13] width 15 height 5
click at [578, 146] on icon at bounding box center [580, 145] width 5 height 5
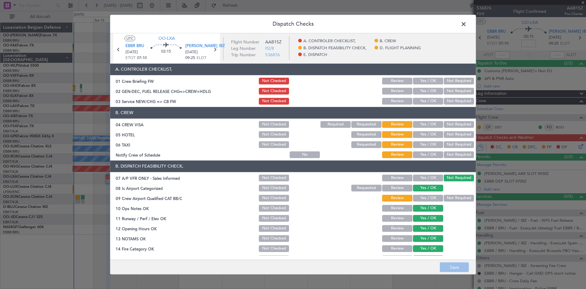
click at [418, 83] on button "Yes / OK" at bounding box center [428, 81] width 30 height 7
click at [421, 90] on button "Yes / OK" at bounding box center [428, 91] width 30 height 7
click at [422, 98] on button "Yes / OK" at bounding box center [428, 101] width 30 height 7
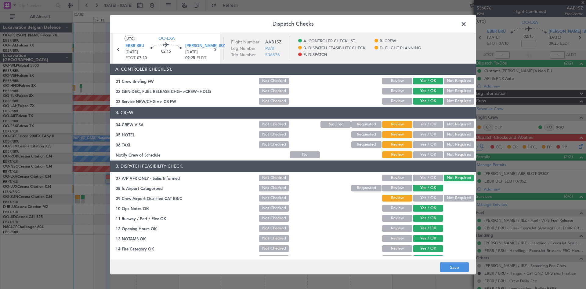
click at [448, 124] on button "Not Required" at bounding box center [459, 124] width 30 height 7
click at [454, 145] on button "Not Required" at bounding box center [459, 144] width 30 height 7
click at [433, 155] on button "Yes / OK" at bounding box center [428, 154] width 30 height 7
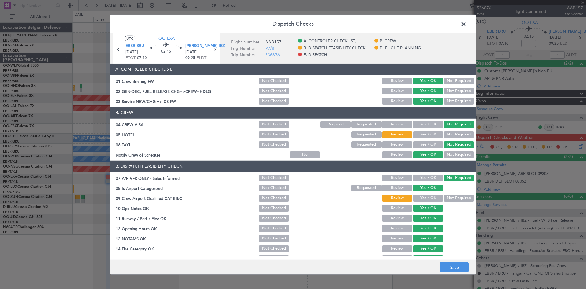
click at [427, 198] on button "Yes / OK" at bounding box center [428, 198] width 30 height 7
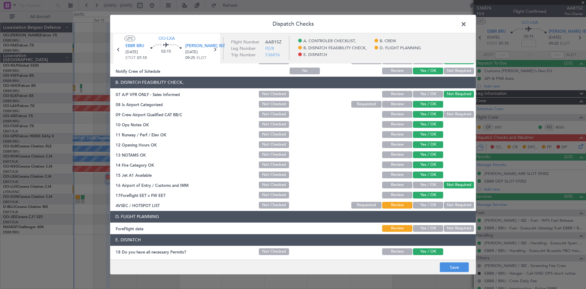
scroll to position [115, 0]
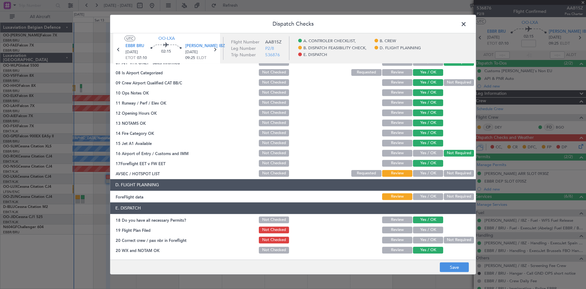
click at [424, 174] on button "Yes / OK" at bounding box center [428, 173] width 30 height 7
click at [427, 195] on button "Yes / OK" at bounding box center [428, 196] width 30 height 7
click at [423, 227] on button "Yes / OK" at bounding box center [428, 229] width 30 height 7
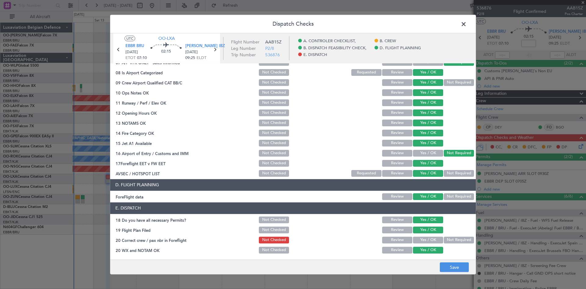
click at [423, 240] on button "Yes / OK" at bounding box center [428, 239] width 30 height 7
click at [452, 263] on button "Save" at bounding box center [454, 267] width 29 height 10
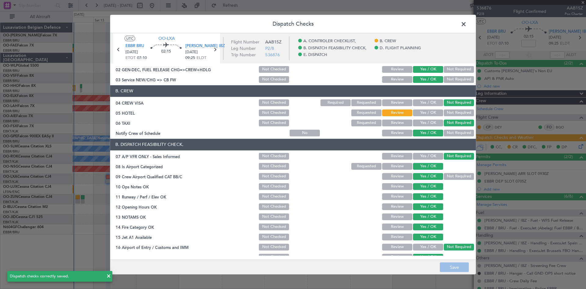
scroll to position [0, 0]
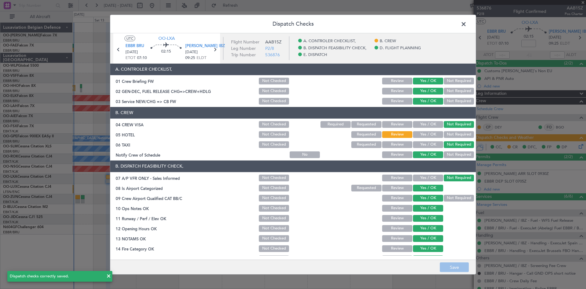
click at [467, 27] on span at bounding box center [467, 25] width 0 height 12
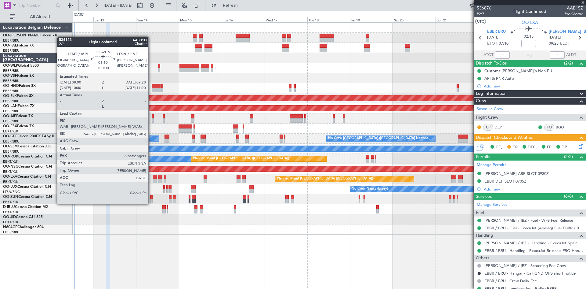
click at [151, 198] on div at bounding box center [151, 197] width 2 height 4
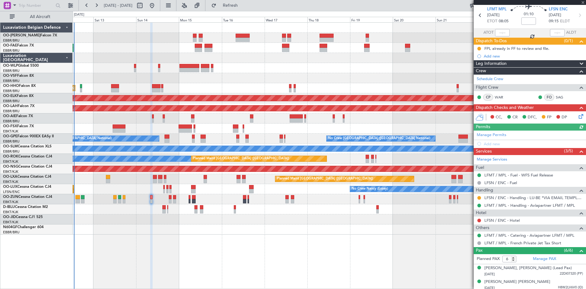
scroll to position [31, 0]
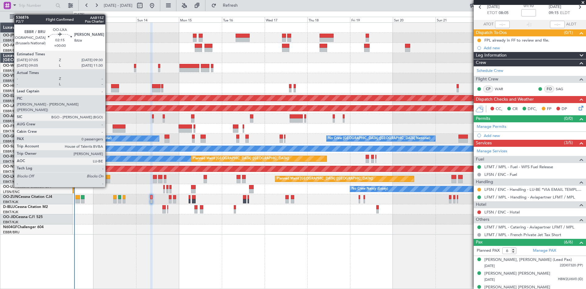
click at [108, 176] on div at bounding box center [108, 177] width 5 height 4
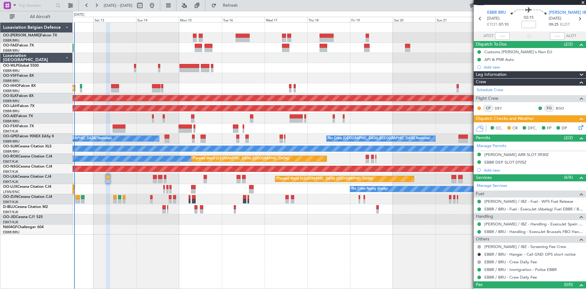
scroll to position [28, 0]
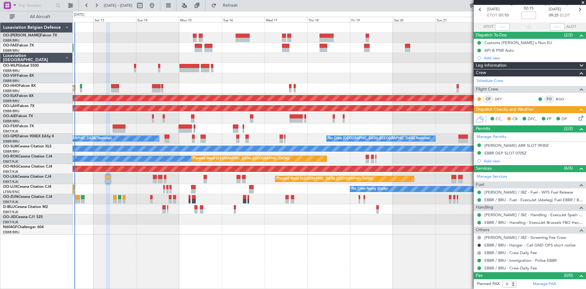
click at [578, 119] on icon at bounding box center [580, 117] width 5 height 5
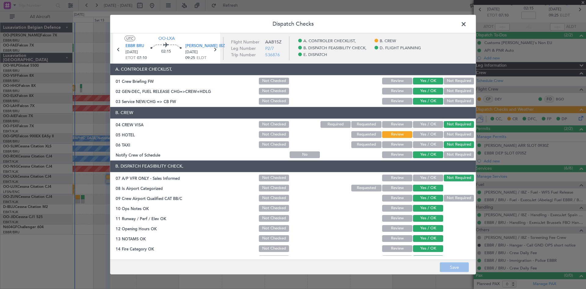
click at [467, 26] on span at bounding box center [467, 25] width 0 height 12
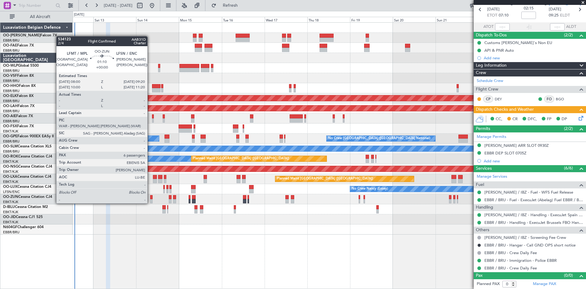
click at [150, 197] on div at bounding box center [151, 197] width 2 height 4
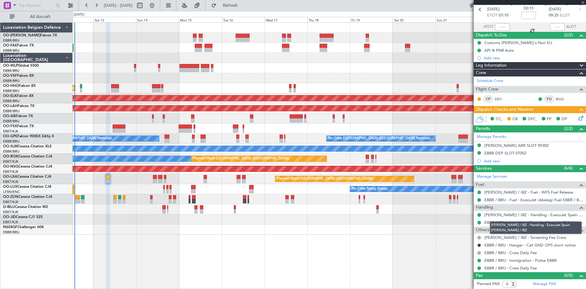
type input "6"
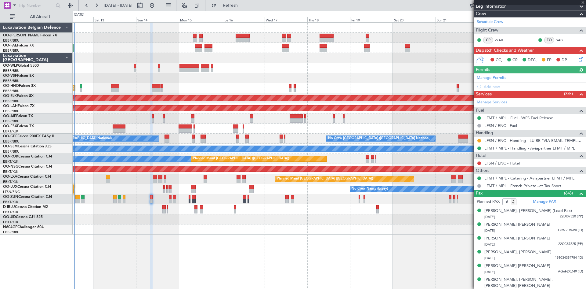
scroll to position [80, 0]
click at [510, 162] on link "LFSN / ENC - Hotel" at bounding box center [502, 162] width 35 height 5
click at [243, 5] on span "Refresh" at bounding box center [231, 5] width 26 height 4
click at [478, 162] on button at bounding box center [480, 163] width 4 height 4
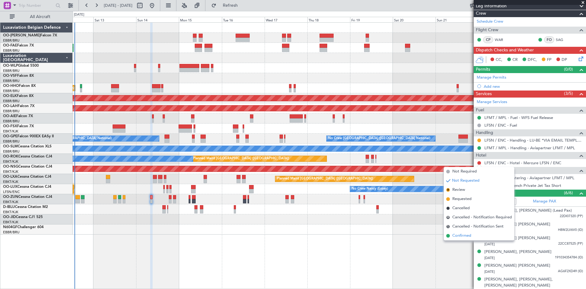
click at [467, 237] on span "Confirmed" at bounding box center [462, 235] width 19 height 6
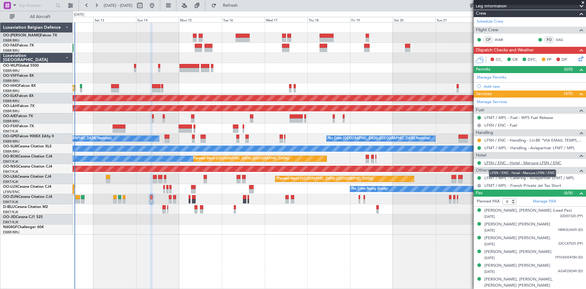
click at [517, 162] on link "LFSN / ENC - Hotel - Mercure LFSN / ENC" at bounding box center [523, 162] width 77 height 5
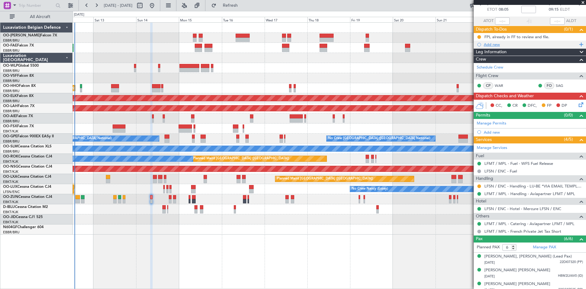
scroll to position [0, 0]
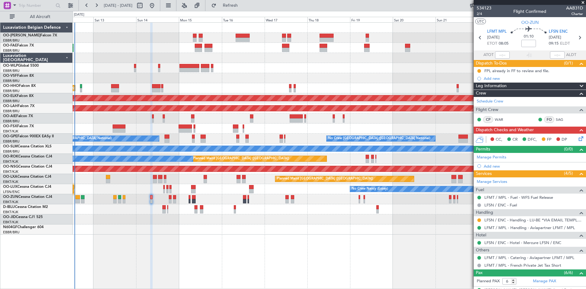
click at [245, 9] on button "Refresh" at bounding box center [227, 6] width 37 height 10
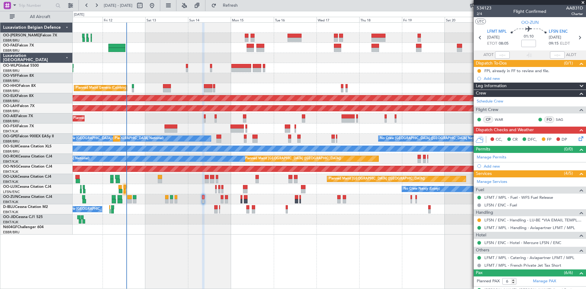
click at [209, 213] on div "Planned Maint Liege Planned Maint Geneva ([GEOGRAPHIC_DATA]) AOG Maint [US_STAT…" at bounding box center [329, 129] width 513 height 212
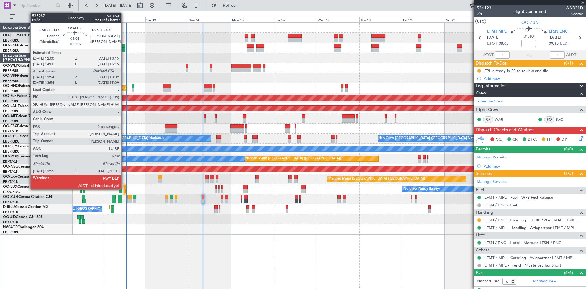
click at [124, 186] on div at bounding box center [125, 187] width 2 height 4
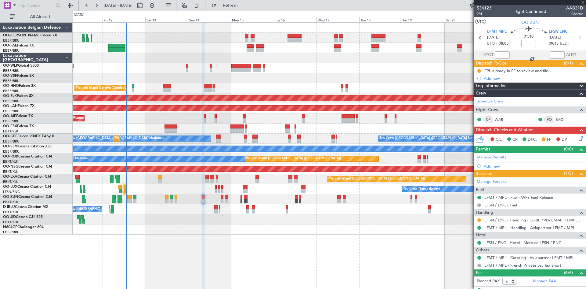
type input "+00:15"
type input "11:59"
type input "0"
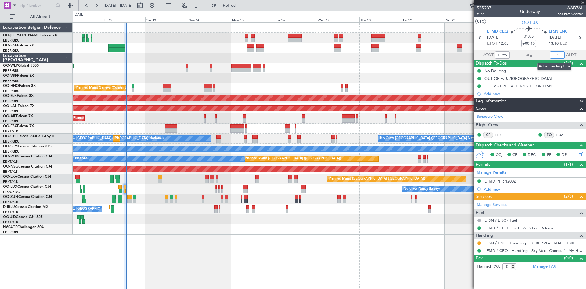
click at [556, 55] on input "text" at bounding box center [557, 54] width 15 height 7
click at [537, 55] on section "ATOT 11:59 1305 ALDT" at bounding box center [530, 54] width 112 height 9
type input "13:05"
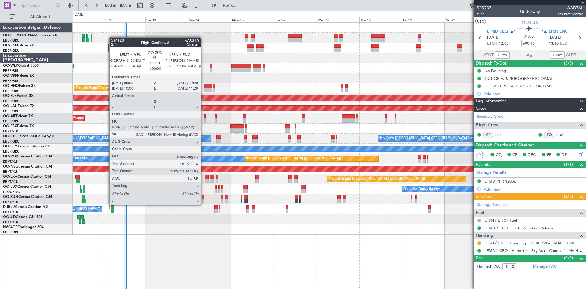
click at [203, 198] on div at bounding box center [203, 197] width 2 height 4
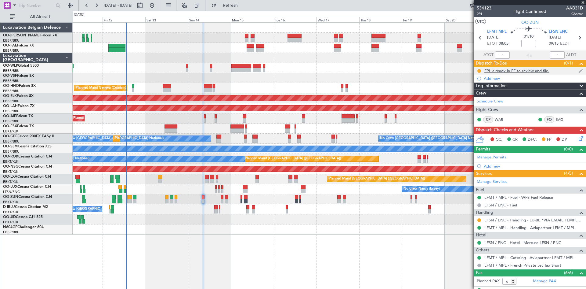
click at [518, 70] on div "FPL already in FF to review and file." at bounding box center [517, 70] width 65 height 5
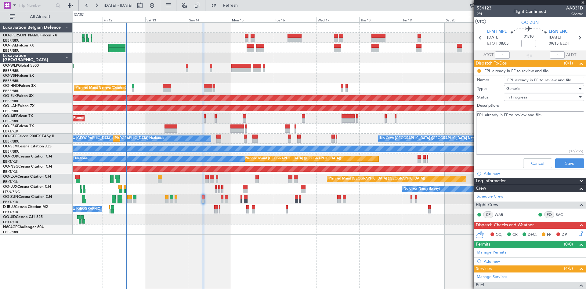
click at [496, 158] on div "Cancel Save" at bounding box center [528, 163] width 115 height 15
click at [504, 123] on textarea "FPL already in FF to review and file." at bounding box center [530, 133] width 108 height 44
click at [528, 161] on button "Cancel" at bounding box center [537, 163] width 29 height 10
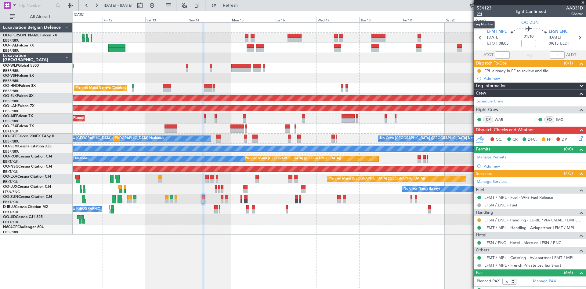
click at [480, 14] on span "2/4" at bounding box center [484, 13] width 15 height 5
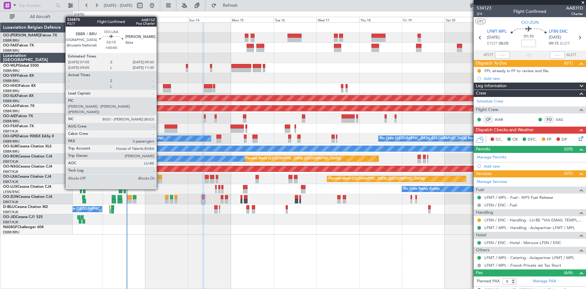
click at [159, 178] on div at bounding box center [160, 177] width 5 height 4
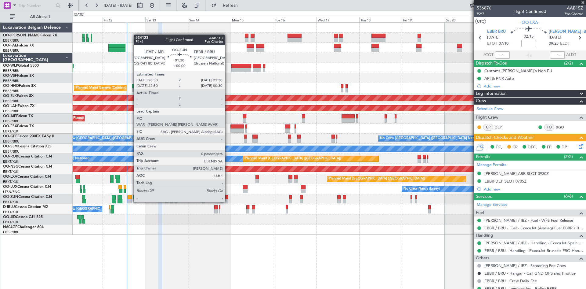
click at [228, 196] on div at bounding box center [226, 197] width 3 height 4
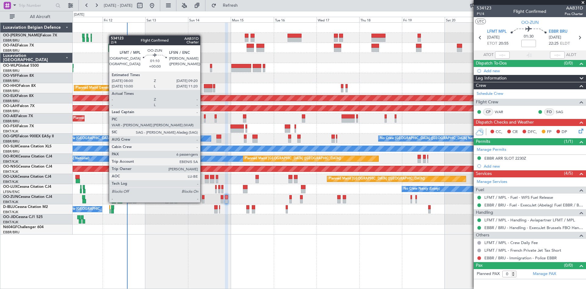
click at [203, 196] on div at bounding box center [203, 197] width 2 height 4
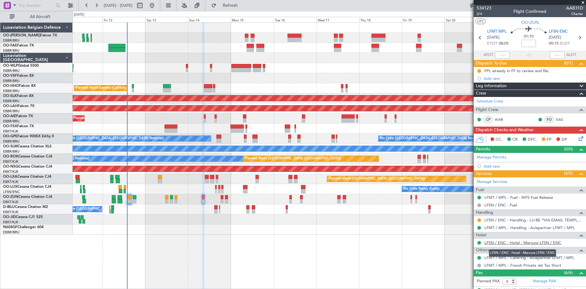
click at [505, 242] on link "LFSN / ENC - Hotel - Mercure LFSN / ENC" at bounding box center [523, 242] width 77 height 5
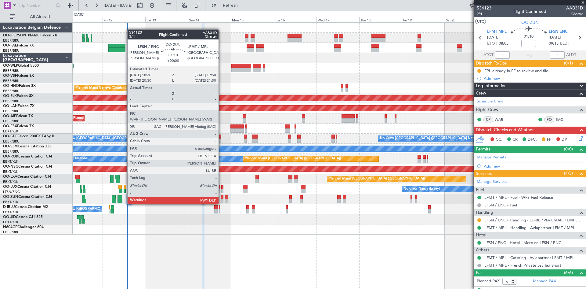
click at [221, 198] on div at bounding box center [222, 197] width 2 height 4
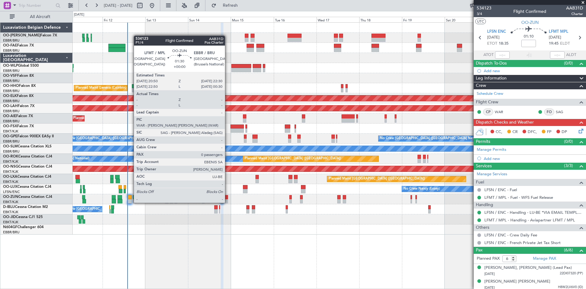
click at [228, 197] on div at bounding box center [226, 197] width 3 height 4
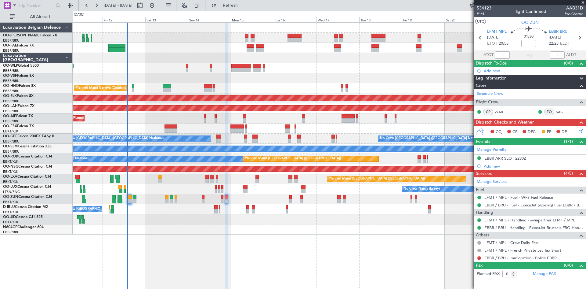
click at [246, 184] on div "No Crew [PERSON_NAME] ([PERSON_NAME]) No Crew [PERSON_NAME] ([PERSON_NAME])" at bounding box center [329, 189] width 513 height 10
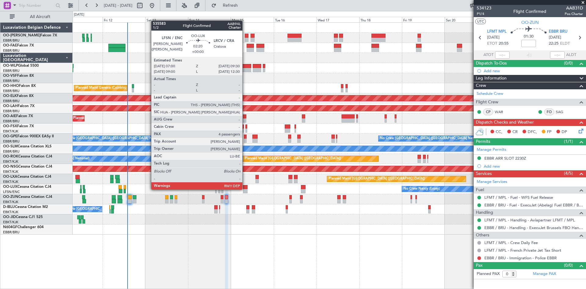
click at [245, 189] on div at bounding box center [245, 191] width 5 height 4
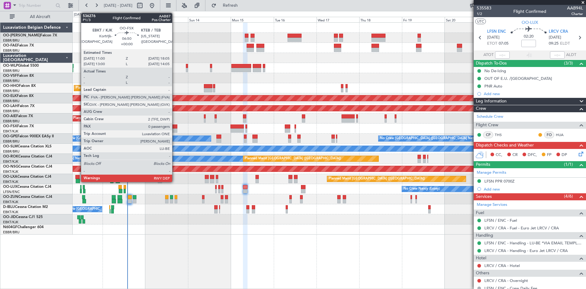
click at [174, 128] on div at bounding box center [171, 126] width 13 height 4
type input "0"
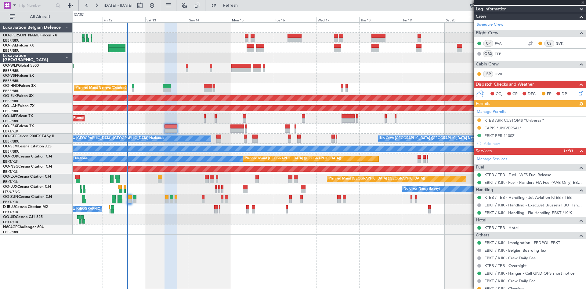
scroll to position [105, 0]
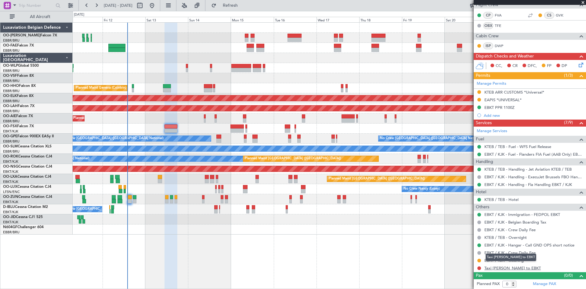
click at [501, 267] on link "Taxi [PERSON_NAME] to EBKT" at bounding box center [513, 267] width 56 height 5
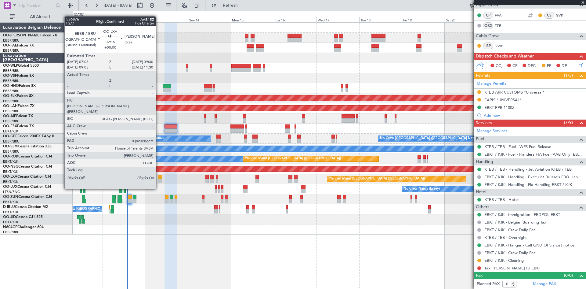
click at [159, 178] on div at bounding box center [160, 177] width 5 height 4
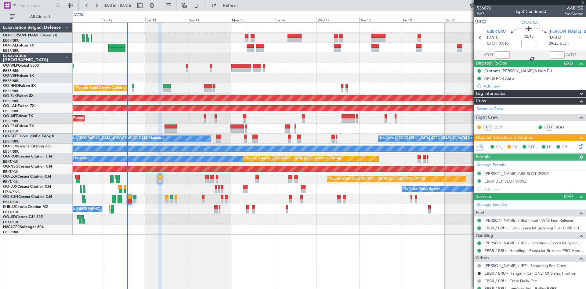
scroll to position [28, 0]
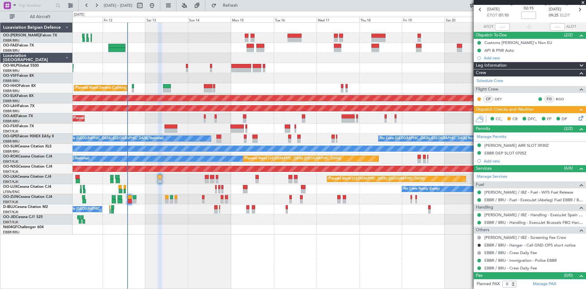
click at [579, 118] on icon at bounding box center [580, 117] width 5 height 5
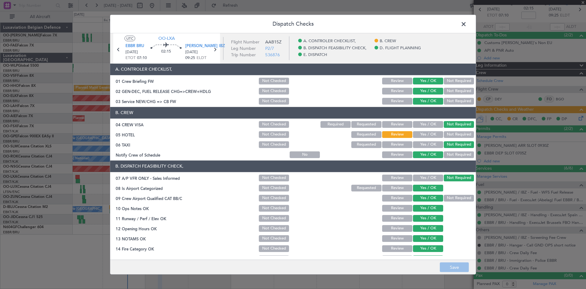
click at [419, 134] on button "Yes / OK" at bounding box center [428, 134] width 30 height 7
click at [454, 267] on button "Save" at bounding box center [454, 267] width 29 height 10
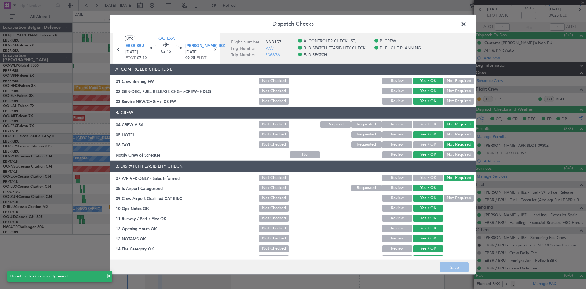
click at [467, 24] on span at bounding box center [467, 25] width 0 height 12
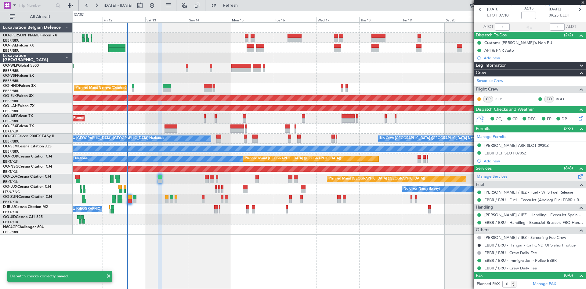
click at [489, 174] on link "Manage Services" at bounding box center [492, 176] width 31 height 6
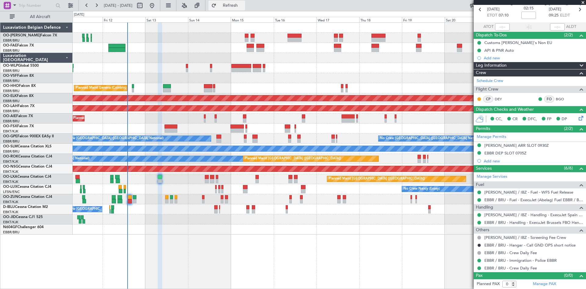
click at [243, 4] on span "Refresh" at bounding box center [231, 5] width 26 height 4
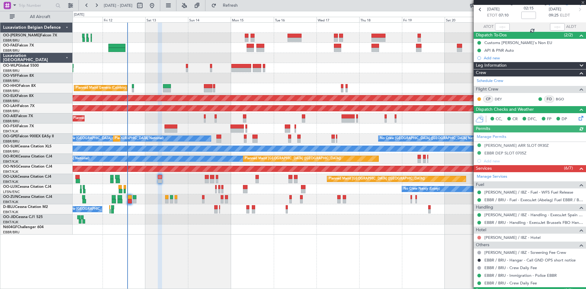
click at [479, 237] on button at bounding box center [480, 237] width 4 height 4
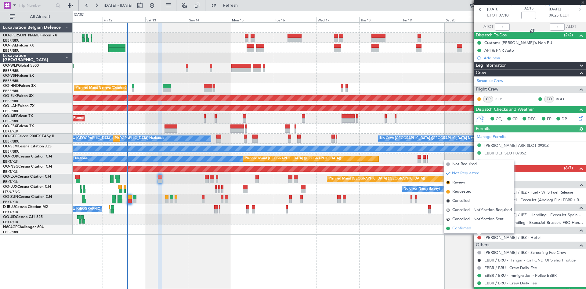
click at [473, 227] on li "Confirmed" at bounding box center [479, 228] width 71 height 9
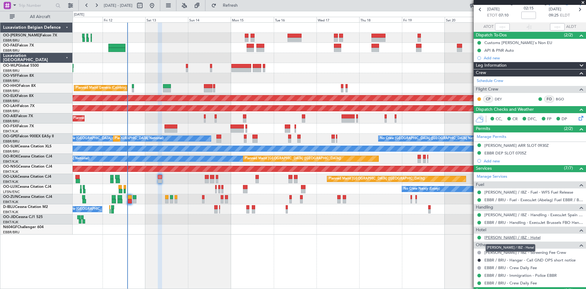
click at [507, 237] on link "[PERSON_NAME] / IBZ - Hotel" at bounding box center [513, 236] width 56 height 5
